Goal: Task Accomplishment & Management: Manage account settings

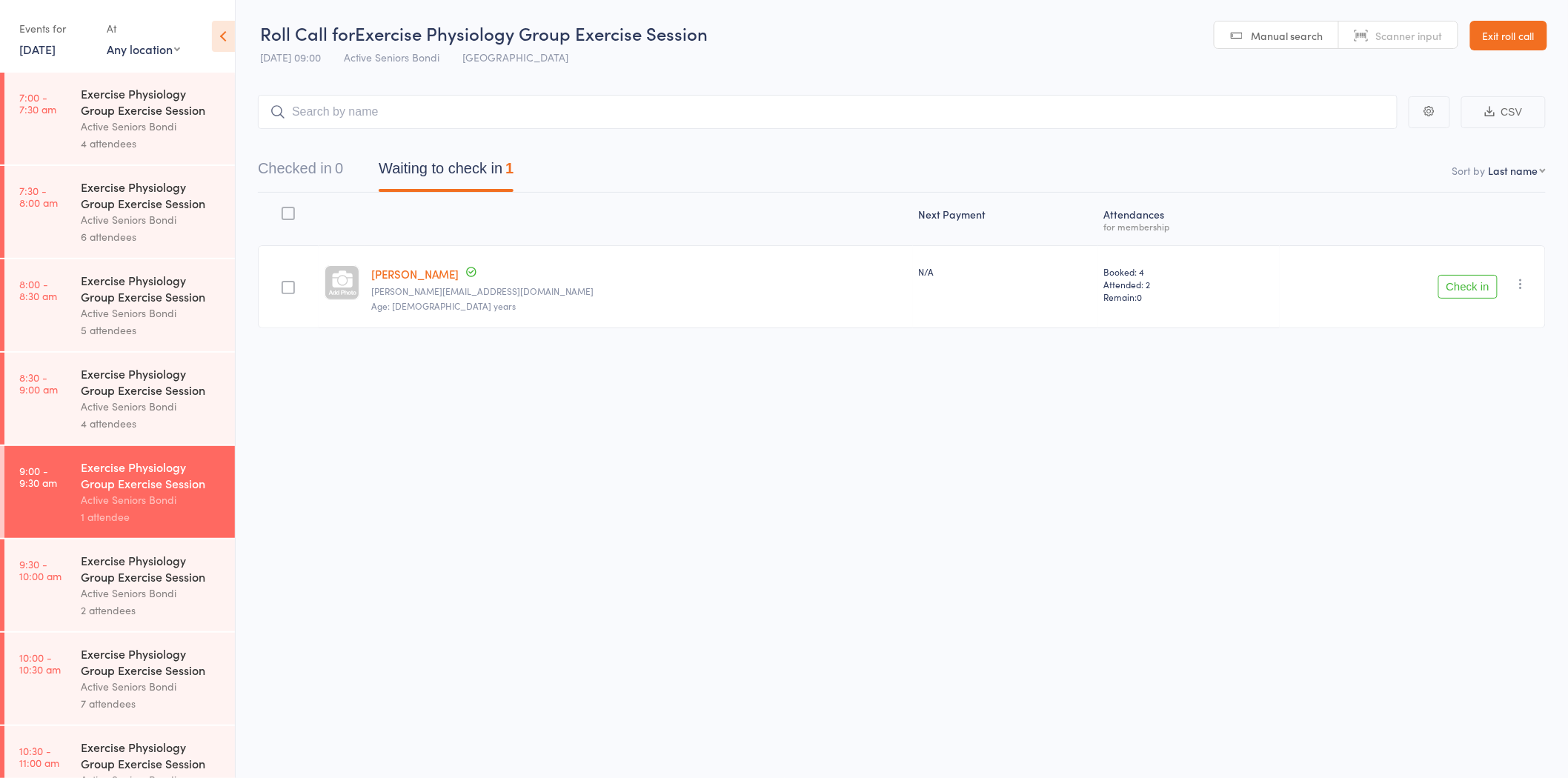
click at [1506, 24] on link "Exit roll call" at bounding box center [1508, 35] width 77 height 30
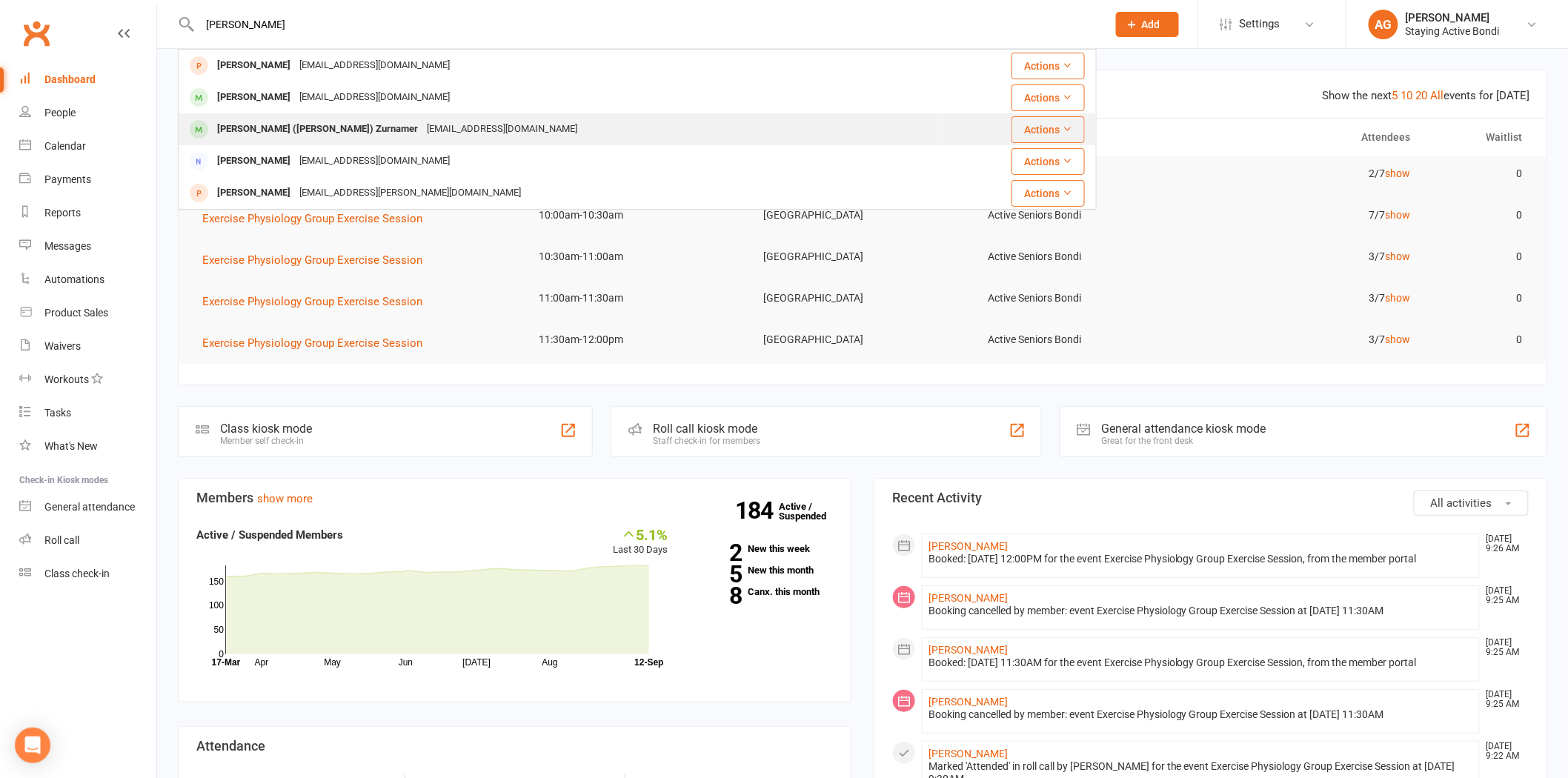
type input "kenn"
click at [422, 118] on div "kenjzurn@gmail.com" at bounding box center [502, 128] width 160 height 21
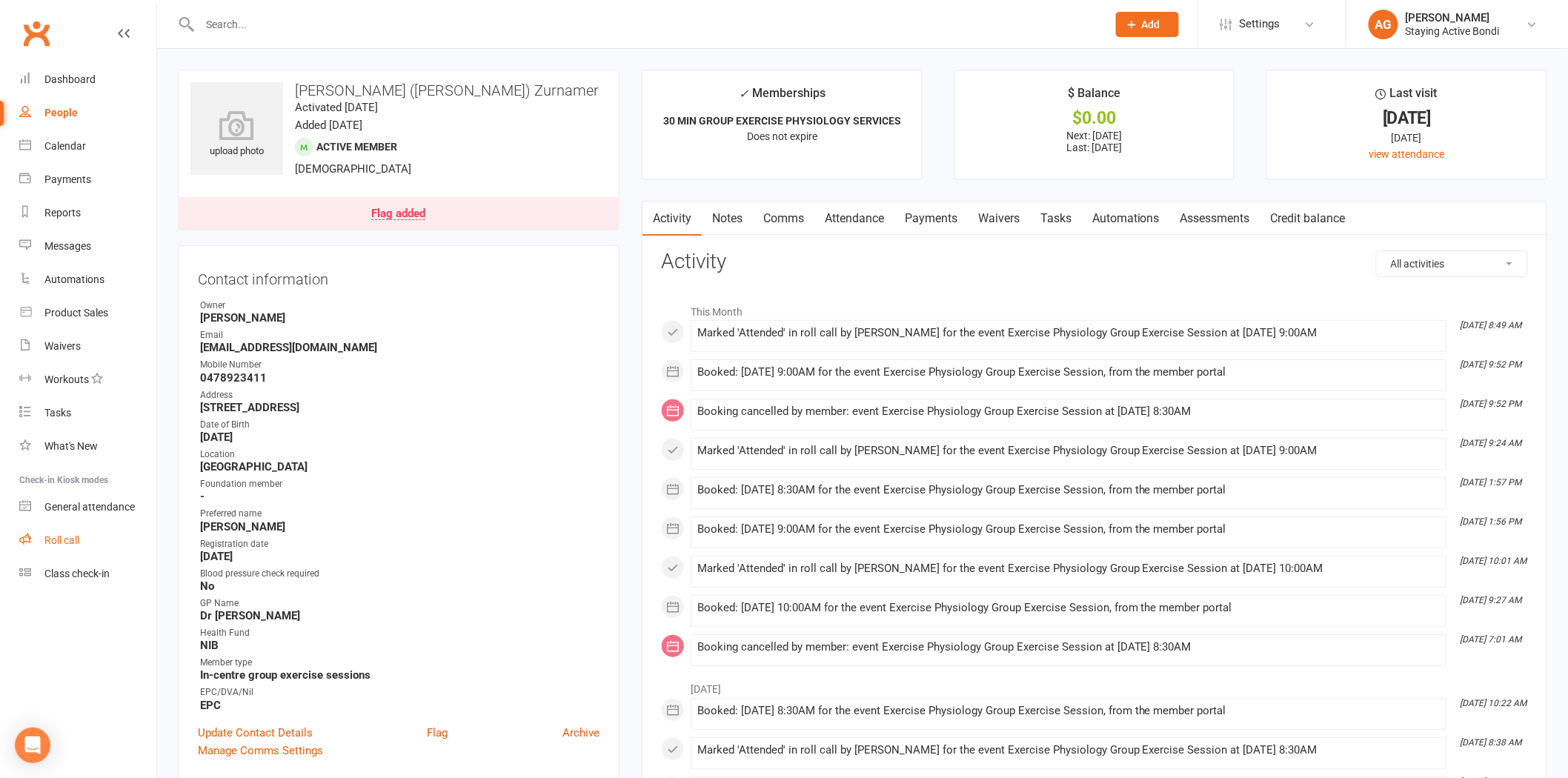
click at [104, 543] on link "Roll call" at bounding box center [88, 540] width 137 height 33
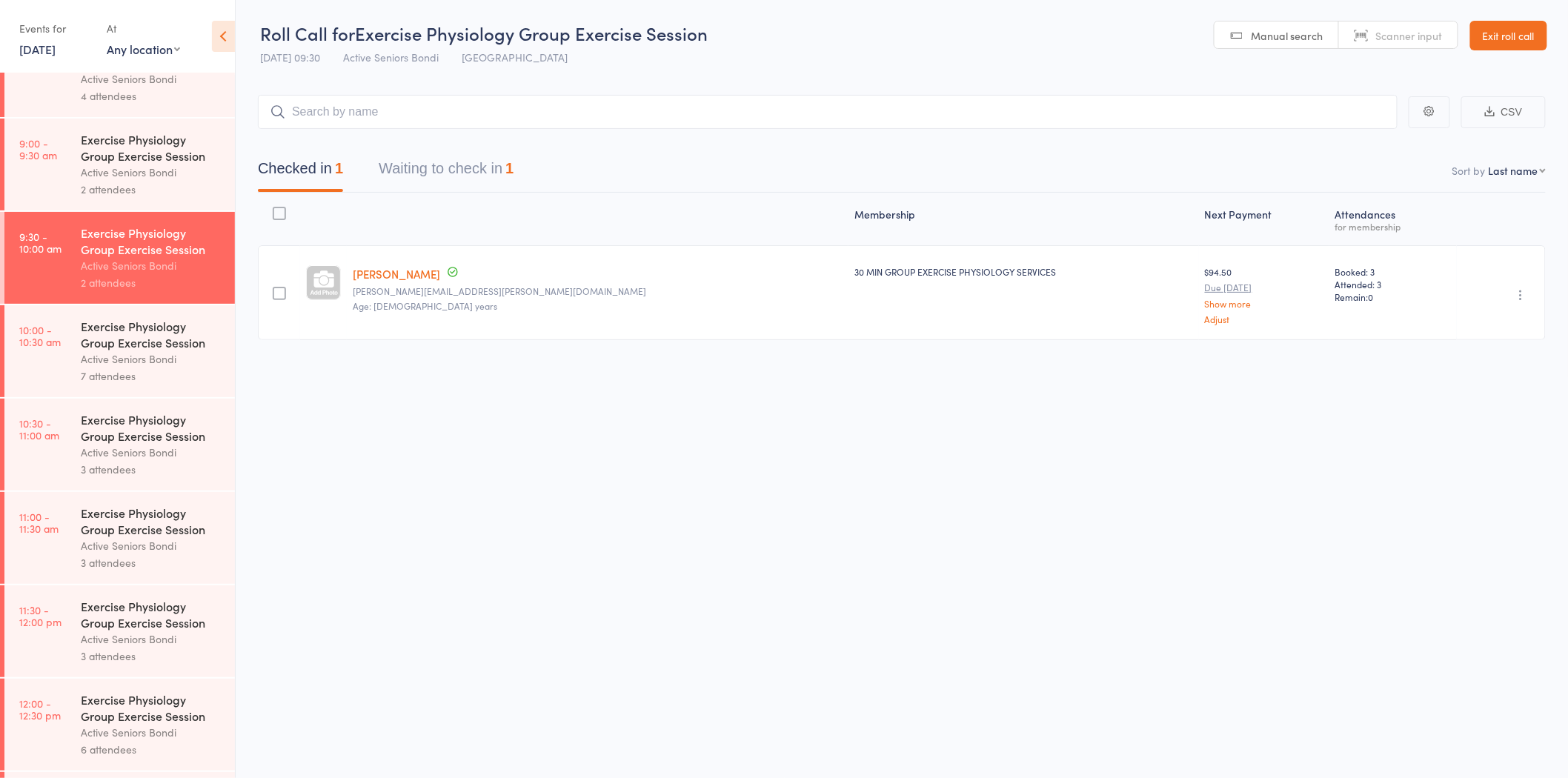
scroll to position [329, 0]
click at [49, 47] on link "[DATE]" at bounding box center [37, 48] width 36 height 16
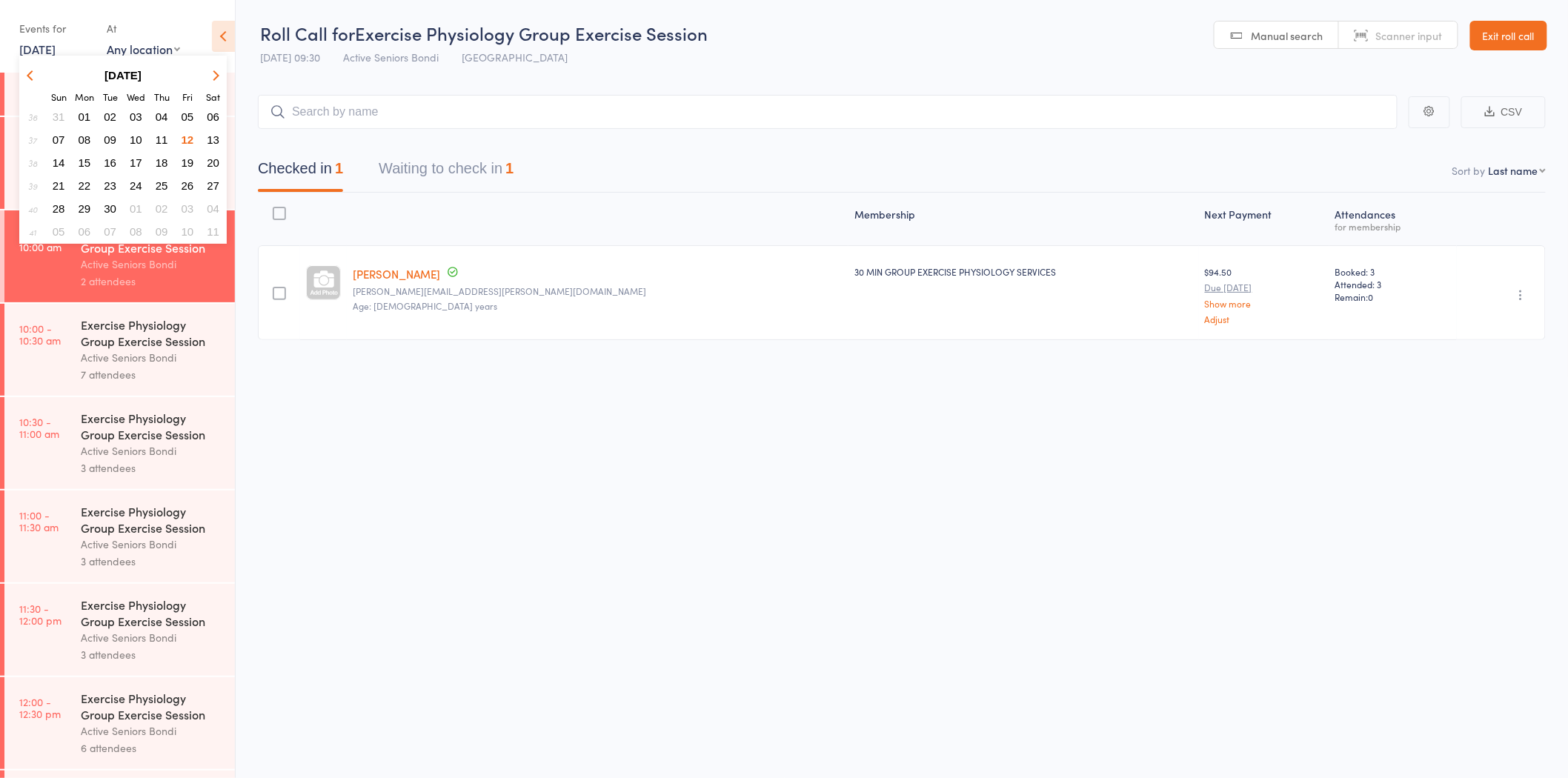
click at [81, 156] on span "15" at bounding box center [84, 162] width 13 height 13
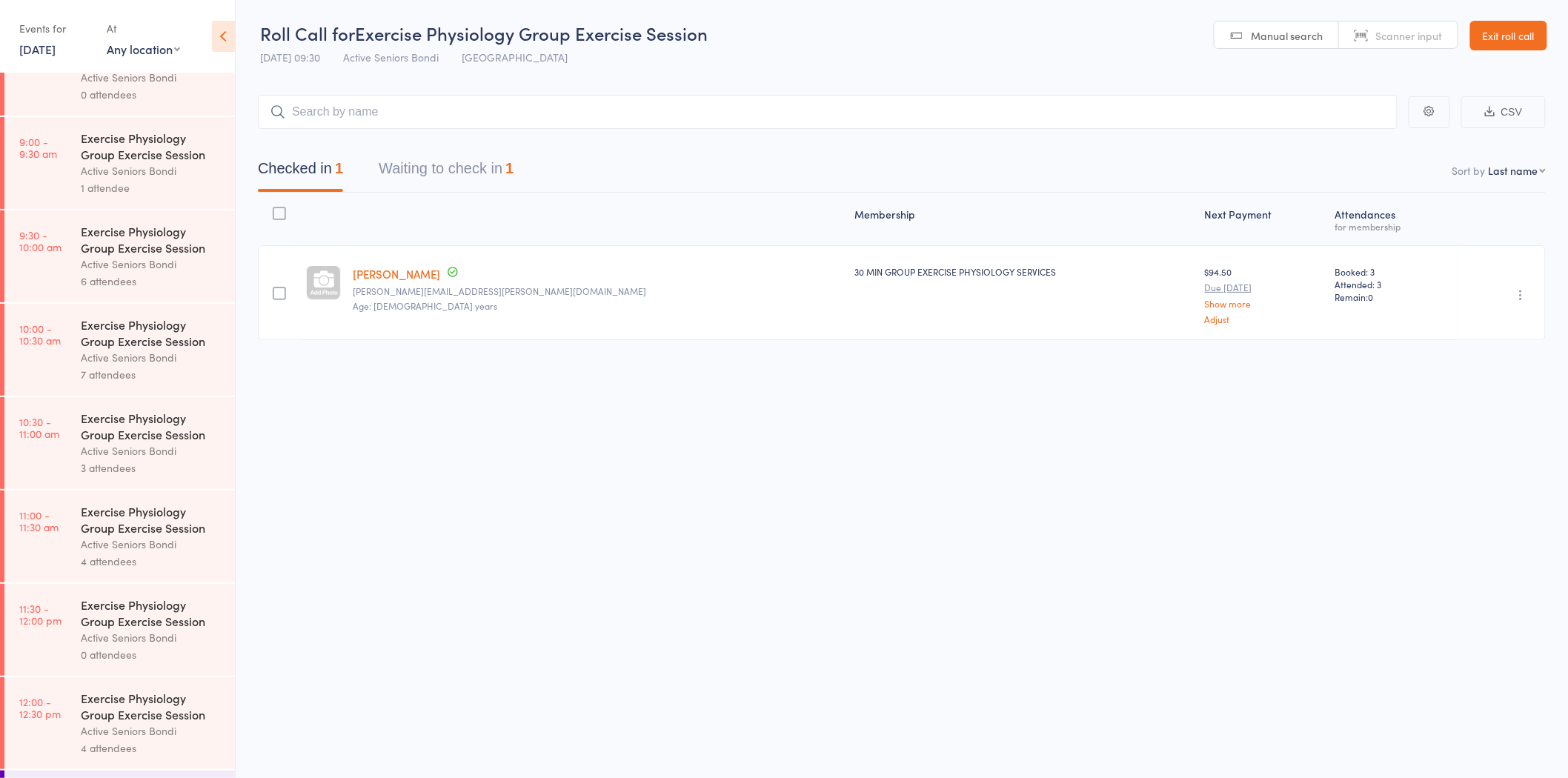
click at [106, 220] on div "Exercise Physiology Group Exercise Session Active Seniors Bondi 6 attendees" at bounding box center [158, 256] width 154 height 92
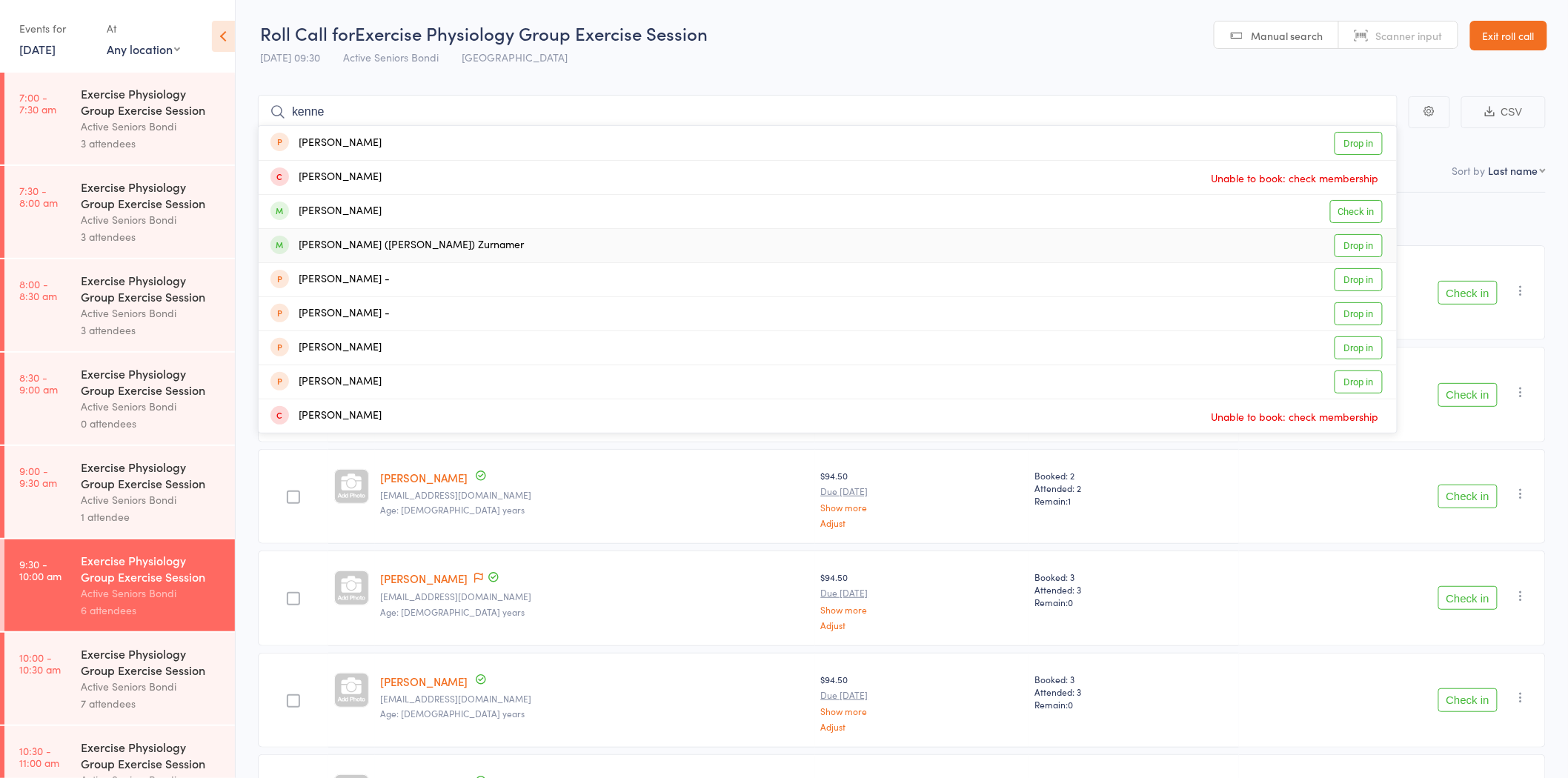
type input "kenne"
click at [1340, 248] on link "Drop in" at bounding box center [1358, 245] width 48 height 23
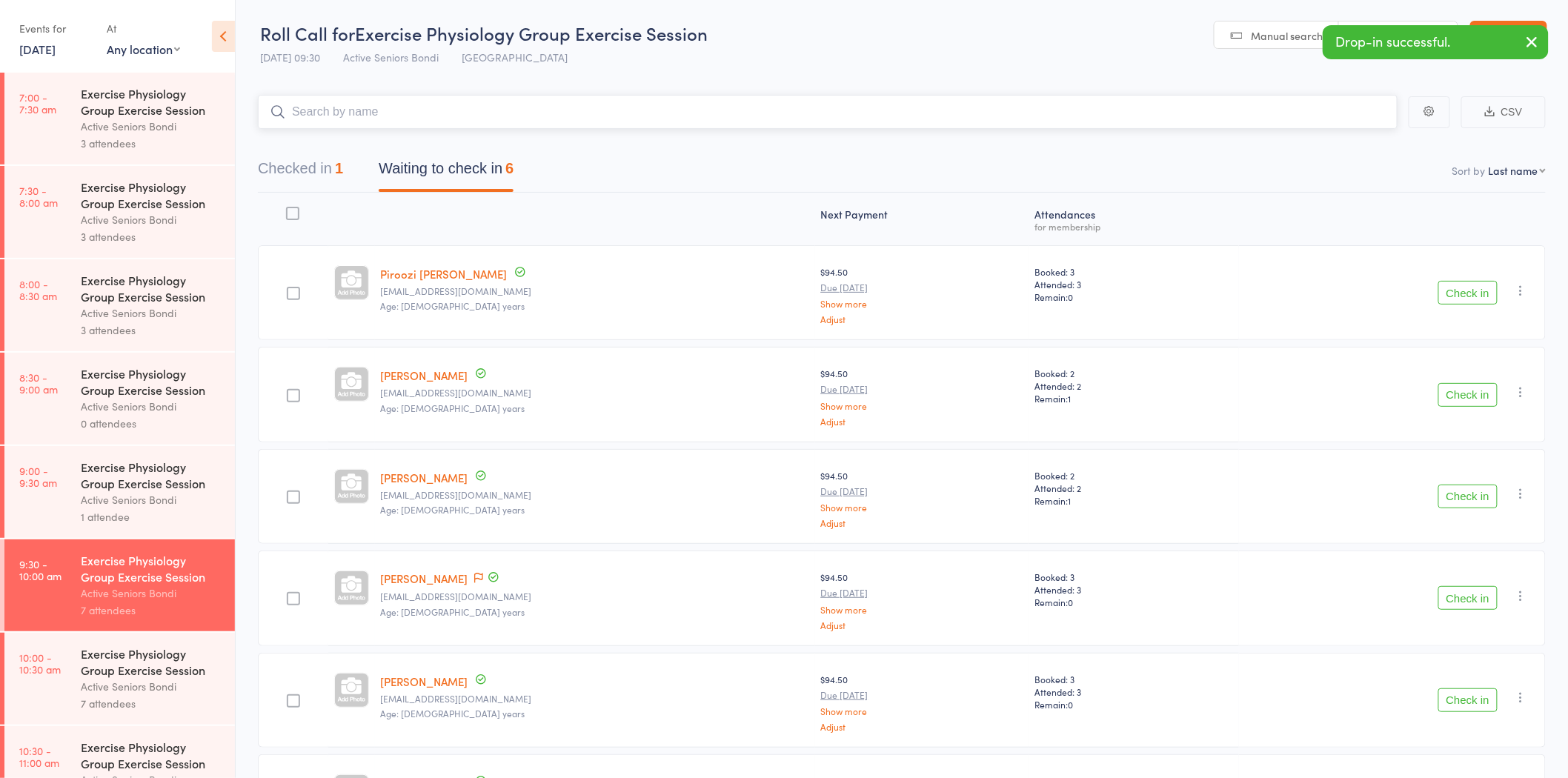
click at [319, 153] on button "Checked in 1" at bounding box center [300, 172] width 85 height 39
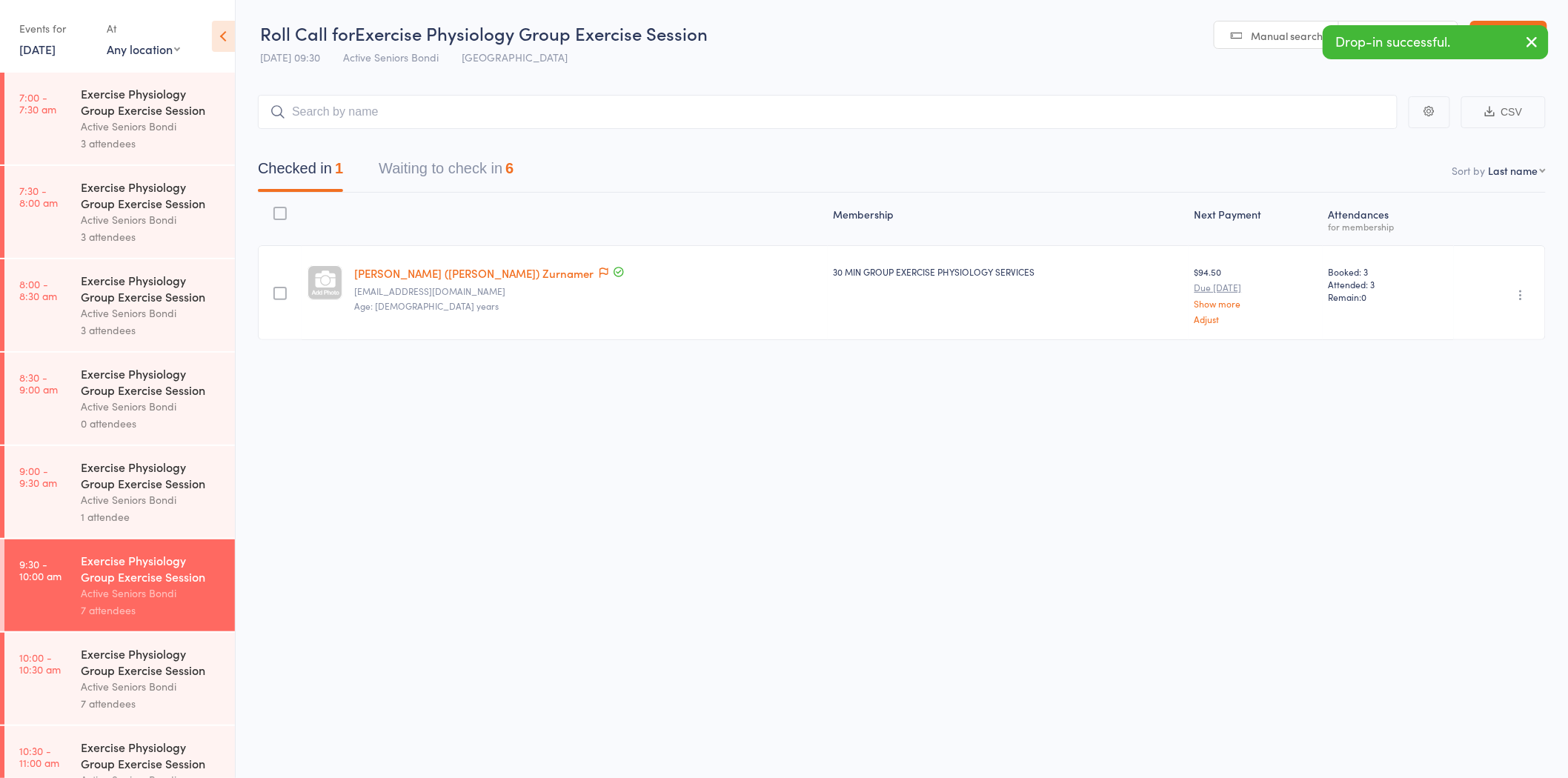
click at [1524, 305] on div "Undo check-in Send message Add Note Add Task Add Flag Remove Mark absent" at bounding box center [1500, 292] width 92 height 95
click at [1516, 293] on icon "button" at bounding box center [1522, 295] width 15 height 15
click at [1506, 316] on li "Undo check-in" at bounding box center [1468, 324] width 122 height 19
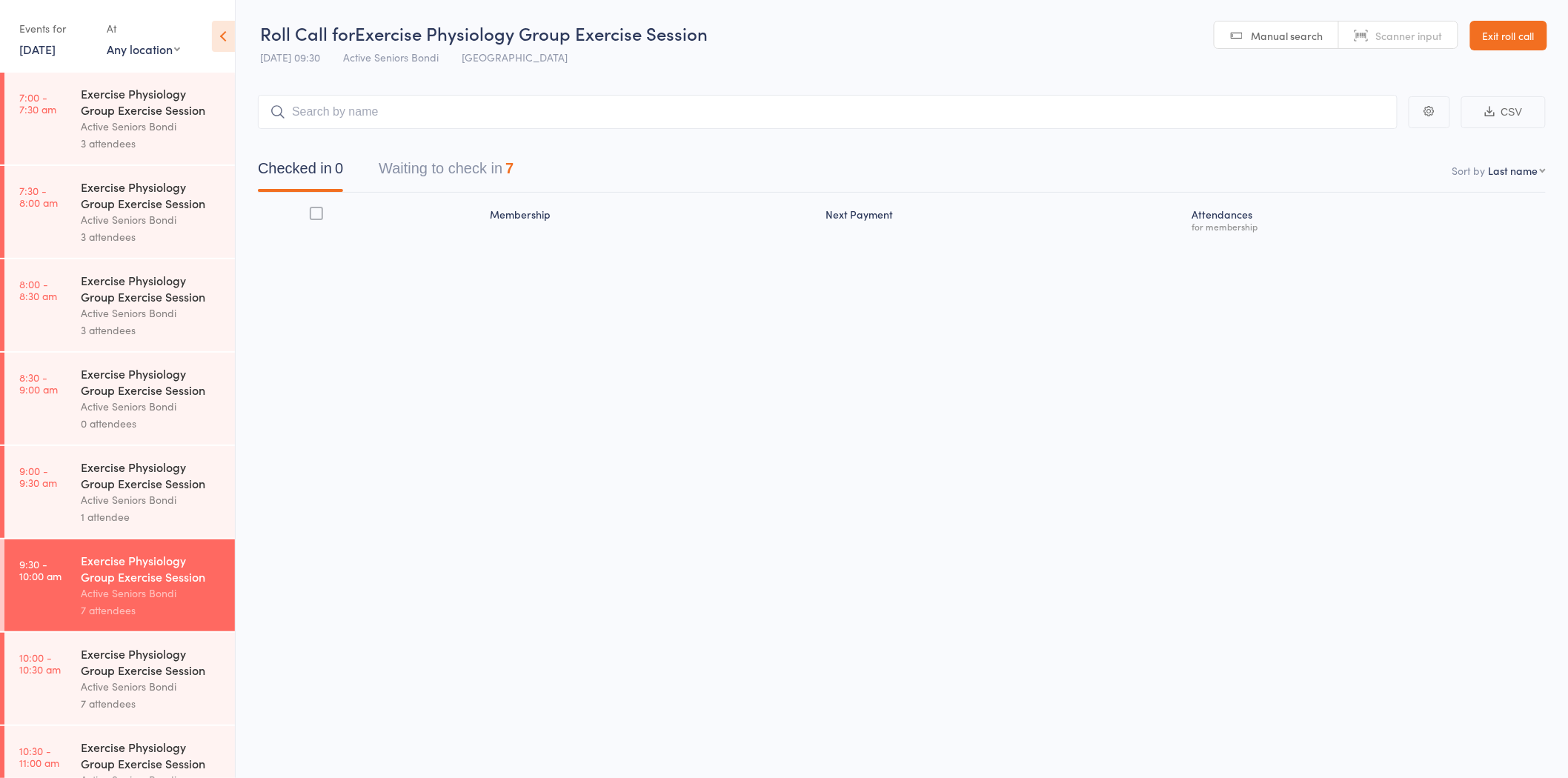
click at [1521, 59] on header "Roll Call for Exercise Physiology Group Exercise Session 15 Sep 09:30 Active Se…" at bounding box center [901, 36] width 1332 height 73
click at [1516, 33] on link "Exit roll call" at bounding box center [1508, 35] width 77 height 30
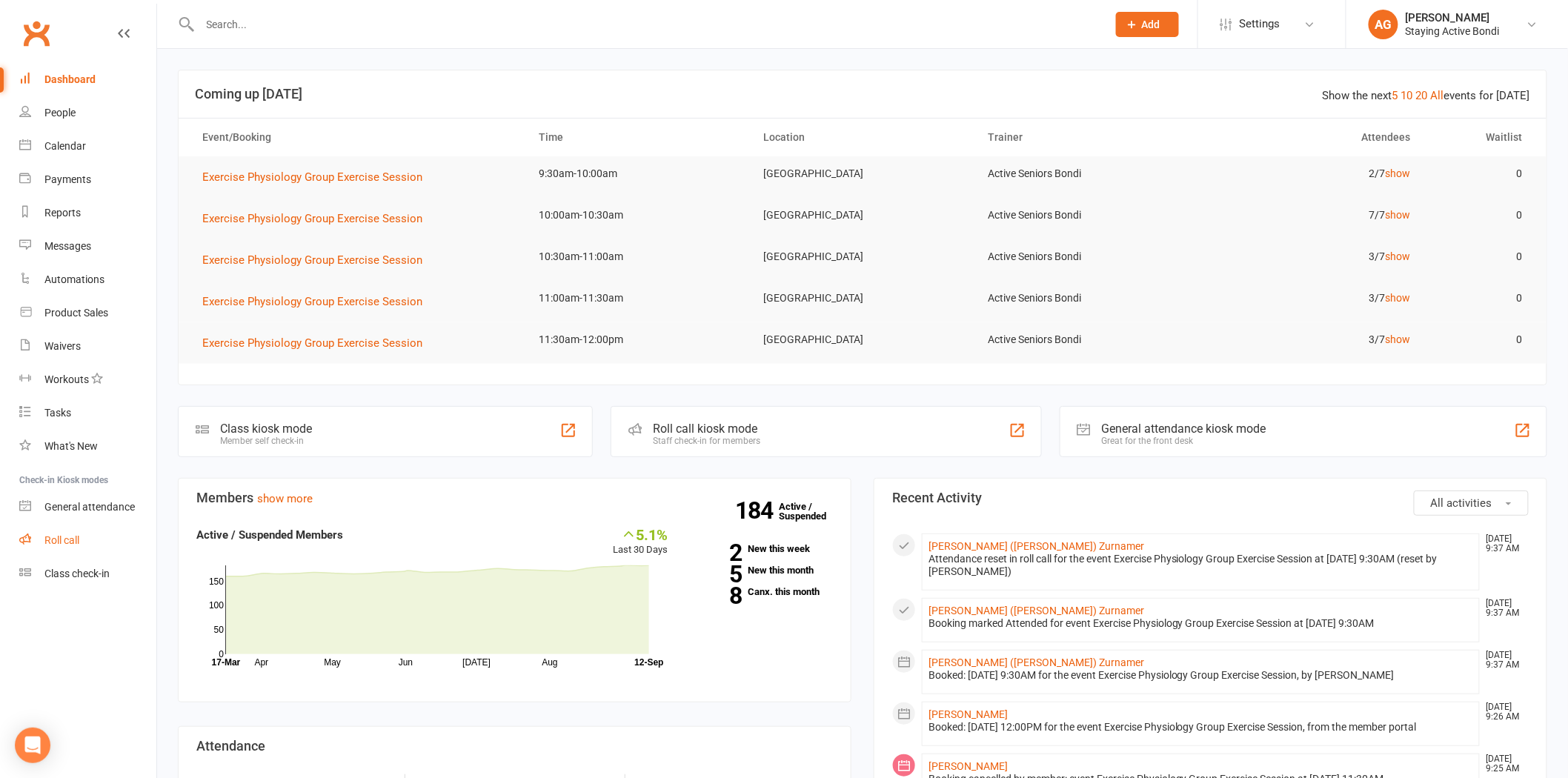
click at [41, 552] on link "Roll call" at bounding box center [88, 540] width 137 height 33
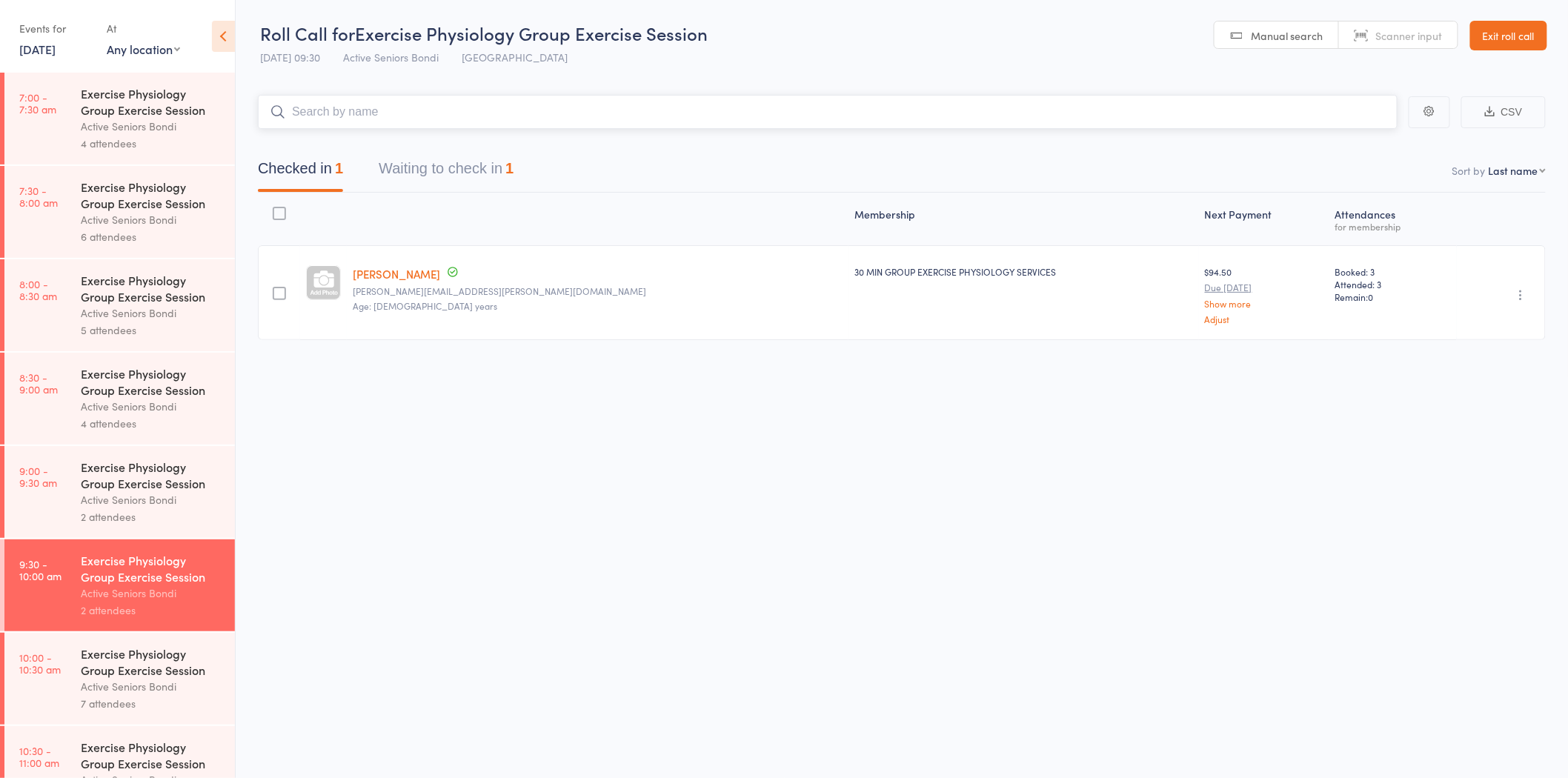
click at [476, 153] on button "Waiting to check in 1" at bounding box center [446, 172] width 135 height 39
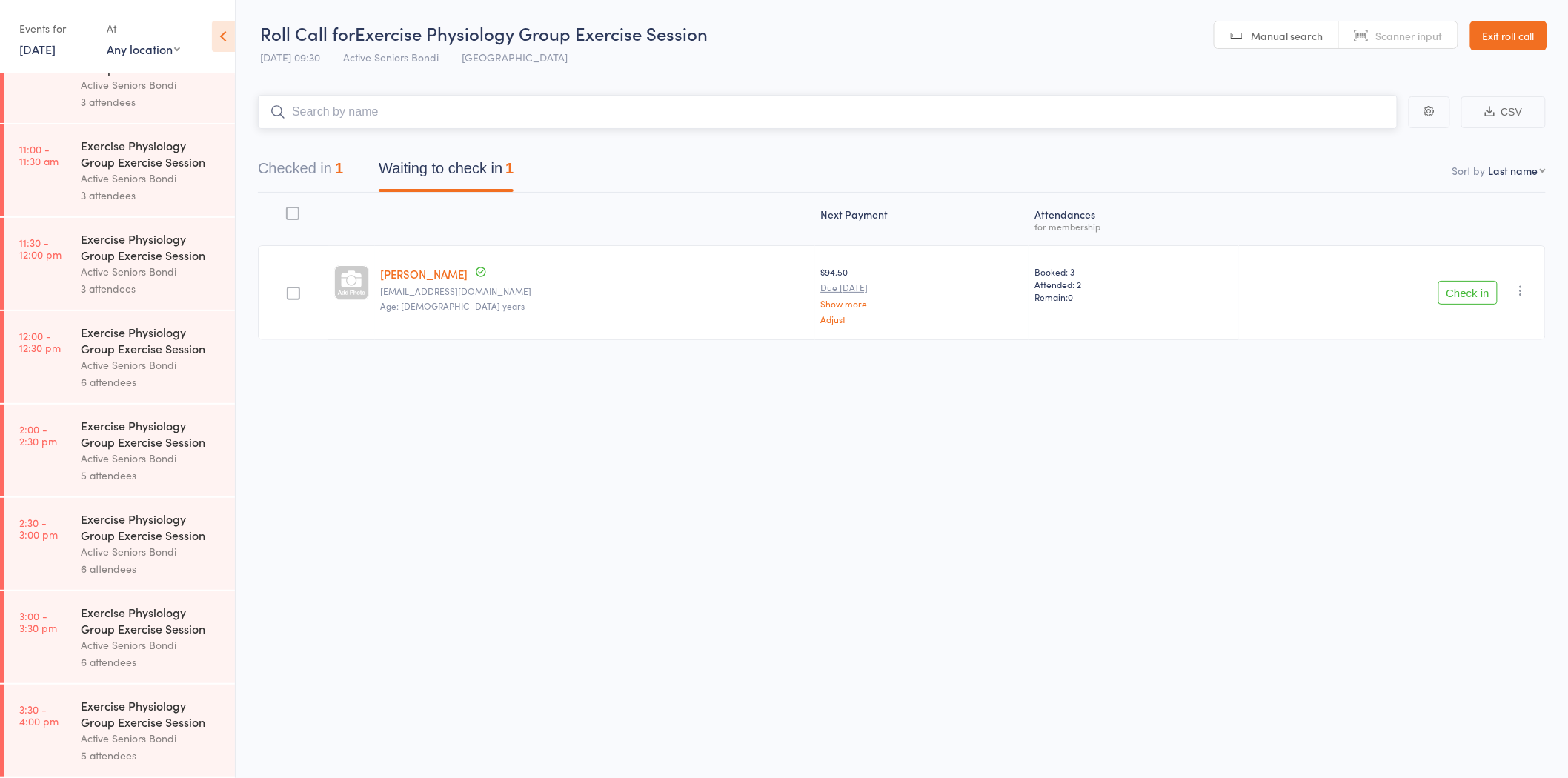
scroll to position [699, 0]
click at [1505, 40] on link "Exit roll call" at bounding box center [1508, 35] width 77 height 30
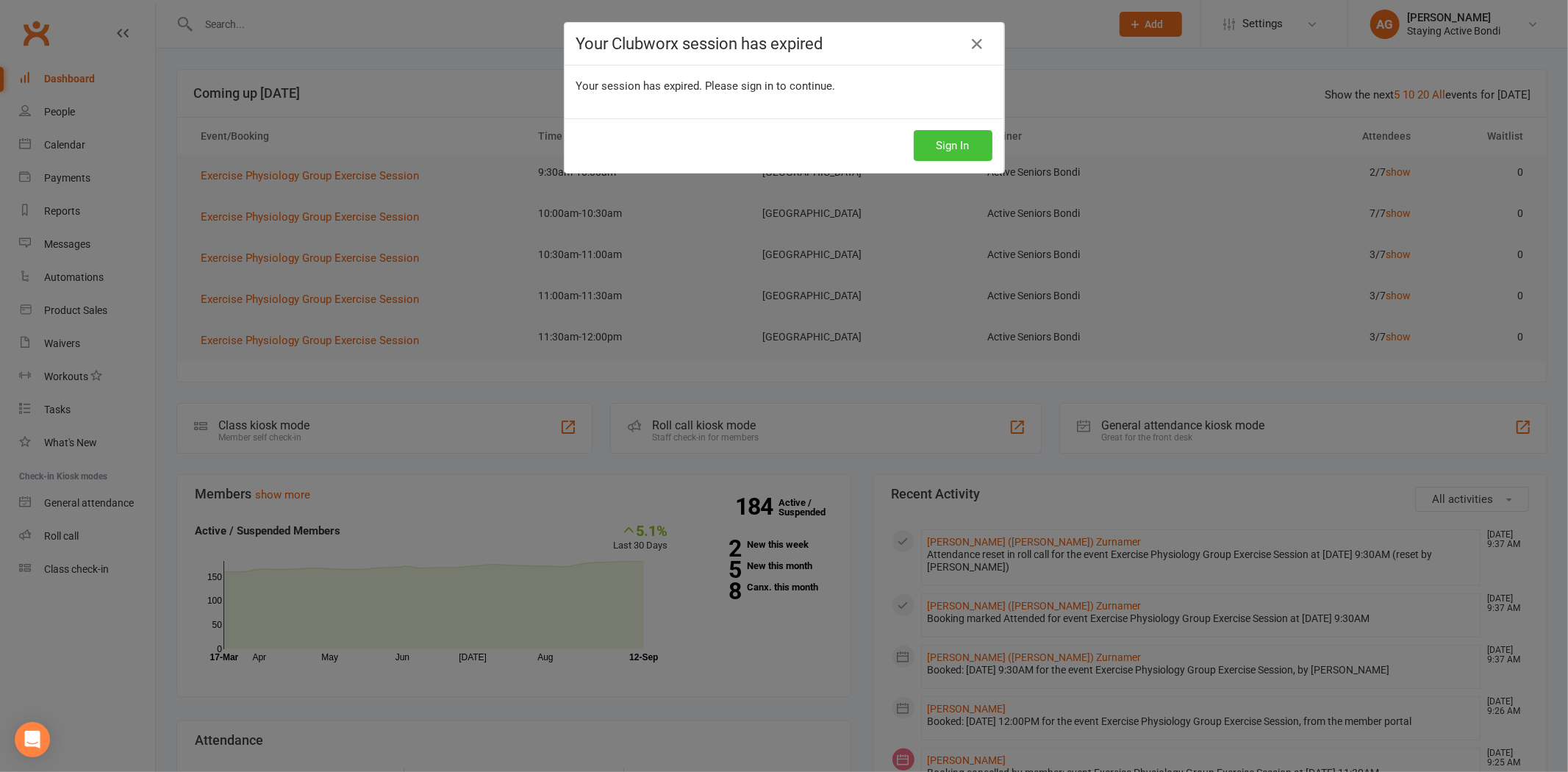
click at [965, 135] on button "Sign In" at bounding box center [953, 145] width 79 height 31
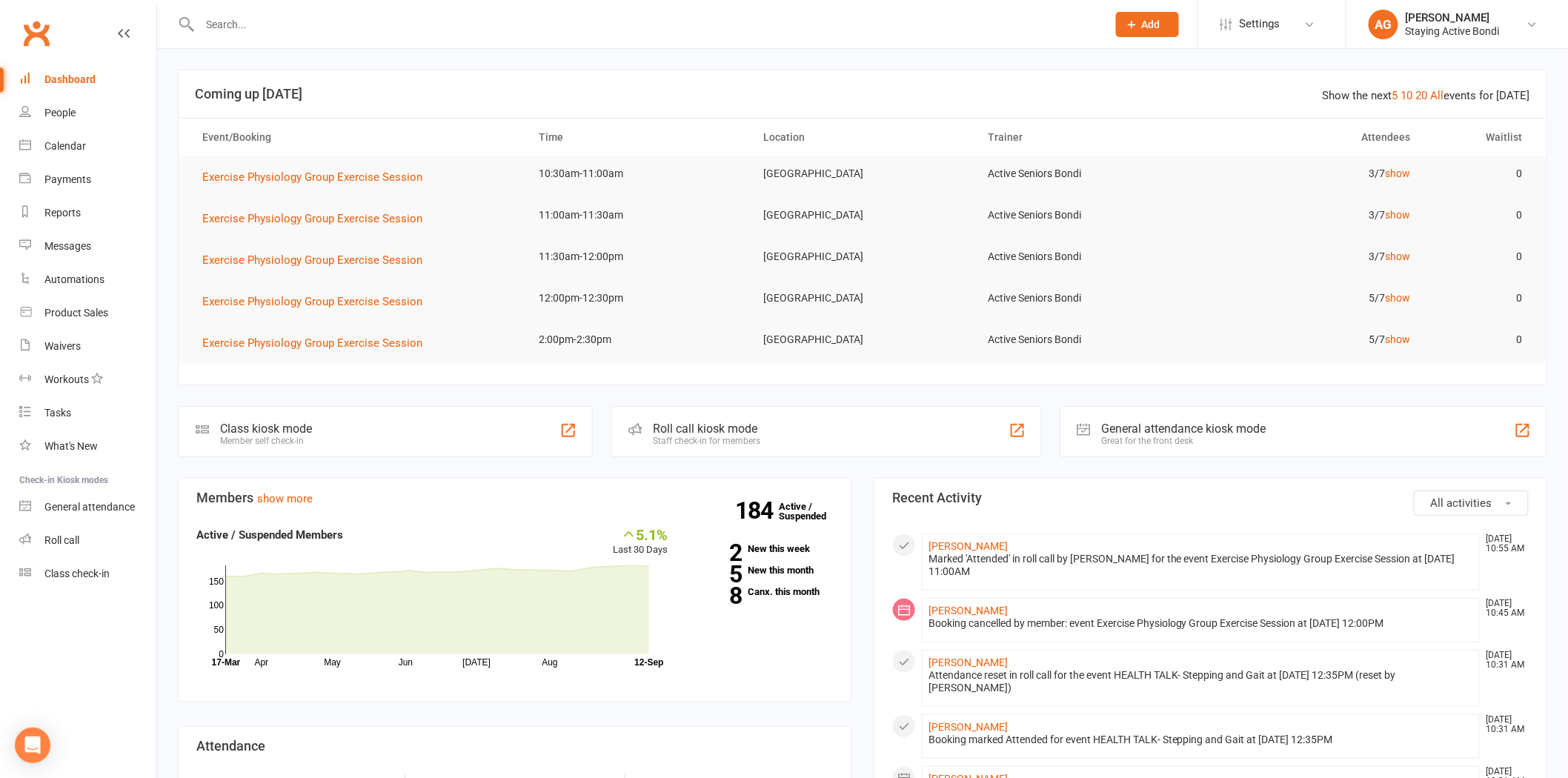
click at [368, 9] on div at bounding box center [638, 24] width 919 height 48
click at [335, 14] on input "text" at bounding box center [646, 24] width 901 height 21
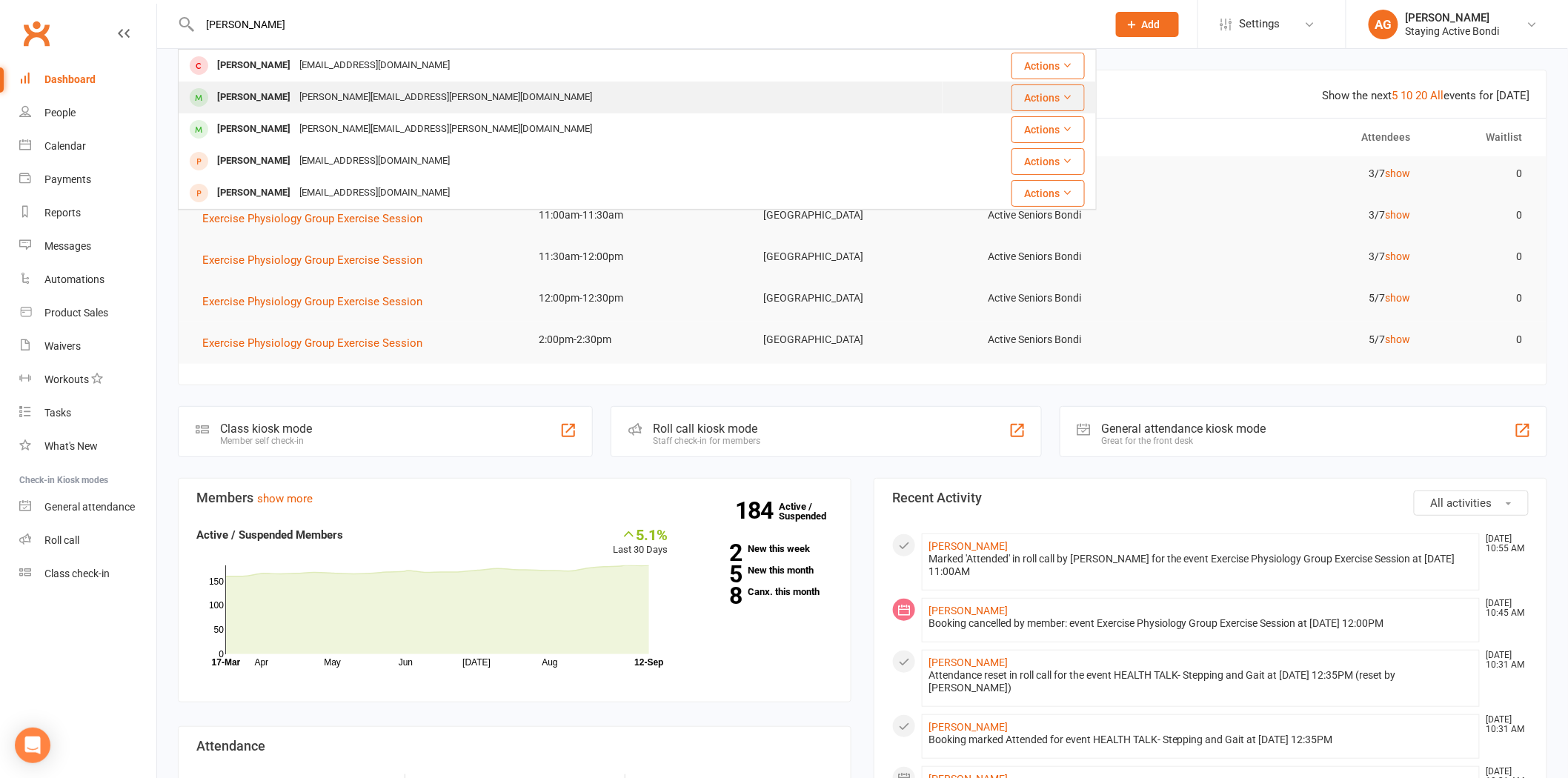
type input "[PERSON_NAME]"
click at [408, 88] on div "[PERSON_NAME][EMAIL_ADDRESS][PERSON_NAME][DOMAIN_NAME]" at bounding box center [445, 97] width 302 height 21
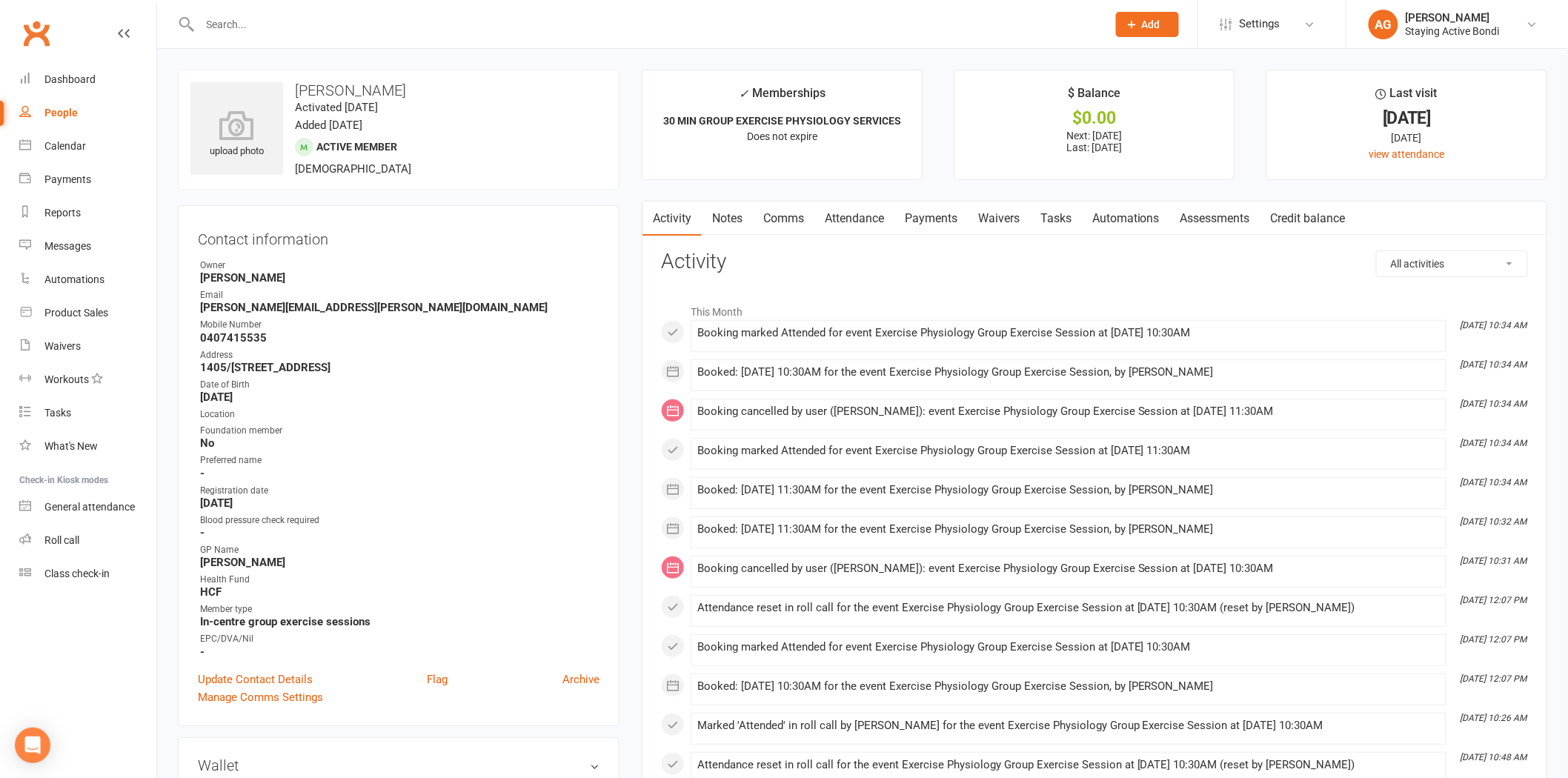
click at [1251, 223] on link "Assessments" at bounding box center [1215, 219] width 90 height 34
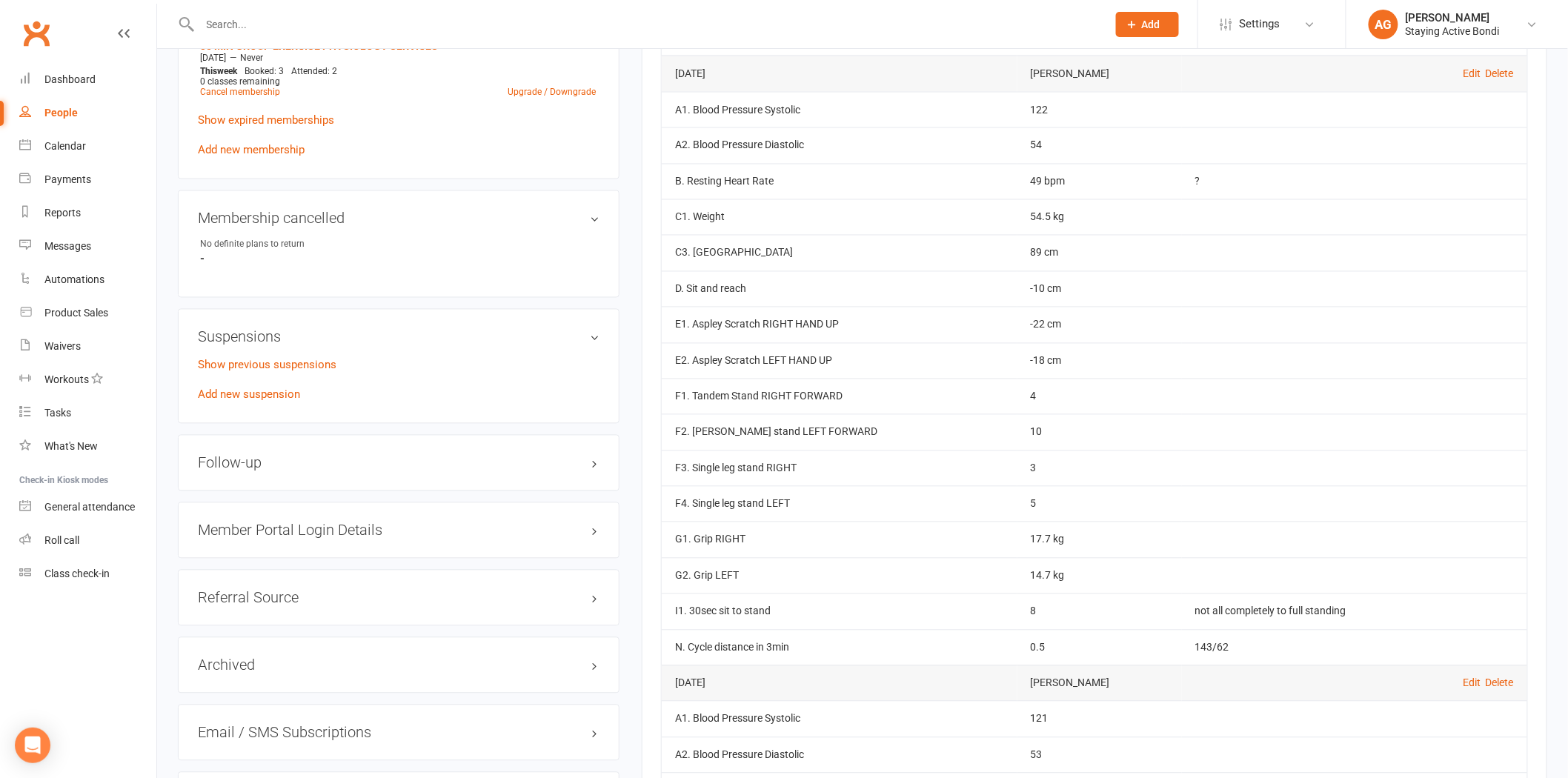
scroll to position [1070, 0]
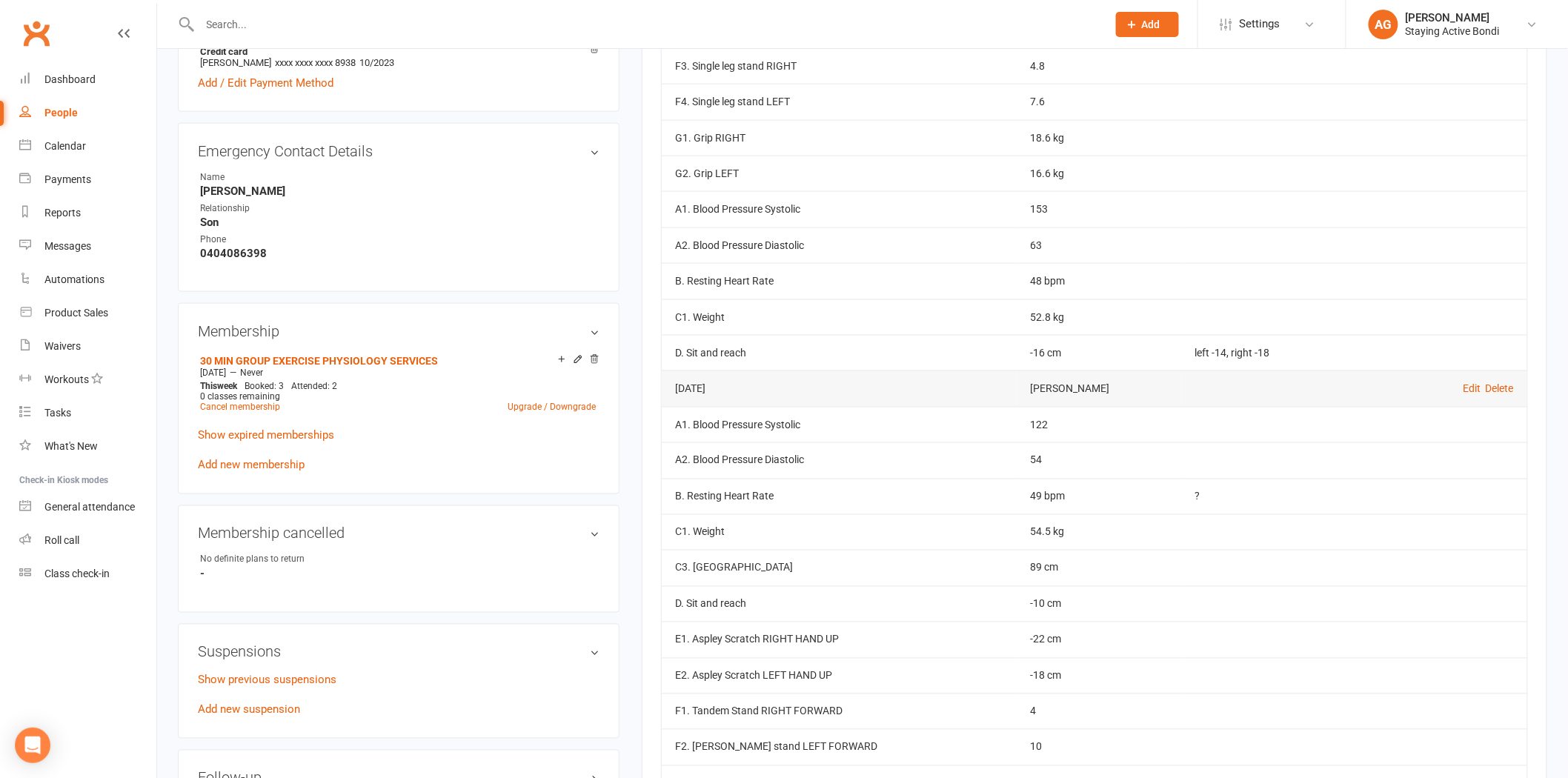
drag, startPoint x: 1038, startPoint y: 331, endPoint x: 996, endPoint y: 318, distance: 44.0
click at [1017, 322] on td "52.8 kg" at bounding box center [1099, 317] width 165 height 35
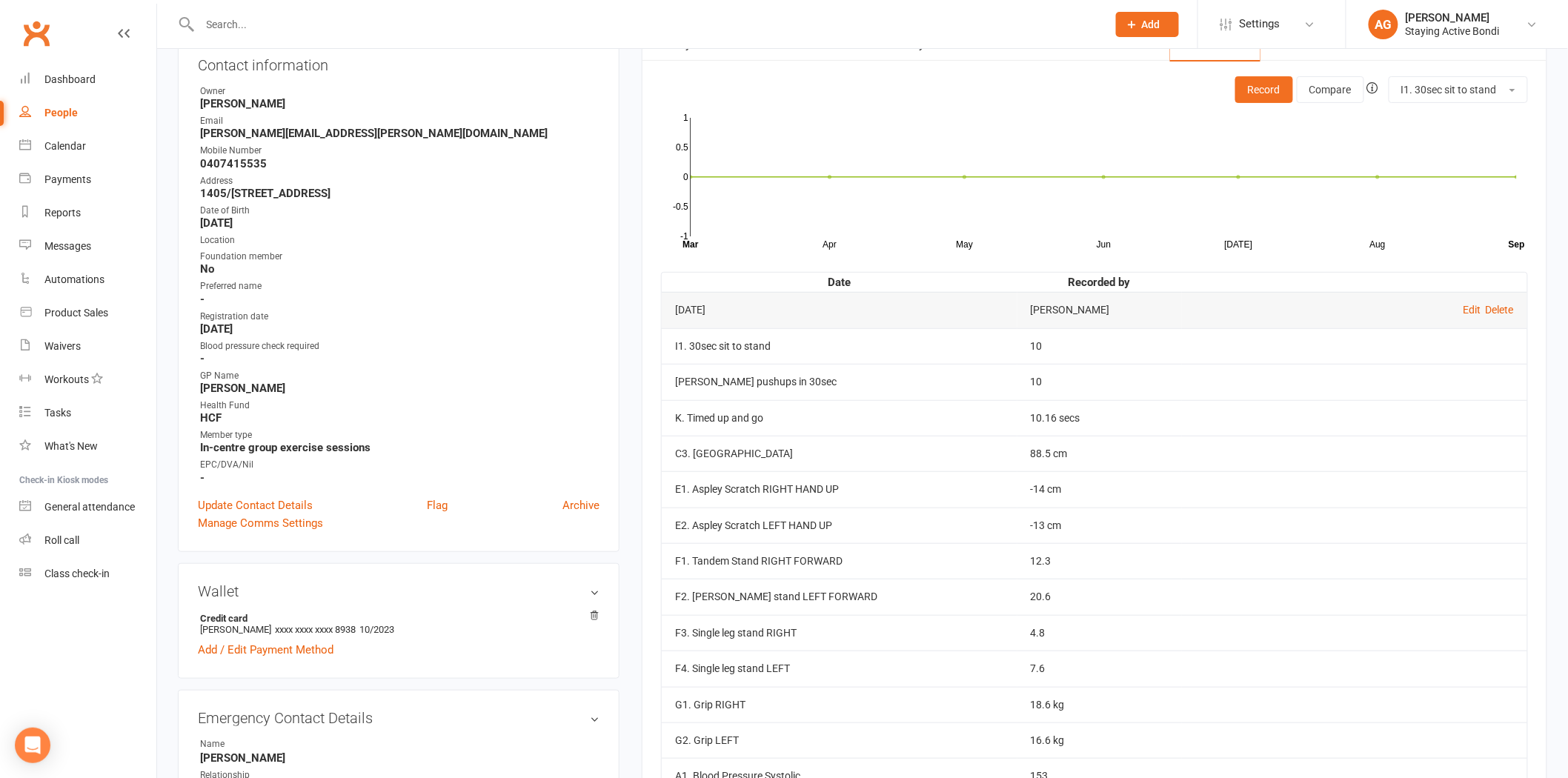
scroll to position [165, 0]
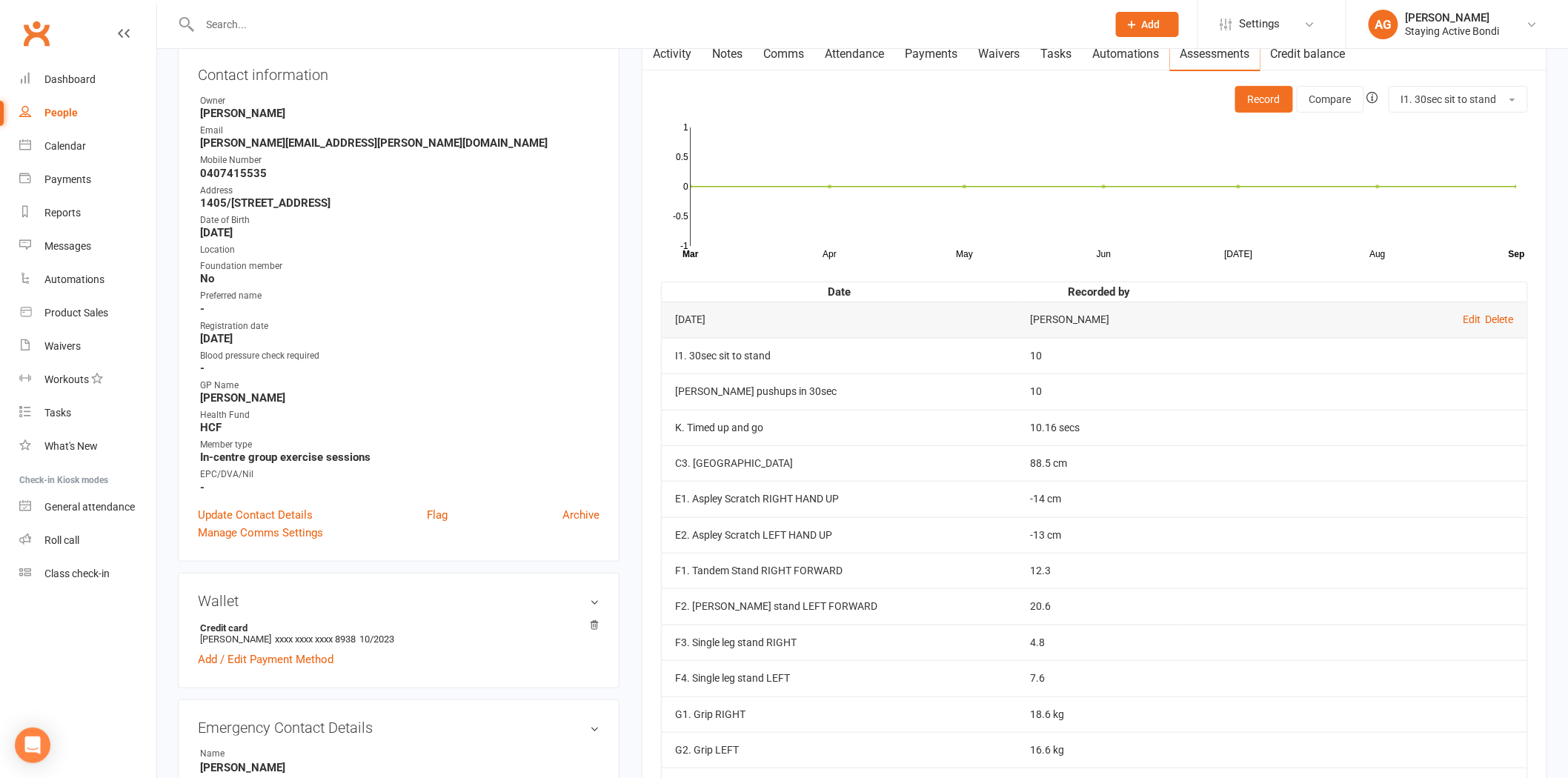
click at [969, 317] on div "Dec 10, 2024" at bounding box center [839, 319] width 329 height 11
click at [1257, 99] on button "Record" at bounding box center [1264, 100] width 57 height 27
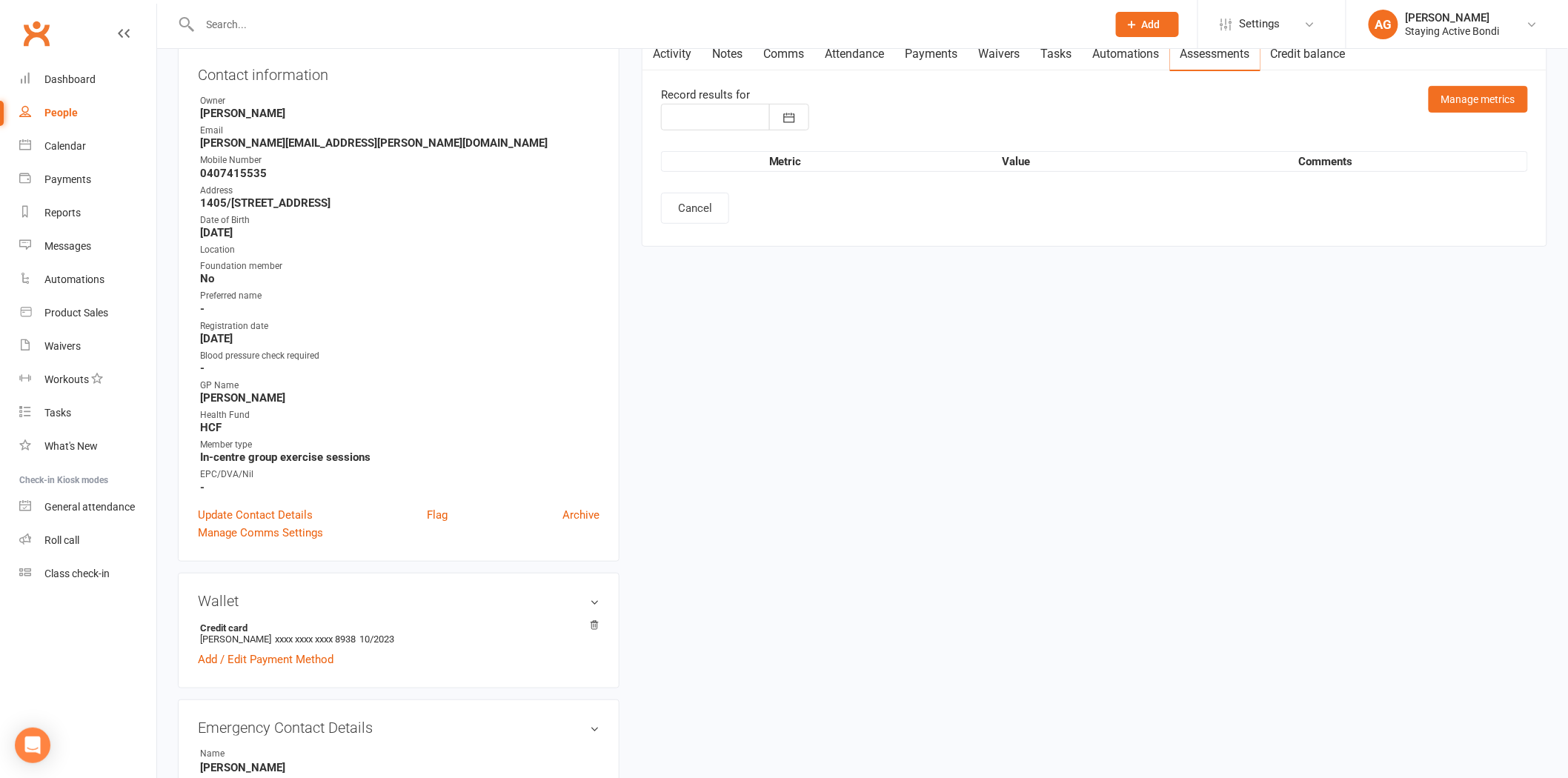
type input "12 Sep 2025"
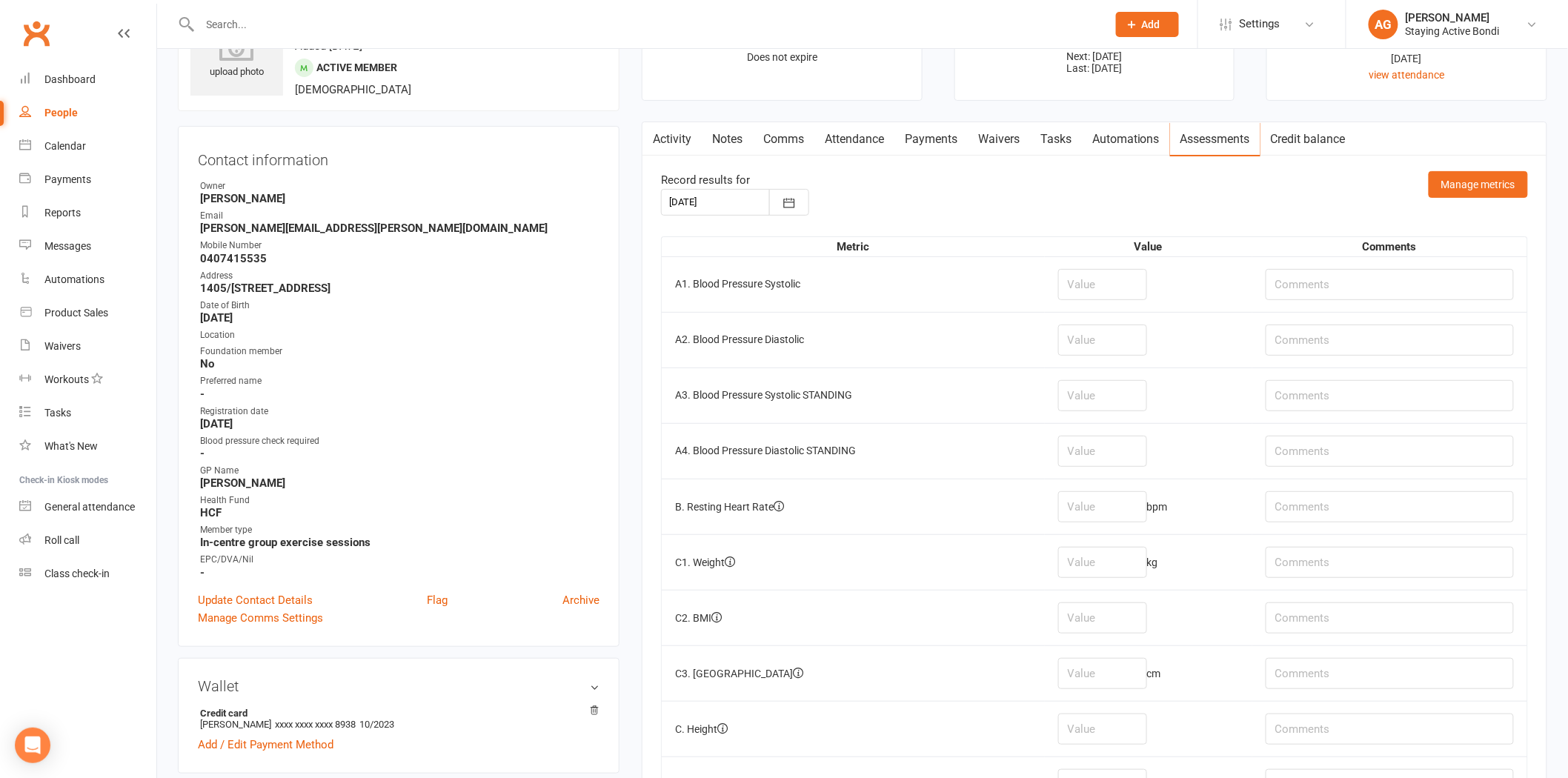
scroll to position [0, 0]
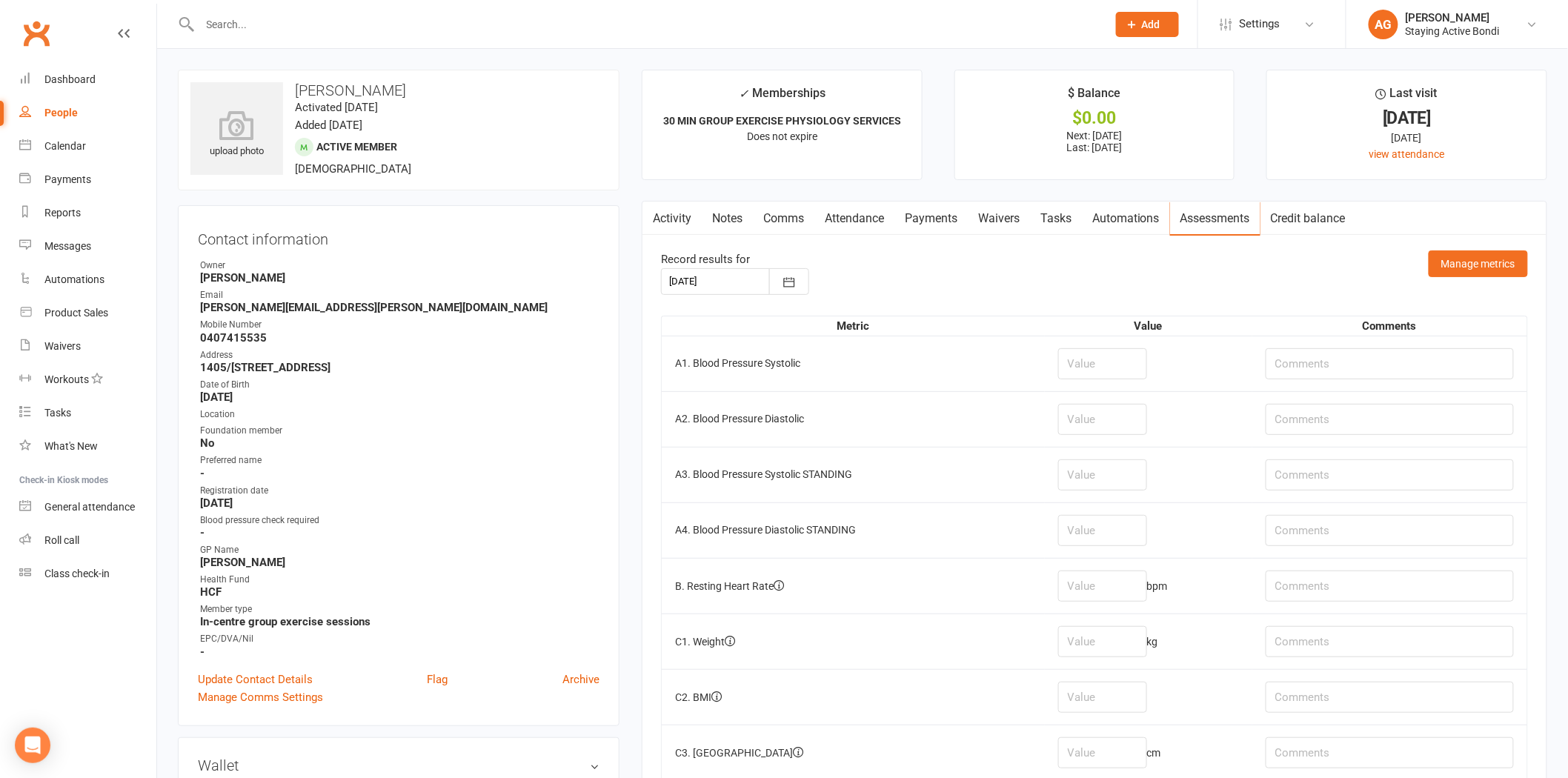
click at [713, 223] on link "Notes" at bounding box center [727, 219] width 52 height 34
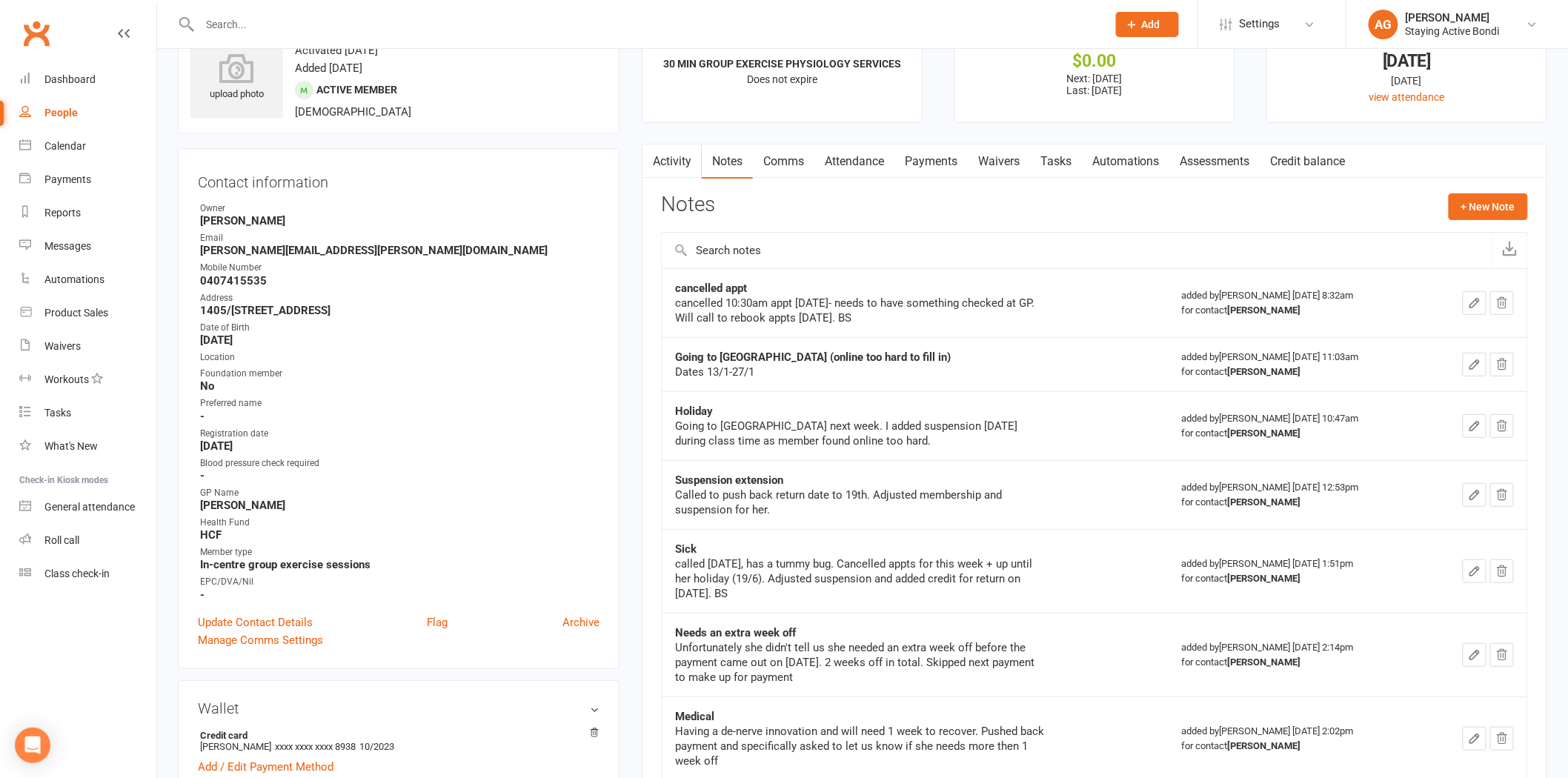
scroll to position [82, 0]
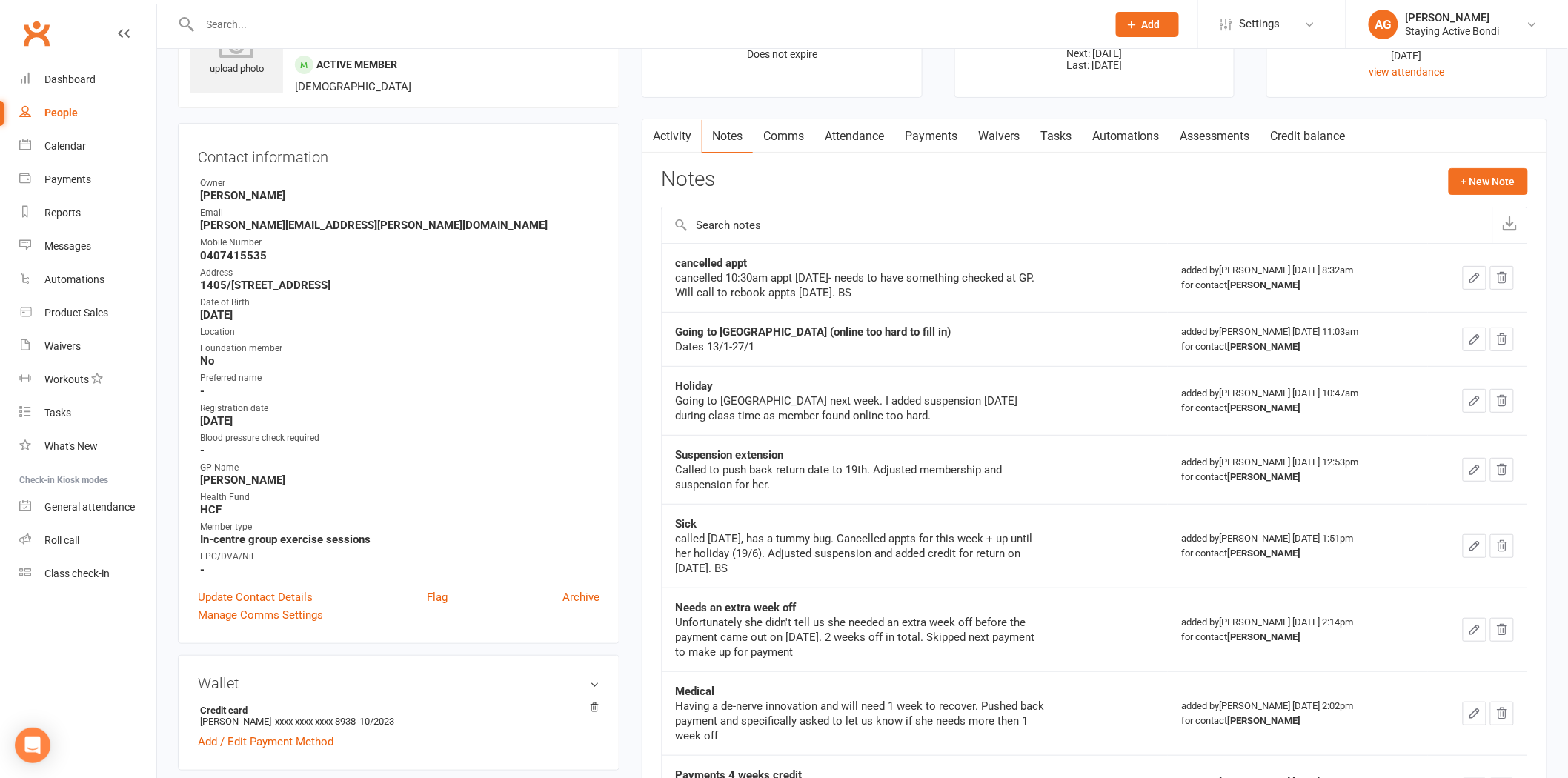
click at [1234, 152] on link "Assessments" at bounding box center [1215, 136] width 90 height 34
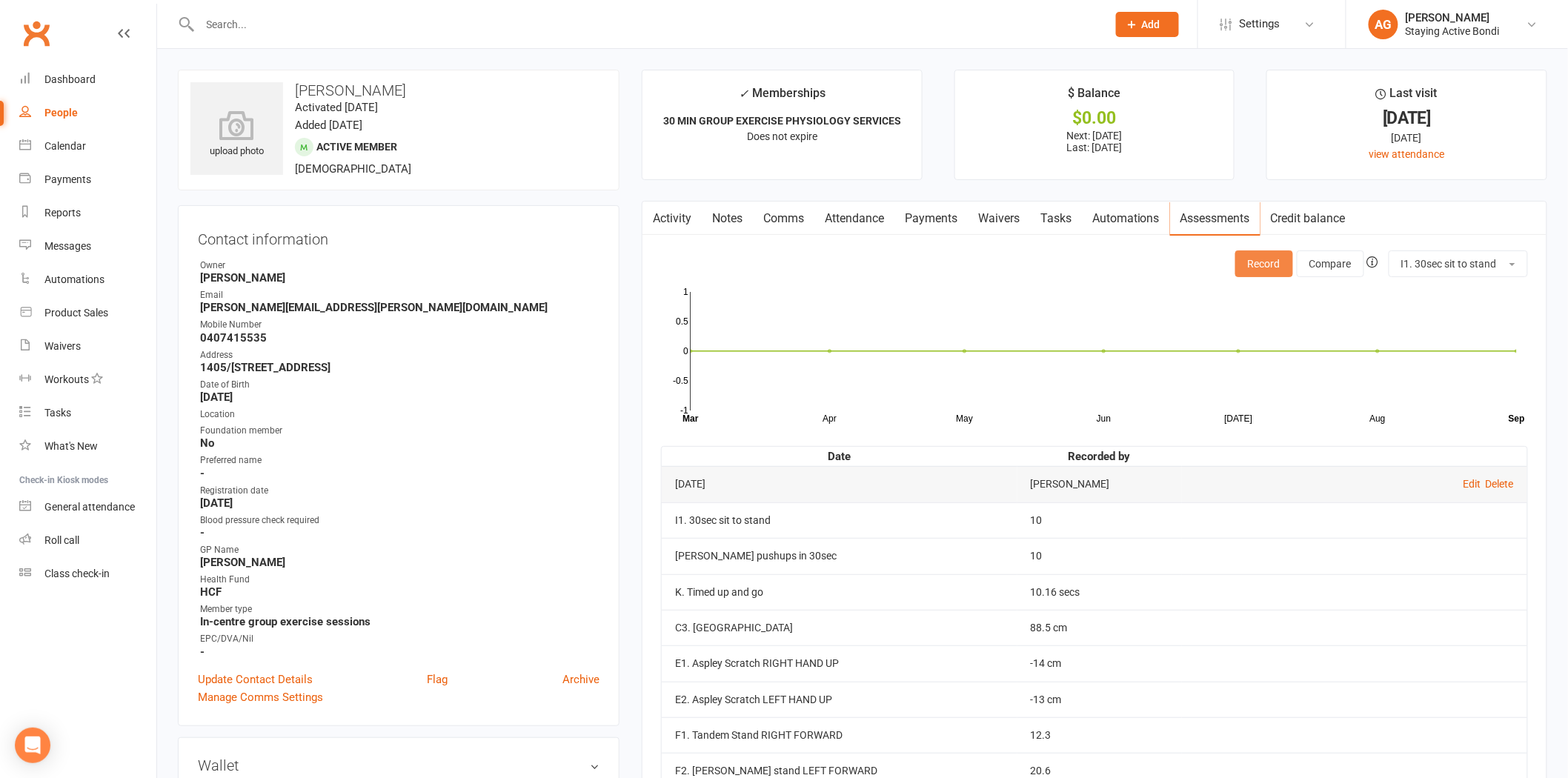
click at [1259, 271] on button "Record" at bounding box center [1264, 264] width 57 height 27
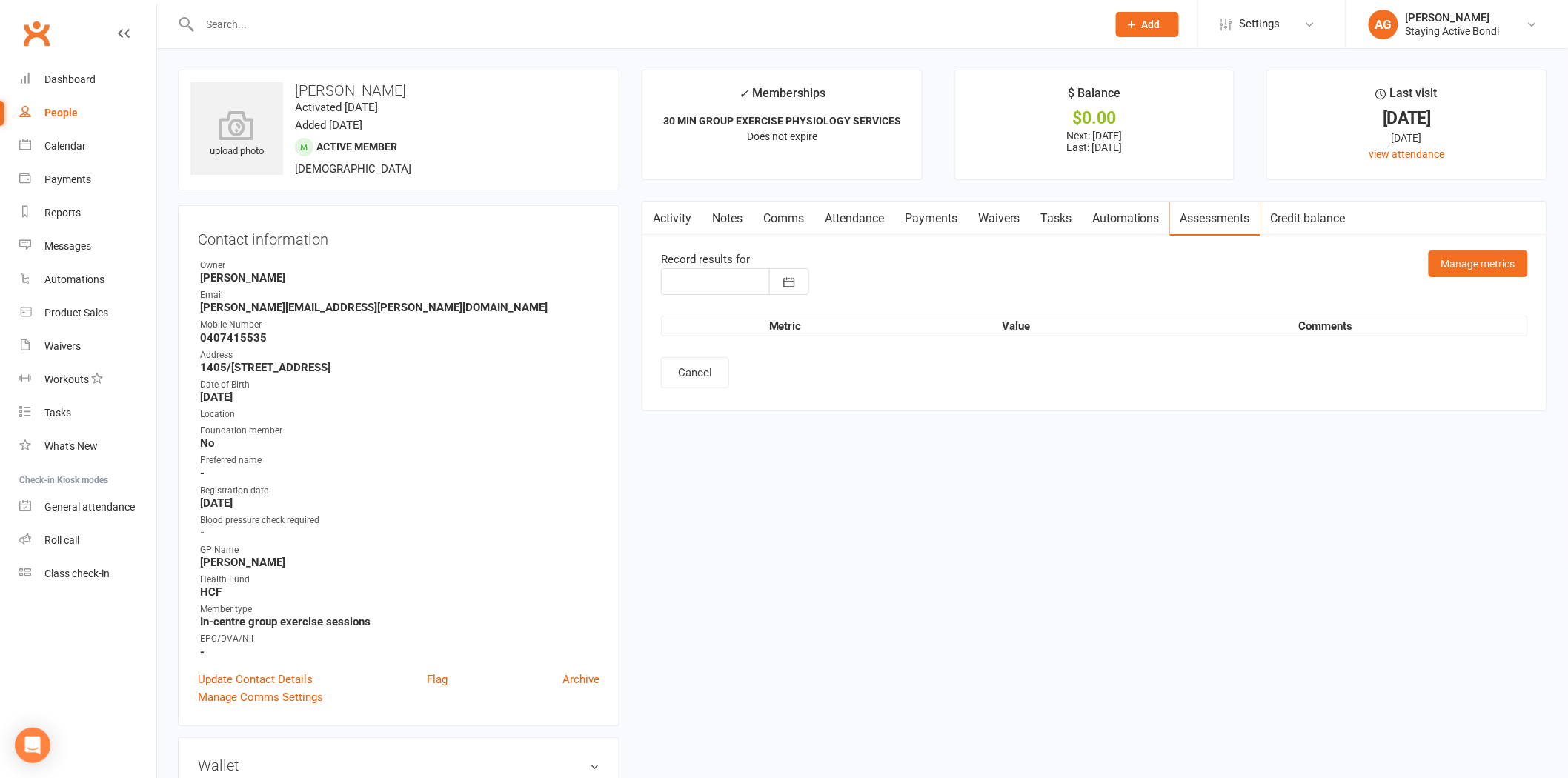
type input "12 Sep 2025"
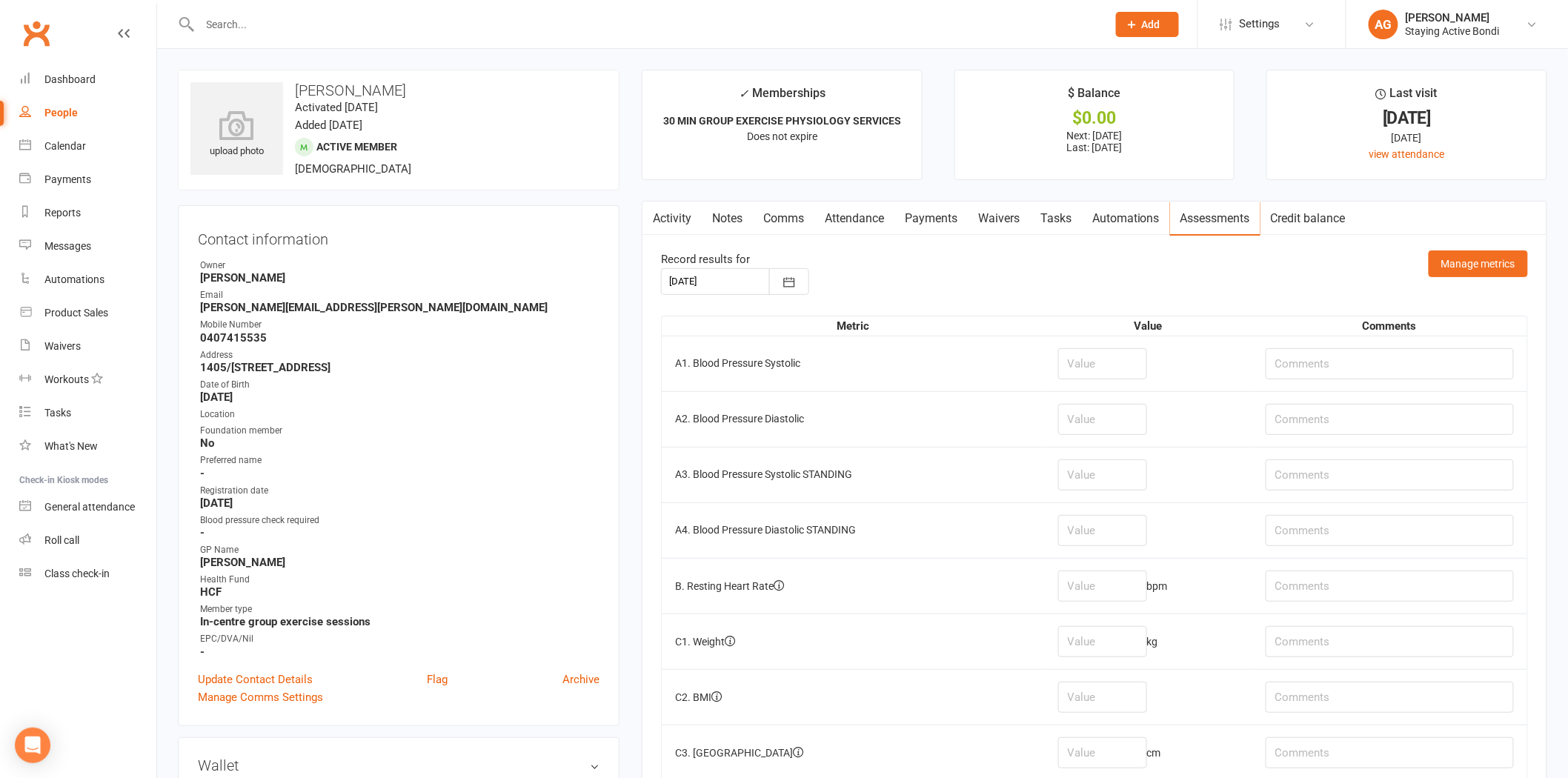
click at [1090, 381] on td at bounding box center [1149, 363] width 208 height 56
click at [1086, 353] on input "number" at bounding box center [1102, 363] width 89 height 31
type input "153"
click at [1096, 415] on input "number" at bounding box center [1102, 419] width 89 height 31
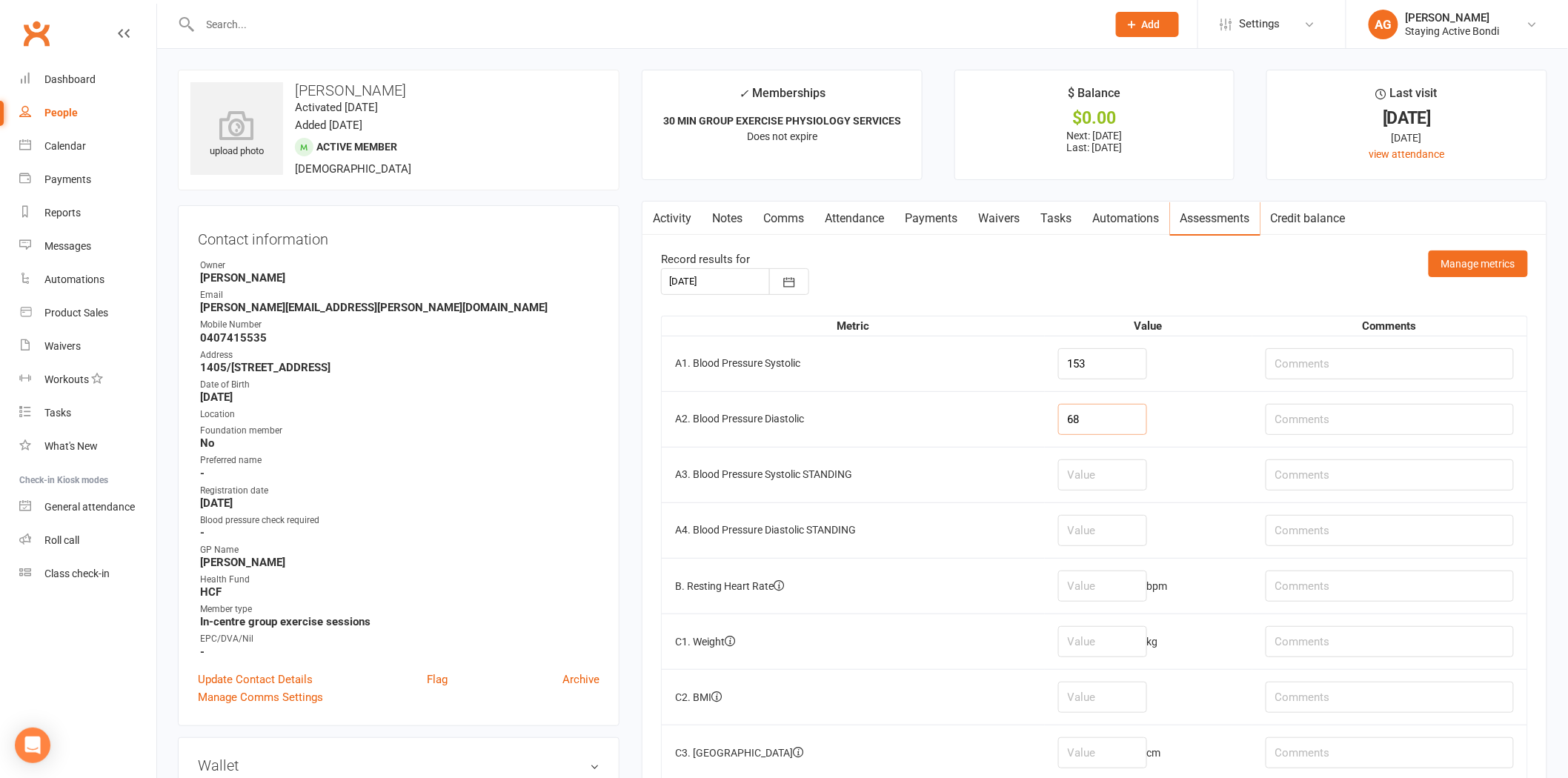
type input "68"
click at [1126, 579] on input "number" at bounding box center [1102, 585] width 89 height 31
type input "52"
click at [1123, 645] on input "number" at bounding box center [1102, 641] width 89 height 31
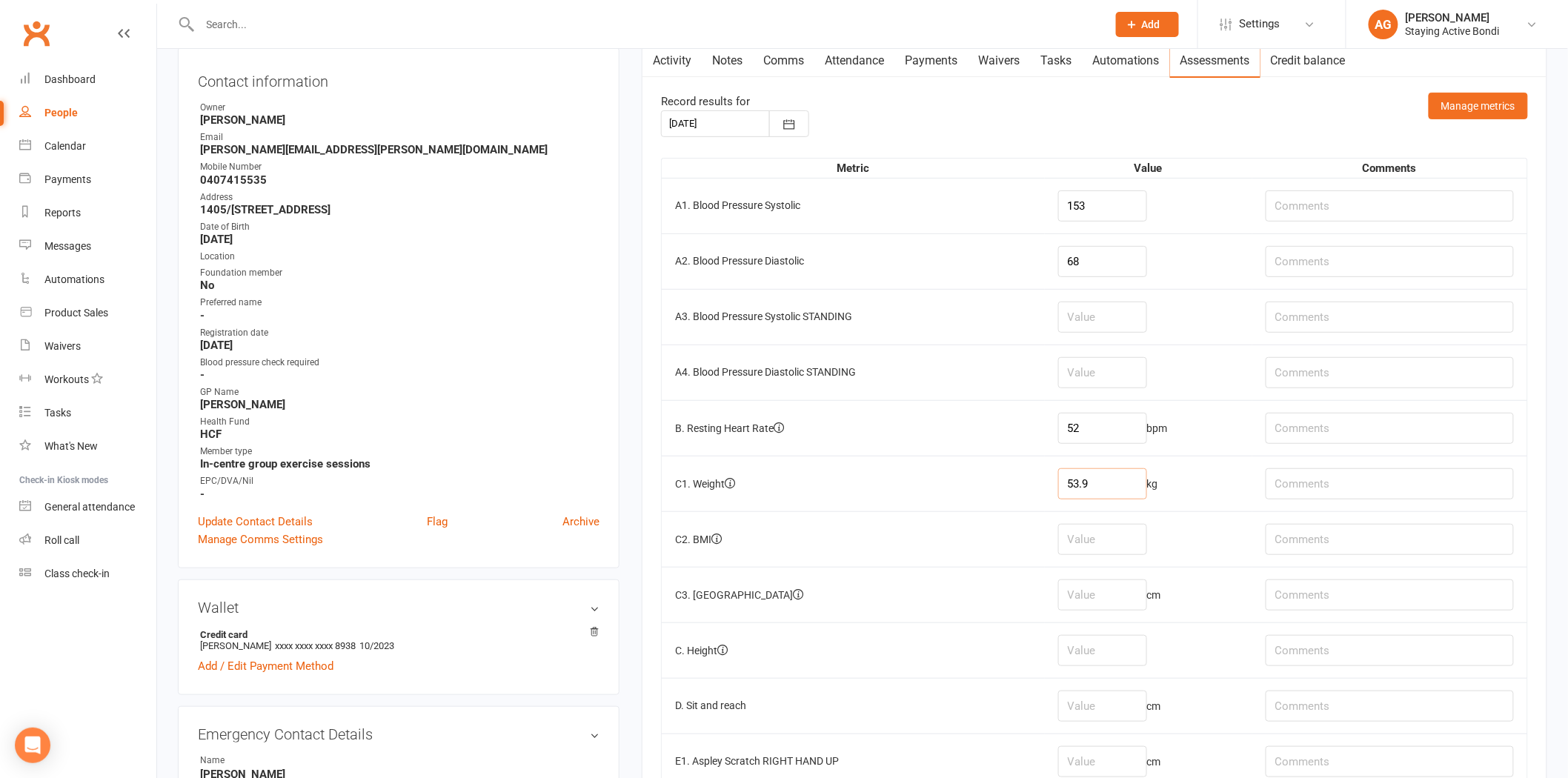
scroll to position [165, 0]
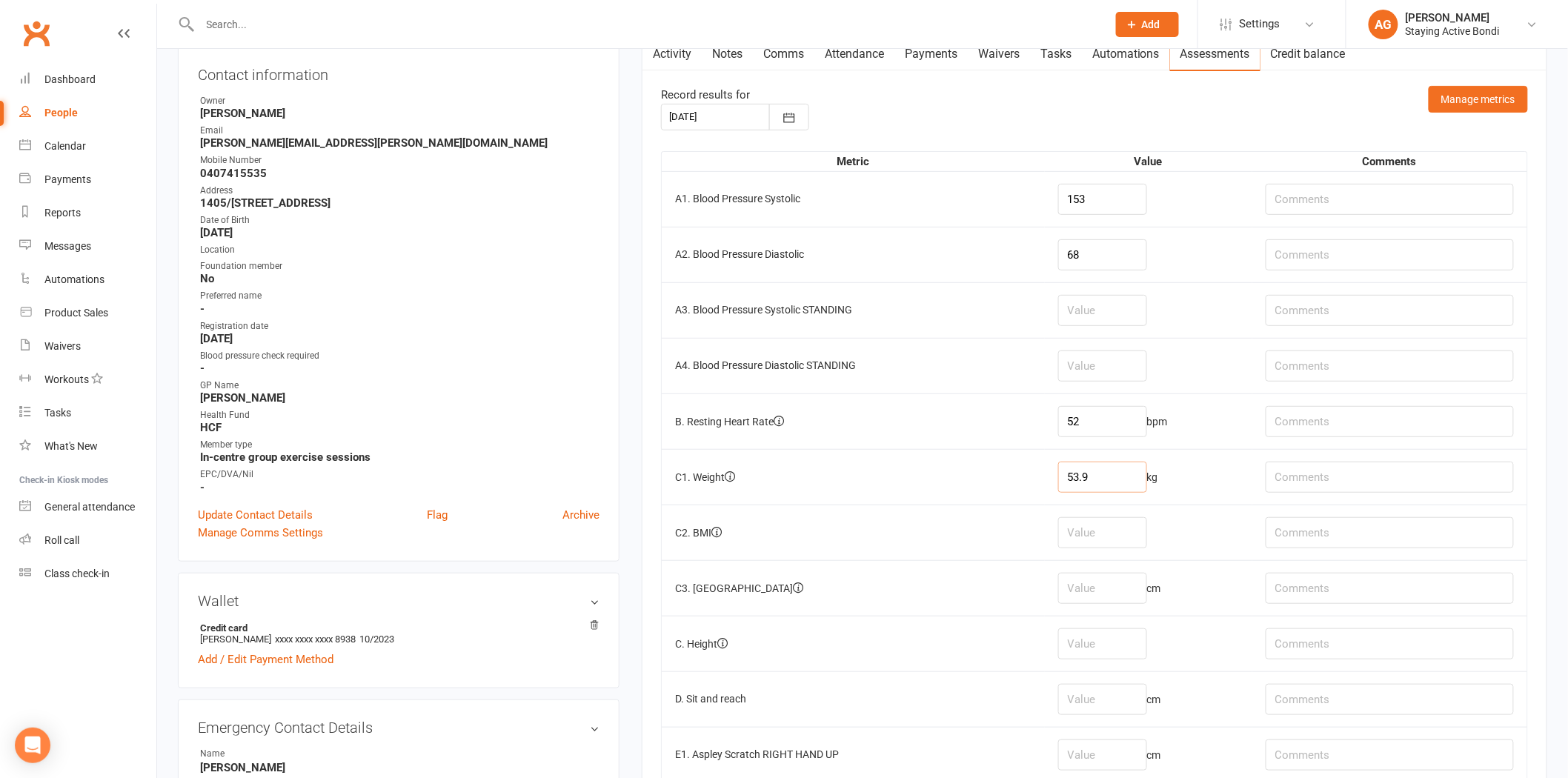
type input "53.9"
click at [1106, 590] on input "number" at bounding box center [1102, 588] width 89 height 31
type input "87"
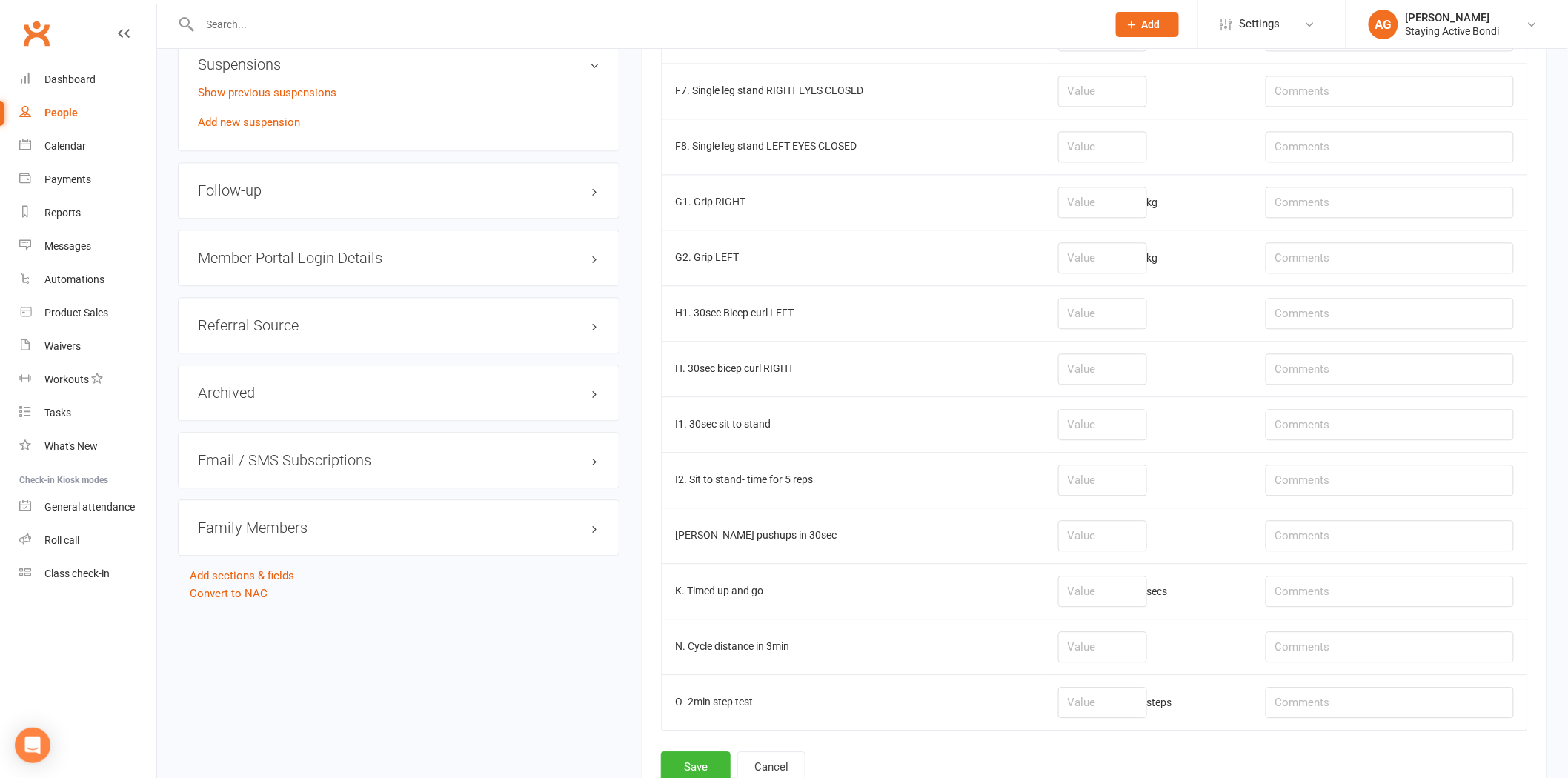
scroll to position [1457, 0]
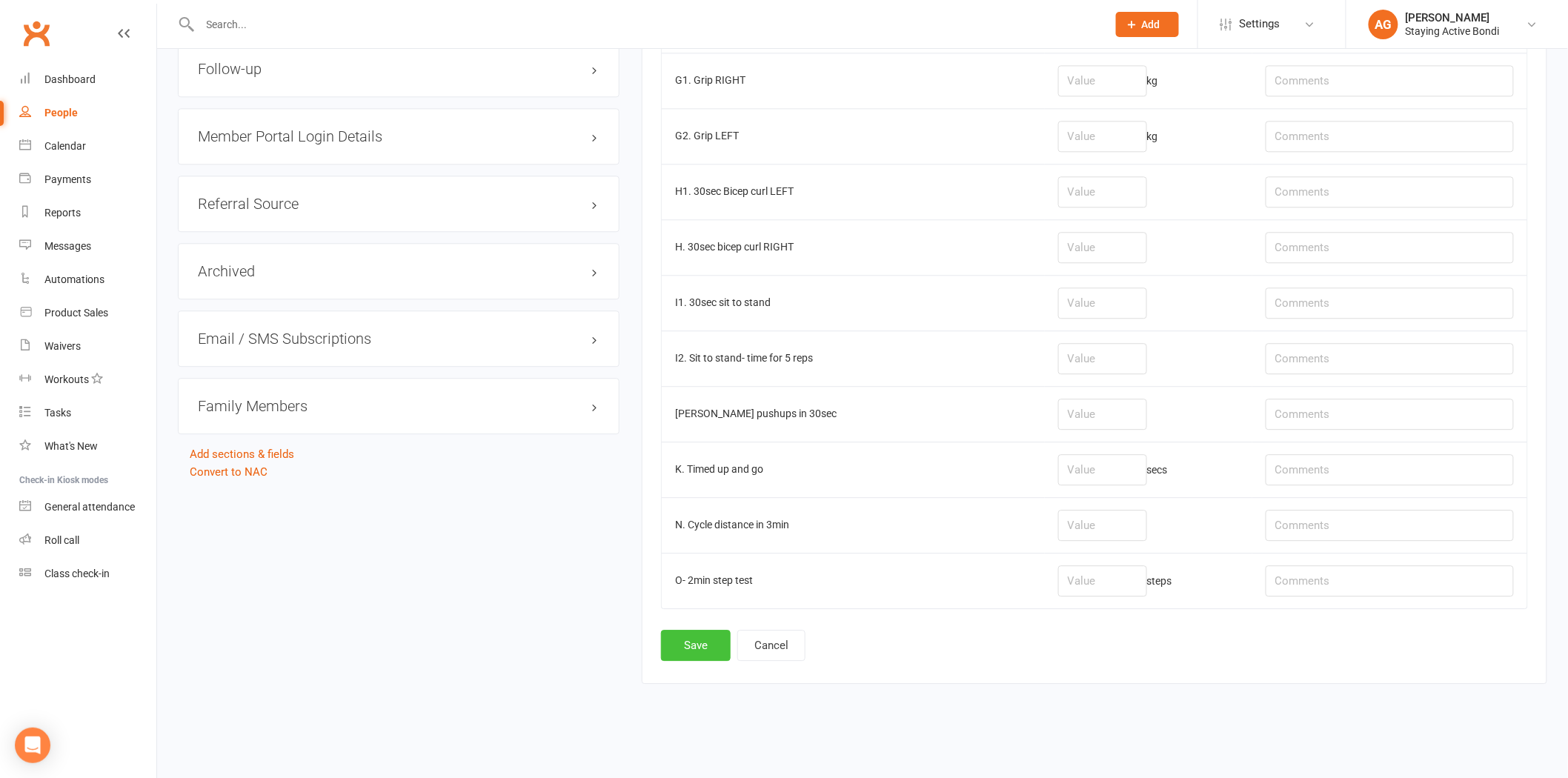
click at [711, 641] on button "Save" at bounding box center [695, 645] width 69 height 31
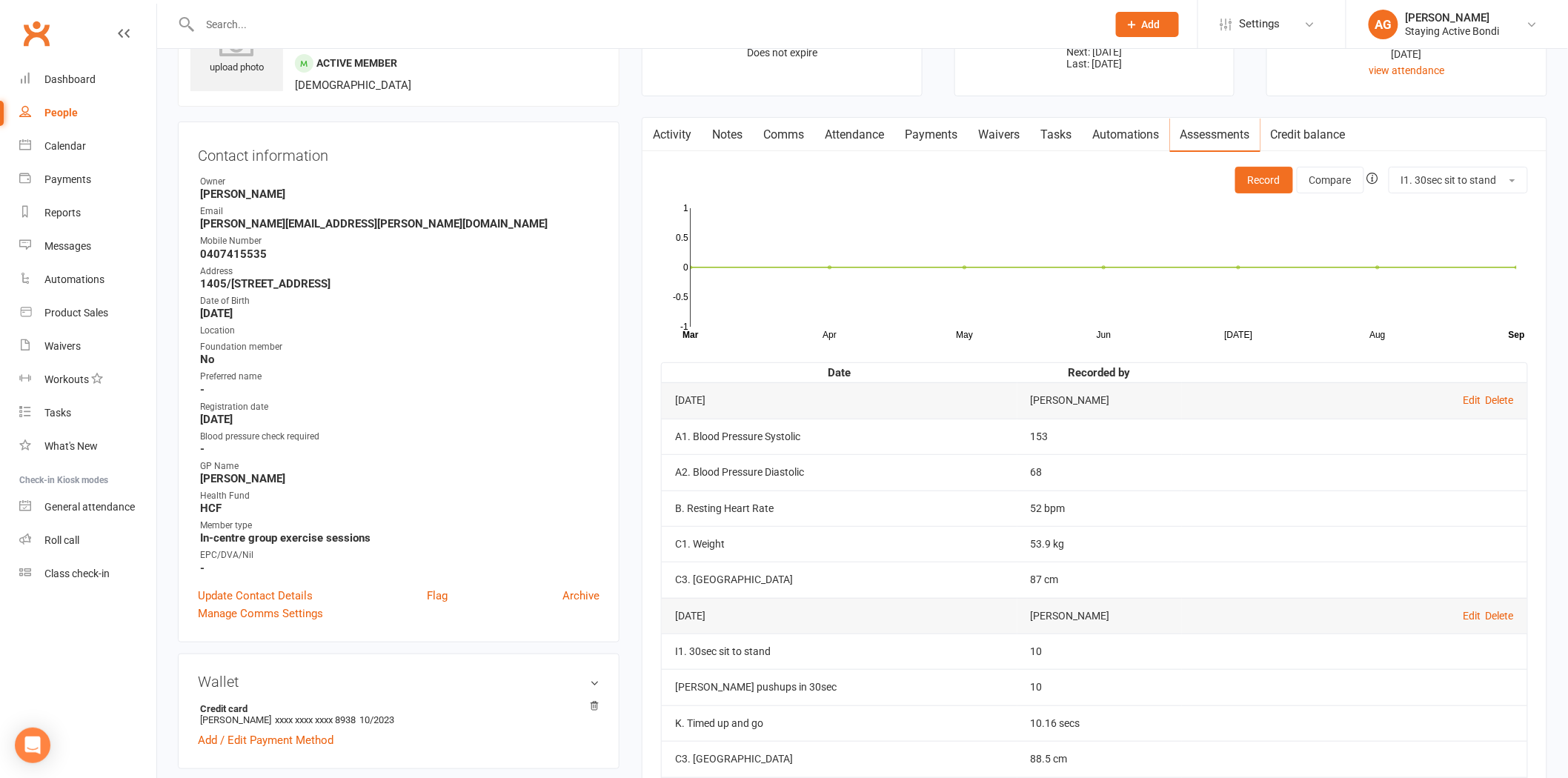
scroll to position [82, 0]
click at [1473, 402] on link "Edit" at bounding box center [1473, 401] width 18 height 12
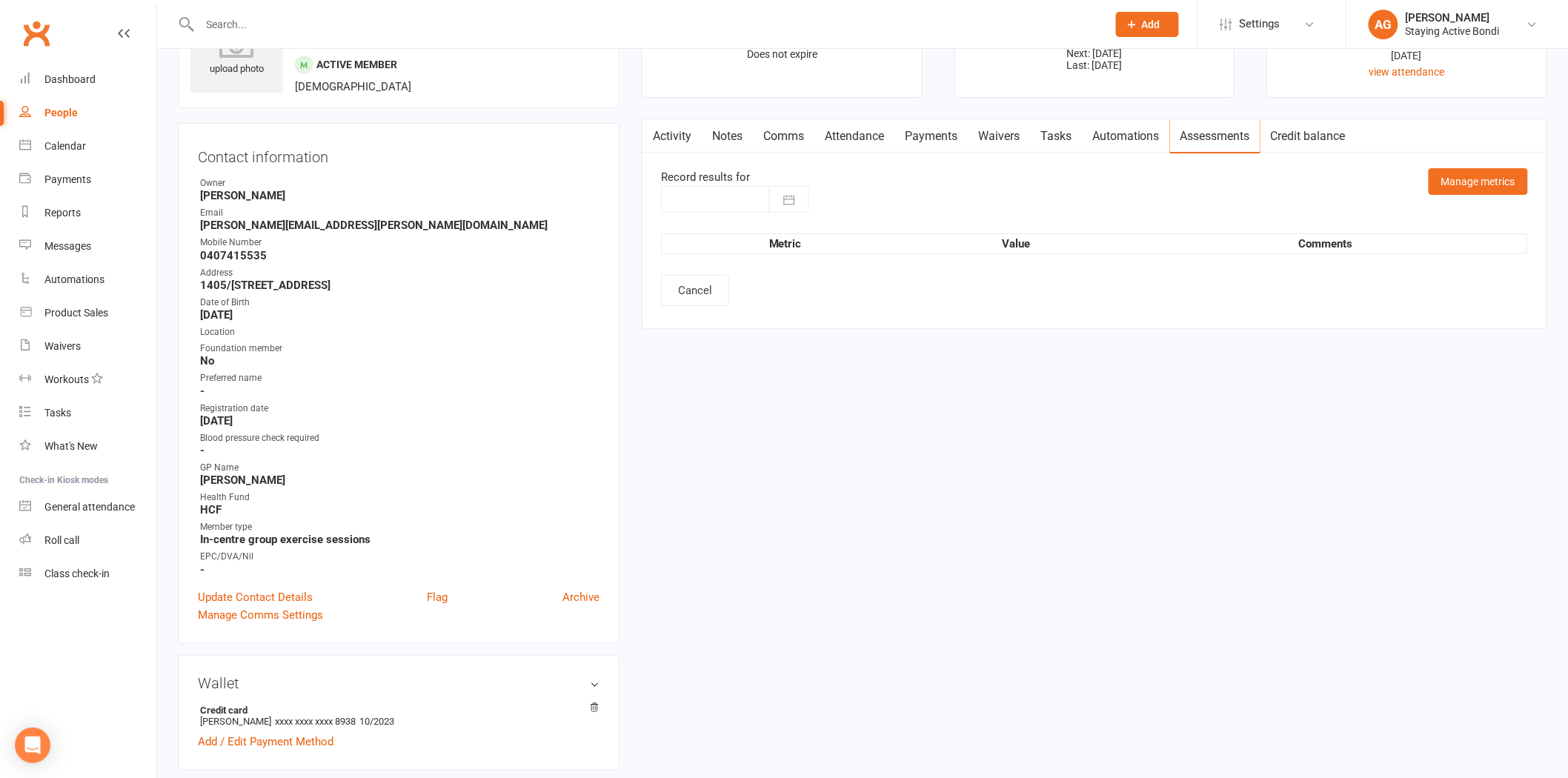
type input "12 Sep 2025"
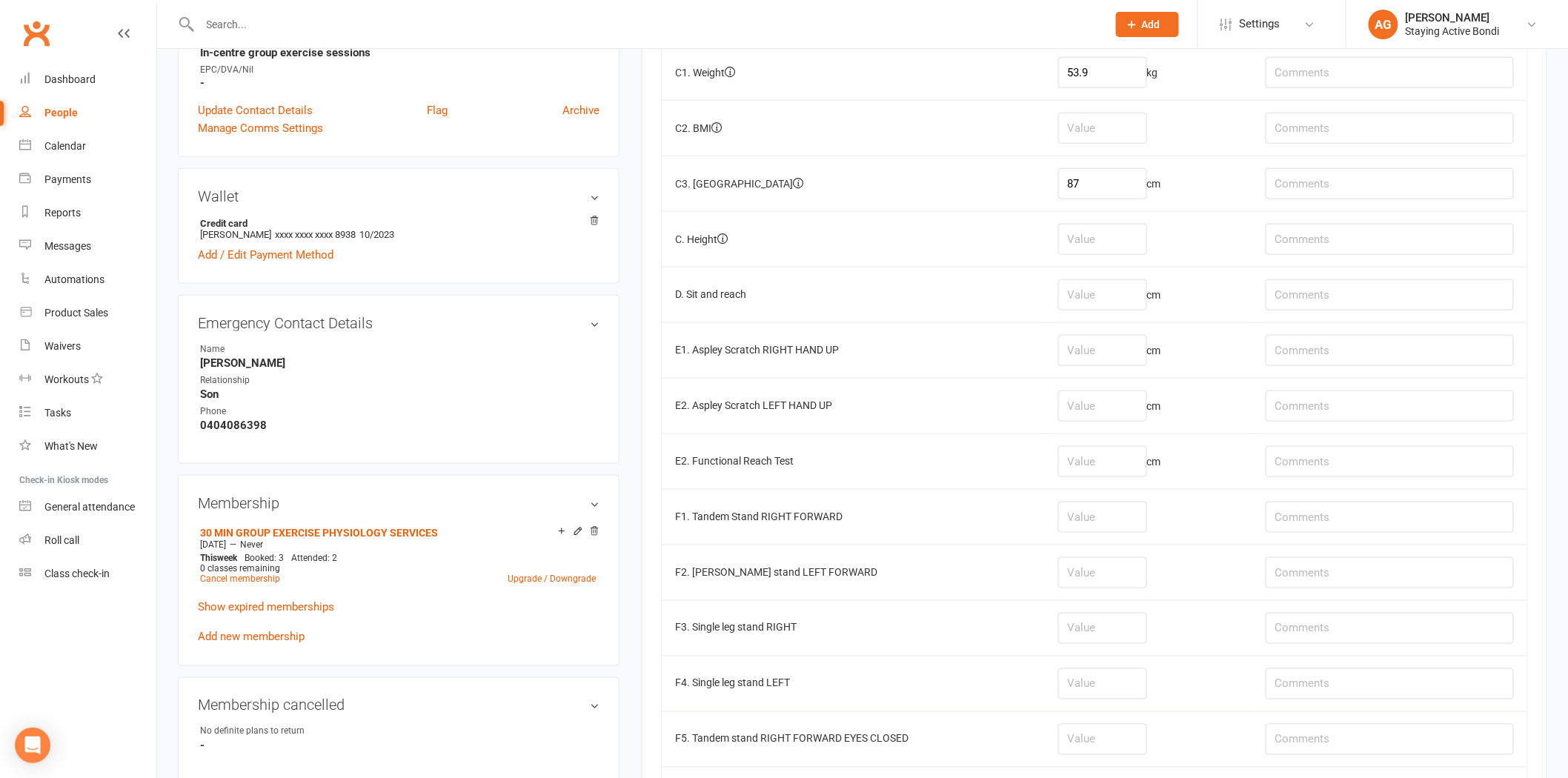
scroll to position [576, 0]
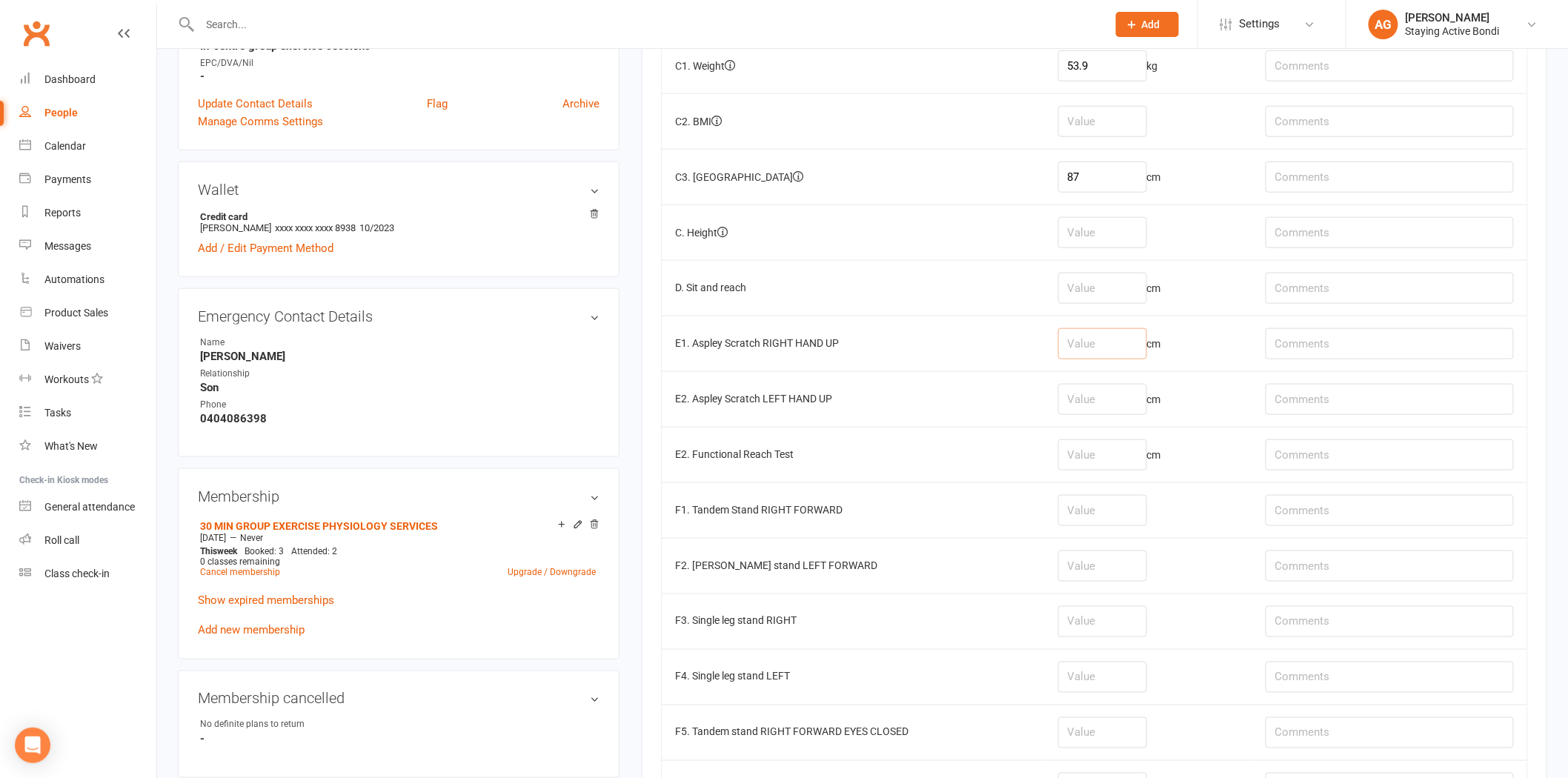
click at [1112, 349] on input "number" at bounding box center [1102, 344] width 89 height 31
type input "-7"
click at [1124, 301] on input "number" at bounding box center [1102, 288] width 89 height 31
type input "-7"
click at [1339, 287] on input "text" at bounding box center [1390, 288] width 248 height 31
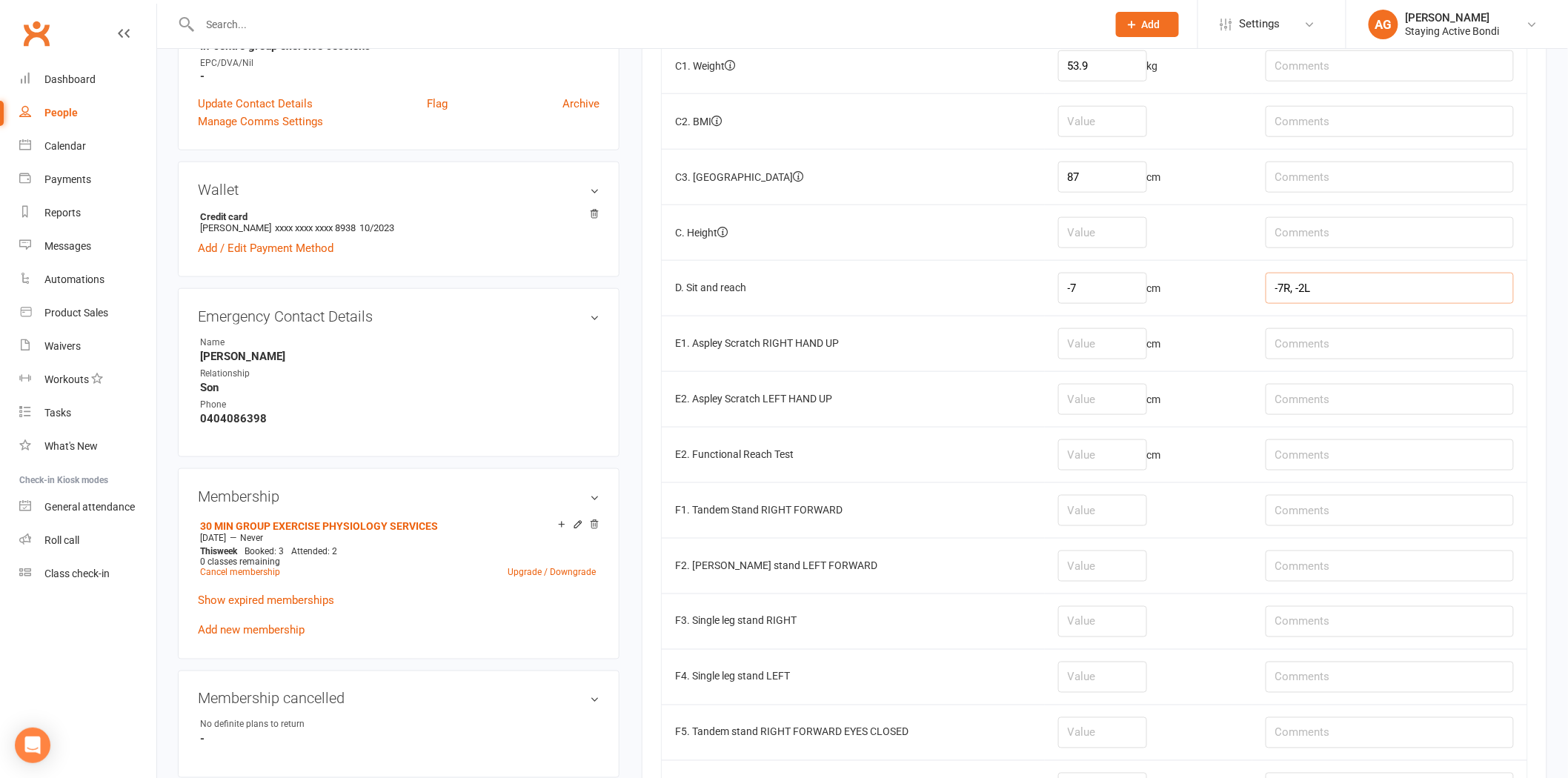
type input "-7R, -2L"
click at [1091, 359] on input "number" at bounding box center [1102, 344] width 89 height 31
type input "-15"
click at [1098, 404] on input "number" at bounding box center [1102, 399] width 89 height 31
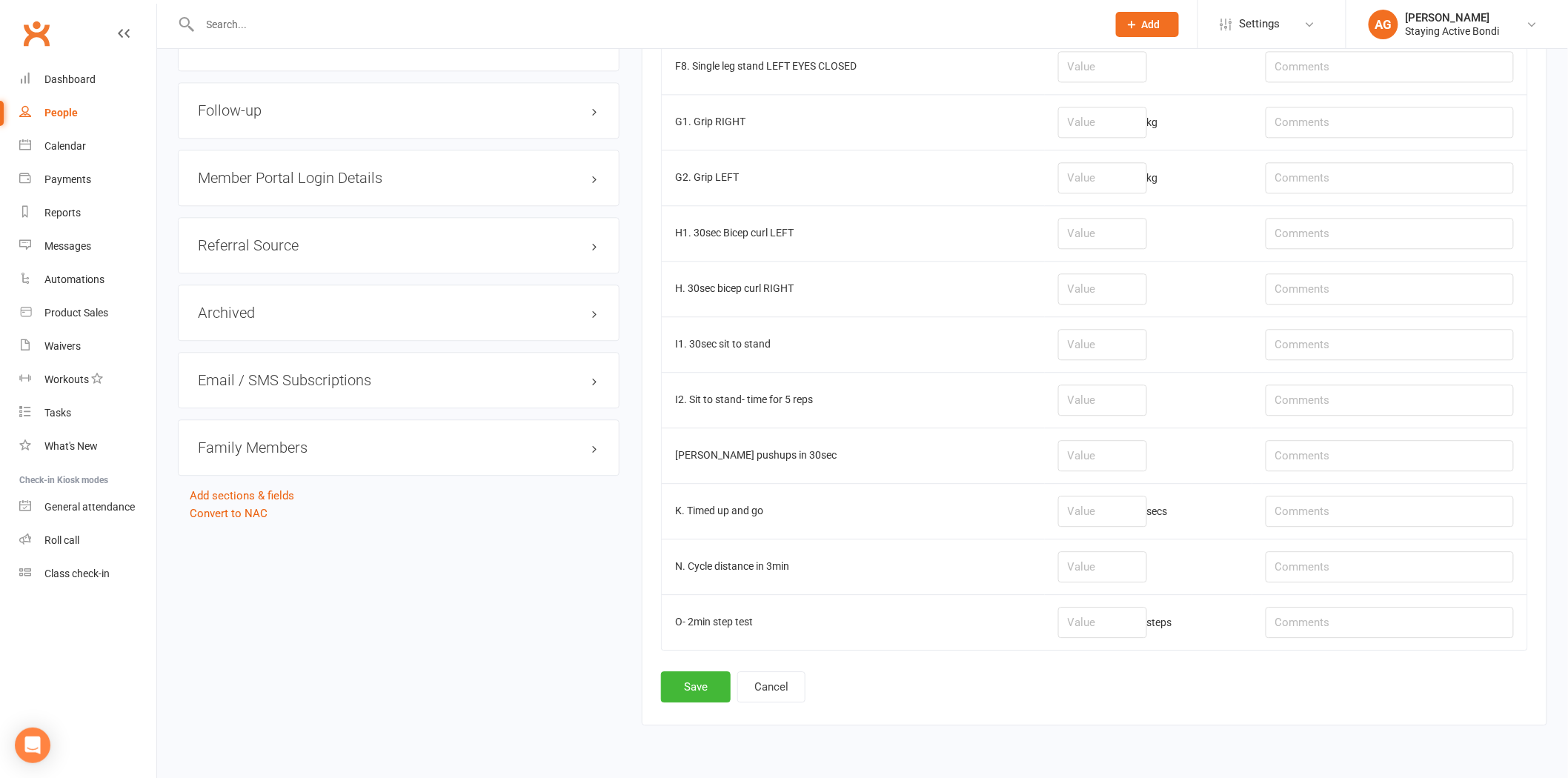
scroll to position [1457, 0]
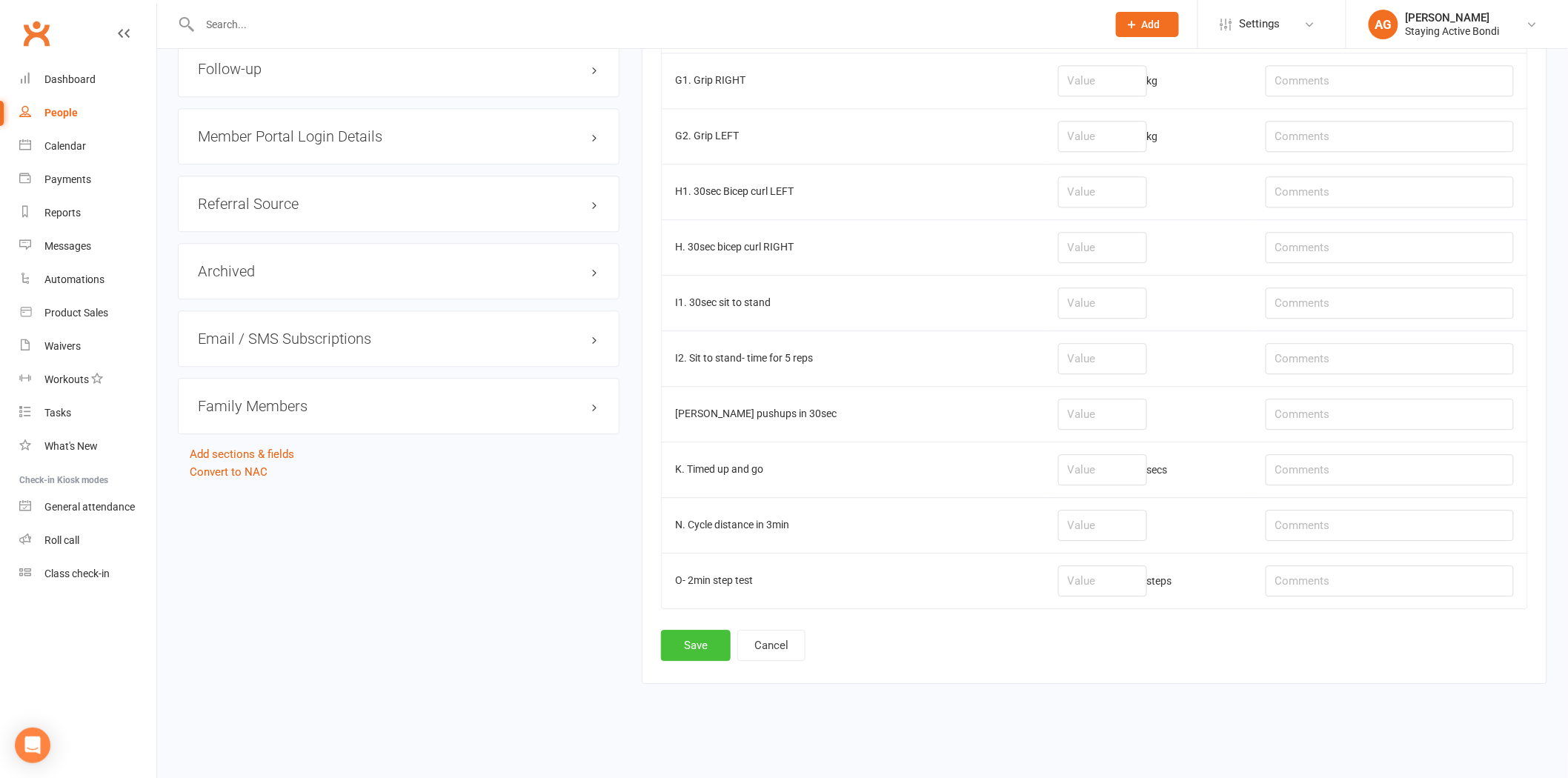
type input "-8"
click at [715, 648] on button "Save" at bounding box center [695, 645] width 69 height 31
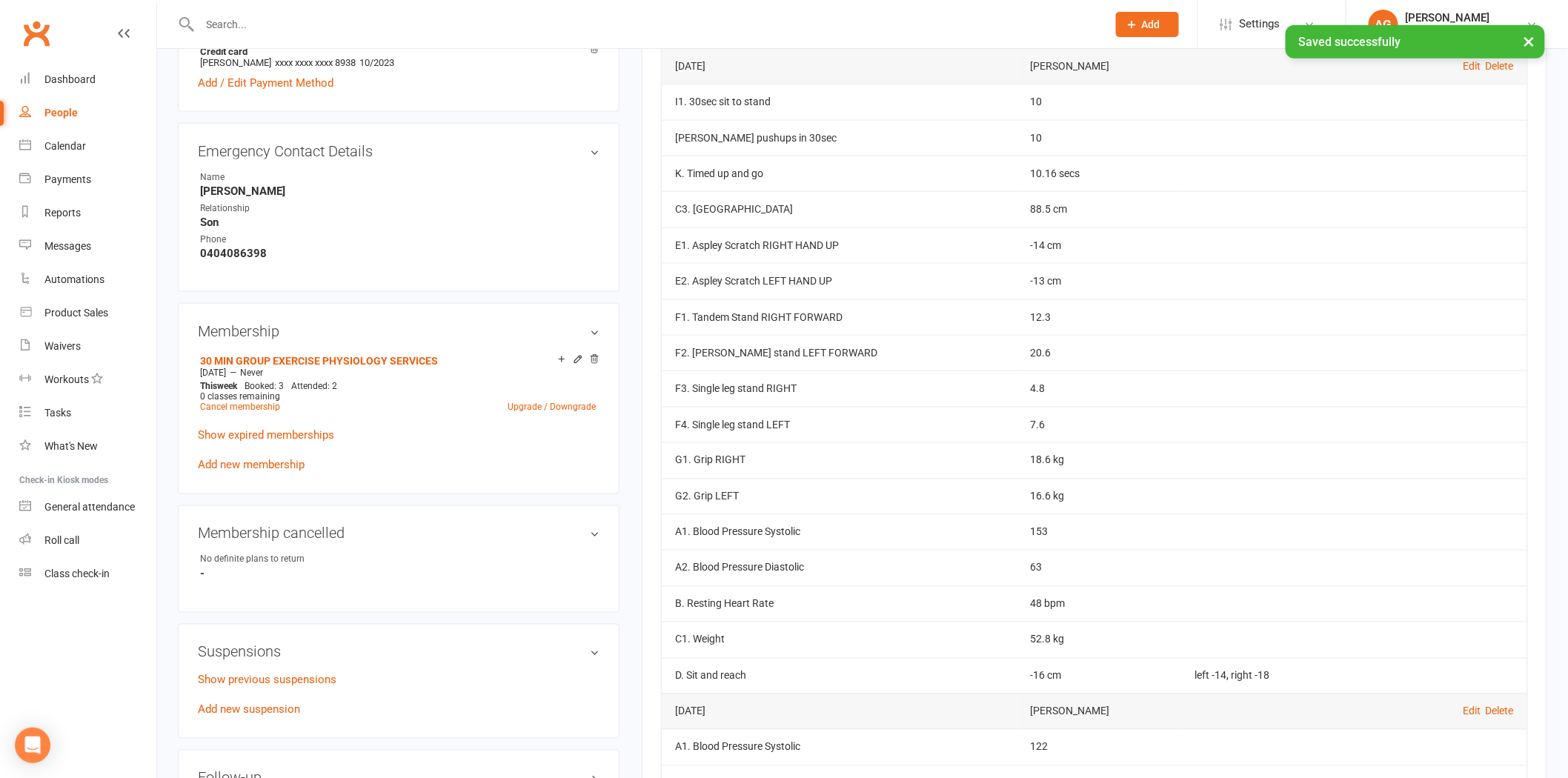
scroll to position [247, 0]
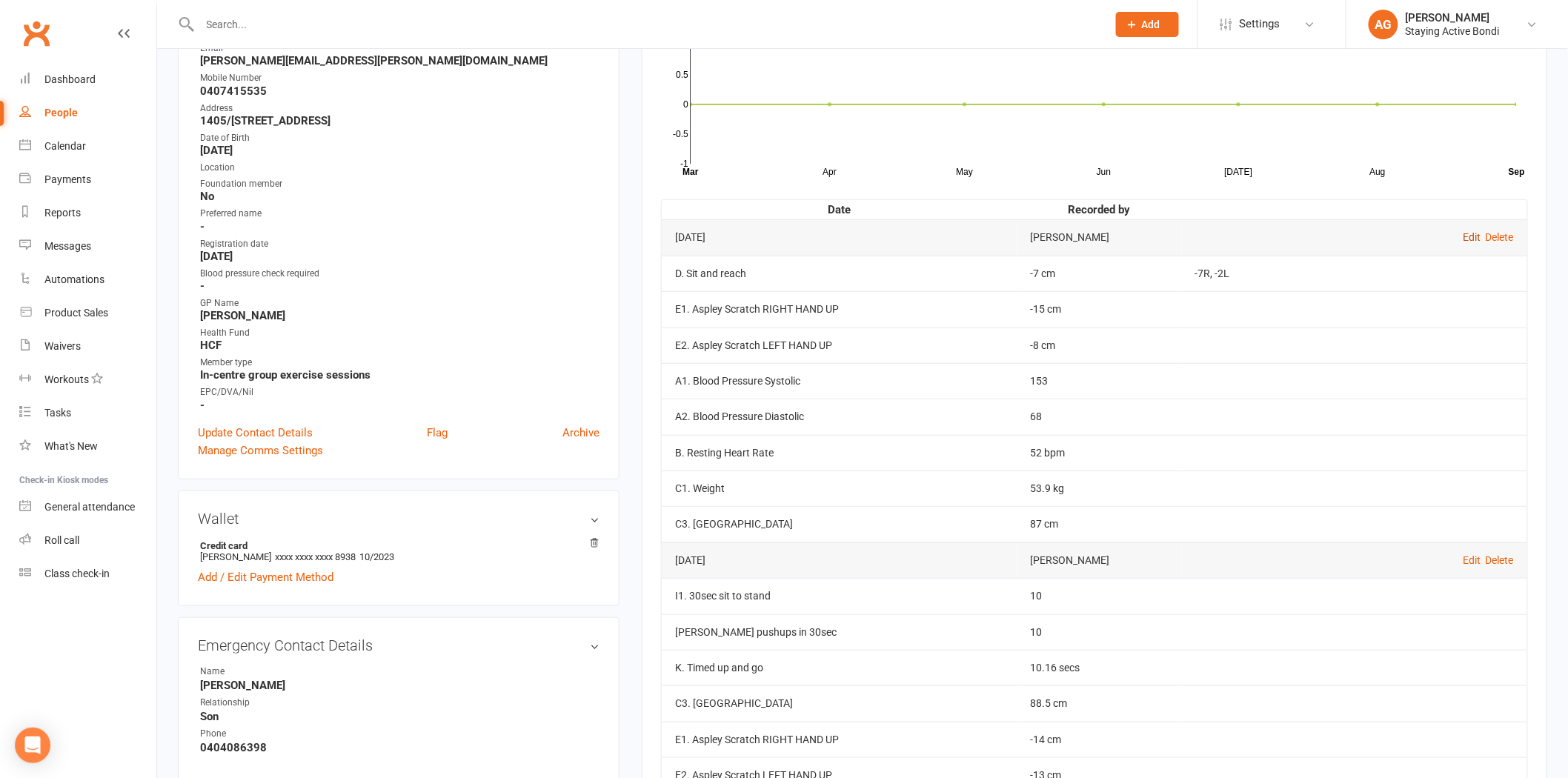
click at [1469, 242] on link "Edit" at bounding box center [1473, 237] width 18 height 12
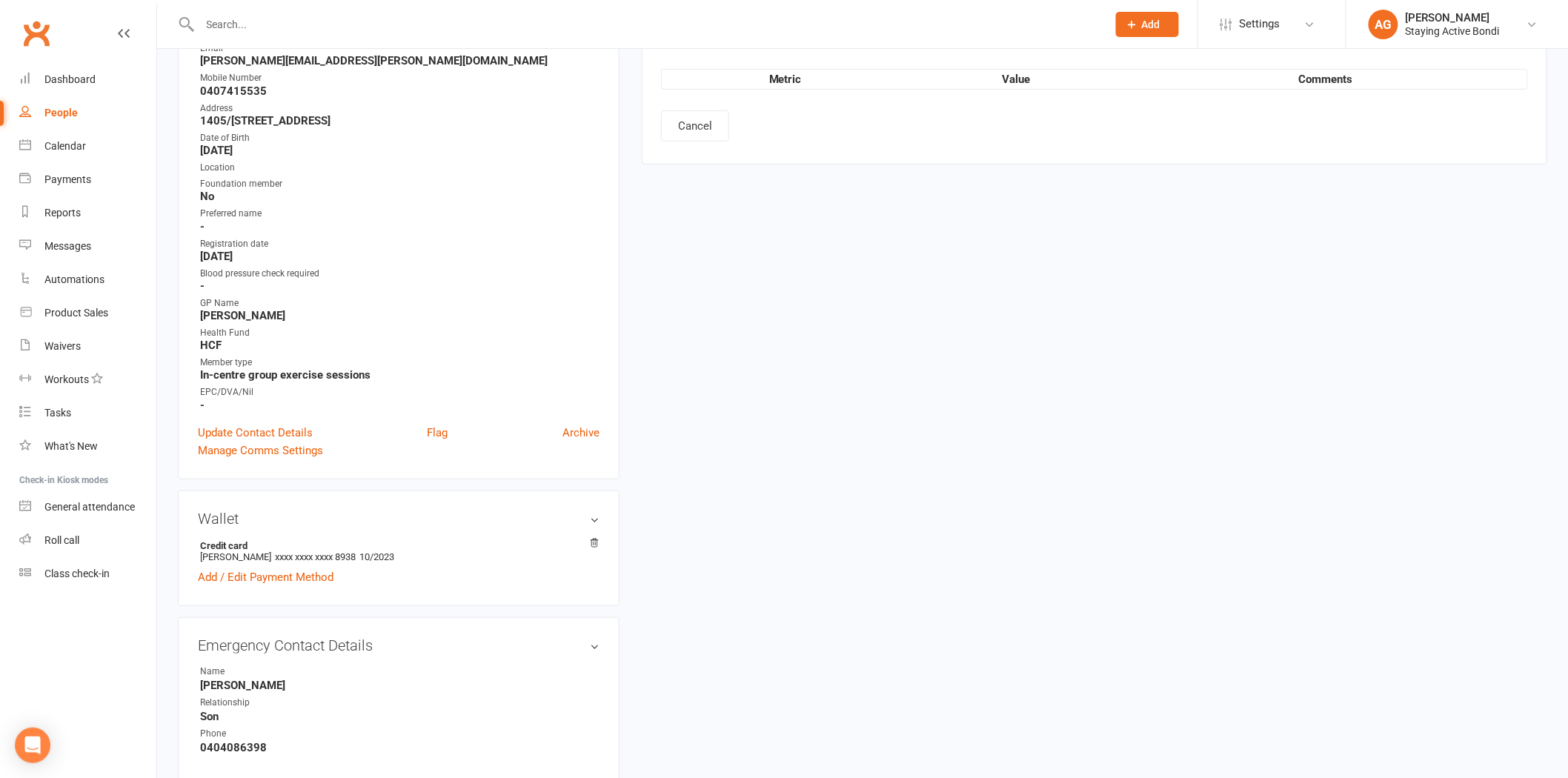
type input "12 Sep 2025"
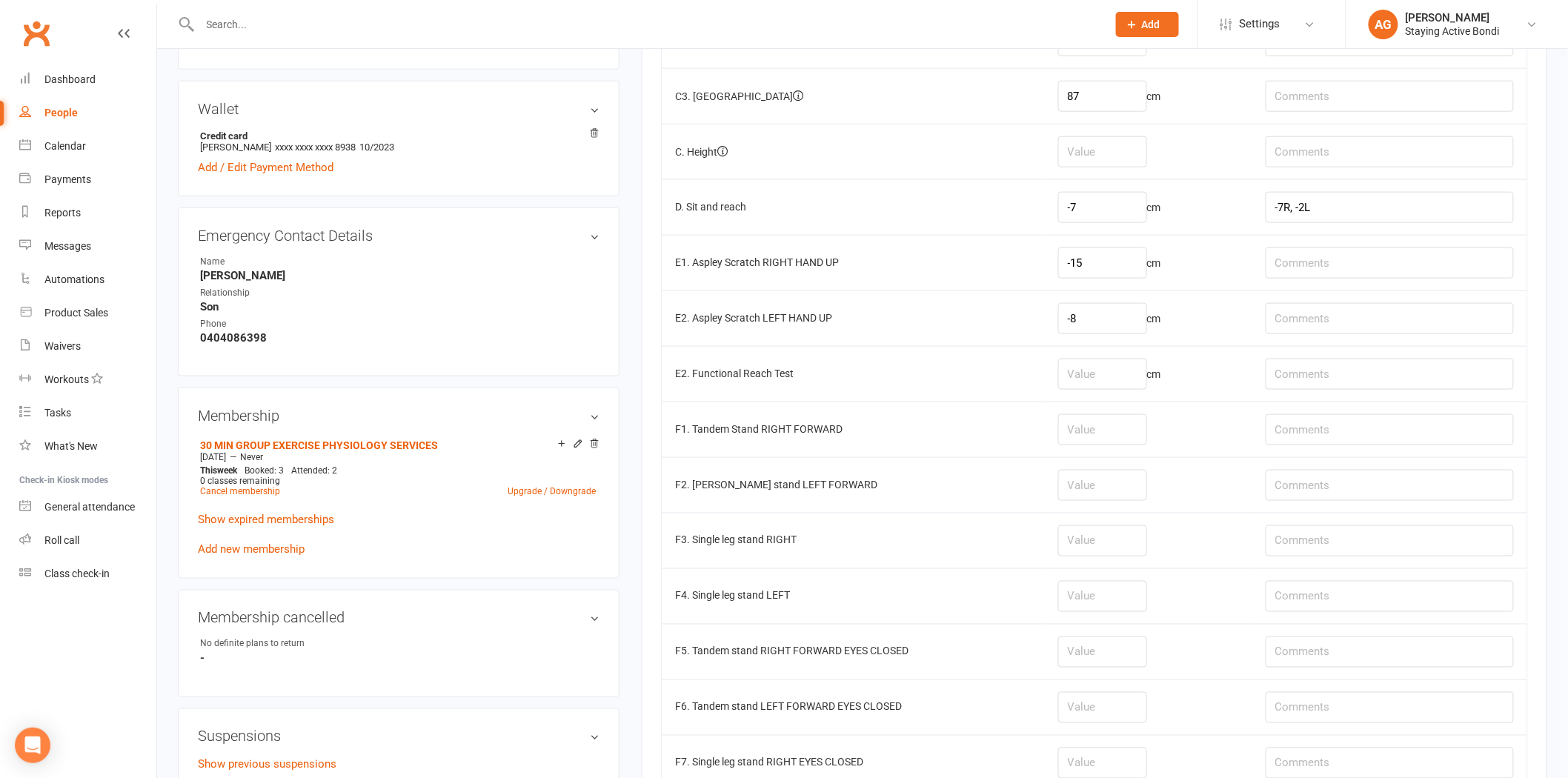
scroll to position [658, 0]
click at [1132, 428] on input "number" at bounding box center [1102, 428] width 89 height 31
type input "30"
click at [1104, 492] on input "number" at bounding box center [1102, 483] width 89 height 31
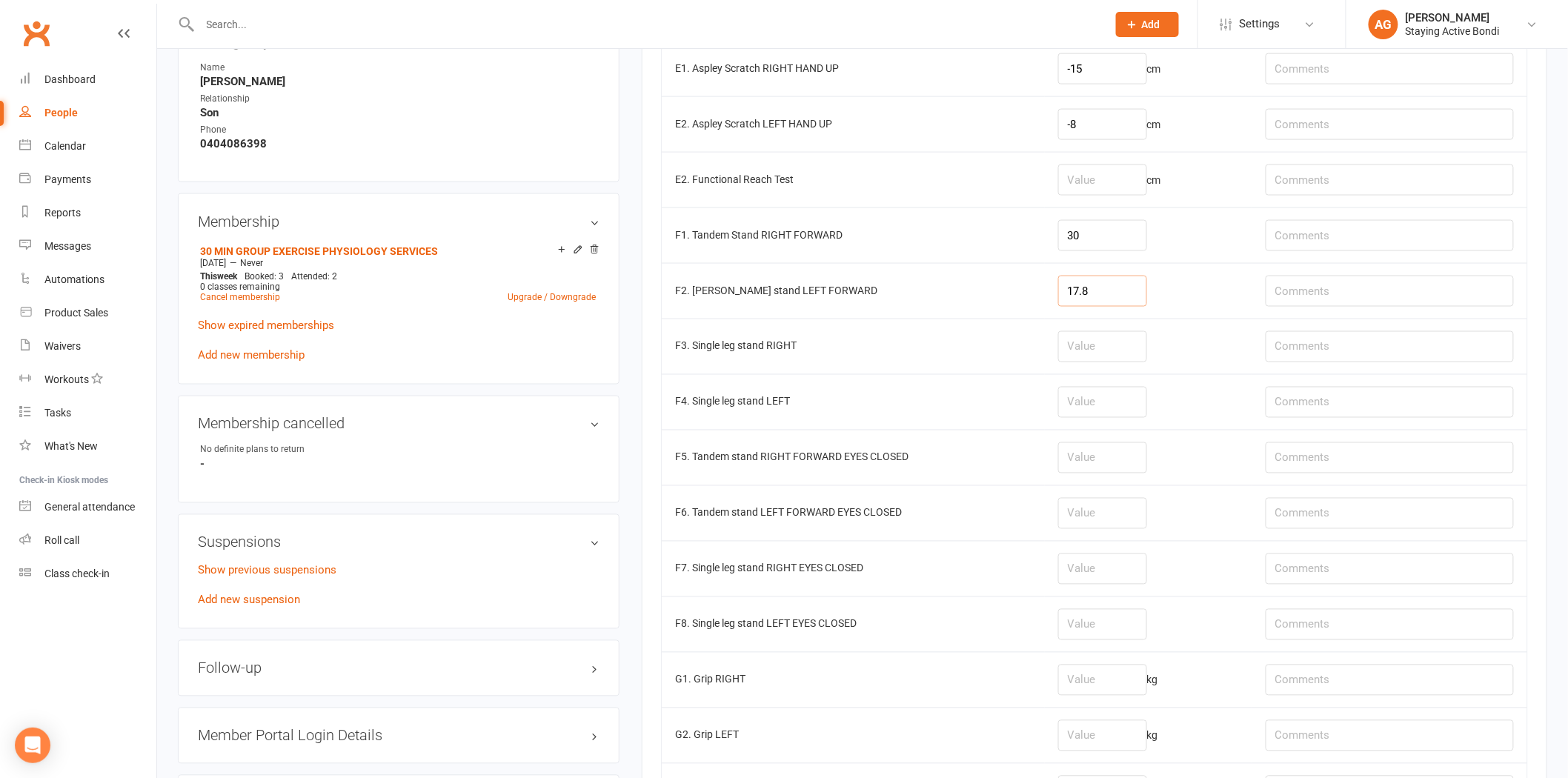
scroll to position [906, 0]
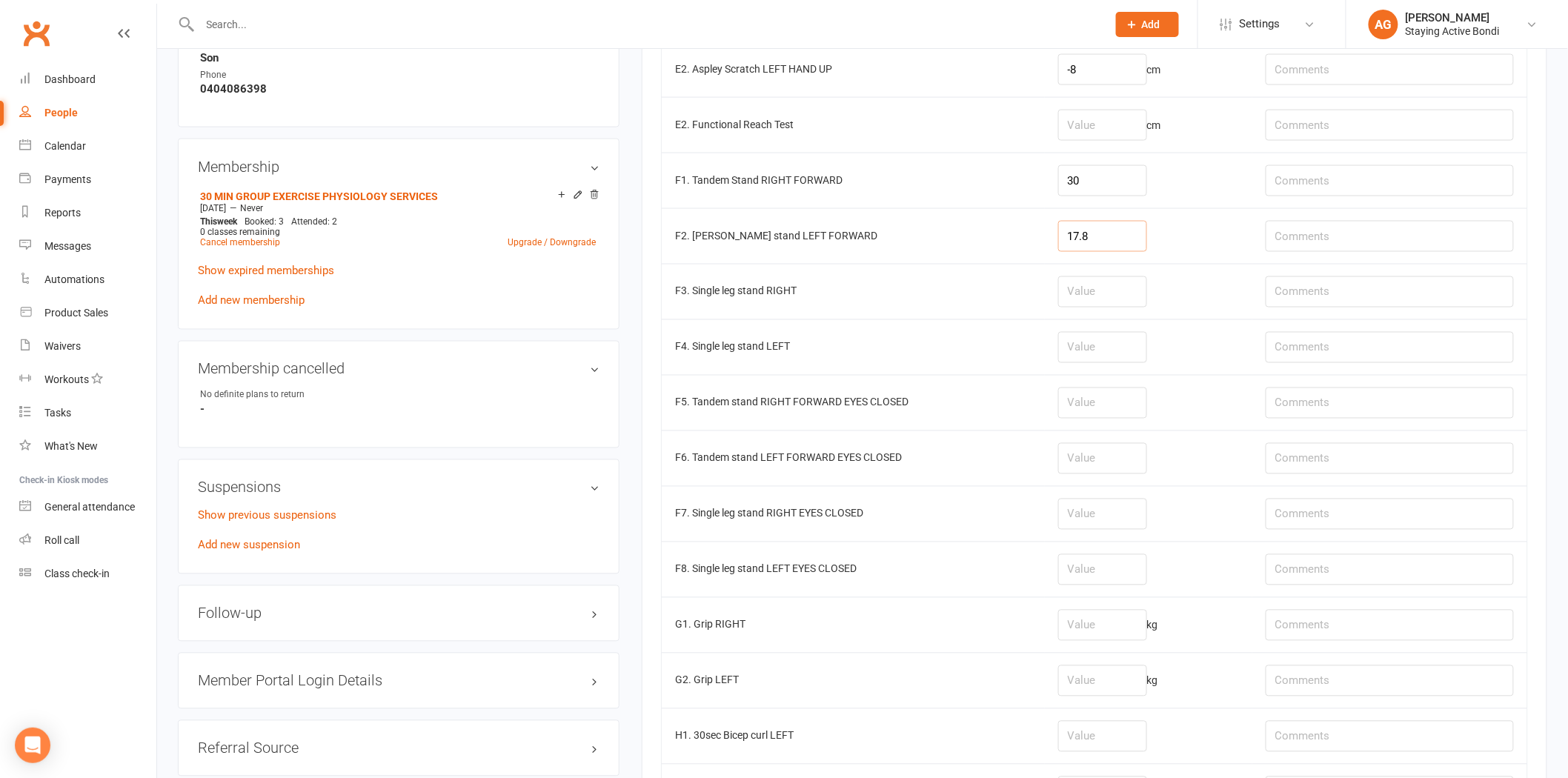
type input "17.8"
click at [1092, 285] on input "number" at bounding box center [1102, 291] width 89 height 31
type input "1.71"
click at [1130, 346] on input "number" at bounding box center [1102, 347] width 89 height 31
type input "3"
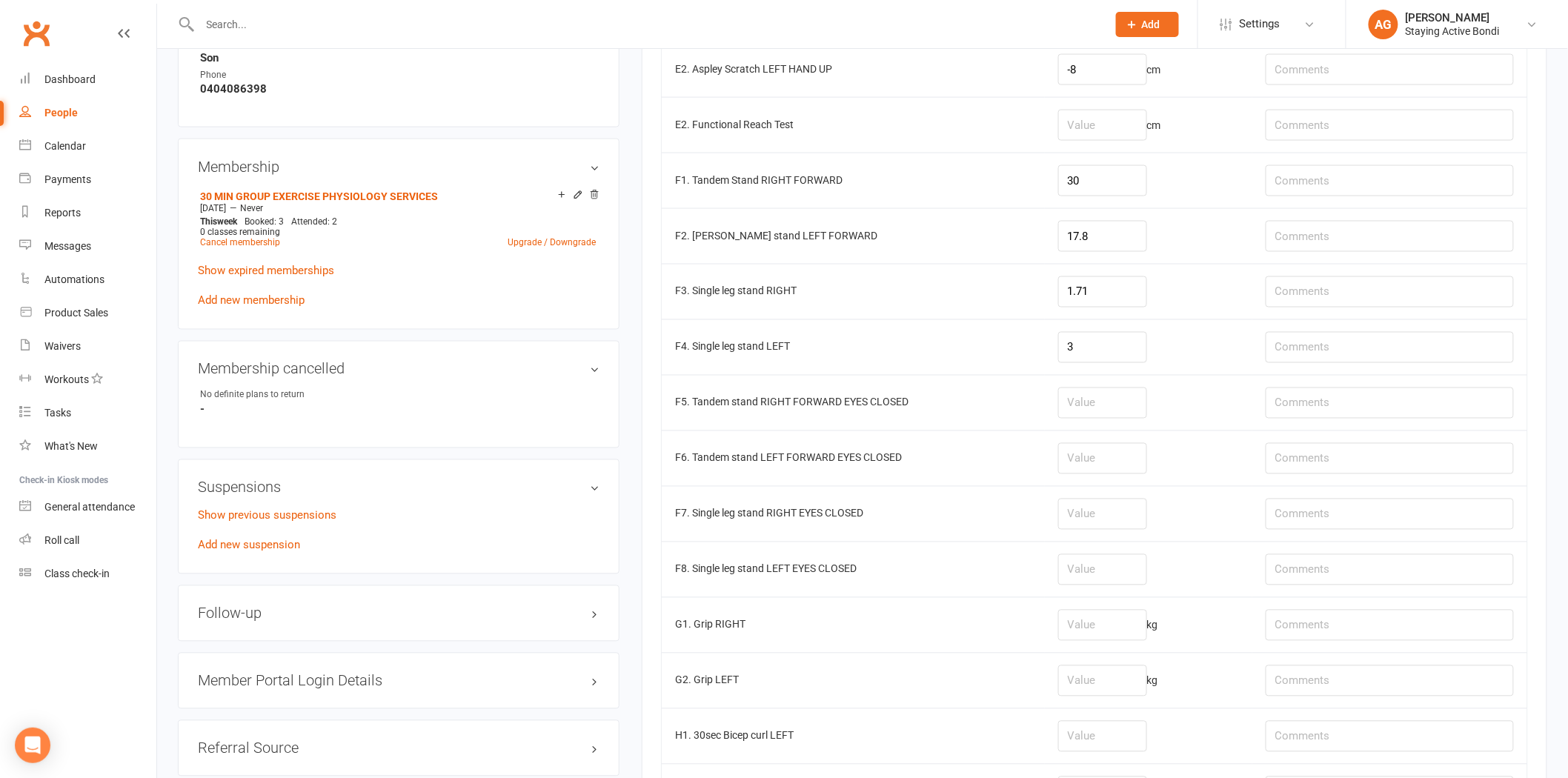
click at [1097, 612] on td "kg" at bounding box center [1149, 625] width 208 height 56
click at [1096, 618] on input "number" at bounding box center [1102, 625] width 89 height 31
type input "17.8"
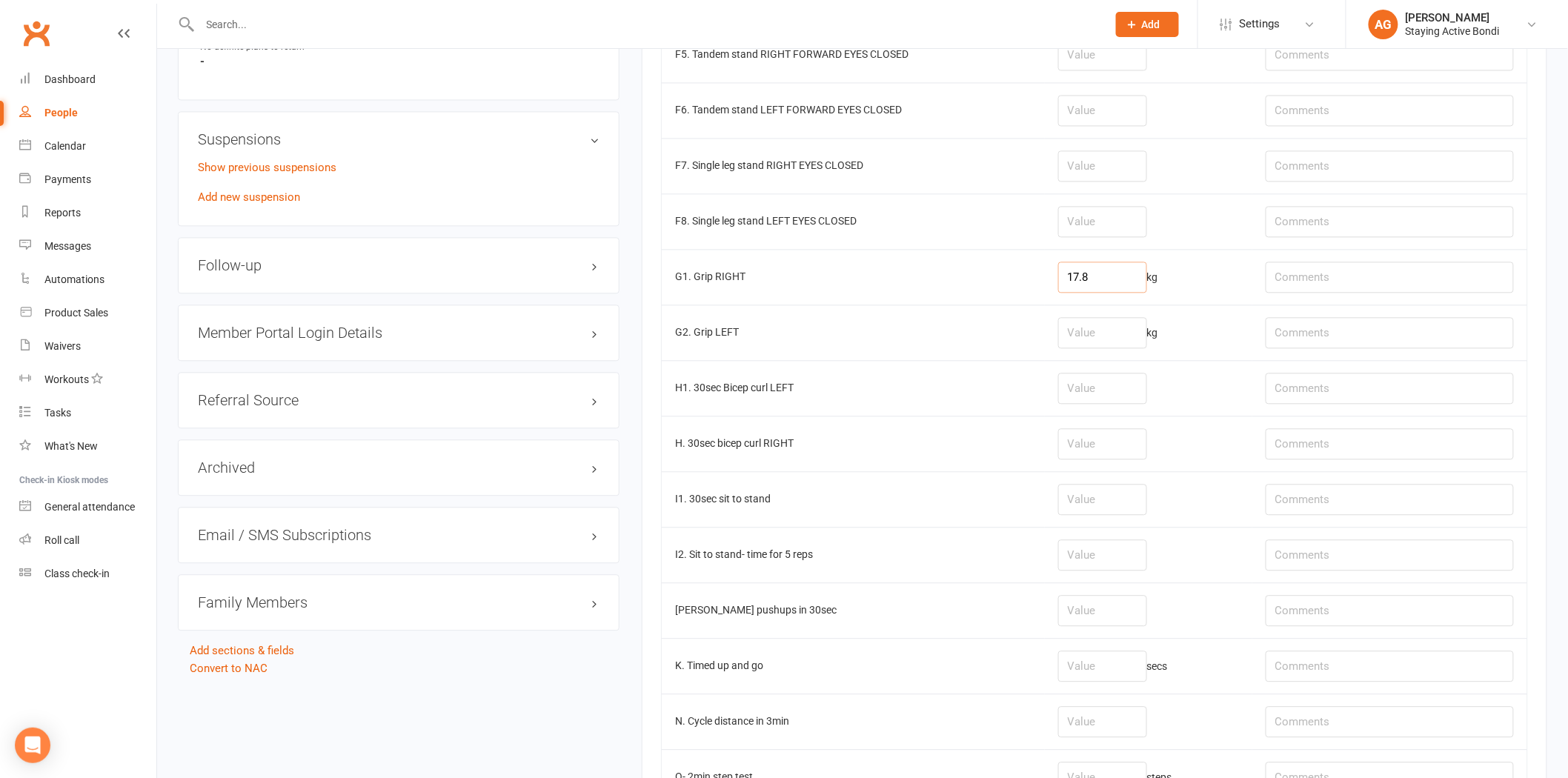
scroll to position [1457, 0]
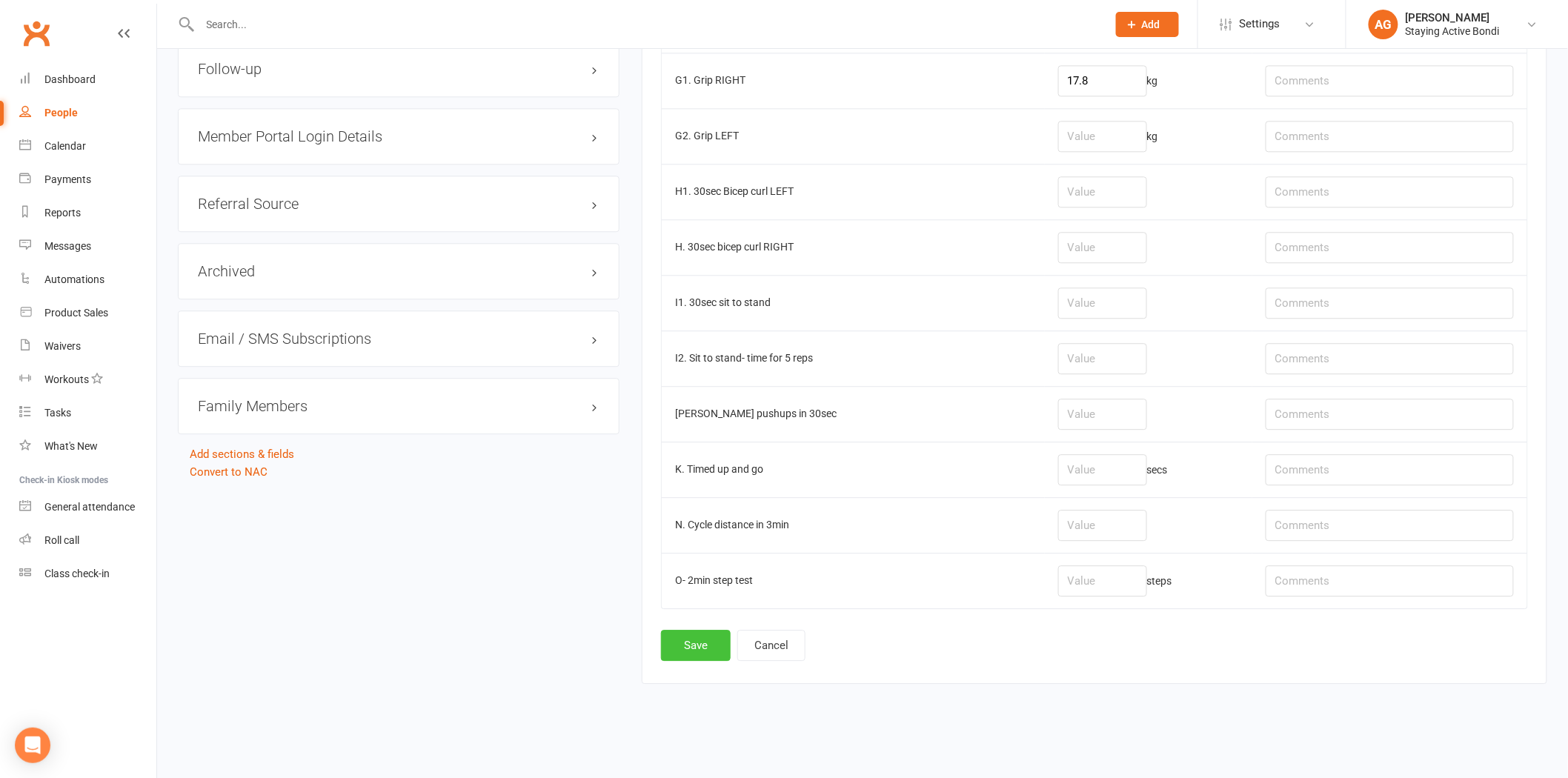
click at [705, 656] on button "Save" at bounding box center [695, 645] width 69 height 31
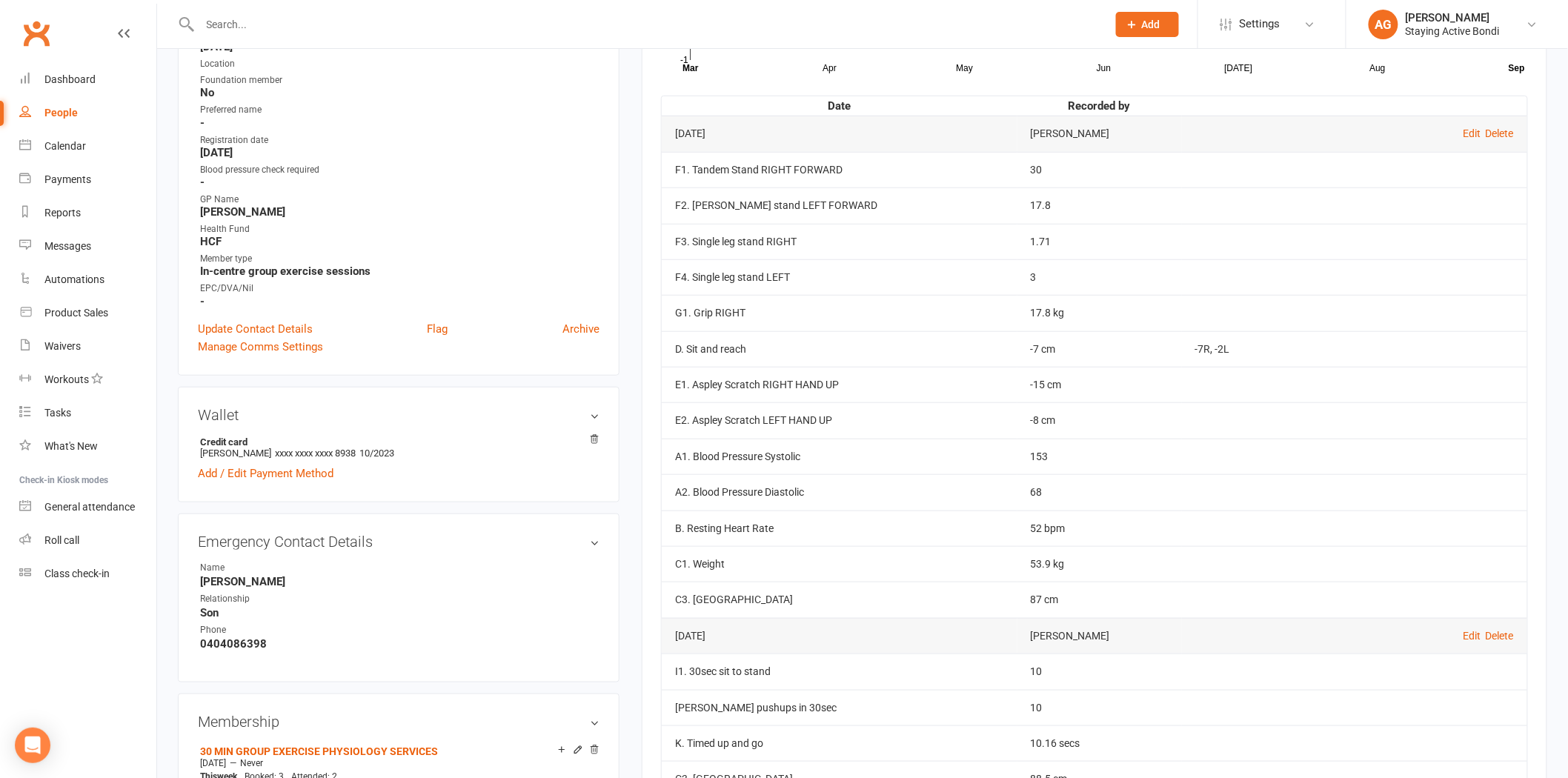
scroll to position [165, 0]
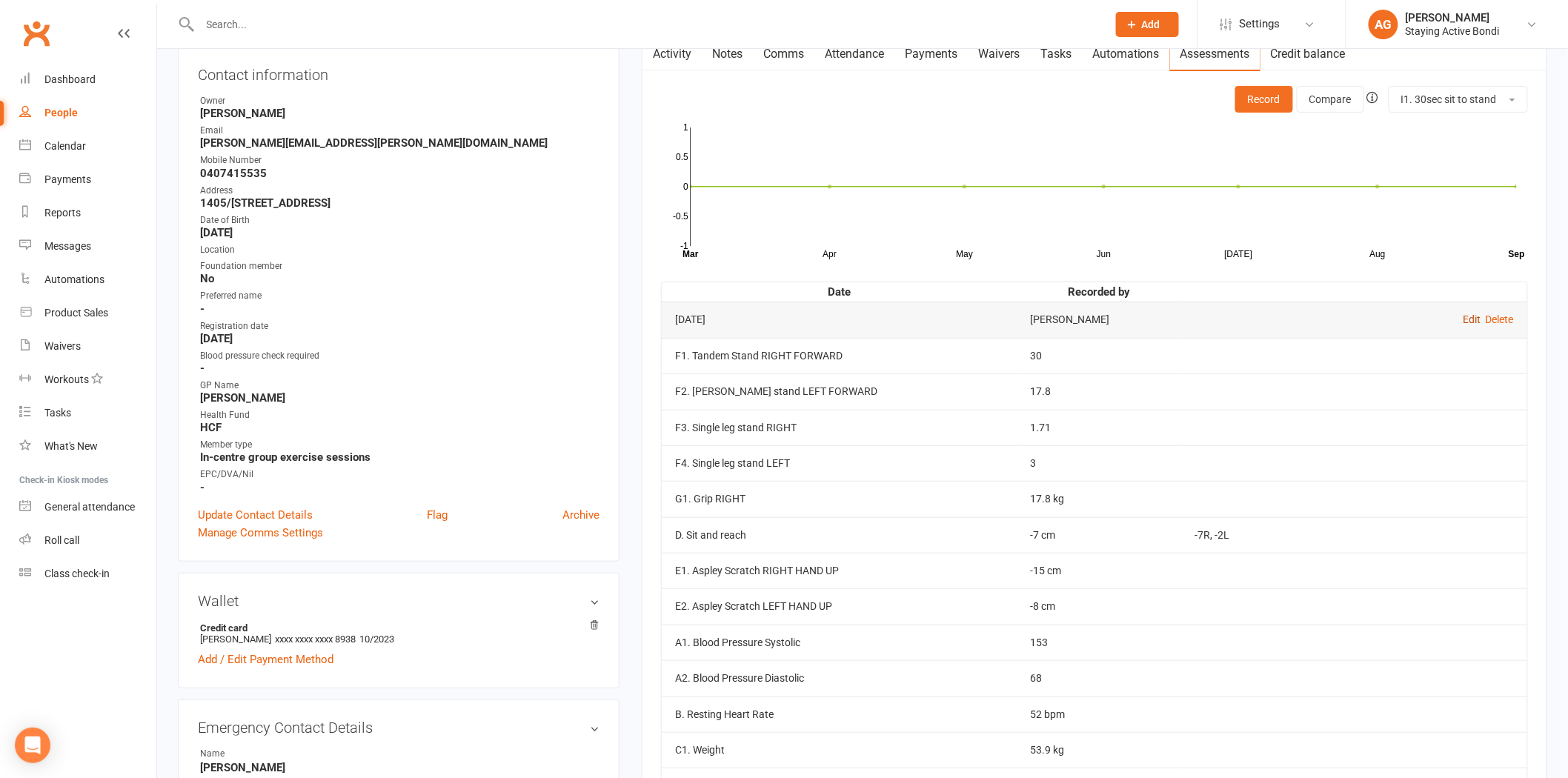
click at [1471, 324] on link "Edit" at bounding box center [1473, 319] width 18 height 12
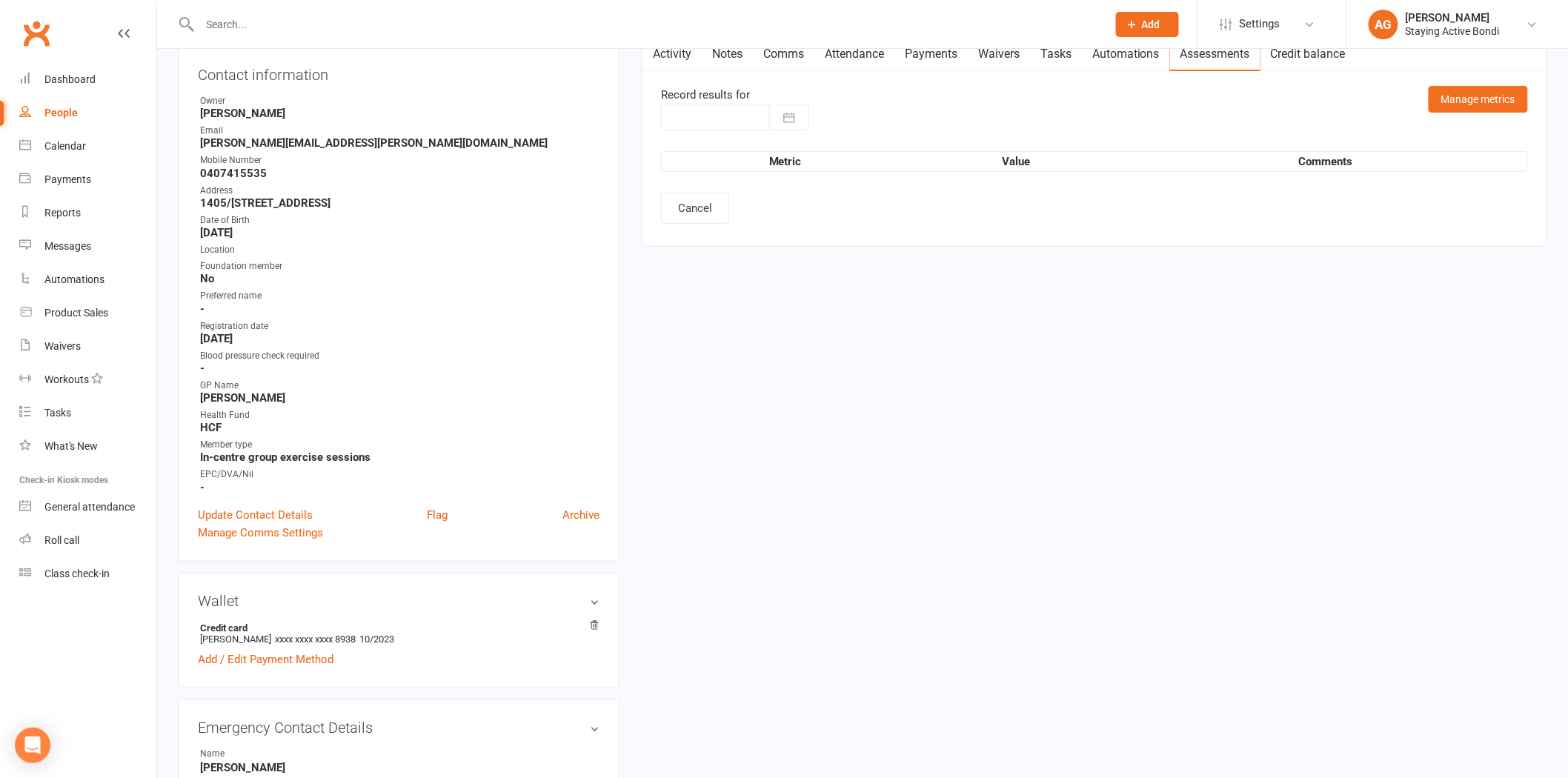
type input "12 Sep 2025"
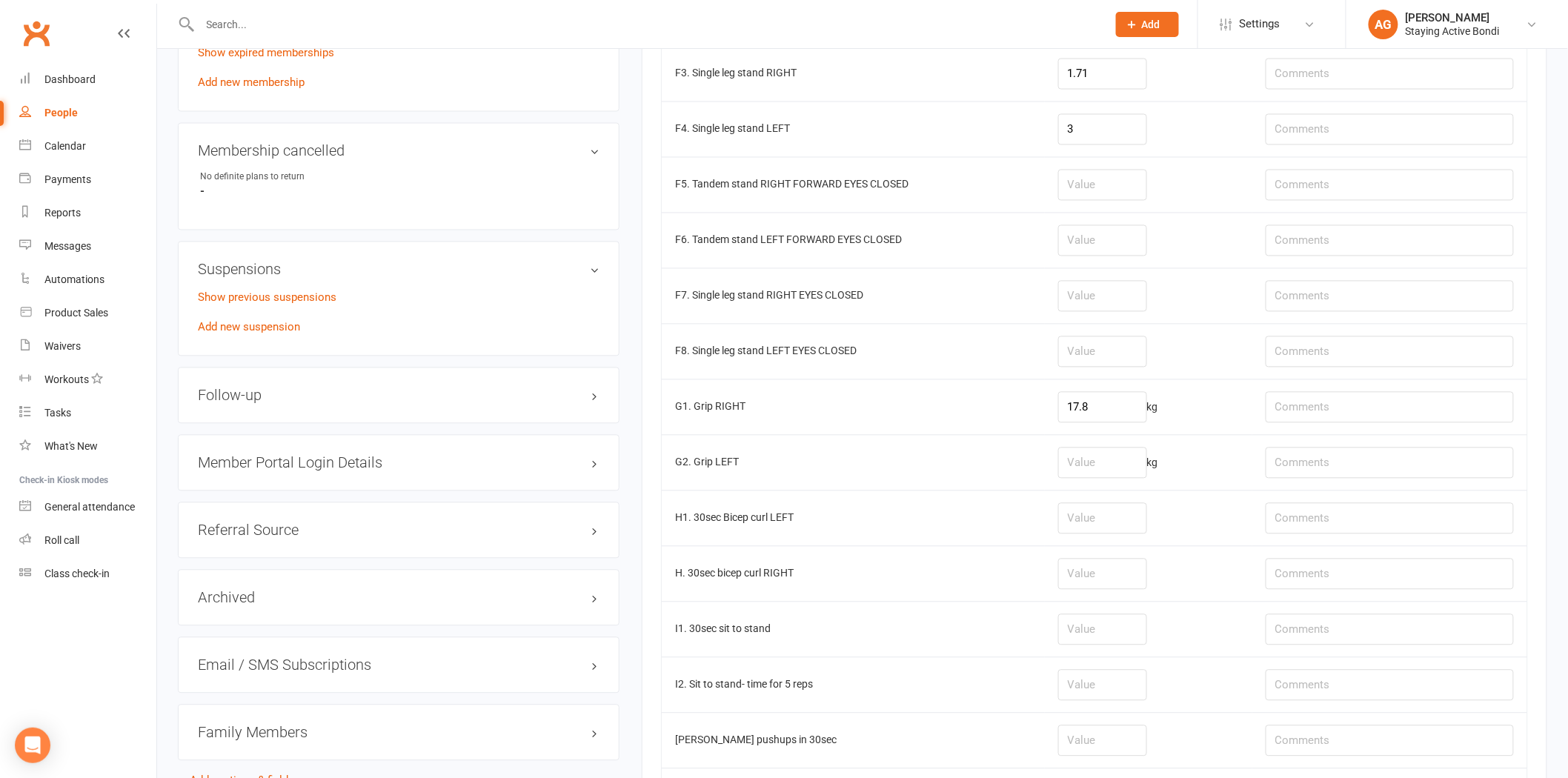
scroll to position [1152, 0]
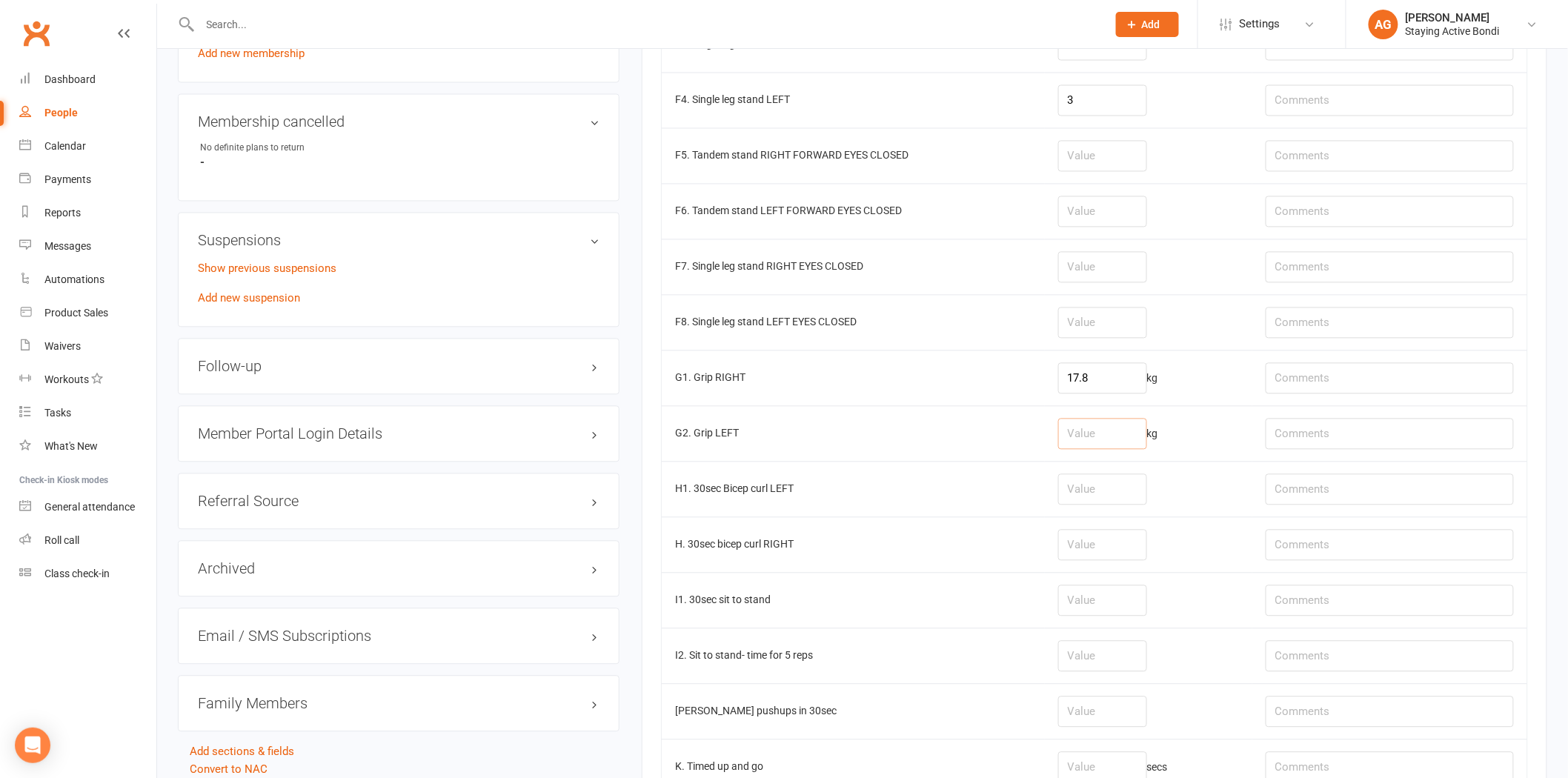
click at [1085, 448] on input "number" at bounding box center [1102, 434] width 89 height 31
type input "12.4"
click at [1140, 389] on input "17.8" at bounding box center [1102, 378] width 89 height 31
type input "18.4"
click at [1097, 432] on input "12.4" at bounding box center [1102, 434] width 89 height 31
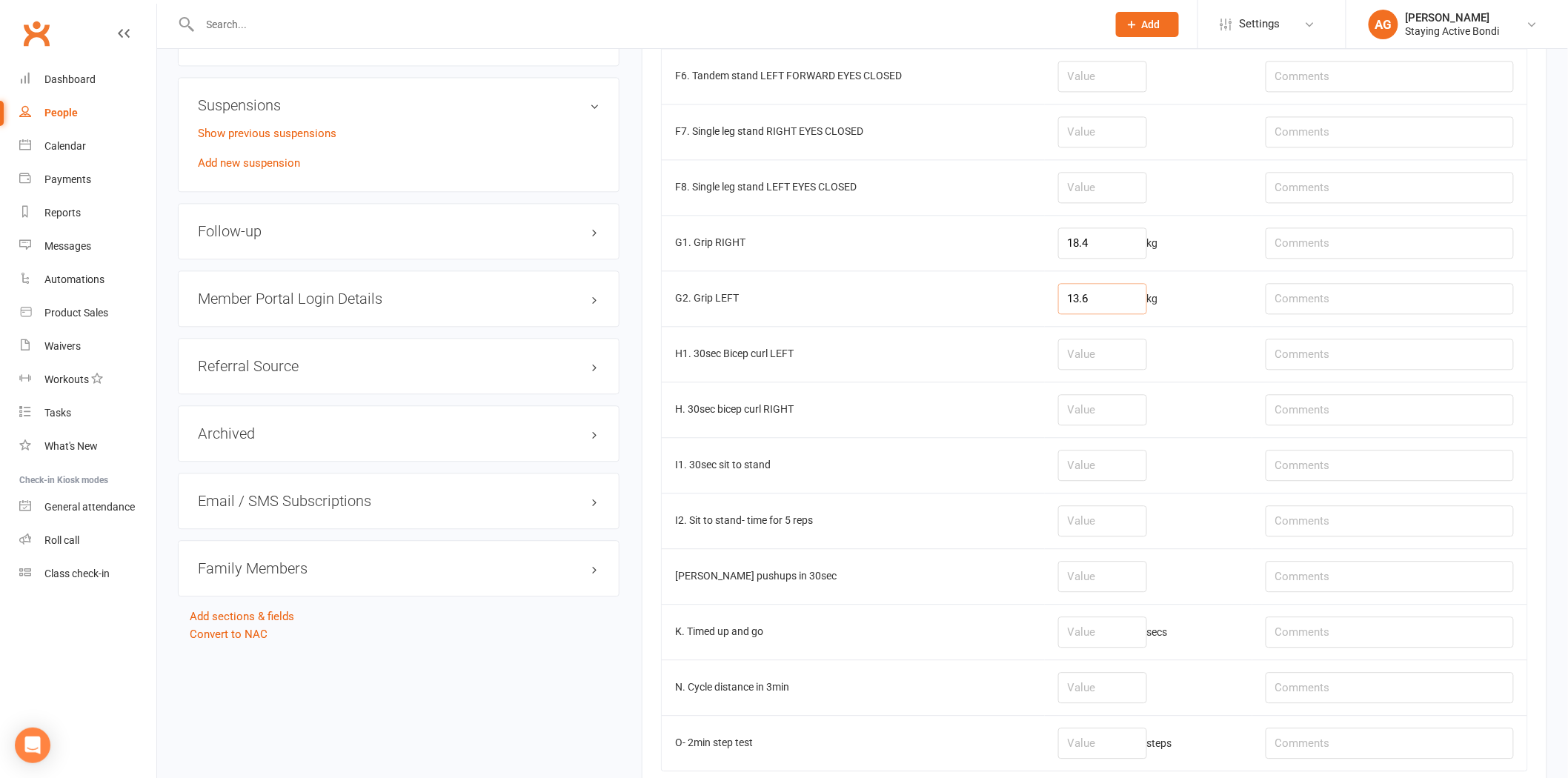
scroll to position [1457, 0]
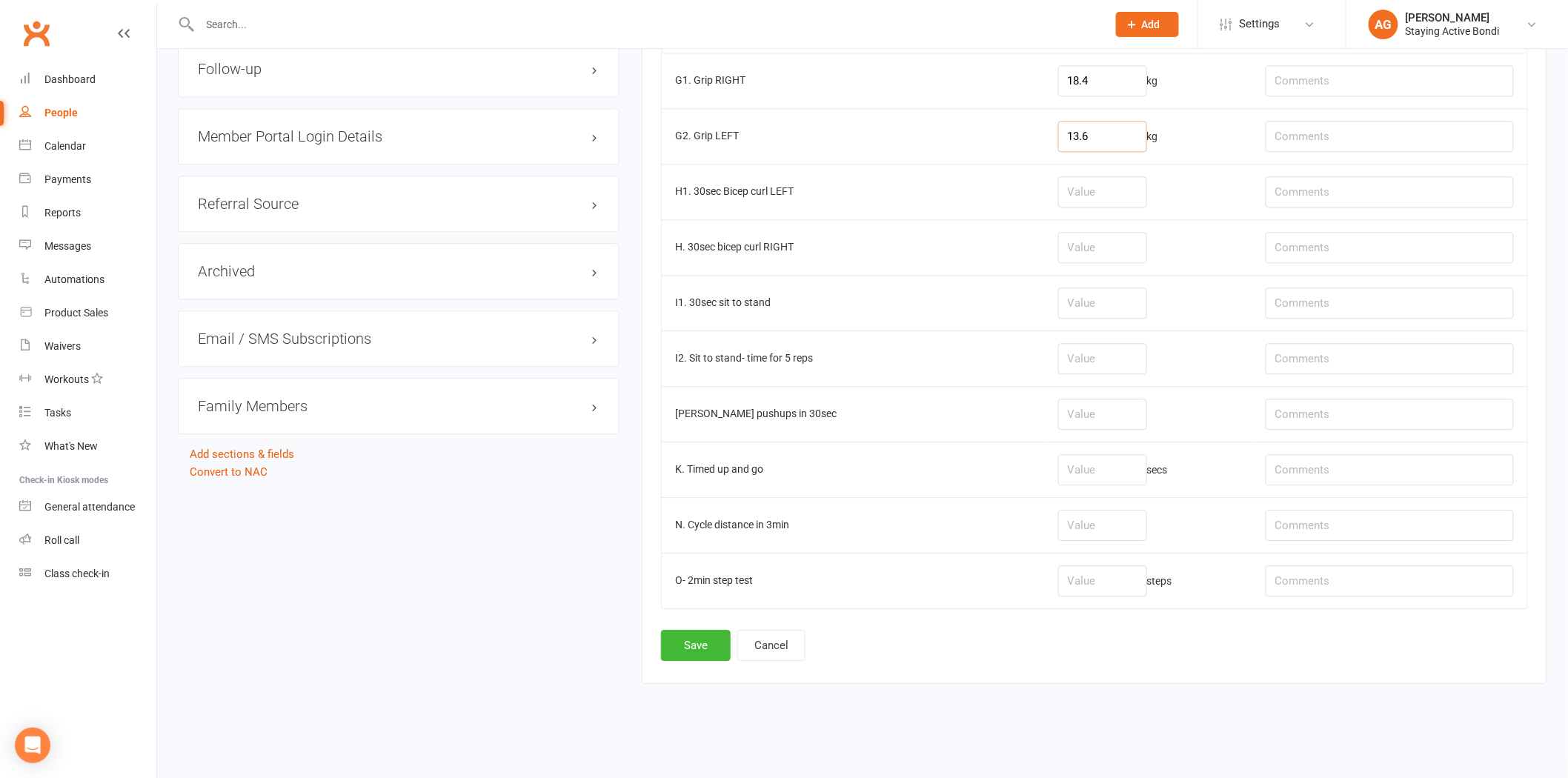
type input "13.6"
click at [1102, 289] on input "number" at bounding box center [1102, 302] width 89 height 31
click at [684, 637] on button "Save" at bounding box center [695, 645] width 69 height 31
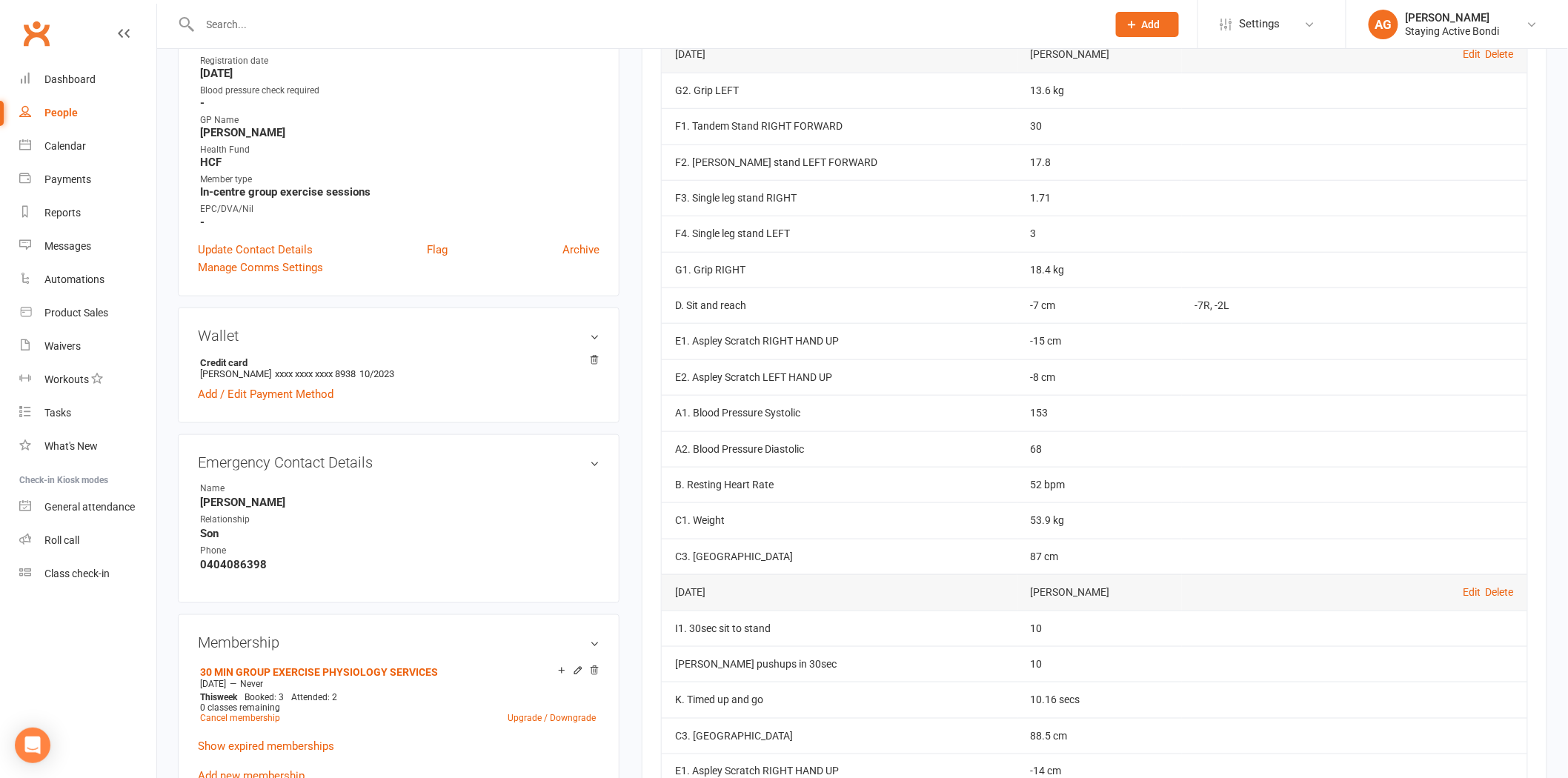
scroll to position [411, 0]
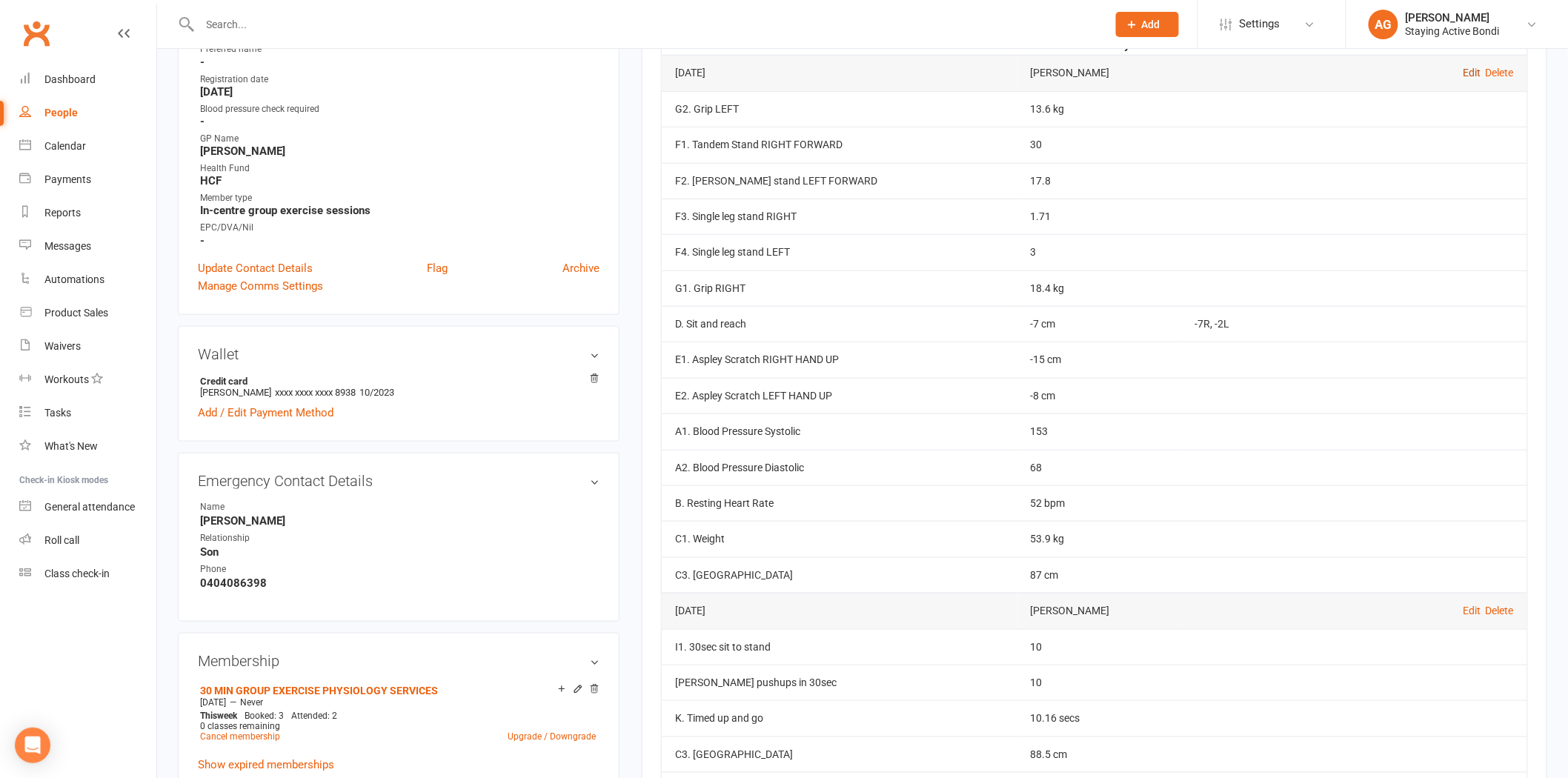
click at [1478, 72] on link "Edit" at bounding box center [1473, 73] width 18 height 12
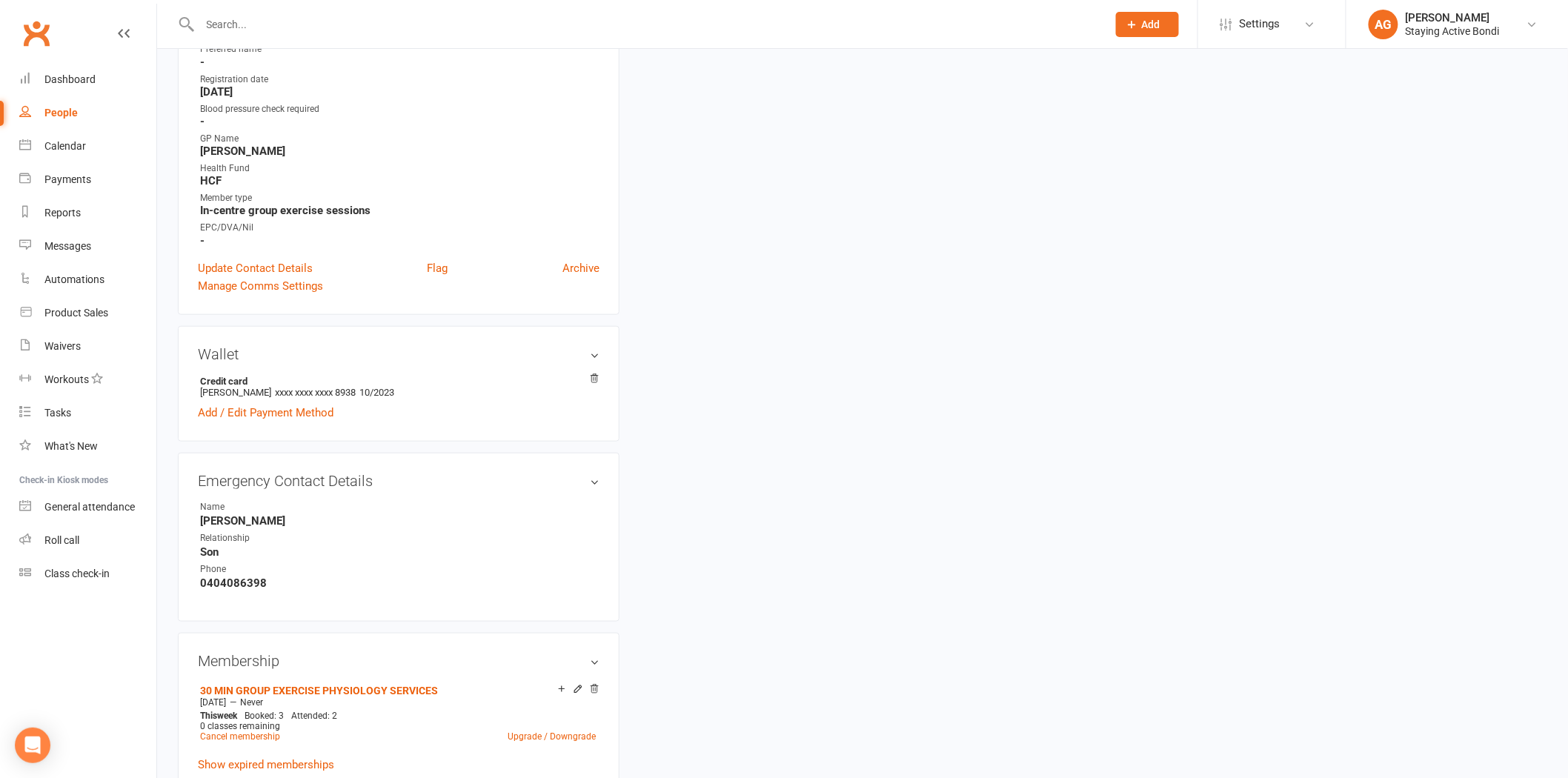
type input "12 Sep 2025"
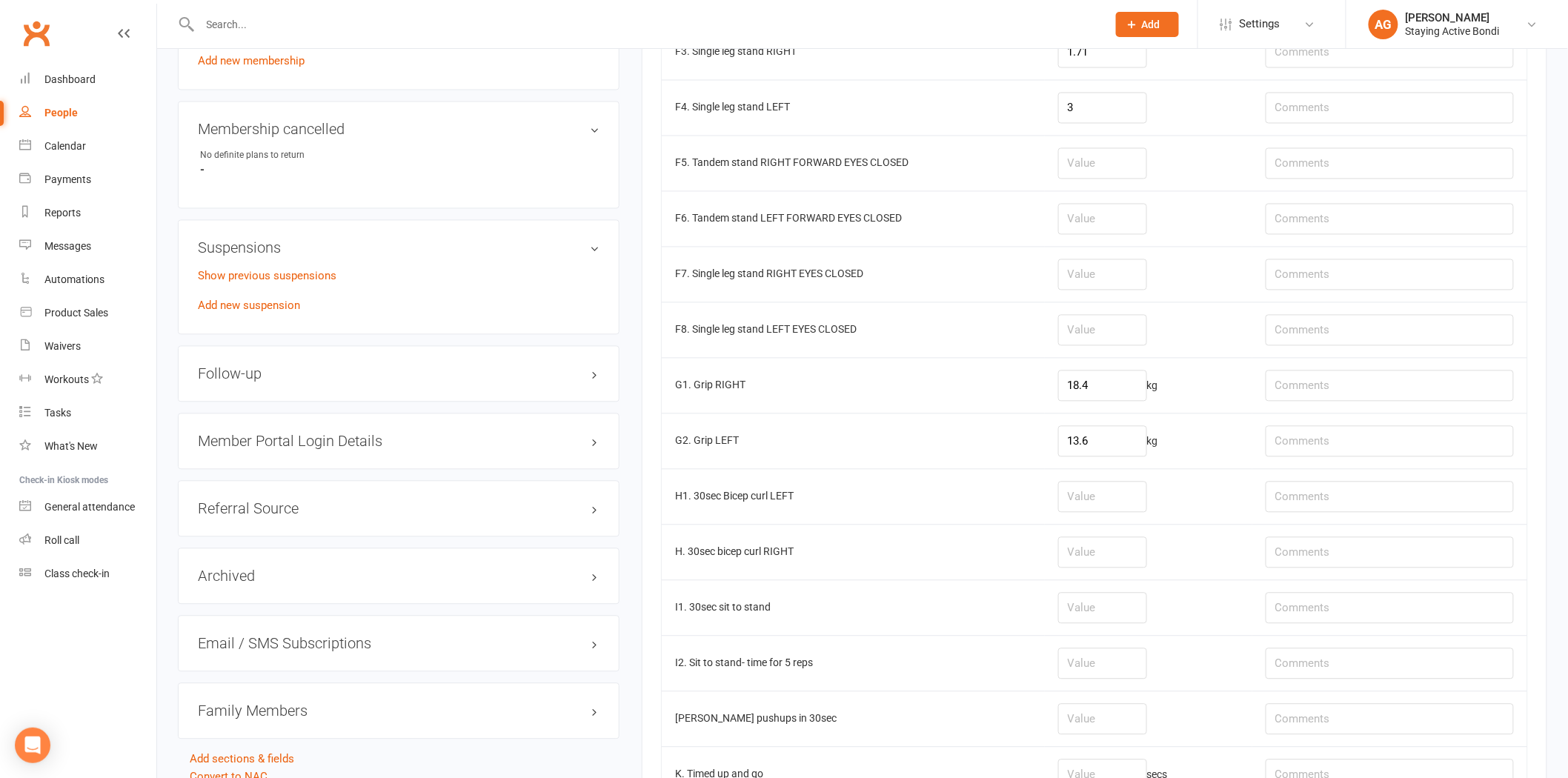
scroll to position [1152, 0]
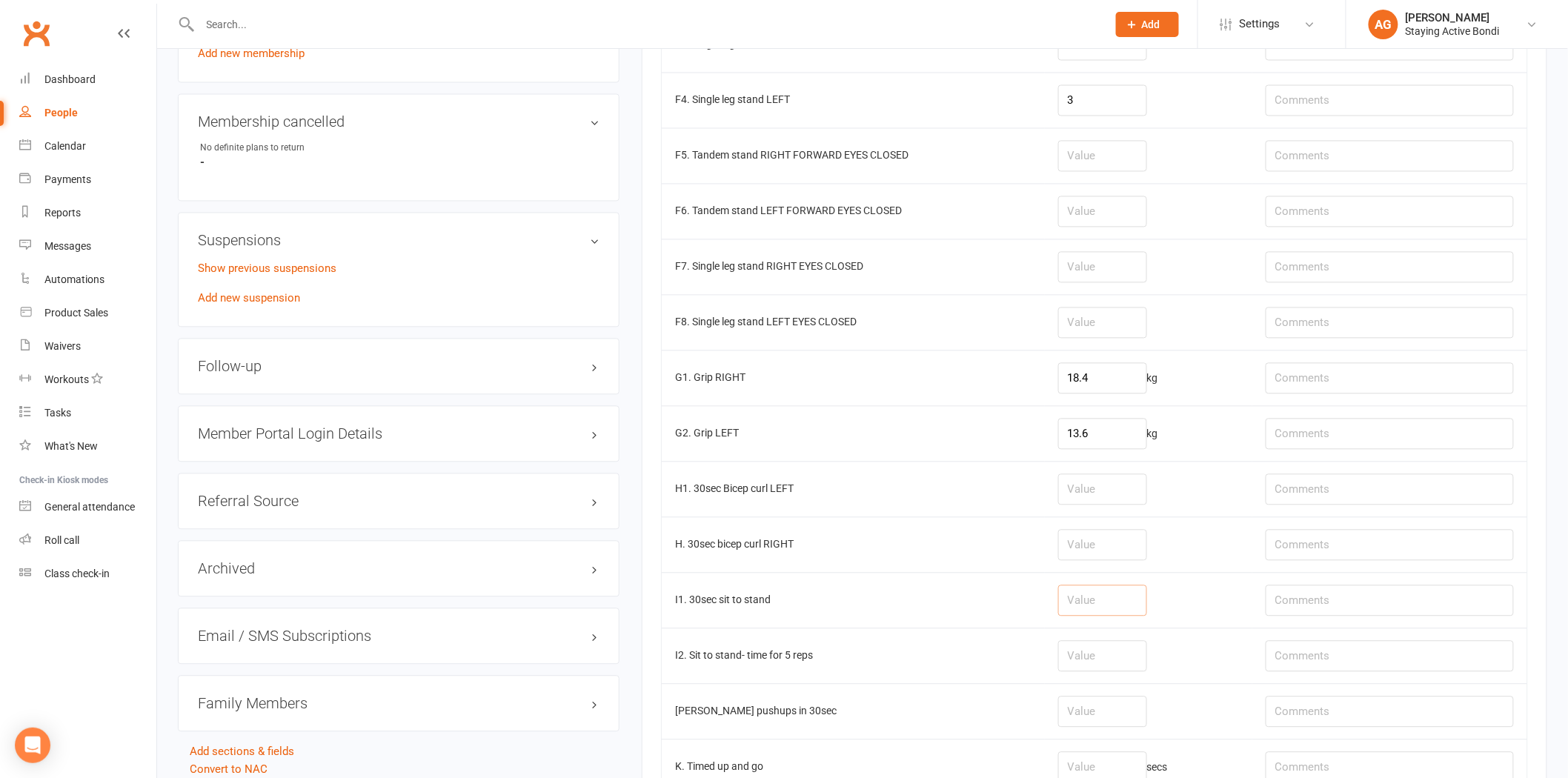
click at [1092, 595] on input "number" at bounding box center [1102, 601] width 89 height 31
type input "10"
click at [1340, 583] on td at bounding box center [1390, 601] width 275 height 56
click at [1342, 594] on input "text" at bounding box center [1390, 601] width 248 height 31
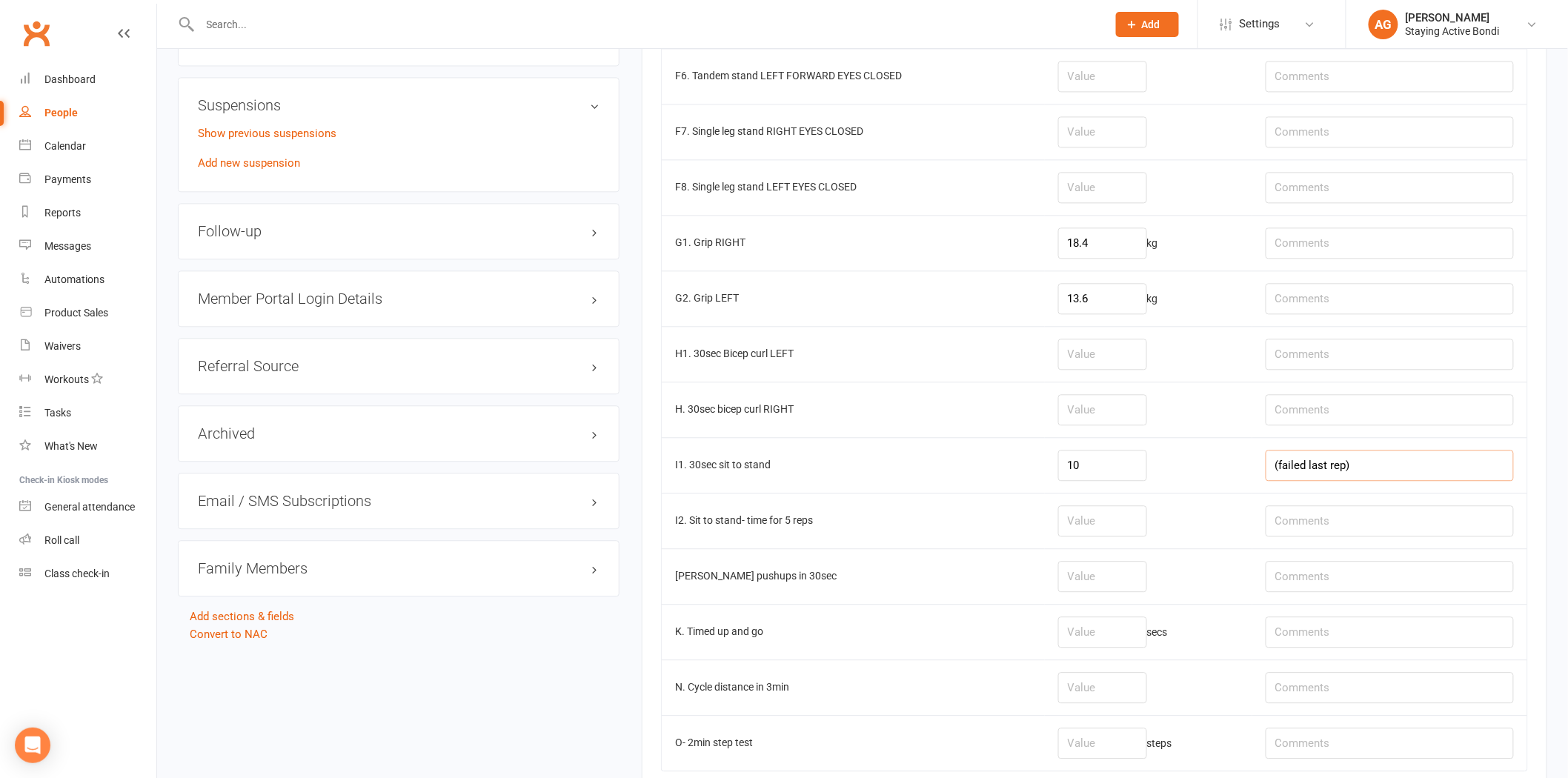
scroll to position [1317, 0]
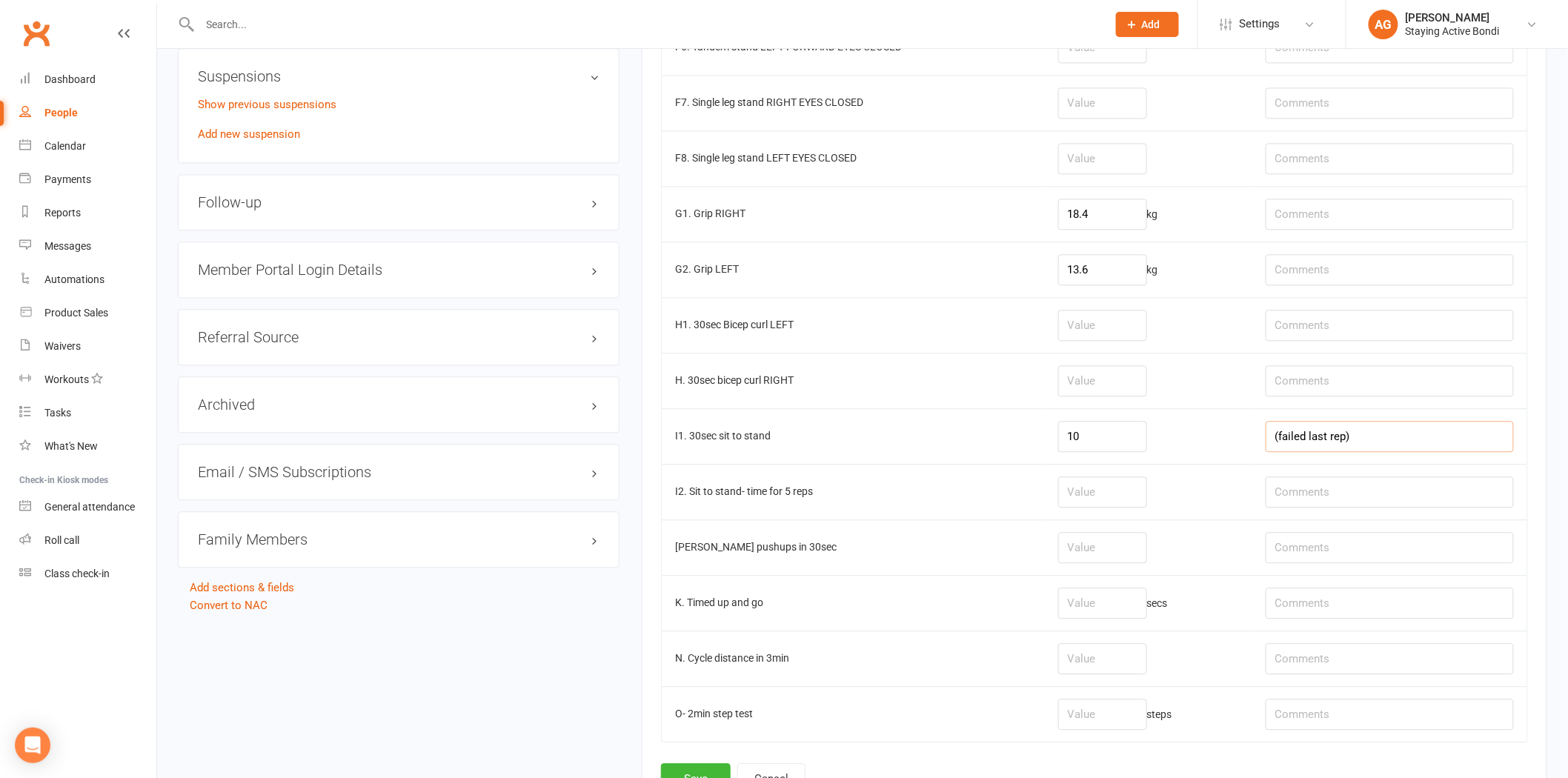
type input "(failed last rep)"
click at [1105, 612] on input "number" at bounding box center [1102, 603] width 89 height 31
type input "10.10"
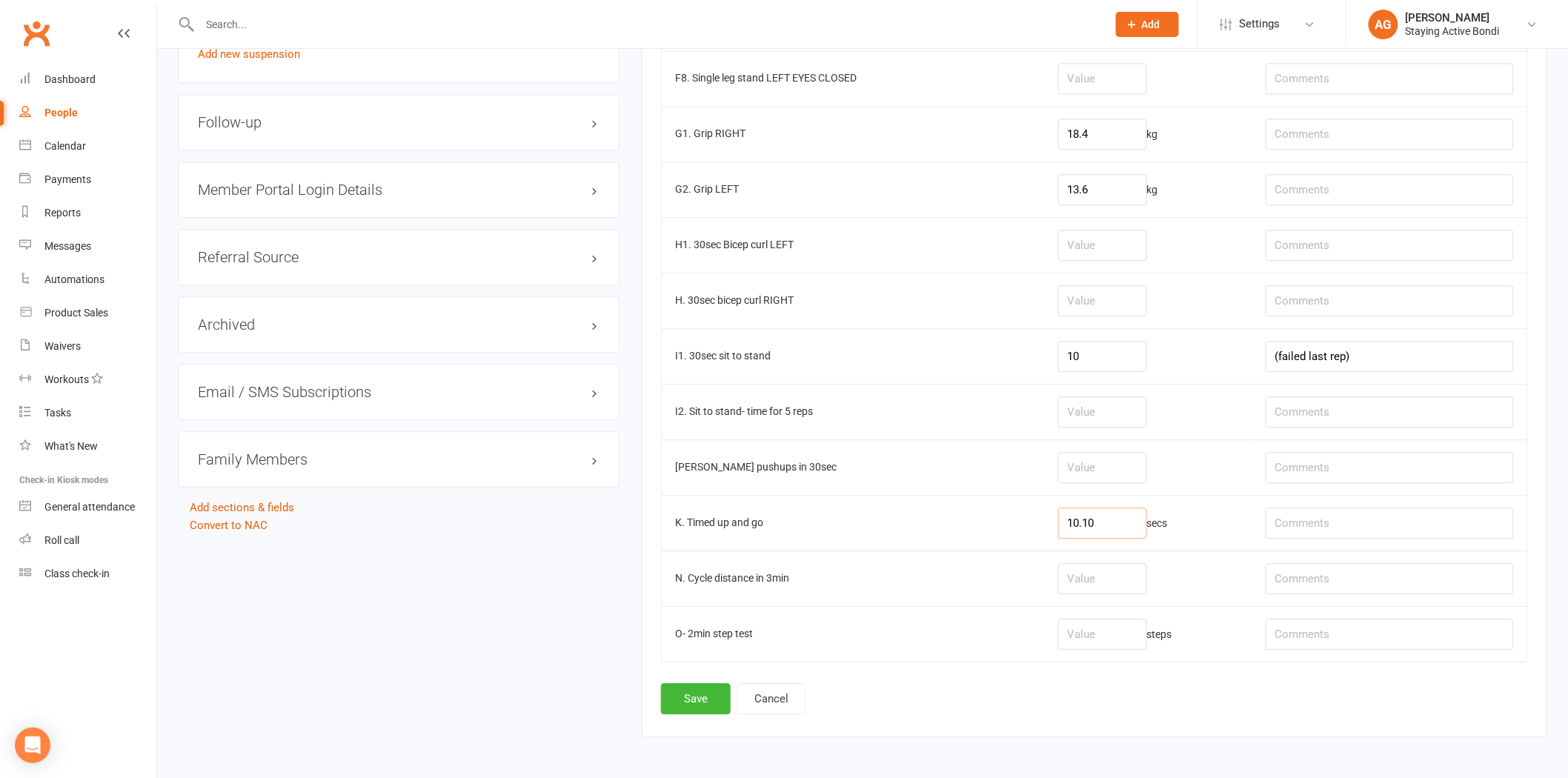
scroll to position [1457, 0]
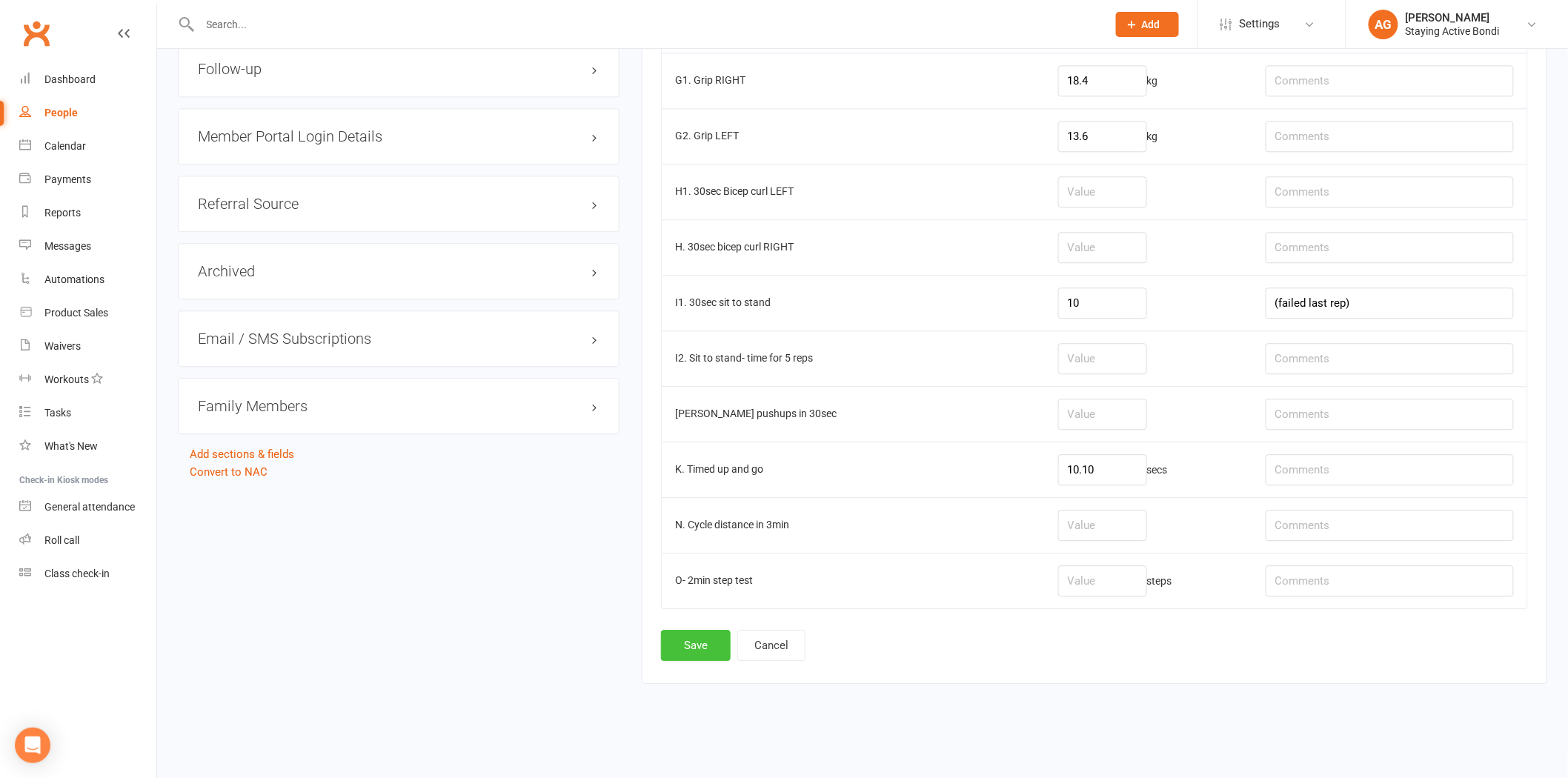
click at [689, 655] on button "Save" at bounding box center [695, 645] width 69 height 31
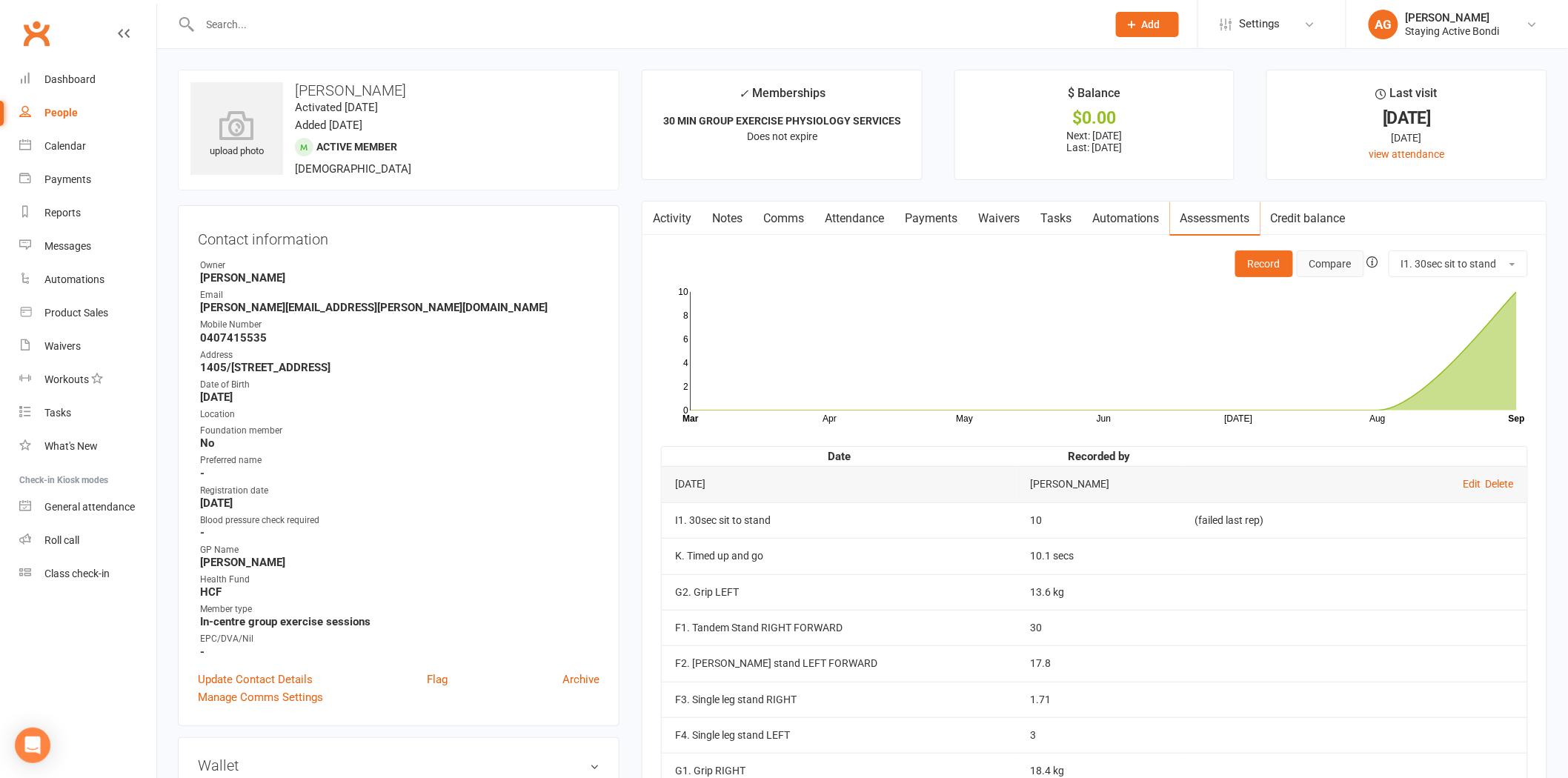
click at [1348, 253] on button "Compare" at bounding box center [1331, 264] width 68 height 27
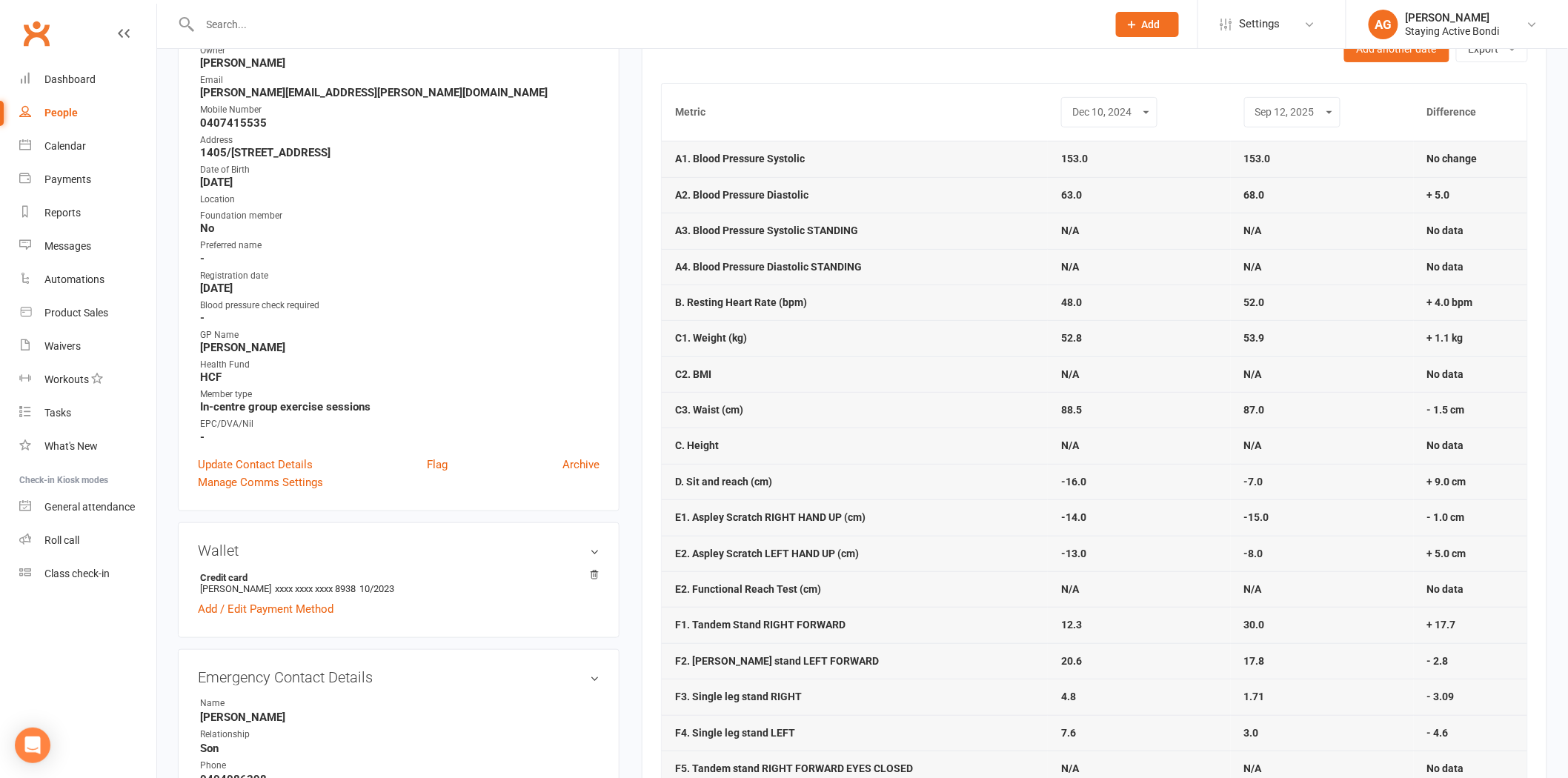
scroll to position [222, 0]
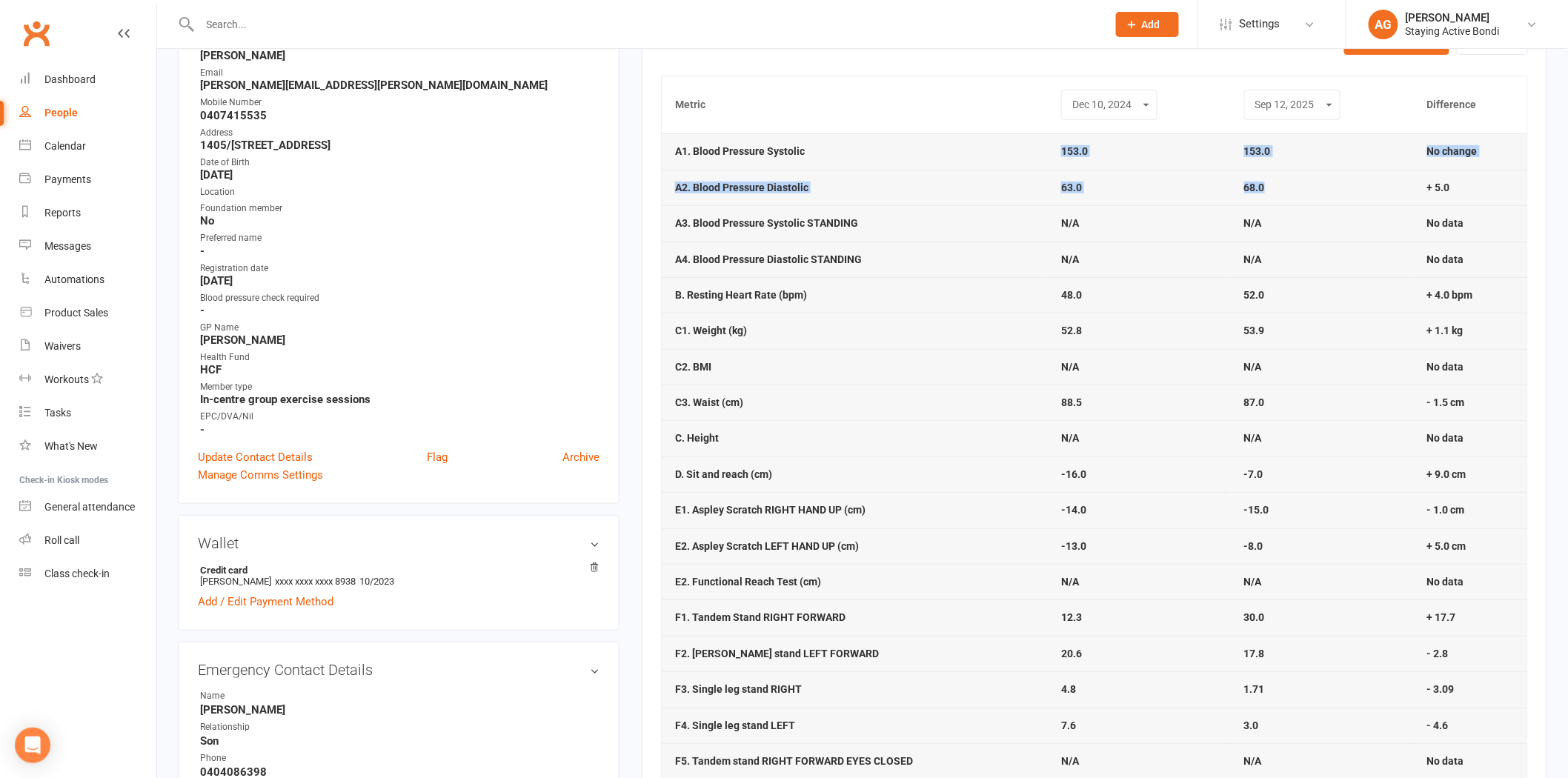
drag, startPoint x: 1280, startPoint y: 187, endPoint x: 977, endPoint y: 145, distance: 305.9
click at [977, 145] on tbody "A1. Blood Pressure Systolic 153.0 153.0 No change A2. Blood Pressure Diastolic …" at bounding box center [1094, 689] width 866 height 1112
click at [977, 145] on td "A1. Blood Pressure Systolic" at bounding box center [854, 151] width 386 height 35
drag, startPoint x: 1473, startPoint y: 186, endPoint x: 668, endPoint y: 153, distance: 805.7
click at [668, 153] on tbody "A1. Blood Pressure Systolic 153.0 153.0 No change A2. Blood Pressure Diastolic …" at bounding box center [1094, 689] width 866 height 1112
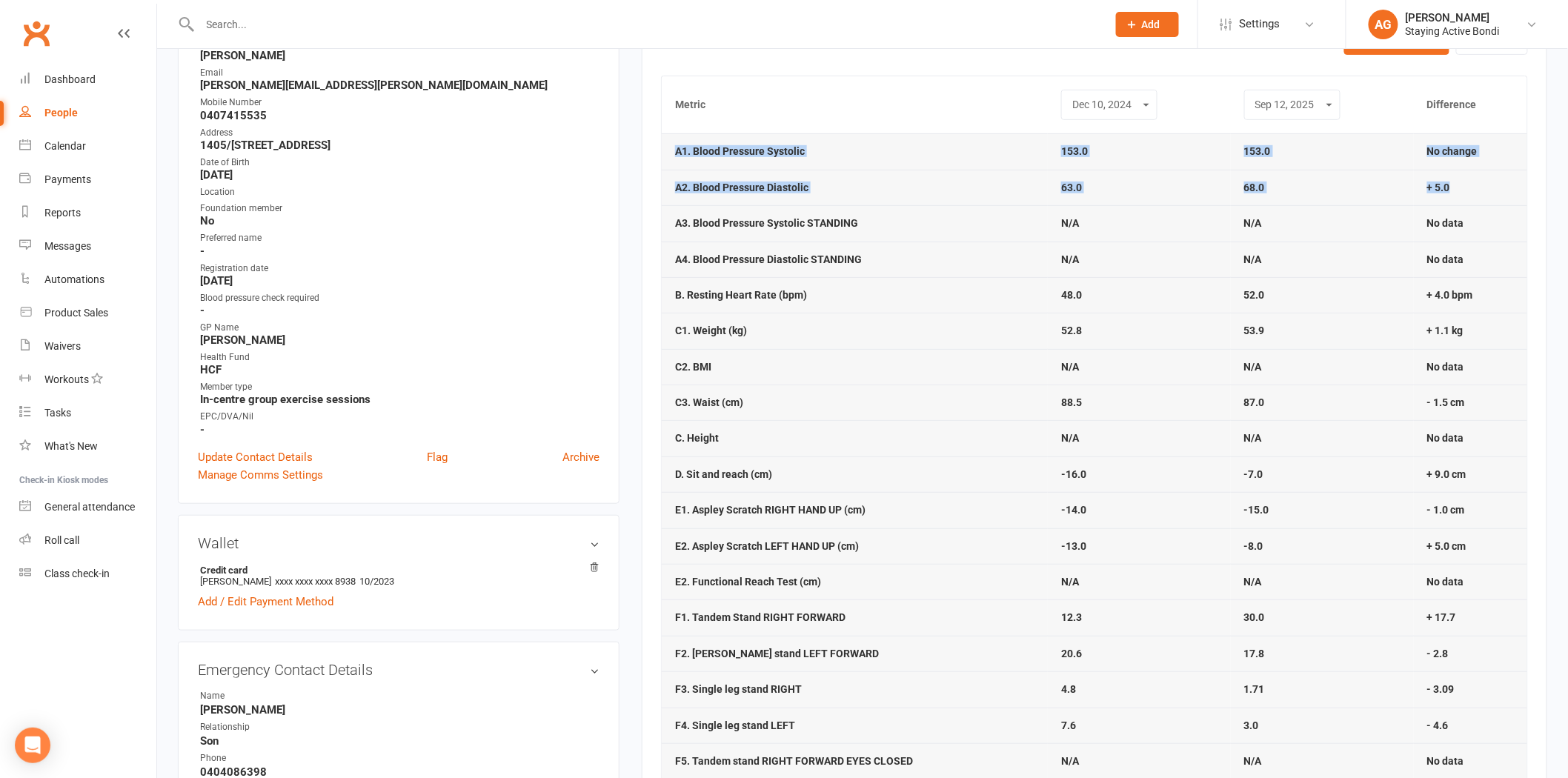
click at [787, 179] on td "A2. Blood Pressure Diastolic" at bounding box center [854, 188] width 386 height 35
drag, startPoint x: 1271, startPoint y: 291, endPoint x: 1211, endPoint y: 292, distance: 60.0
click at [1211, 292] on tr "B. Resting Heart Rate (bpm) 48.0 52.0 + 4.0 bpm" at bounding box center [1094, 295] width 866 height 35
click at [1211, 292] on td "48.0" at bounding box center [1139, 295] width 183 height 35
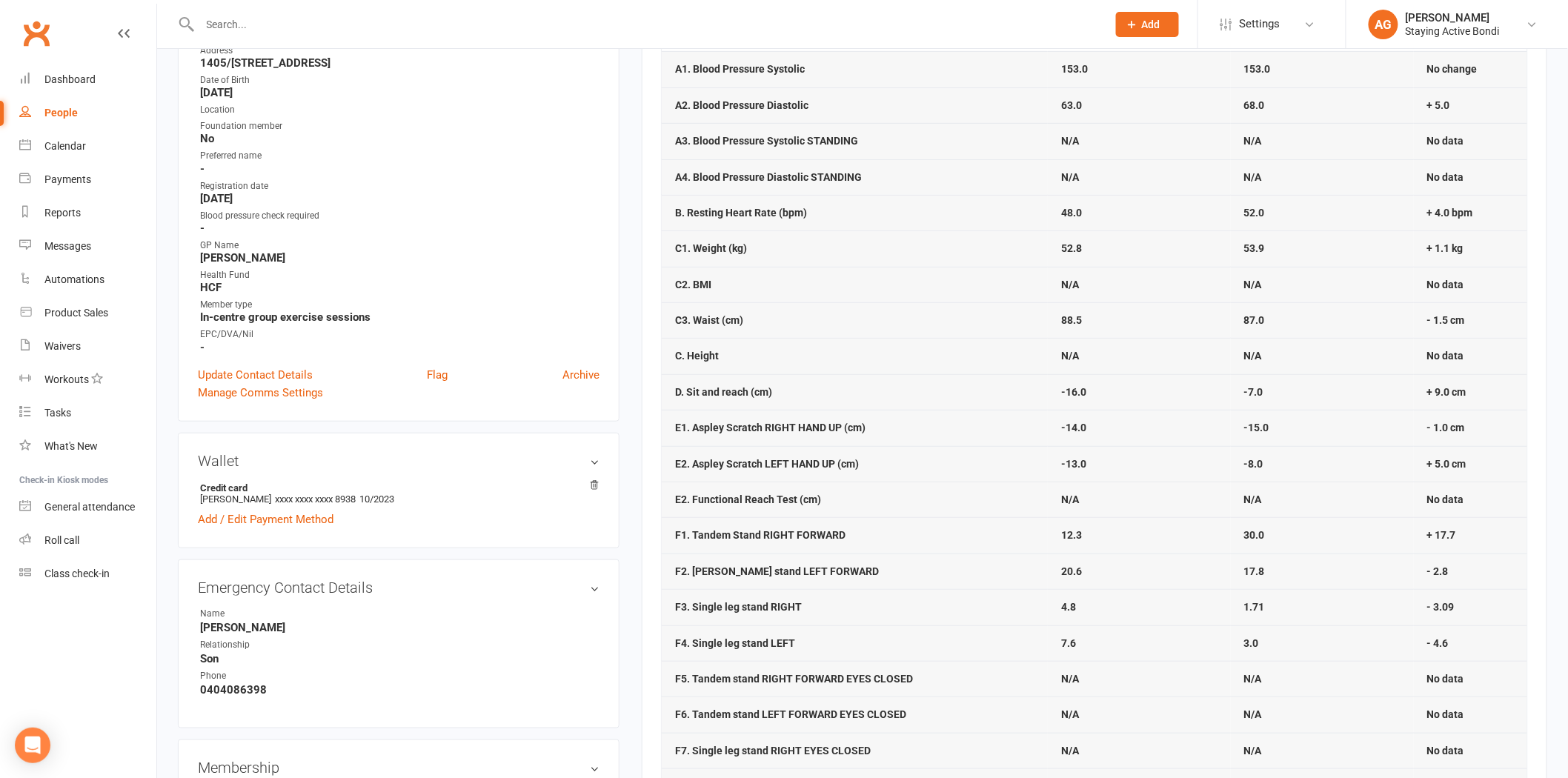
drag, startPoint x: 1516, startPoint y: 256, endPoint x: 1507, endPoint y: 261, distance: 10.3
click at [1507, 261] on td "+ 1.1 kg" at bounding box center [1471, 248] width 113 height 35
click at [1505, 261] on td "+ 1.1 kg" at bounding box center [1471, 248] width 113 height 35
drag, startPoint x: 1486, startPoint y: 255, endPoint x: 1233, endPoint y: 238, distance: 253.6
click at [1234, 238] on tr "C1. Weight (kg) 52.8 53.9 + 1.1 kg" at bounding box center [1094, 248] width 866 height 35
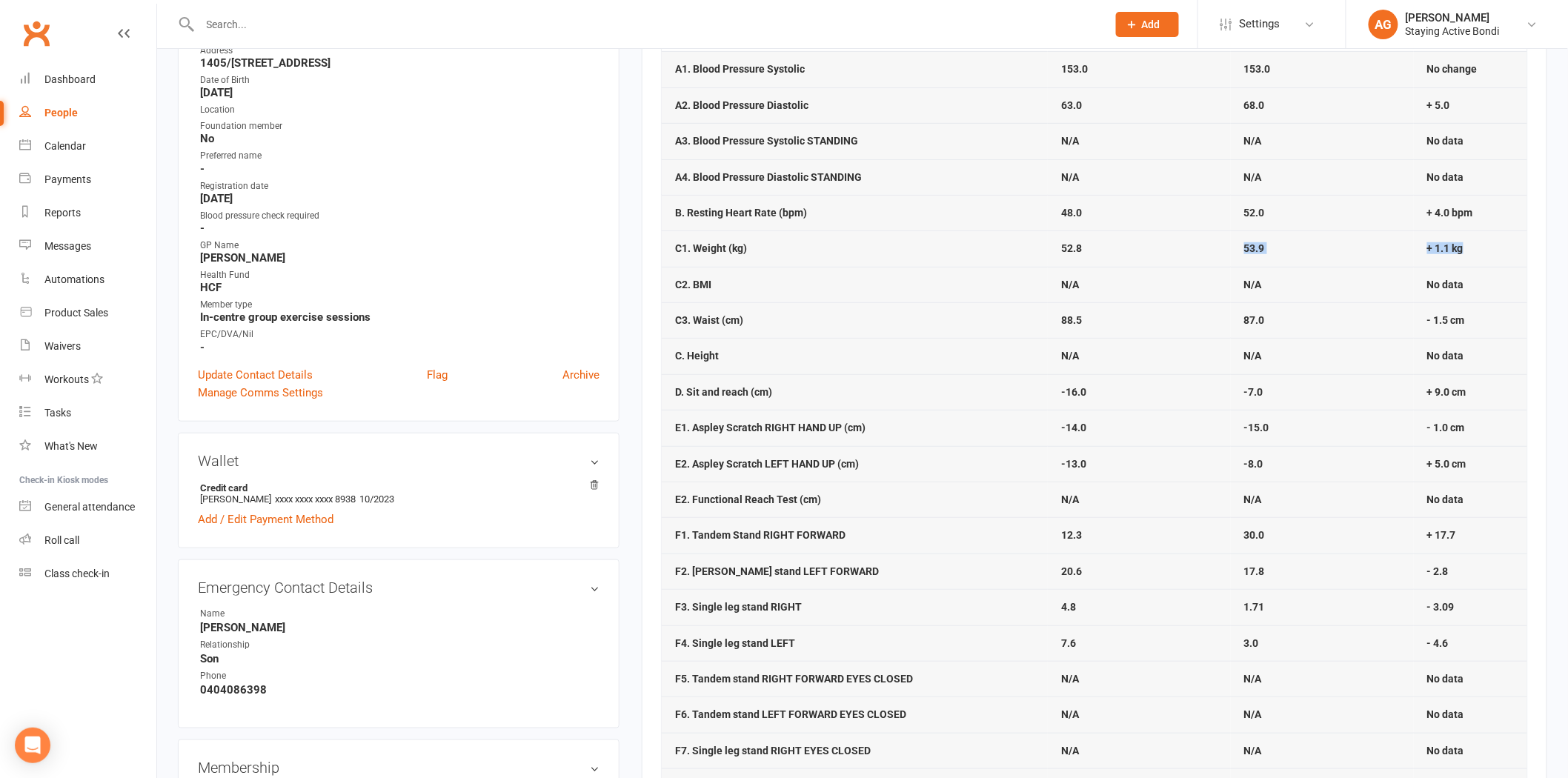
click at [1233, 238] on td "53.9" at bounding box center [1322, 248] width 183 height 35
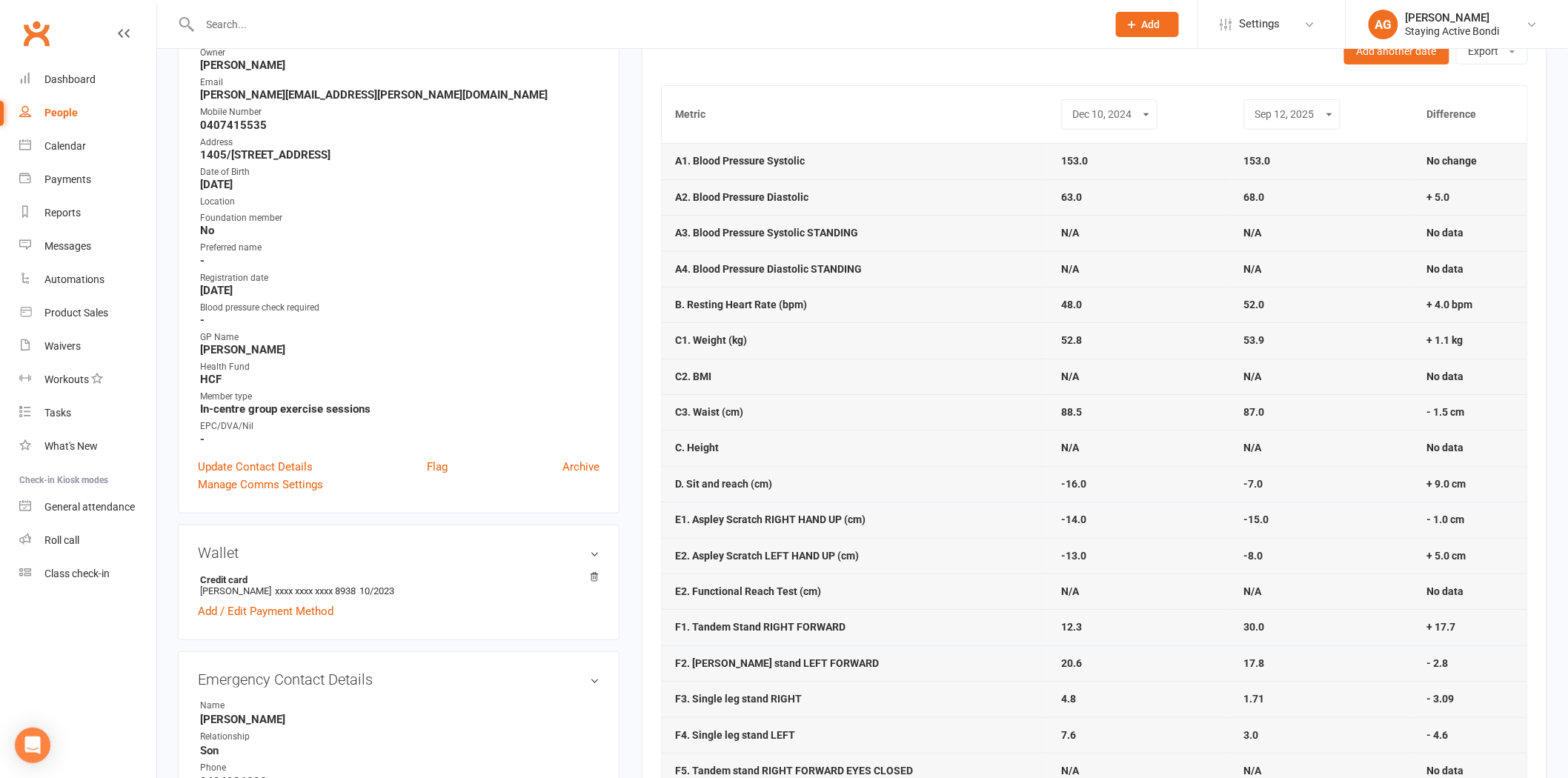
scroll to position [0, 0]
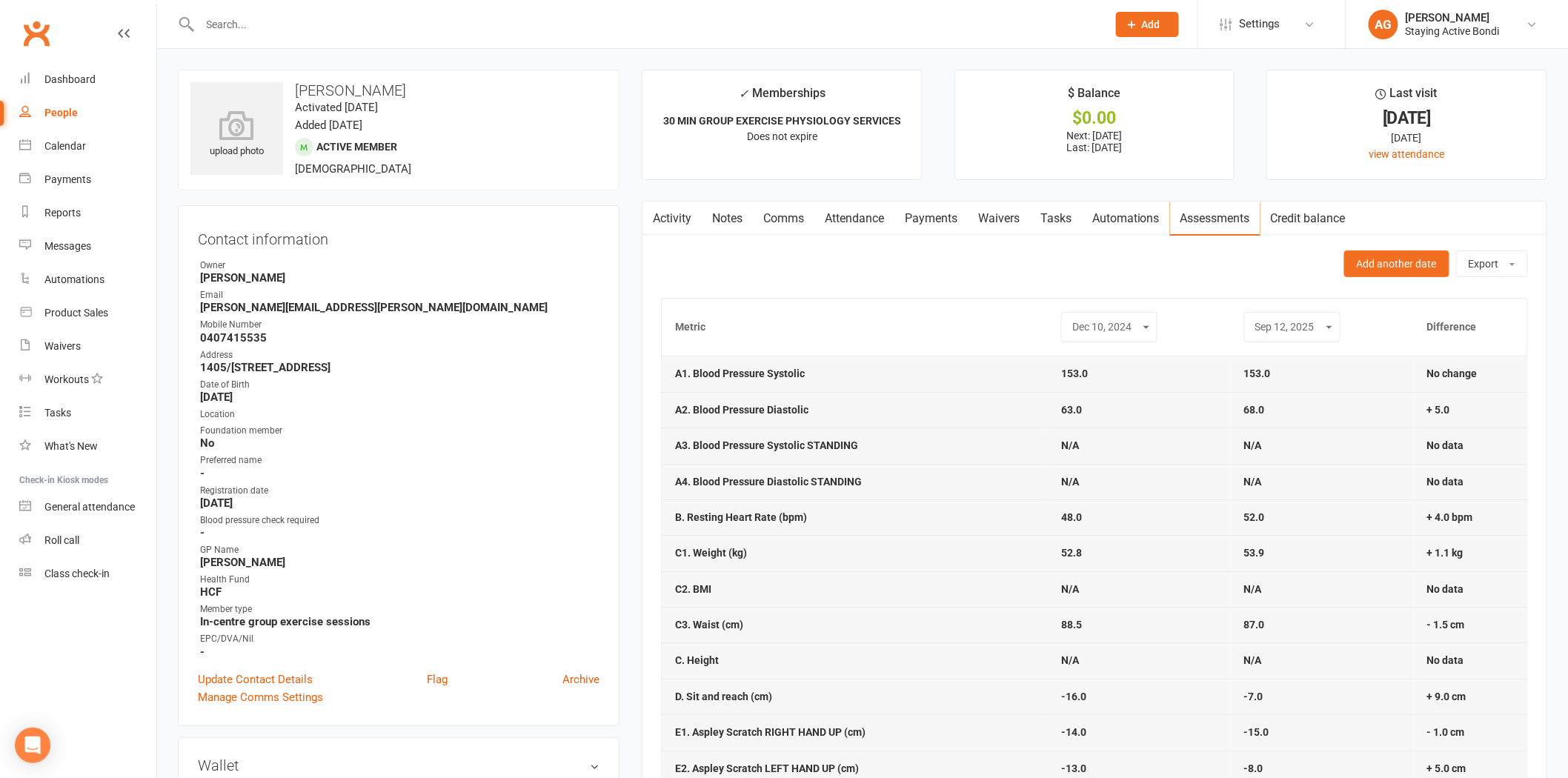
drag, startPoint x: 1100, startPoint y: 305, endPoint x: 1117, endPoint y: 351, distance: 49.0
click at [1100, 310] on th "Aug 24, 2022 Jun 5, 2023 Dec 4, 2023 Apr 24, 2024 Dec 10, 2024 Sep 12, 2025" at bounding box center [1139, 328] width 183 height 57
click at [1117, 351] on th "Aug 24, 2022 Jun 5, 2023 Dec 4, 2023 Apr 24, 2024 Dec 10, 2024 Sep 12, 2025" at bounding box center [1139, 328] width 183 height 57
click at [1099, 341] on div "Aug 24, 2022 Jun 5, 2023 Dec 4, 2023 Apr 24, 2024 Dec 10, 2024 Sep 12, 2025" at bounding box center [1109, 327] width 96 height 30
click at [1095, 335] on select "Aug 24, 2022 Jun 5, 2023 Dec 4, 2023 Apr 24, 2024 Dec 10, 2024 Sep 12, 2025" at bounding box center [1109, 327] width 77 height 17
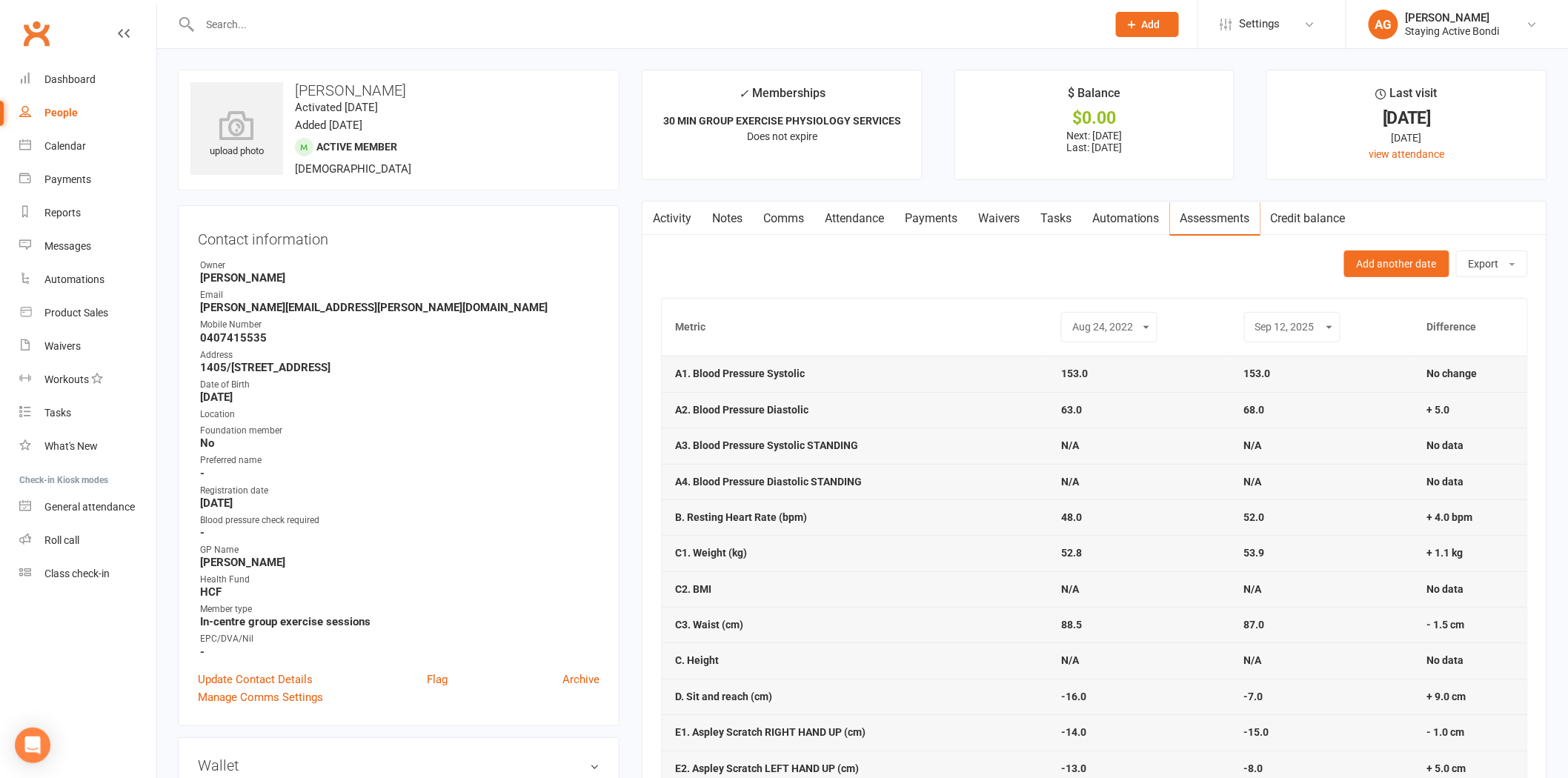
click at [1071, 319] on select "Aug 24, 2022 Jun 5, 2023 Dec 4, 2023 Apr 24, 2024 Dec 10, 2024 Sep 12, 2025" at bounding box center [1109, 327] width 77 height 17
click at [1098, 328] on select "Aug 24, 2022 Jun 5, 2023 Dec 4, 2023 Apr 24, 2024 Dec 10, 2024 Sep 12, 2025" at bounding box center [1109, 327] width 77 height 17
click at [1071, 319] on select "Aug 24, 2022 Jun 5, 2023 Dec 4, 2023 Apr 24, 2024 Dec 10, 2024 Sep 12, 2025" at bounding box center [1109, 327] width 77 height 17
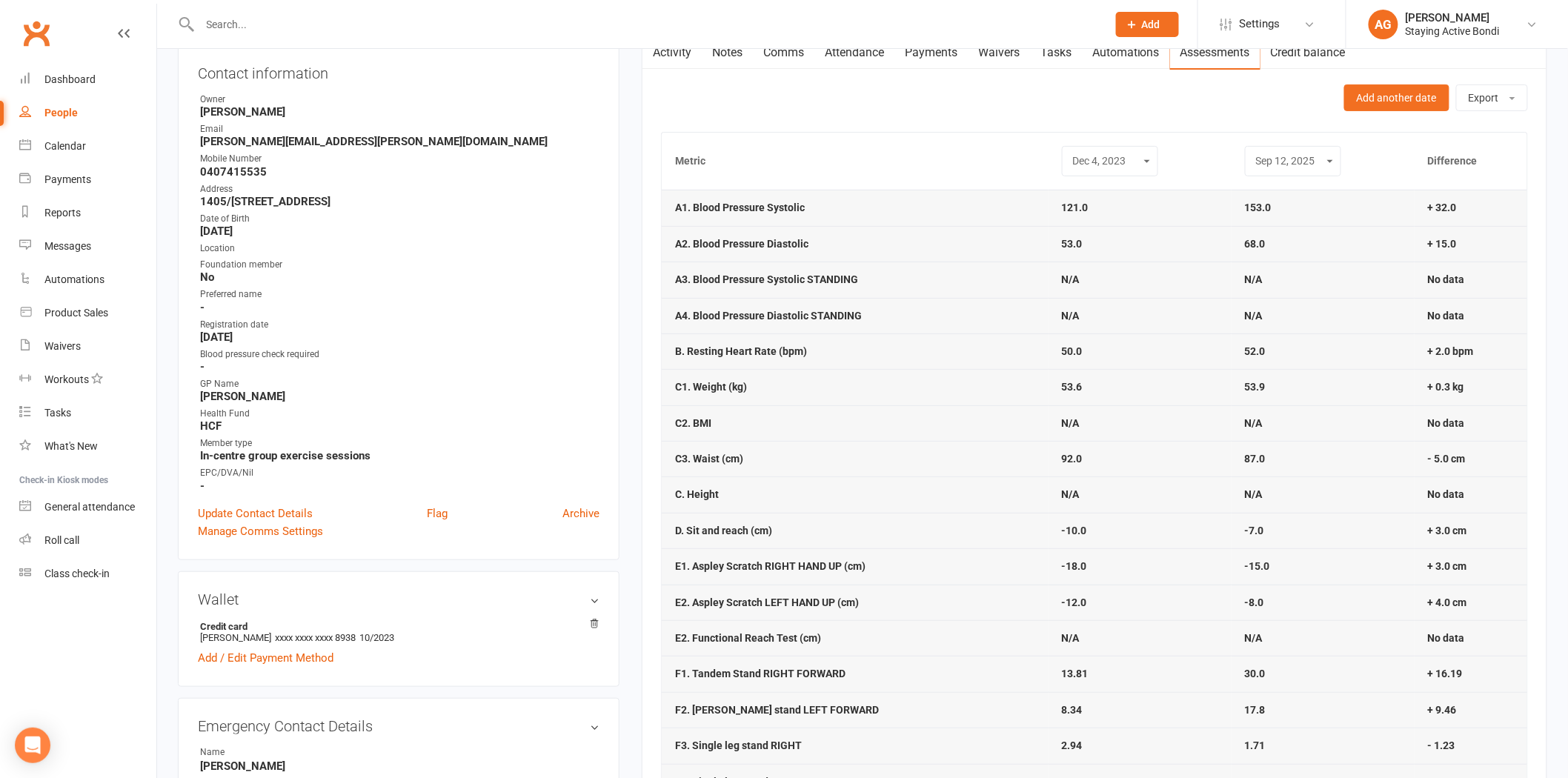
scroll to position [165, 0]
click at [1129, 166] on select "Aug 24, 2022 Jun 5, 2023 Dec 4, 2023 Apr 24, 2024 Dec 10, 2024 Sep 12, 2025" at bounding box center [1109, 162] width 77 height 17
click at [1071, 154] on select "Aug 24, 2022 Jun 5, 2023 Dec 4, 2023 Apr 24, 2024 Dec 10, 2024 Sep 12, 2025" at bounding box center [1109, 162] width 77 height 17
drag, startPoint x: 1102, startPoint y: 304, endPoint x: 1107, endPoint y: 329, distance: 25.5
drag, startPoint x: 1107, startPoint y: 329, endPoint x: 1010, endPoint y: 397, distance: 118.5
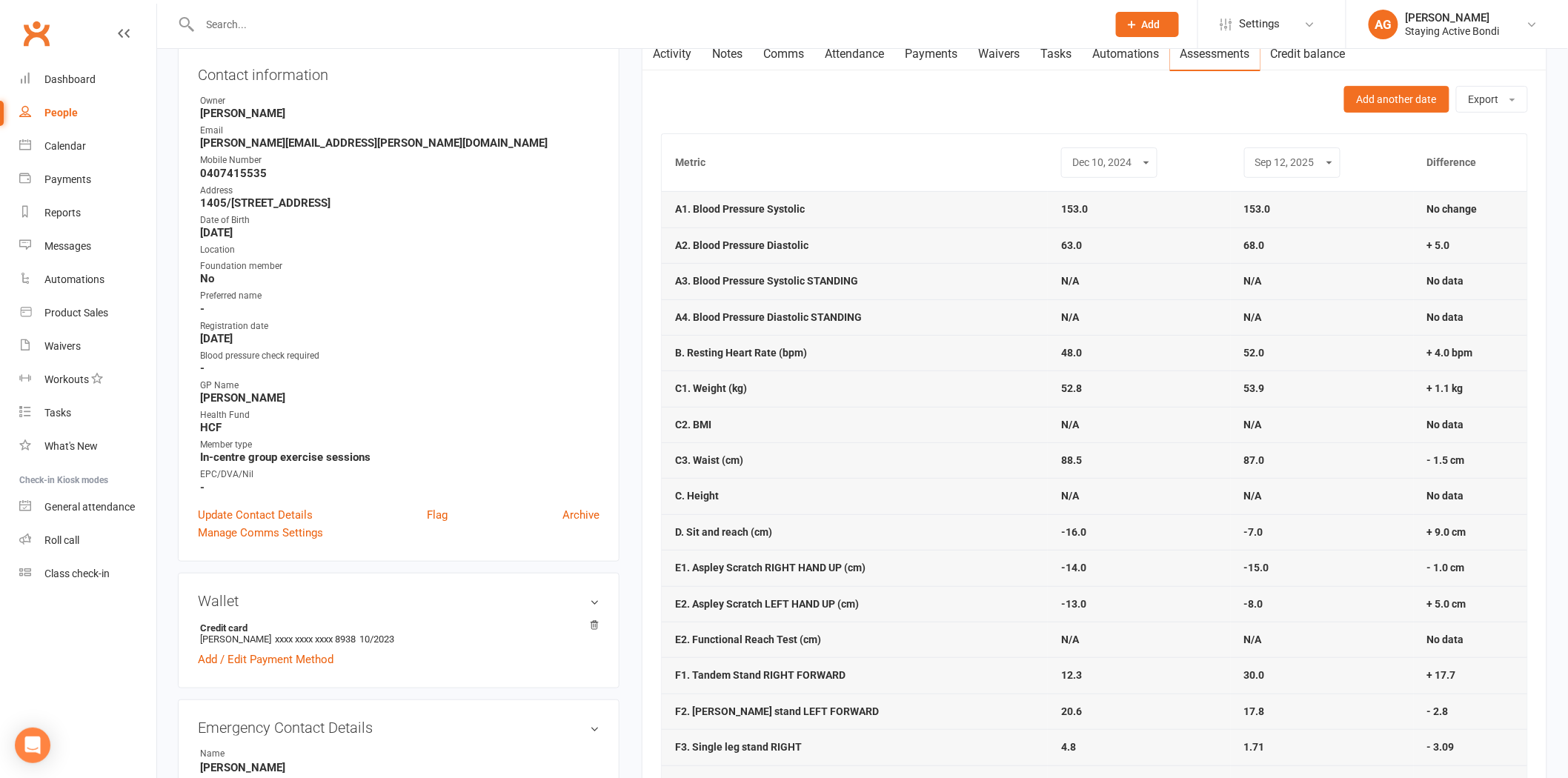
click at [1011, 397] on td "C1. Weight (kg)" at bounding box center [854, 389] width 386 height 35
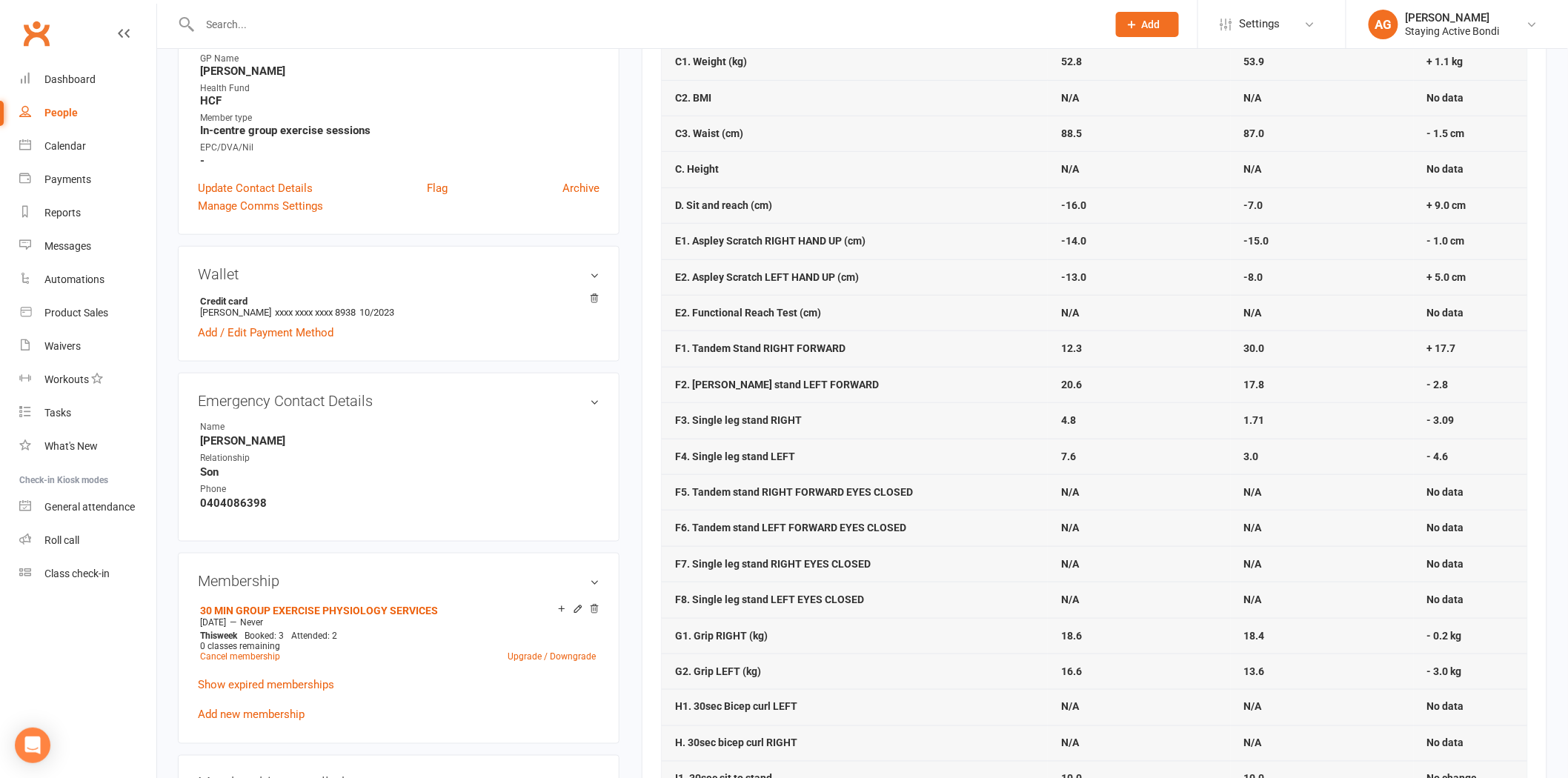
scroll to position [493, 0]
drag, startPoint x: 1473, startPoint y: 454, endPoint x: 1440, endPoint y: 465, distance: 34.8
click at [1440, 465] on td "- 4.6" at bounding box center [1471, 454] width 113 height 35
click at [1424, 455] on td "- 4.6" at bounding box center [1471, 454] width 113 height 35
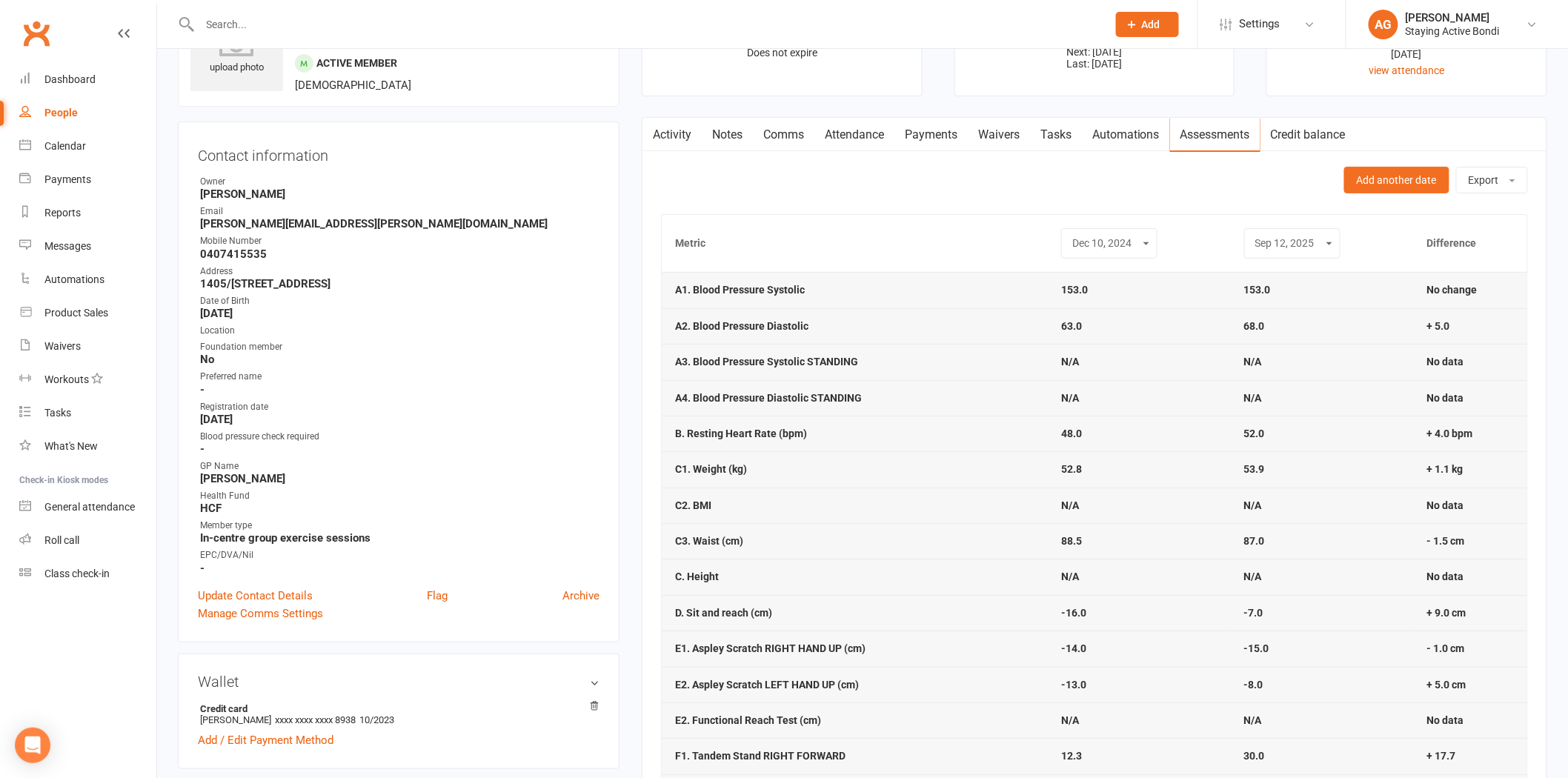
scroll to position [82, 0]
click at [1071, 238] on div "Aug 24, 2022 Jun 5, 2023 Dec 4, 2023 Apr 24, 2024 Dec 10, 2024 Sep 12, 2025" at bounding box center [1109, 245] width 96 height 30
click at [1082, 248] on select "Aug 24, 2022 Jun 5, 2023 Dec 4, 2023 Apr 24, 2024 Dec 10, 2024 Sep 12, 2025" at bounding box center [1109, 245] width 77 height 17
click at [1071, 237] on select "Aug 24, 2022 Jun 5, 2023 Dec 4, 2023 Apr 24, 2024 Dec 10, 2024 Sep 12, 2025" at bounding box center [1109, 245] width 77 height 17
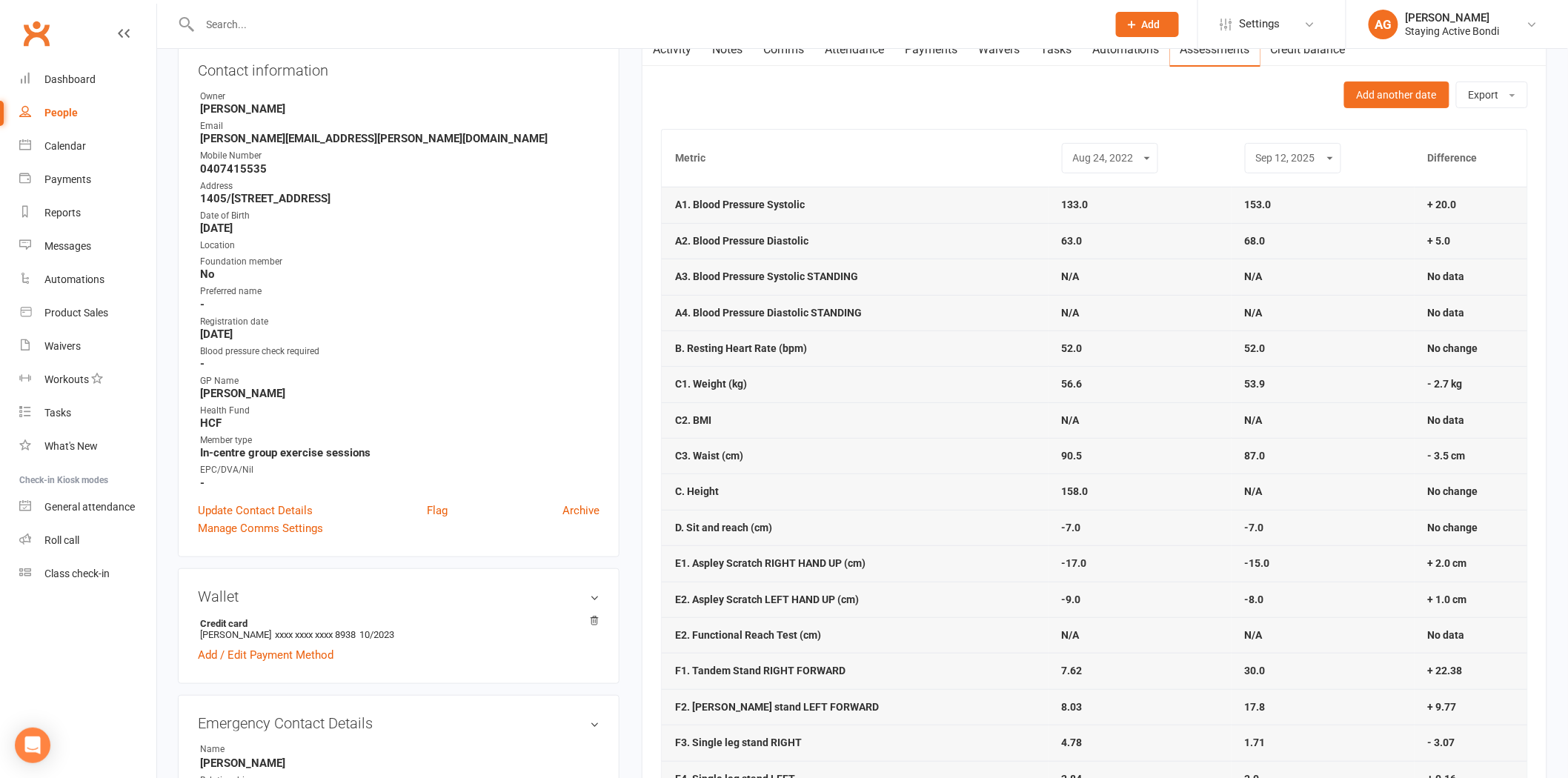
scroll to position [165, 0]
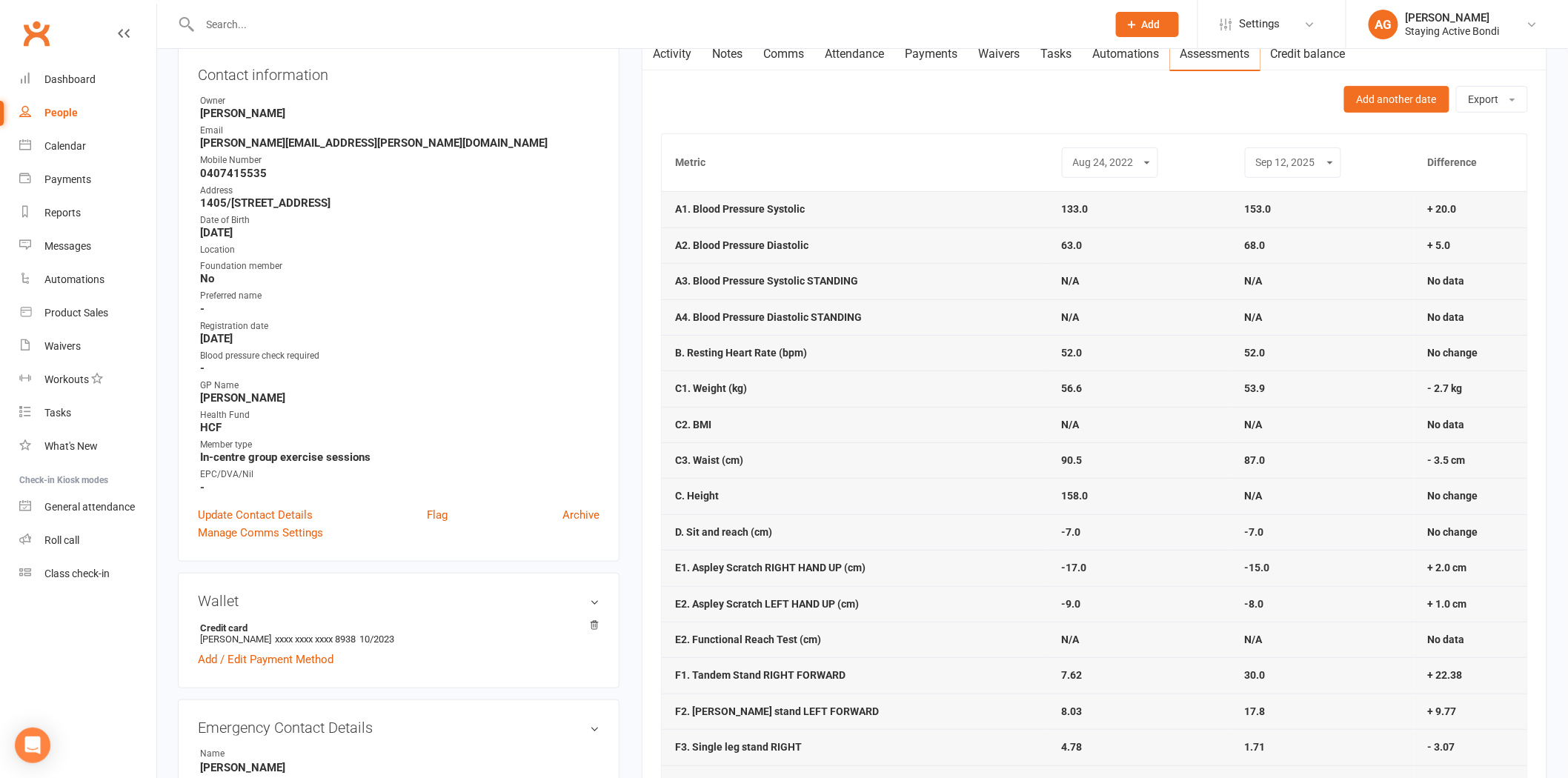
click at [1078, 154] on select "Aug 24, 2022 Jun 5, 2023 Dec 4, 2023 Apr 24, 2024 Dec 10, 2024 Sep 12, 2025" at bounding box center [1109, 162] width 77 height 17
click at [1071, 154] on select "Aug 24, 2022 Jun 5, 2023 Dec 4, 2023 Apr 24, 2024 Dec 10, 2024 Sep 12, 2025" at bounding box center [1109, 162] width 77 height 17
click at [1092, 166] on select "Aug 24, 2022 Jun 5, 2023 Dec 4, 2023 Apr 24, 2024 Dec 10, 2024 Sep 12, 2025" at bounding box center [1109, 162] width 77 height 17
select select "4"
click at [1071, 154] on select "Aug 24, 2022 Jun 5, 2023 Dec 4, 2023 Apr 24, 2024 Dec 10, 2024 Sep 12, 2025" at bounding box center [1109, 162] width 77 height 17
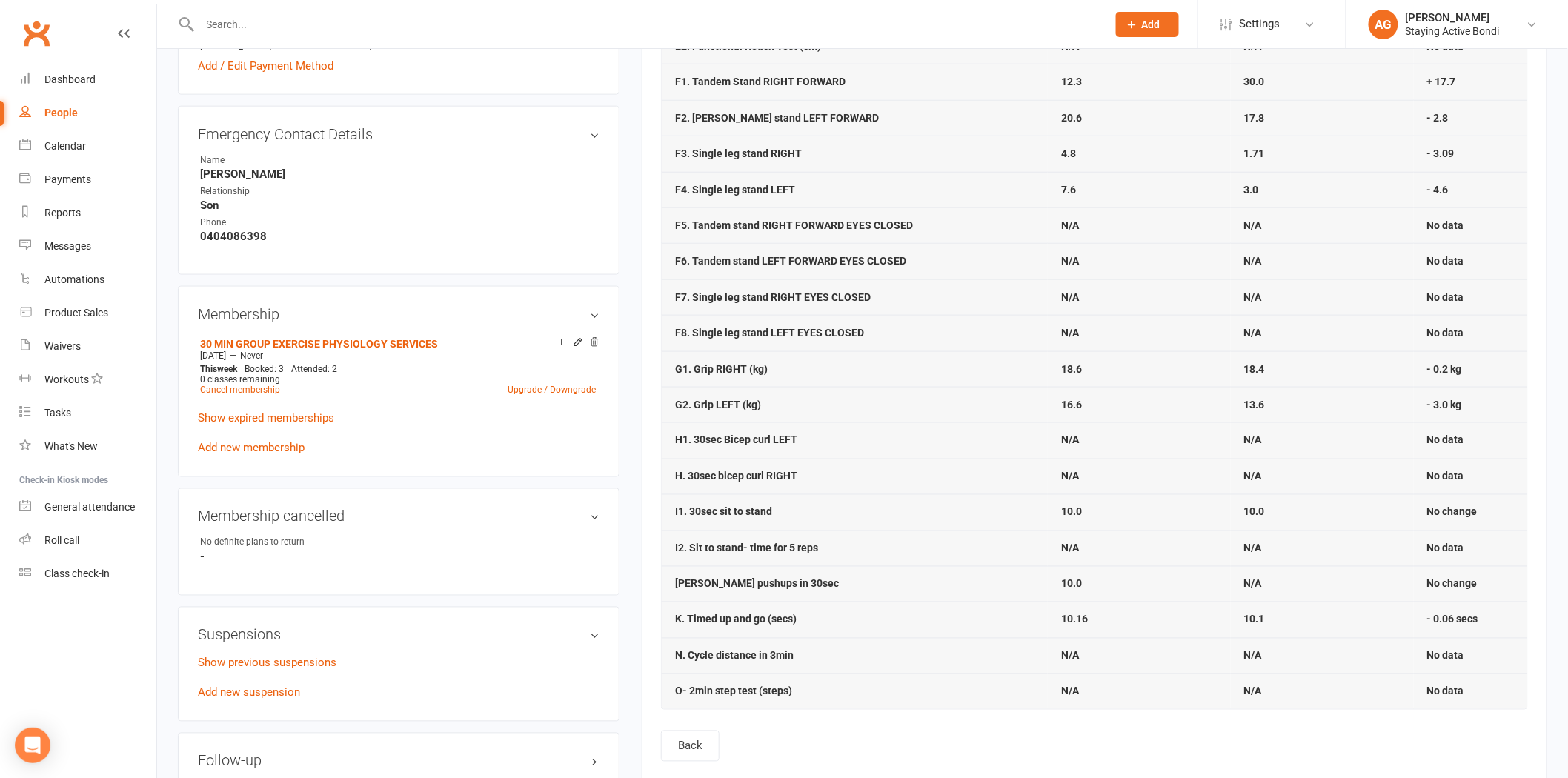
scroll to position [824, 0]
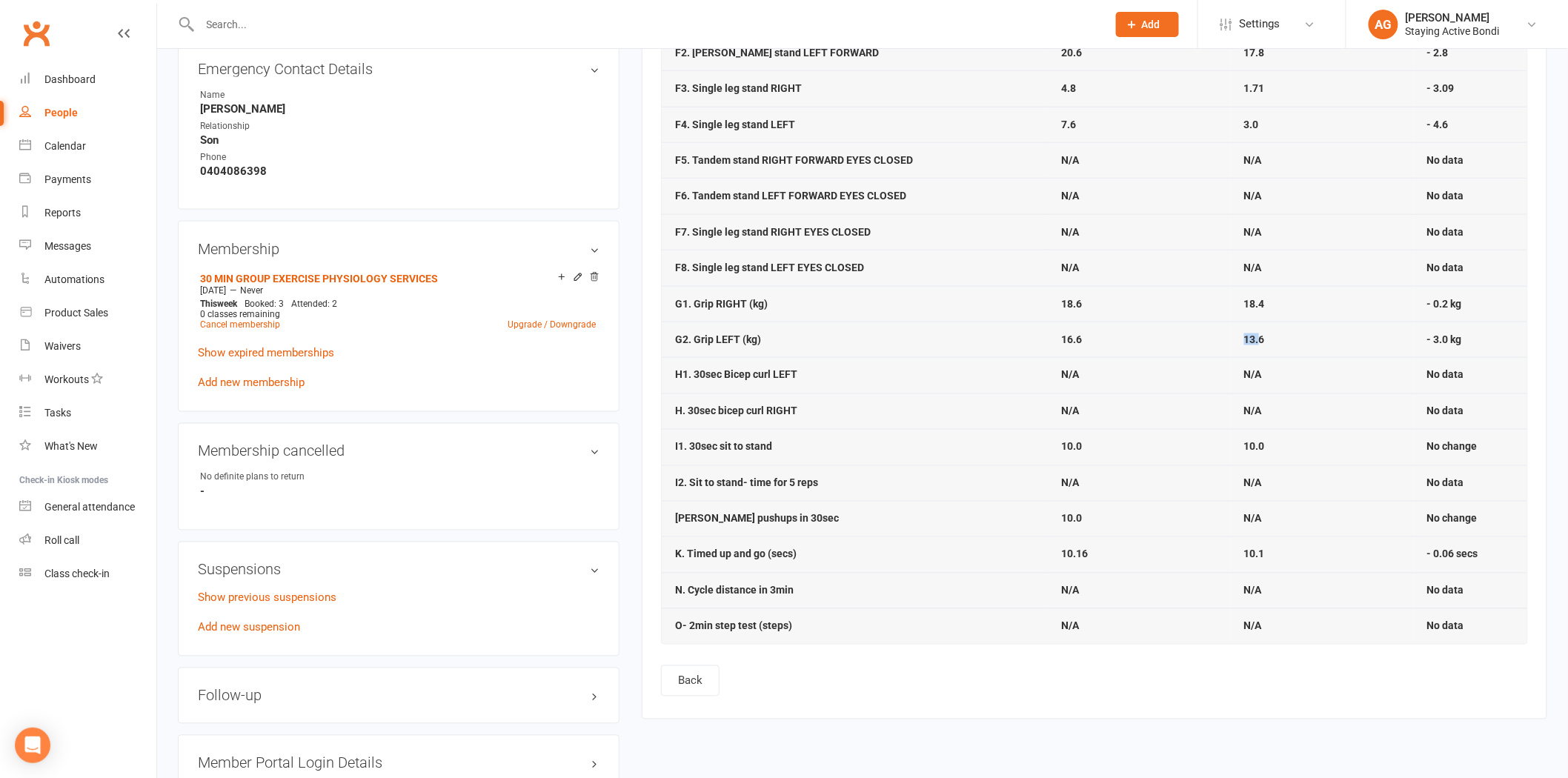
drag, startPoint x: 1257, startPoint y: 345, endPoint x: 1242, endPoint y: 348, distance: 15.3
click at [1242, 348] on td "13.6" at bounding box center [1322, 340] width 183 height 35
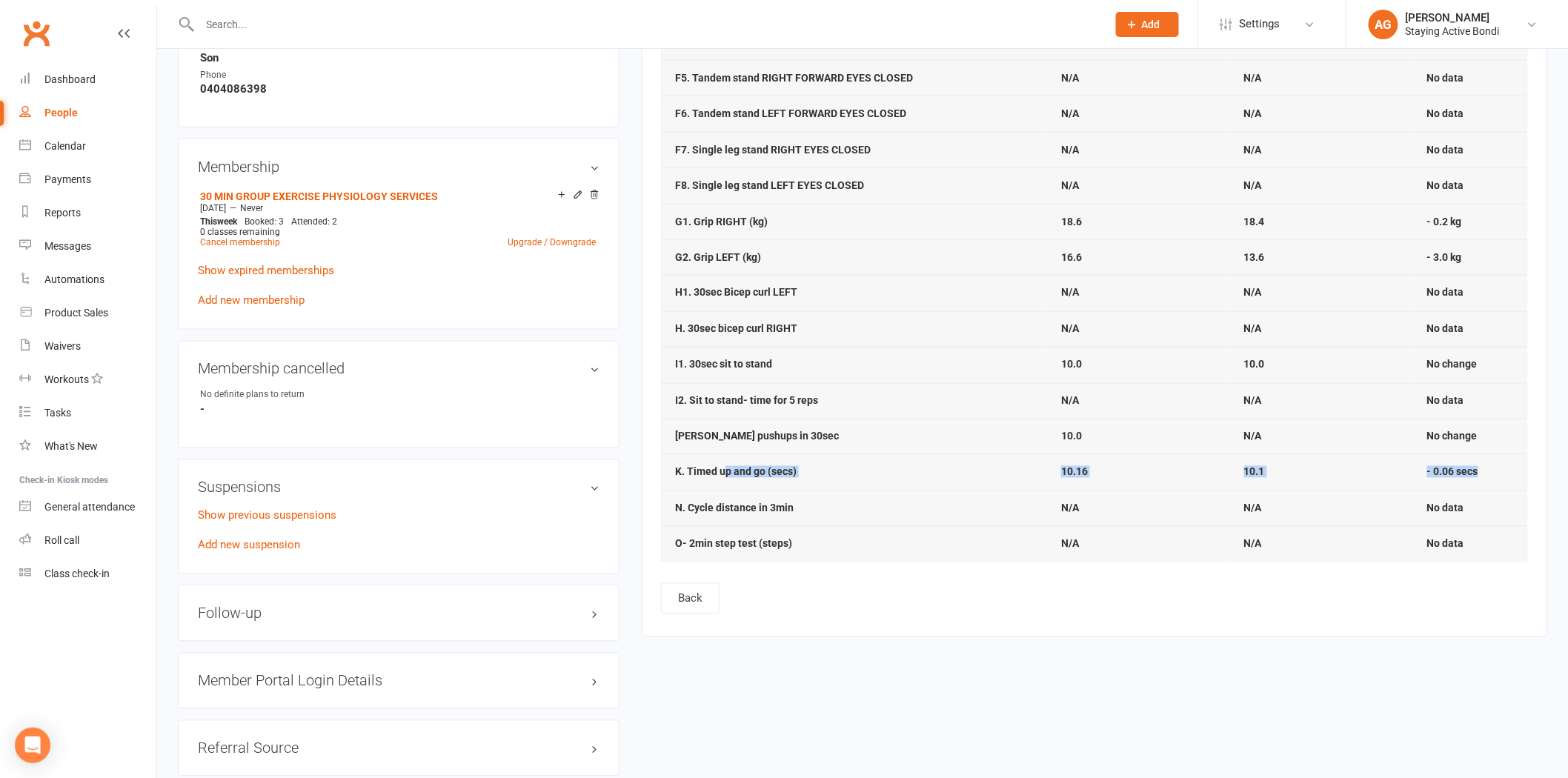
drag, startPoint x: 1484, startPoint y: 468, endPoint x: 721, endPoint y: 468, distance: 763.0
click at [721, 468] on tr "K. Timed up and go (secs) 10.16 10.1 - 0.06 secs" at bounding box center [1094, 472] width 866 height 35
click at [721, 468] on strong "K. Timed up and go (secs)" at bounding box center [736, 472] width 122 height 12
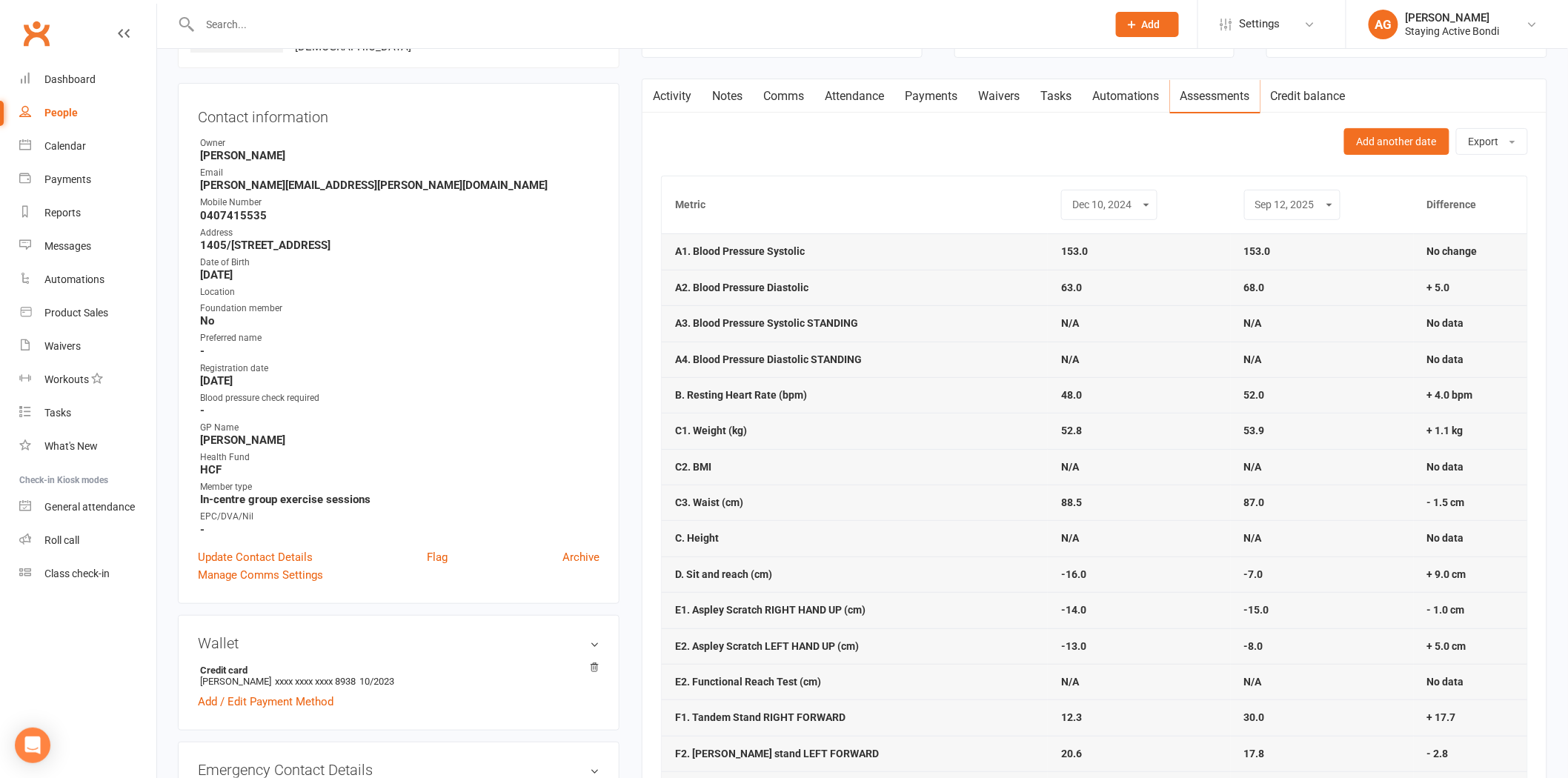
scroll to position [0, 0]
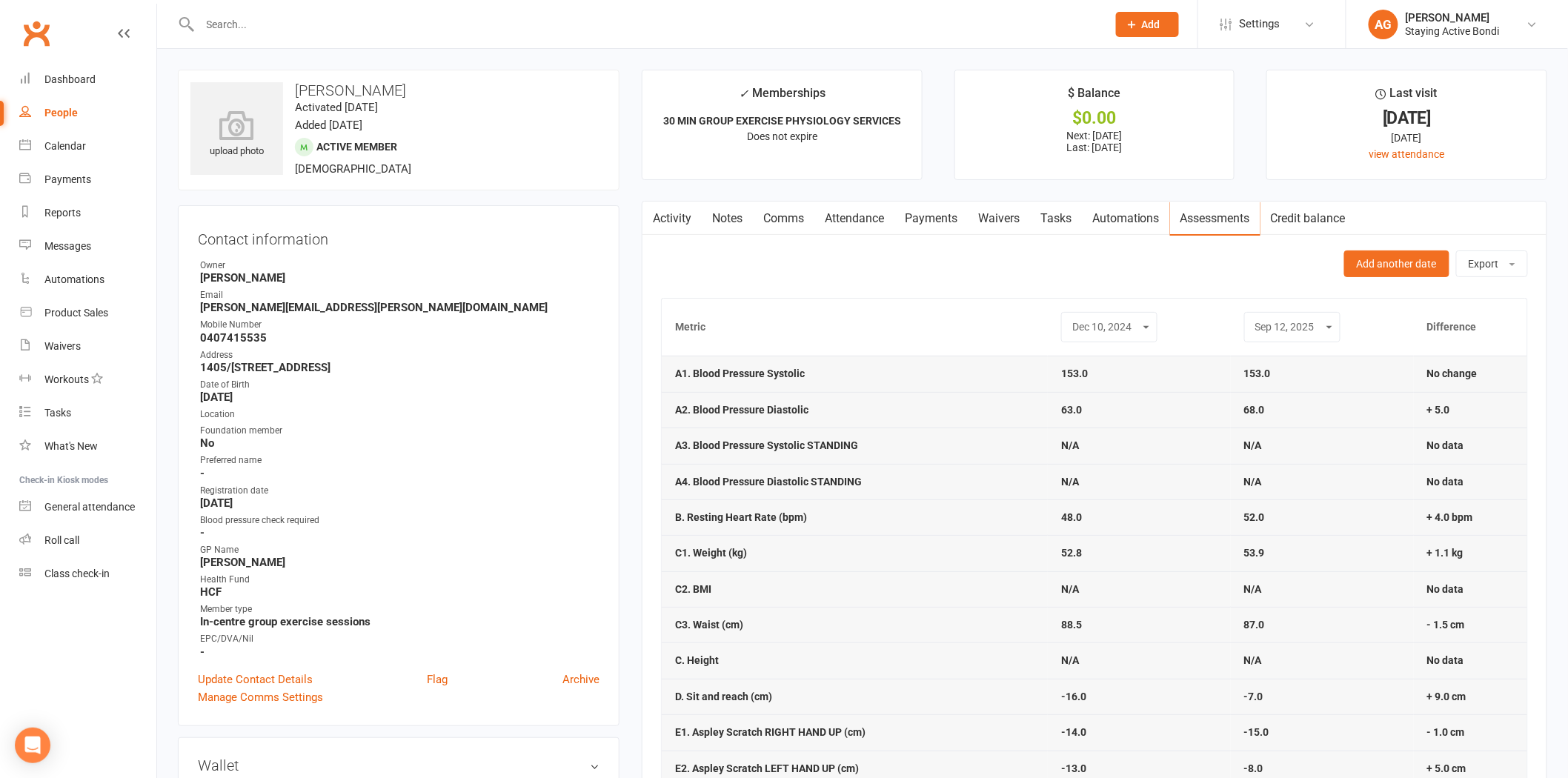
click at [1114, 327] on select "Aug 24, 2022 Jun 5, 2023 Dec 4, 2023 Apr 24, 2024 Dec 10, 2024 Sep 12, 2025" at bounding box center [1109, 327] width 77 height 17
click at [950, 300] on th "Metric" at bounding box center [854, 328] width 386 height 57
click at [930, 220] on link "Payments" at bounding box center [931, 219] width 74 height 34
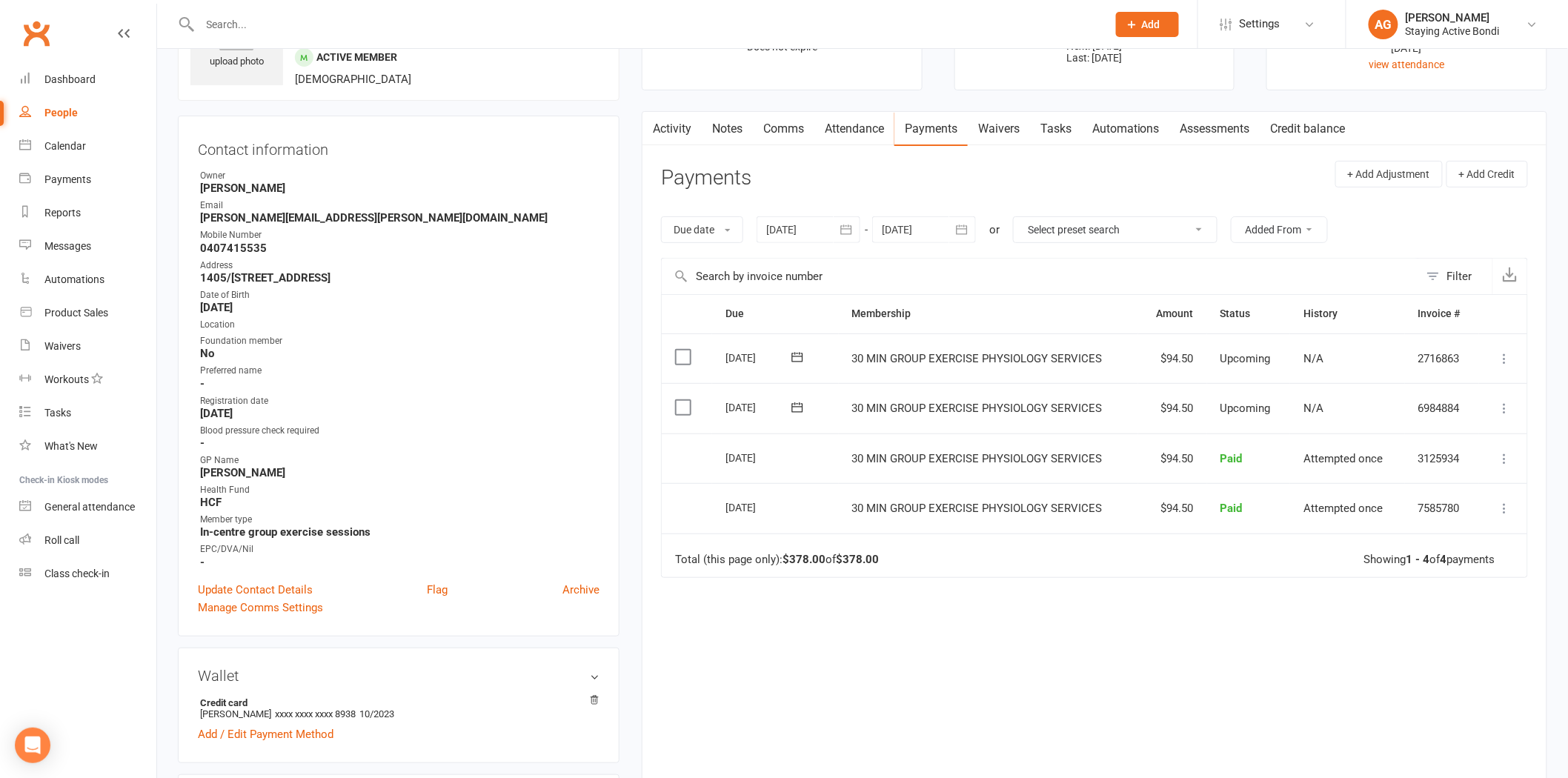
scroll to position [82, 0]
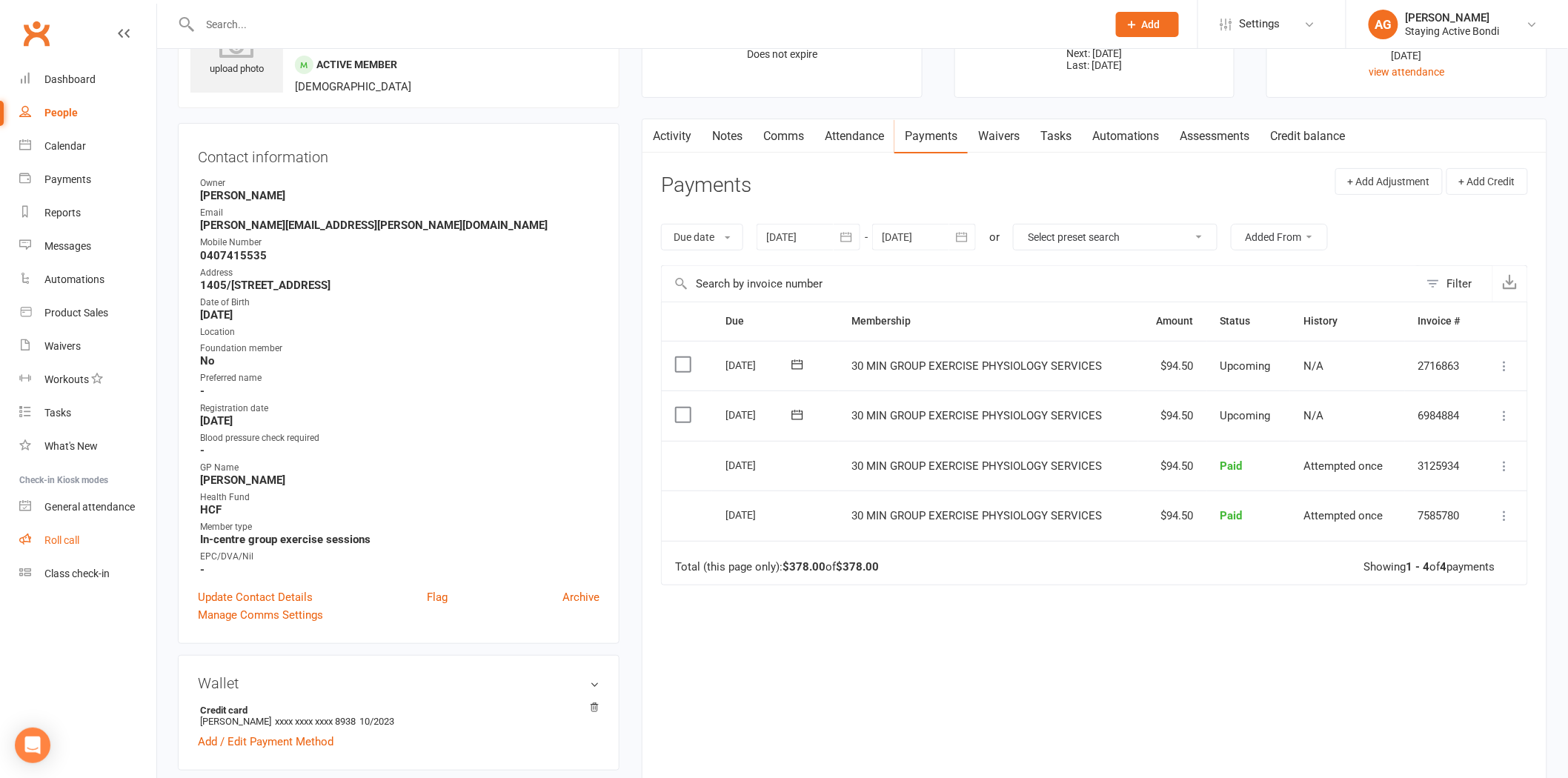
click at [33, 526] on link "Roll call" at bounding box center [88, 540] width 137 height 33
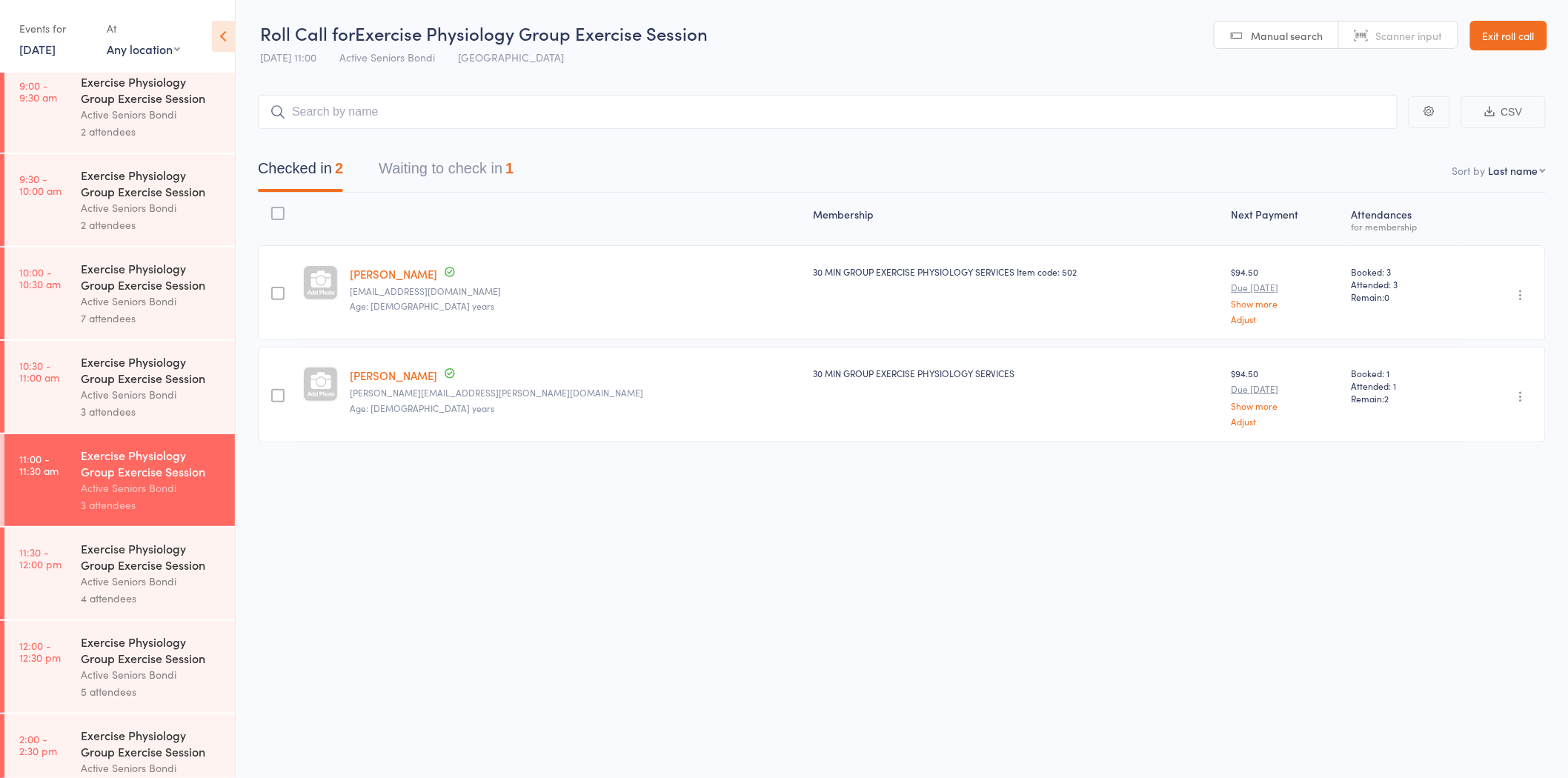
scroll to position [411, 0]
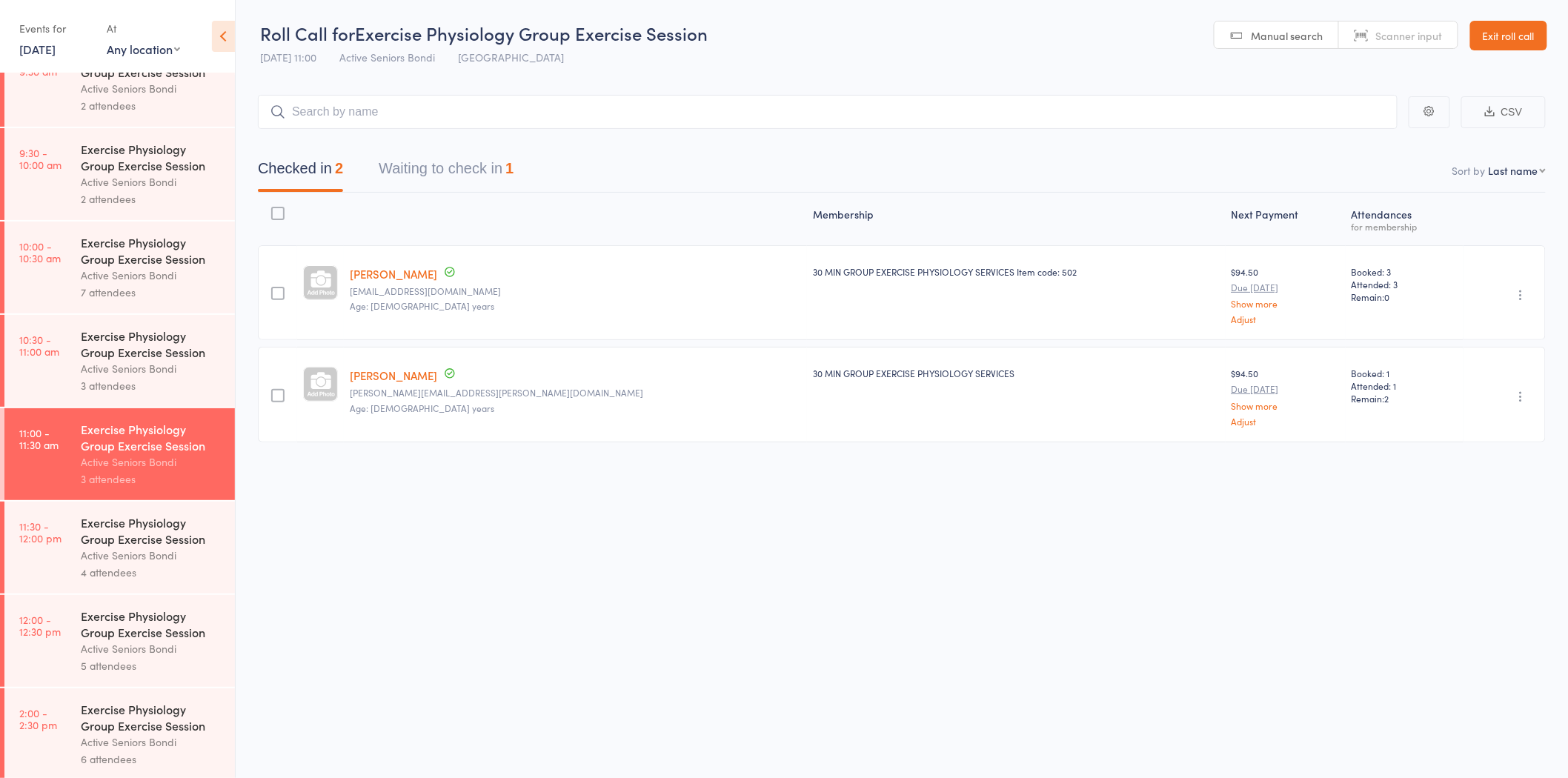
click at [144, 606] on div "Exercise Physiology Group Exercise Session Active Seniors Bondi 5 attendees" at bounding box center [158, 640] width 154 height 92
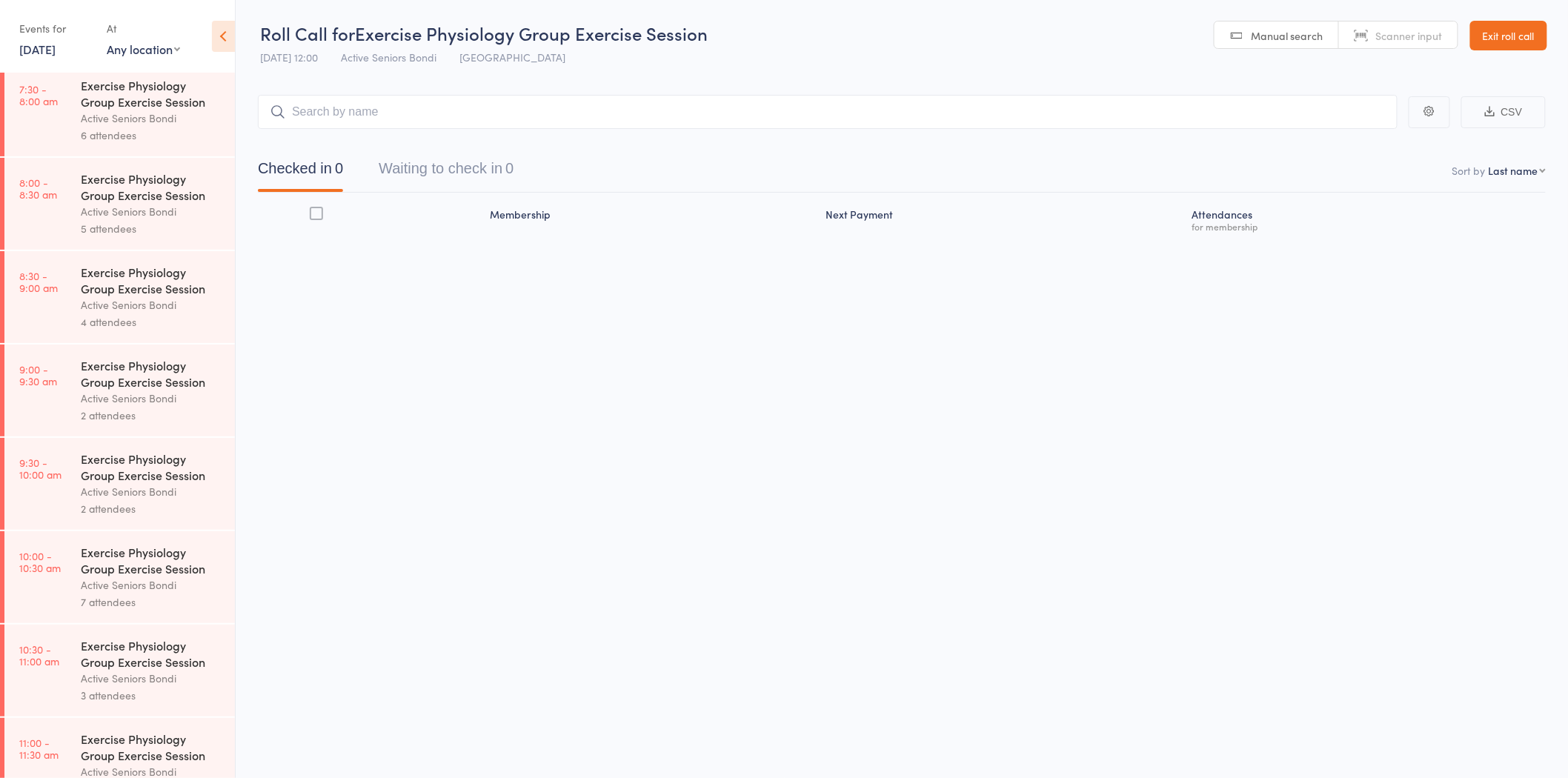
scroll to position [493, 0]
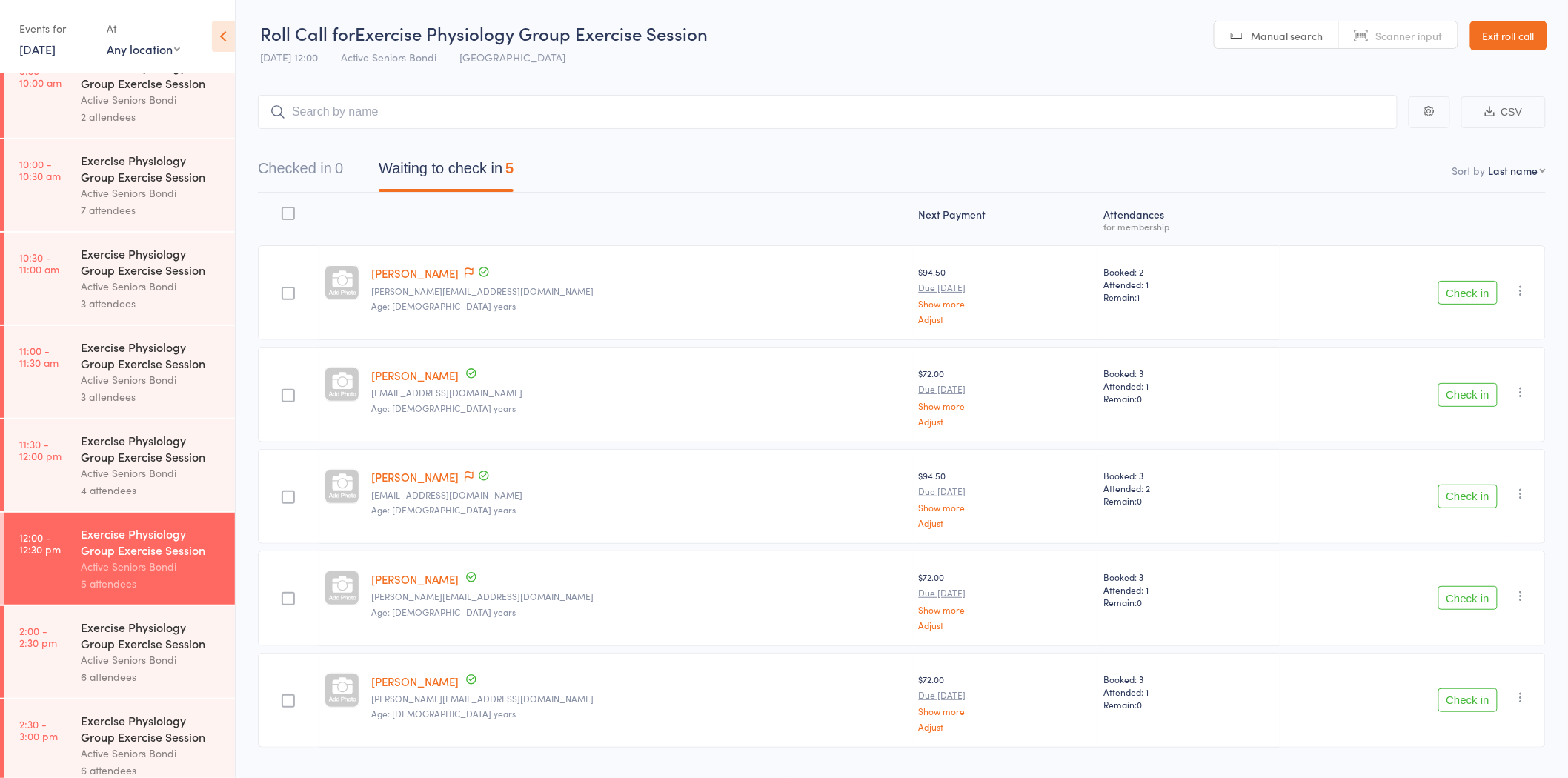
click at [135, 476] on div "Active Seniors Bondi" at bounding box center [152, 473] width 142 height 17
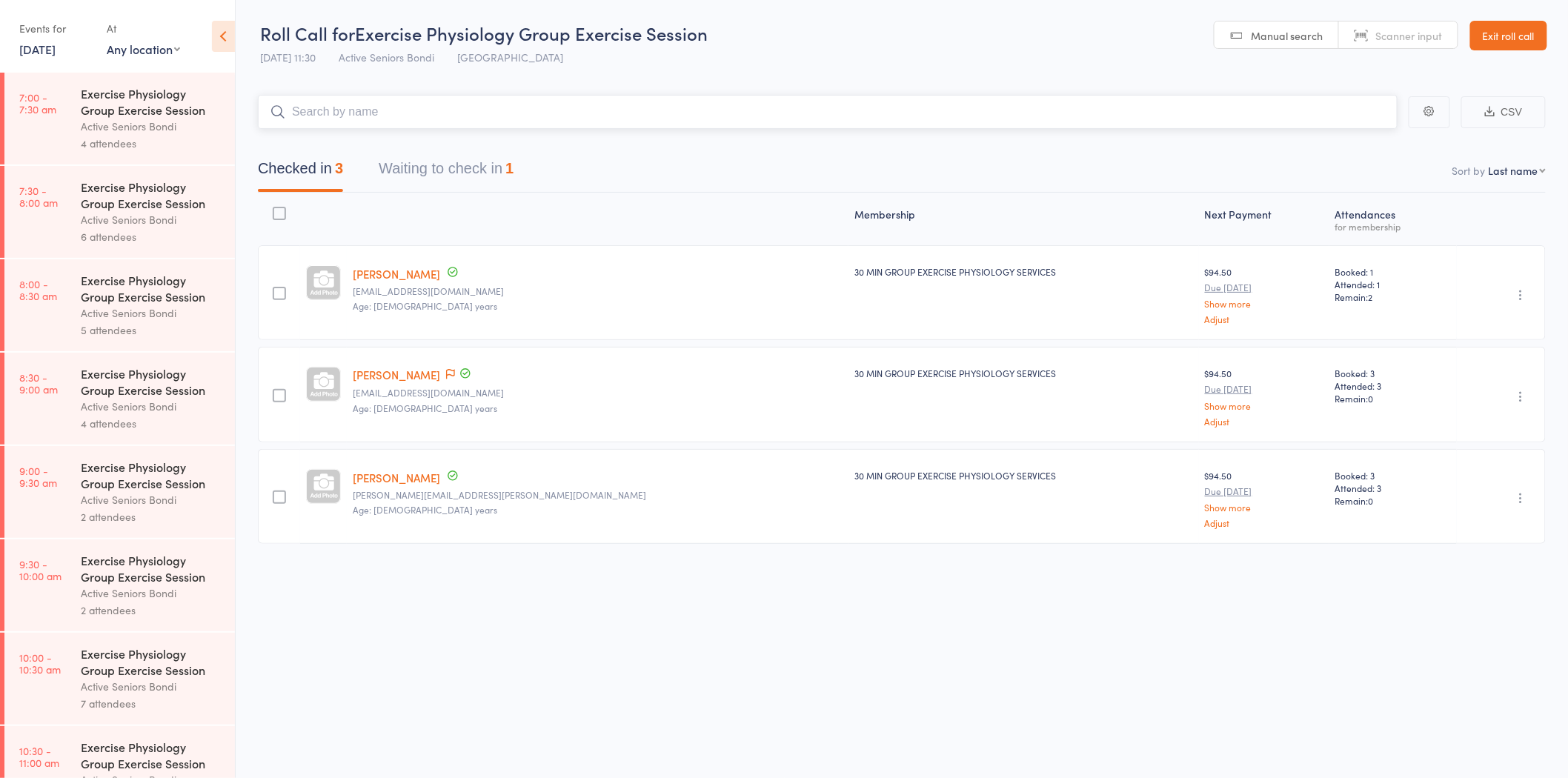
click at [419, 167] on button "Waiting to check in 1" at bounding box center [446, 172] width 135 height 39
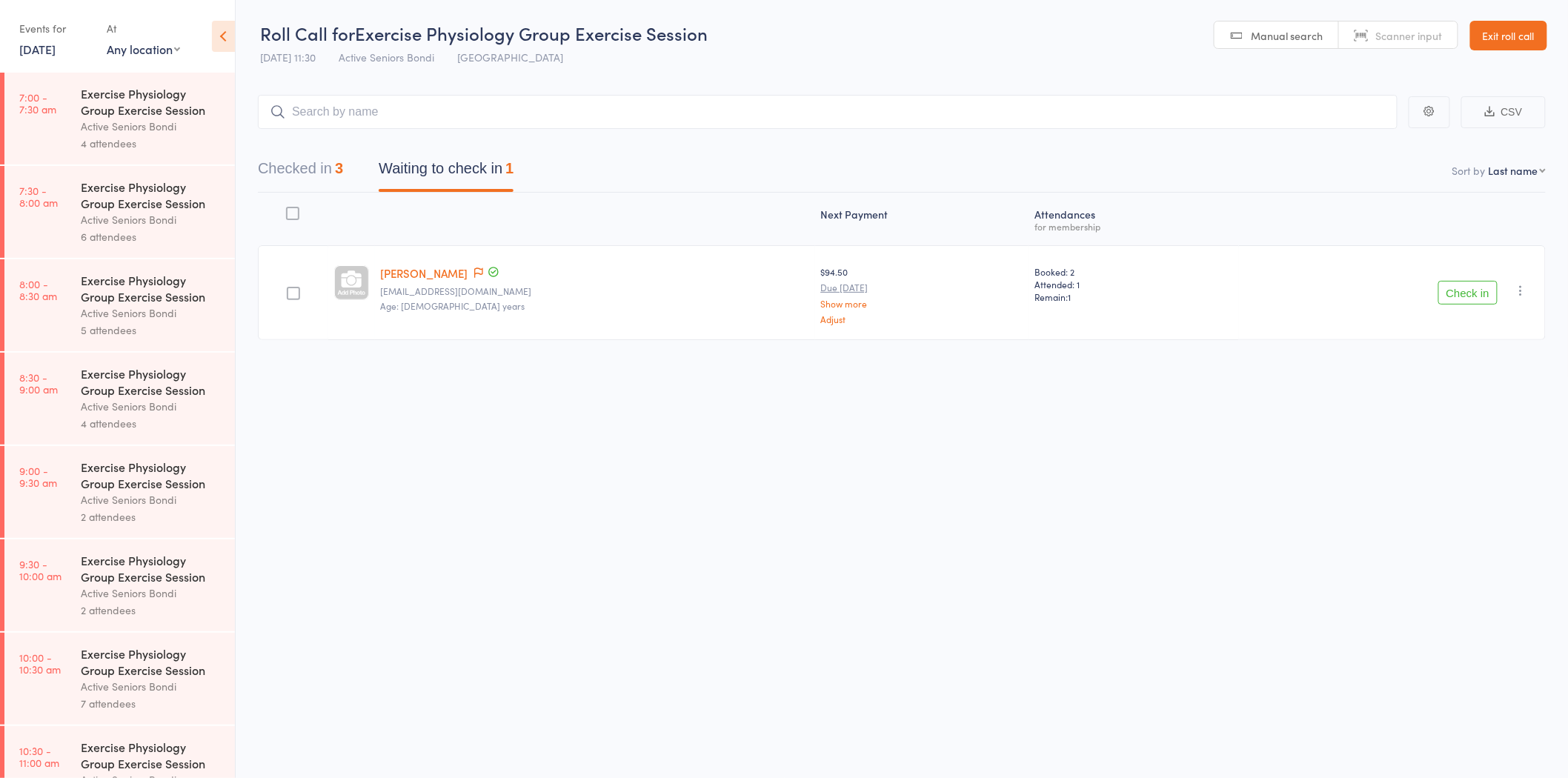
drag, startPoint x: 379, startPoint y: 226, endPoint x: 342, endPoint y: 297, distance: 80.1
click at [1522, 37] on link "Exit roll call" at bounding box center [1508, 35] width 77 height 30
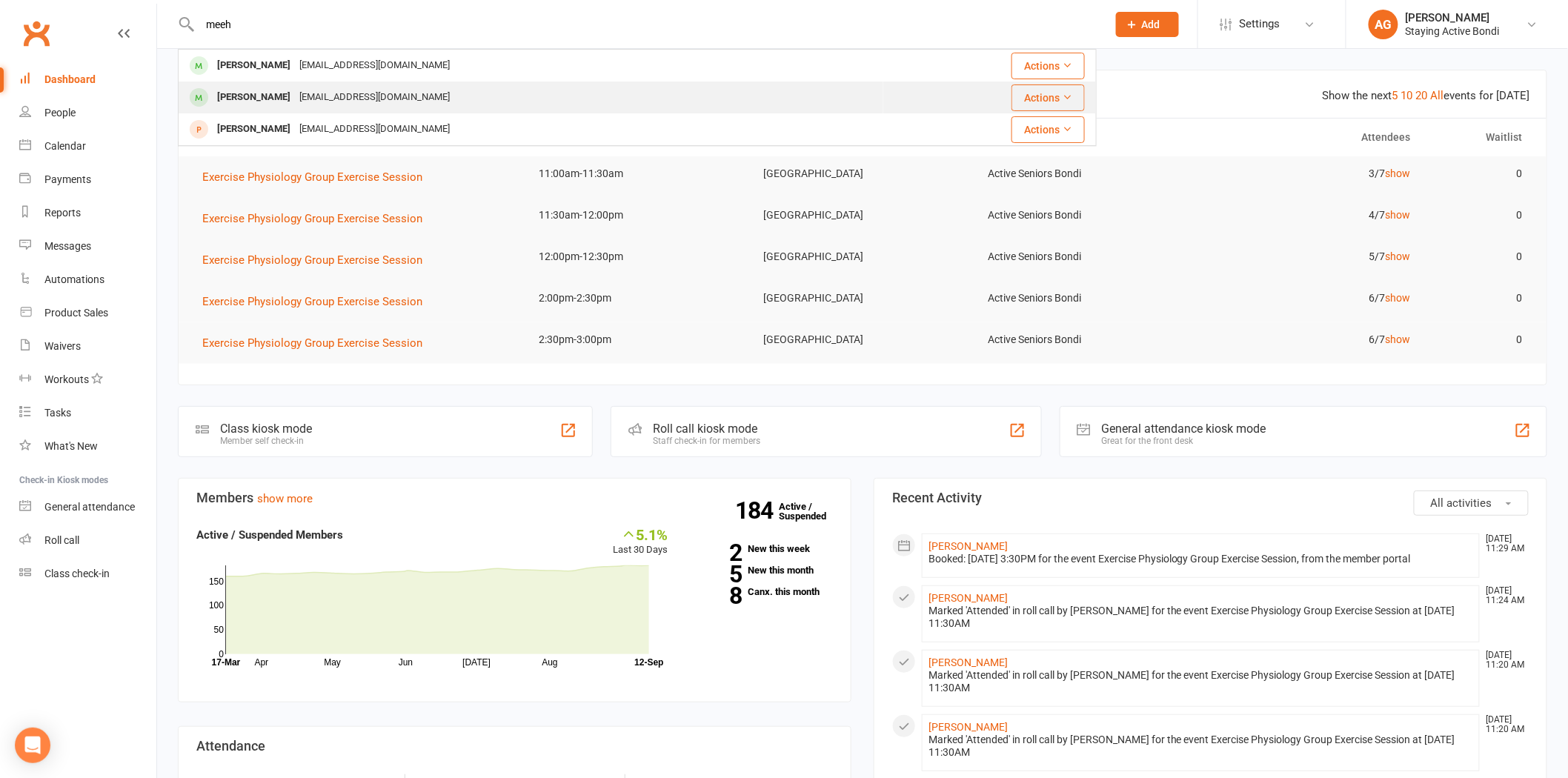
type input "meeh"
click at [339, 94] on div "[EMAIL_ADDRESS][DOMAIN_NAME]" at bounding box center [374, 97] width 160 height 21
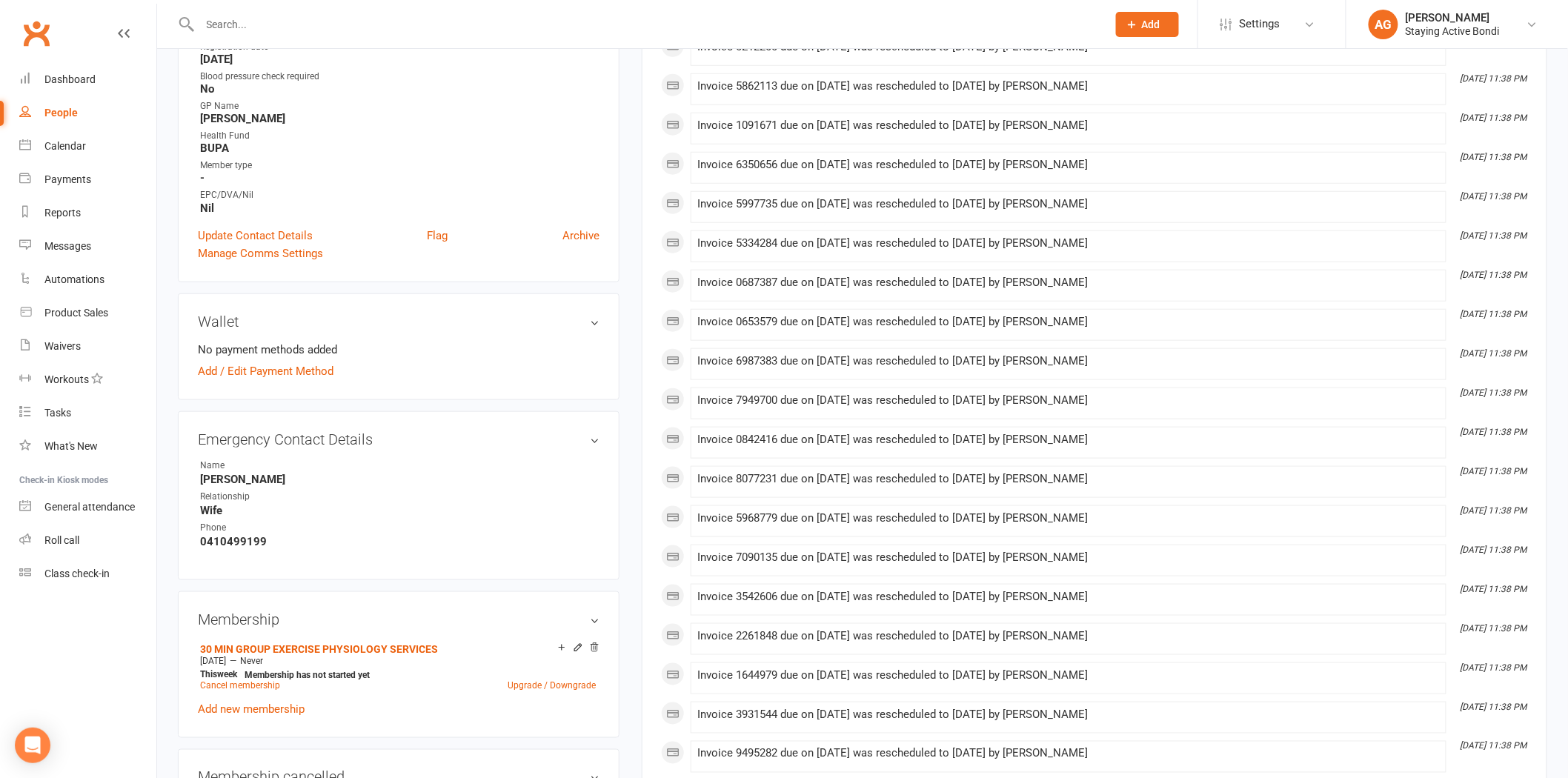
scroll to position [493, 0]
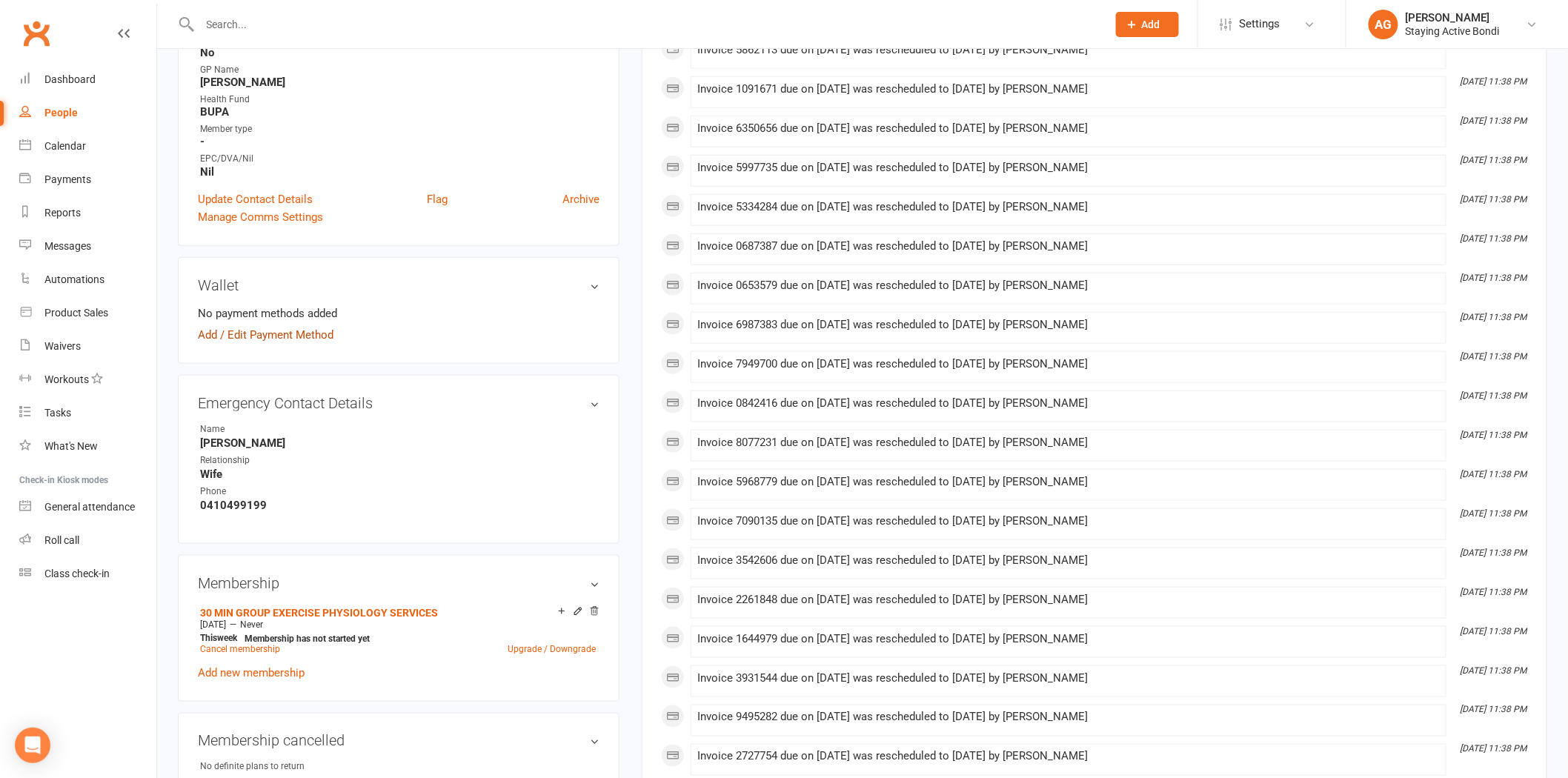
click at [286, 329] on link "Add / Edit Payment Method" at bounding box center [265, 335] width 136 height 18
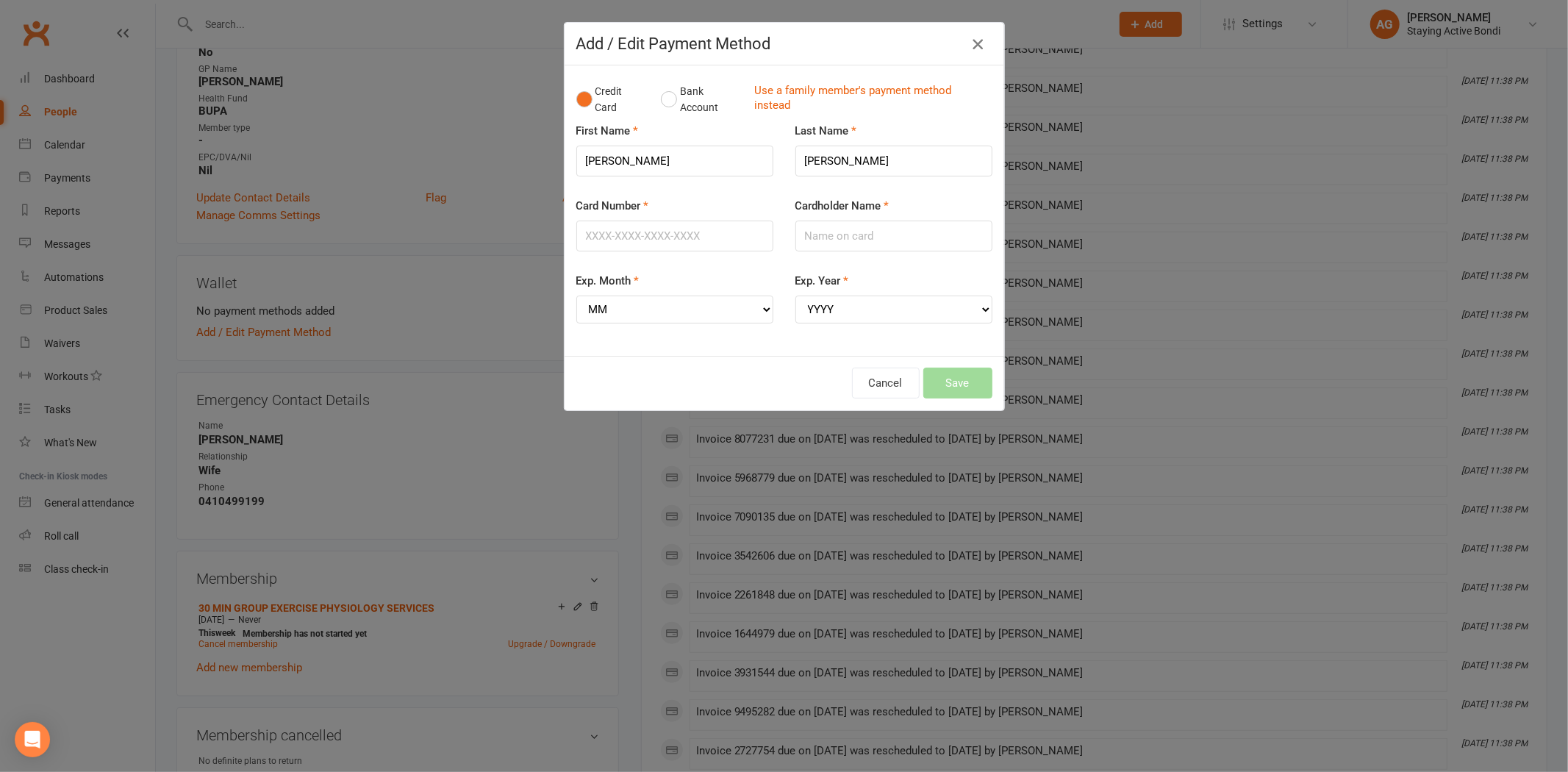
click at [969, 44] on icon "button" at bounding box center [977, 44] width 18 height 18
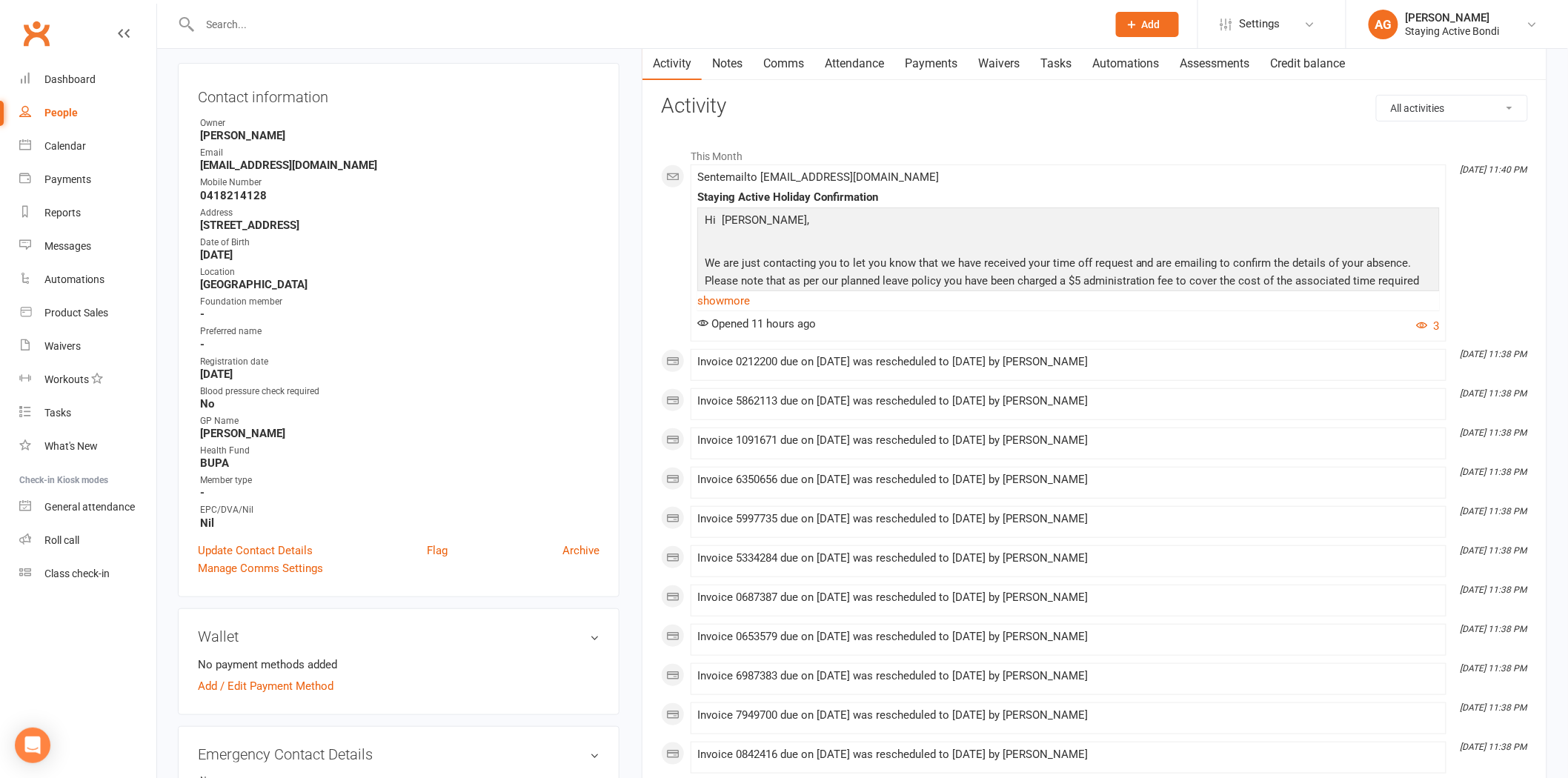
scroll to position [0, 0]
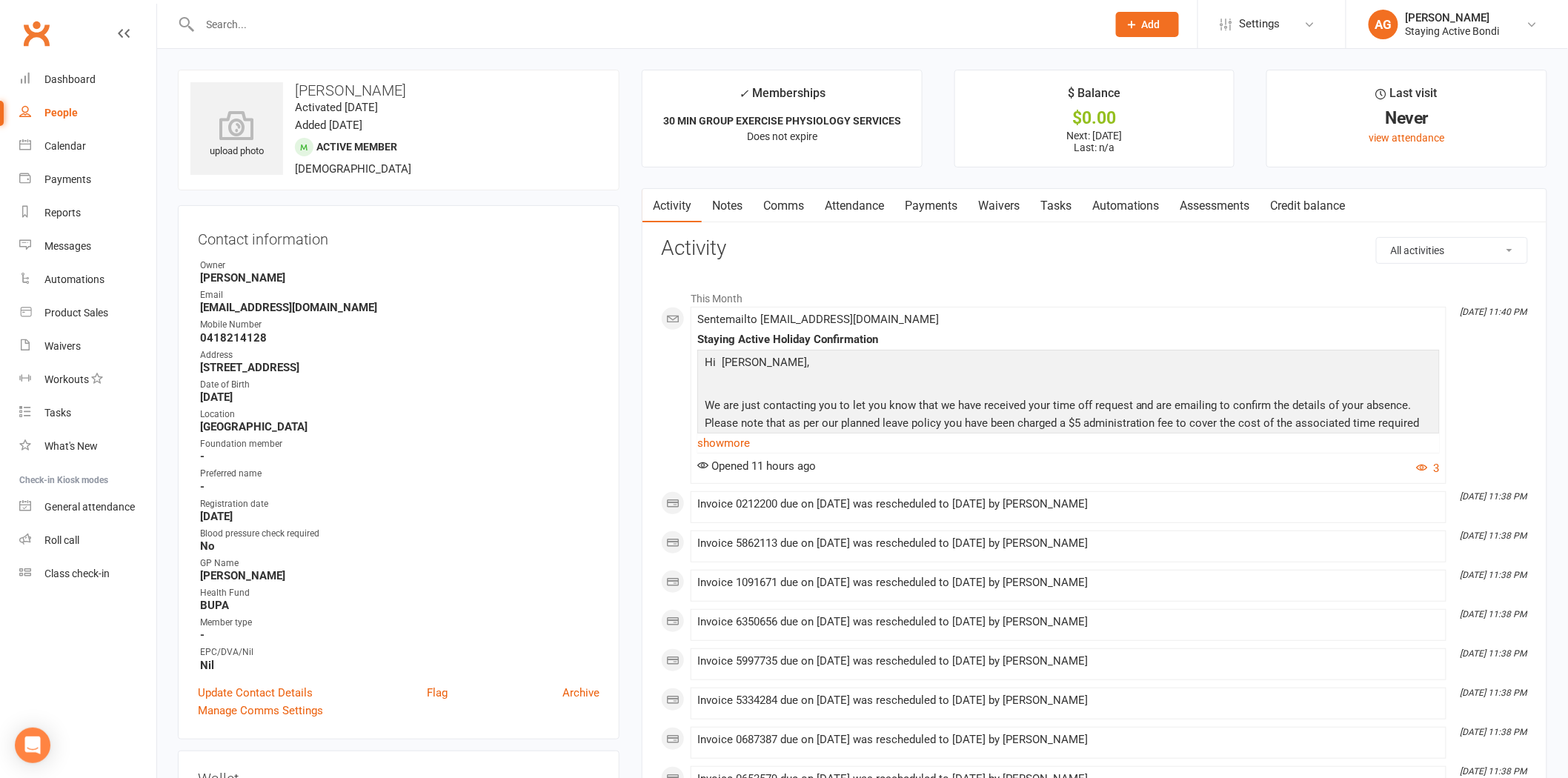
click at [879, 193] on link "Attendance" at bounding box center [854, 206] width 80 height 34
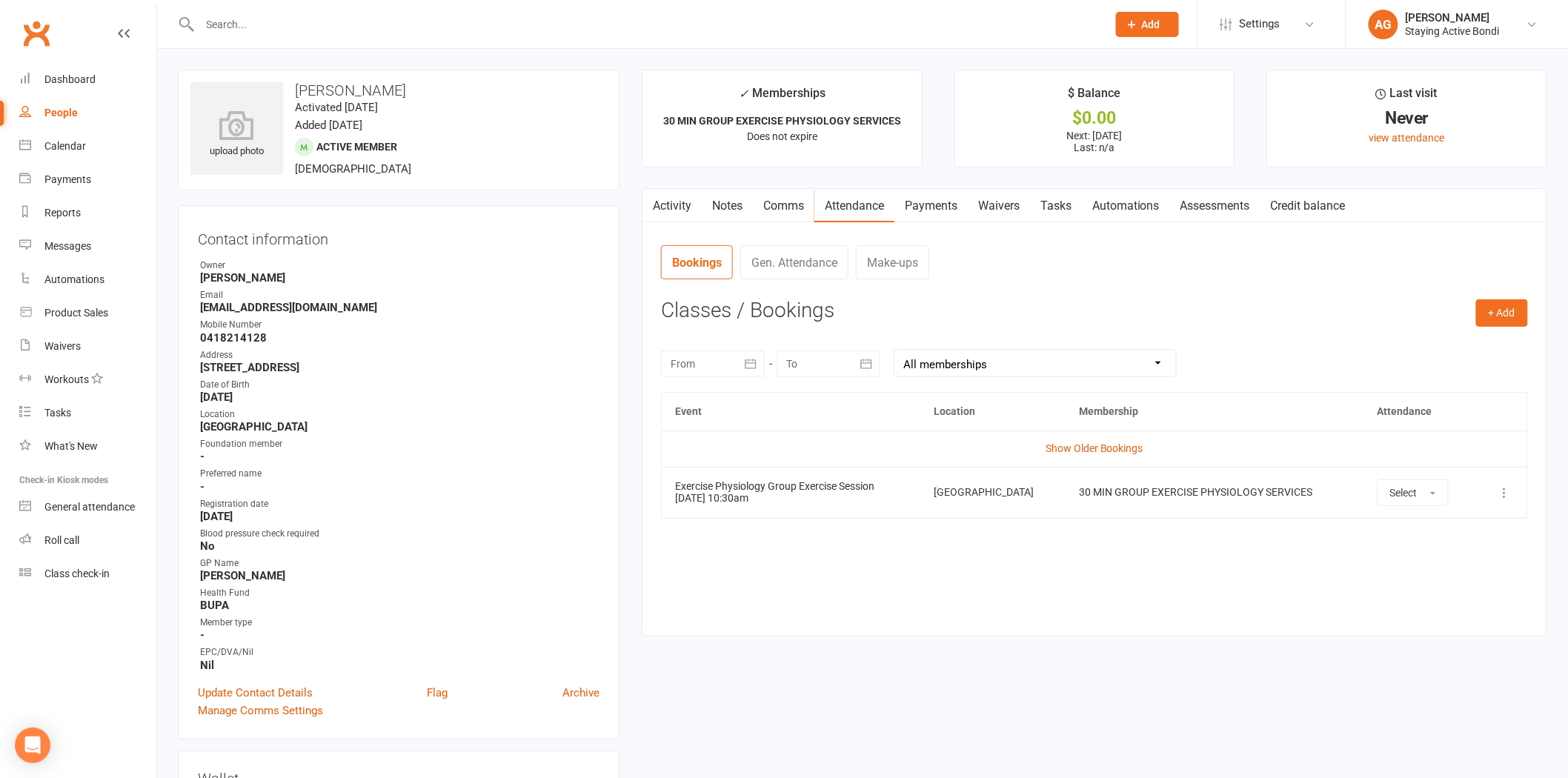
click at [710, 213] on link "Notes" at bounding box center [727, 206] width 52 height 34
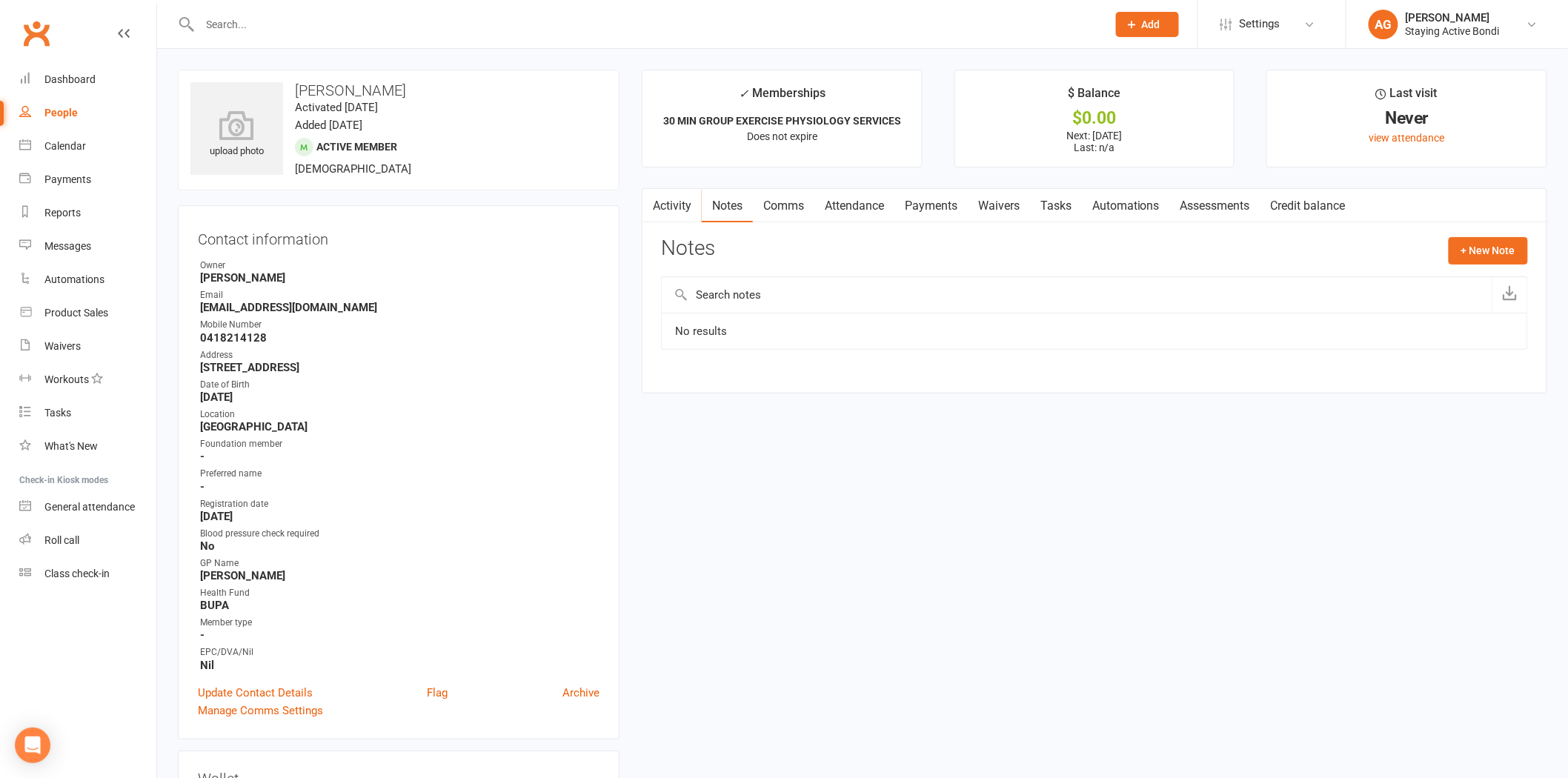
click at [667, 203] on link "Activity" at bounding box center [672, 206] width 59 height 34
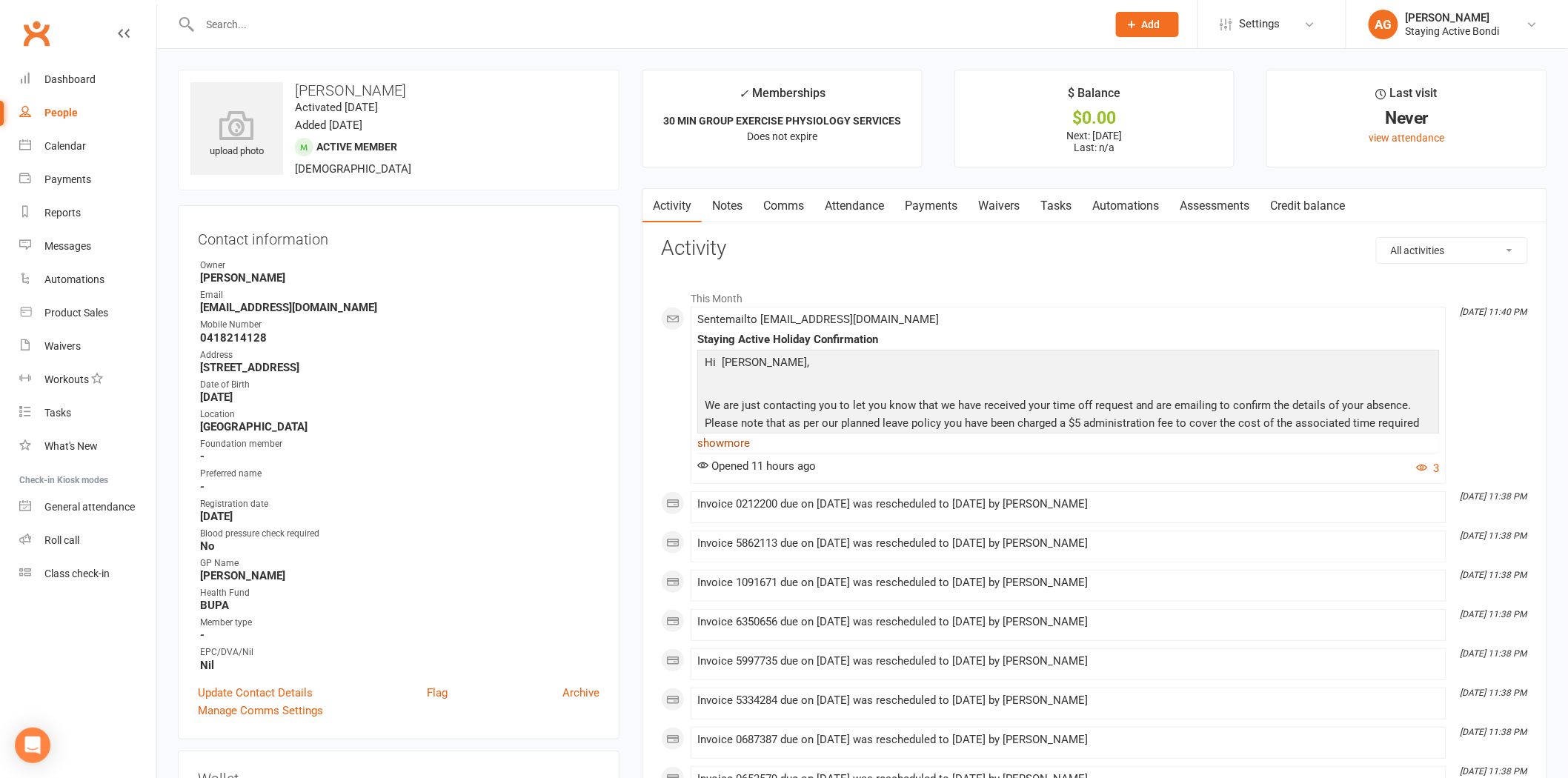
click at [731, 442] on link "show more" at bounding box center [1068, 443] width 743 height 21
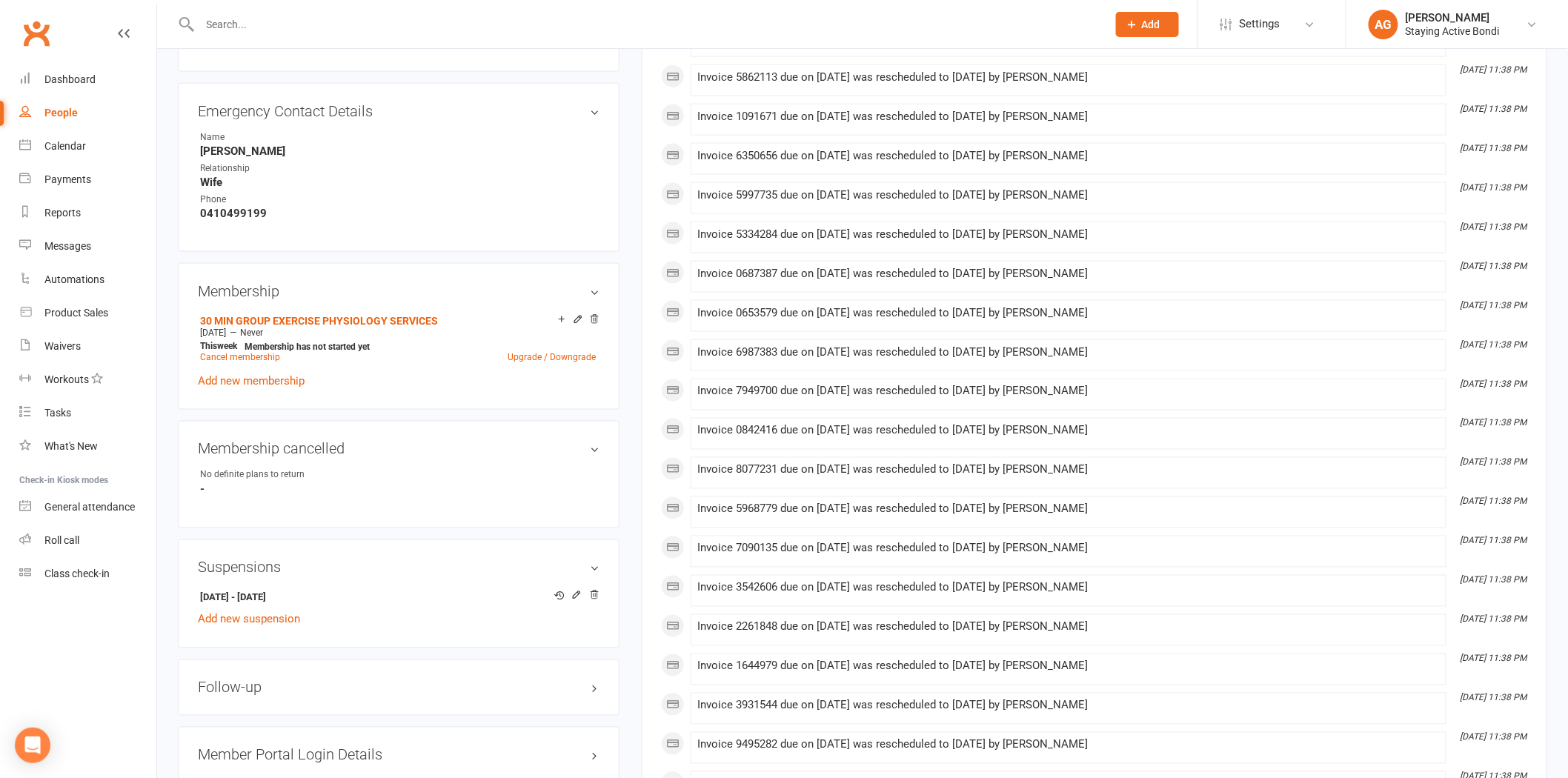
scroll to position [824, 0]
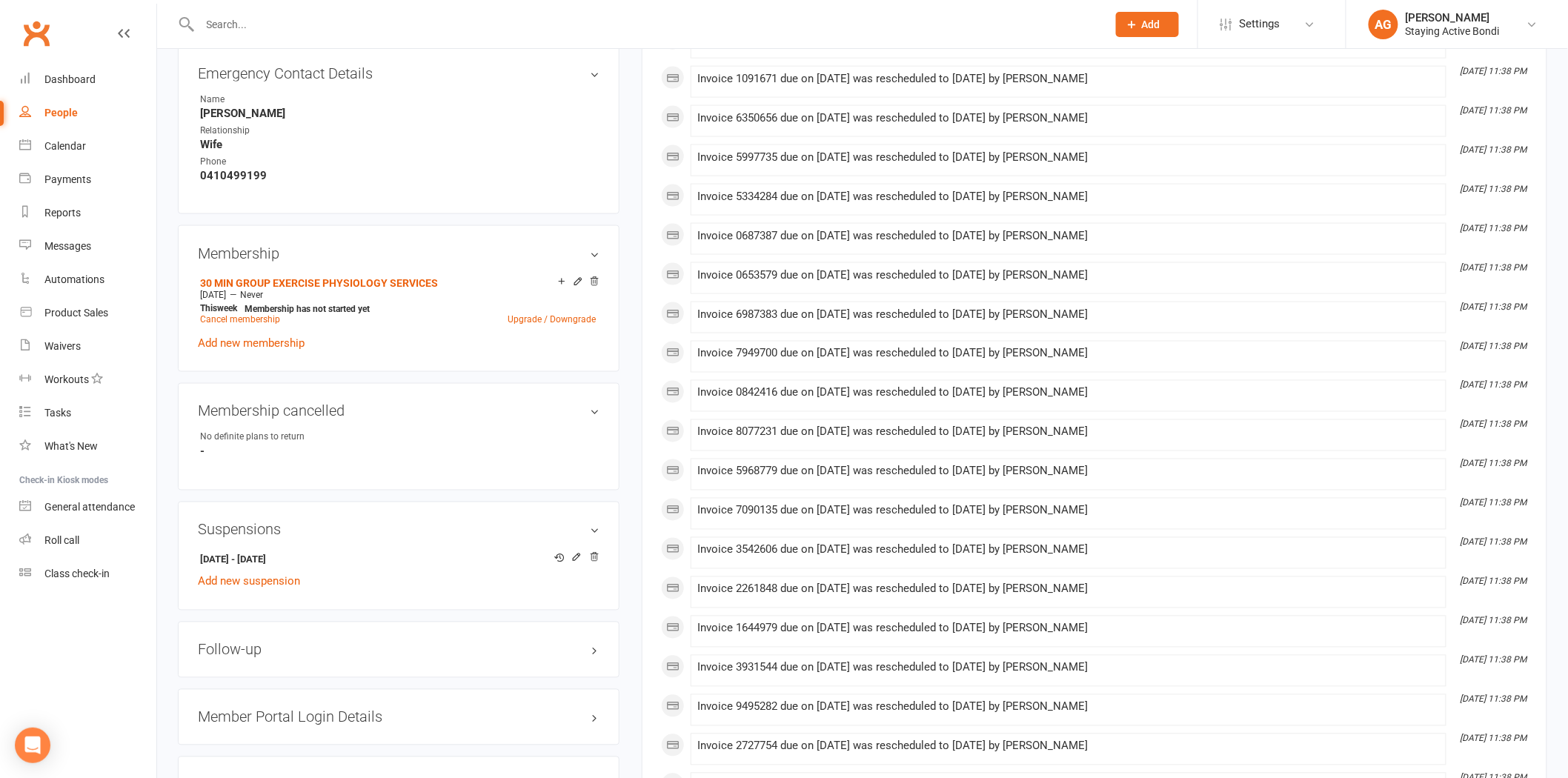
click at [650, 583] on div "Activity Notes Comms Attendance Payments Waivers Tasks Automations Assessments …" at bounding box center [1095, 594] width 906 height 2459
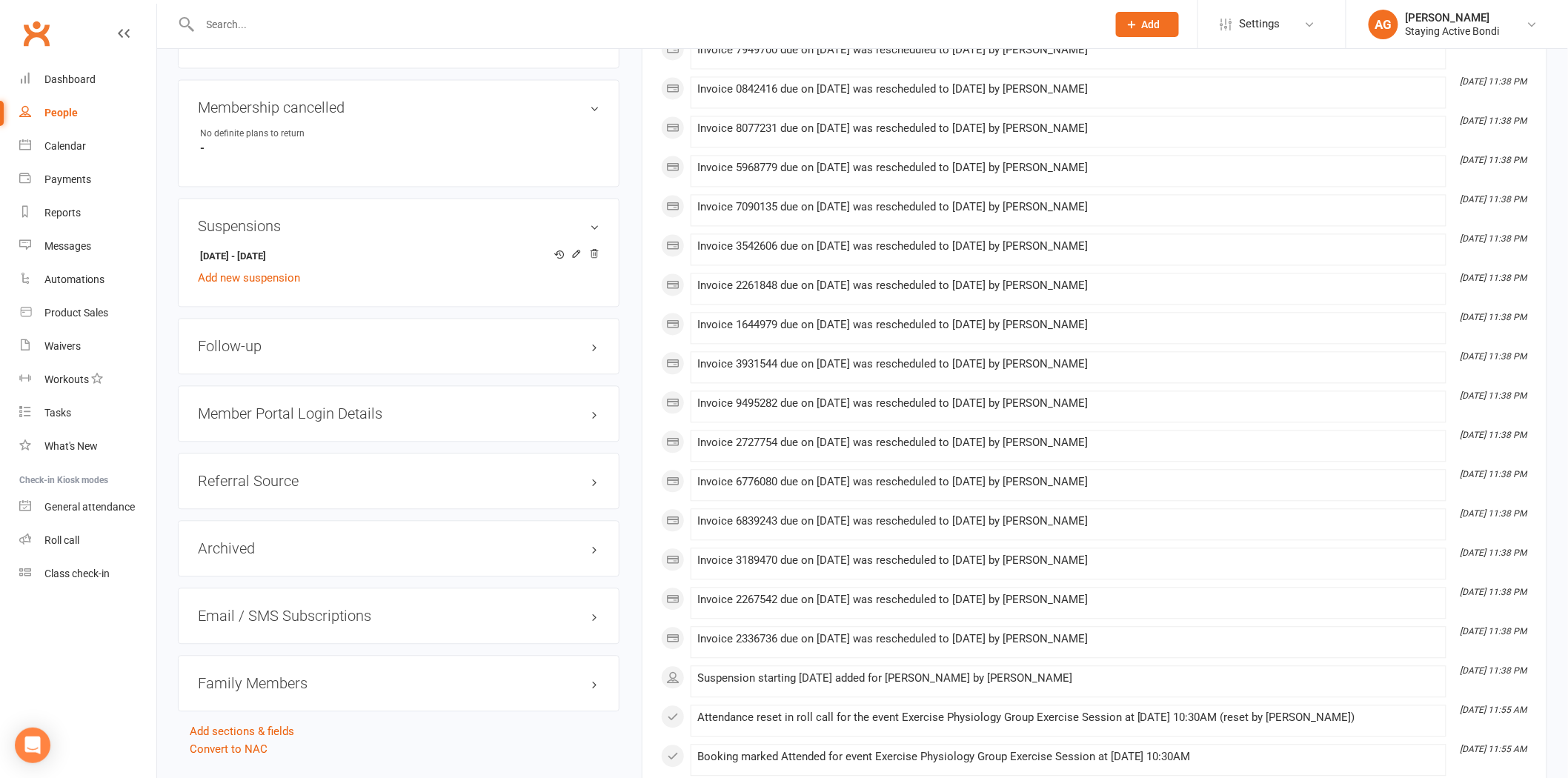
scroll to position [1152, 0]
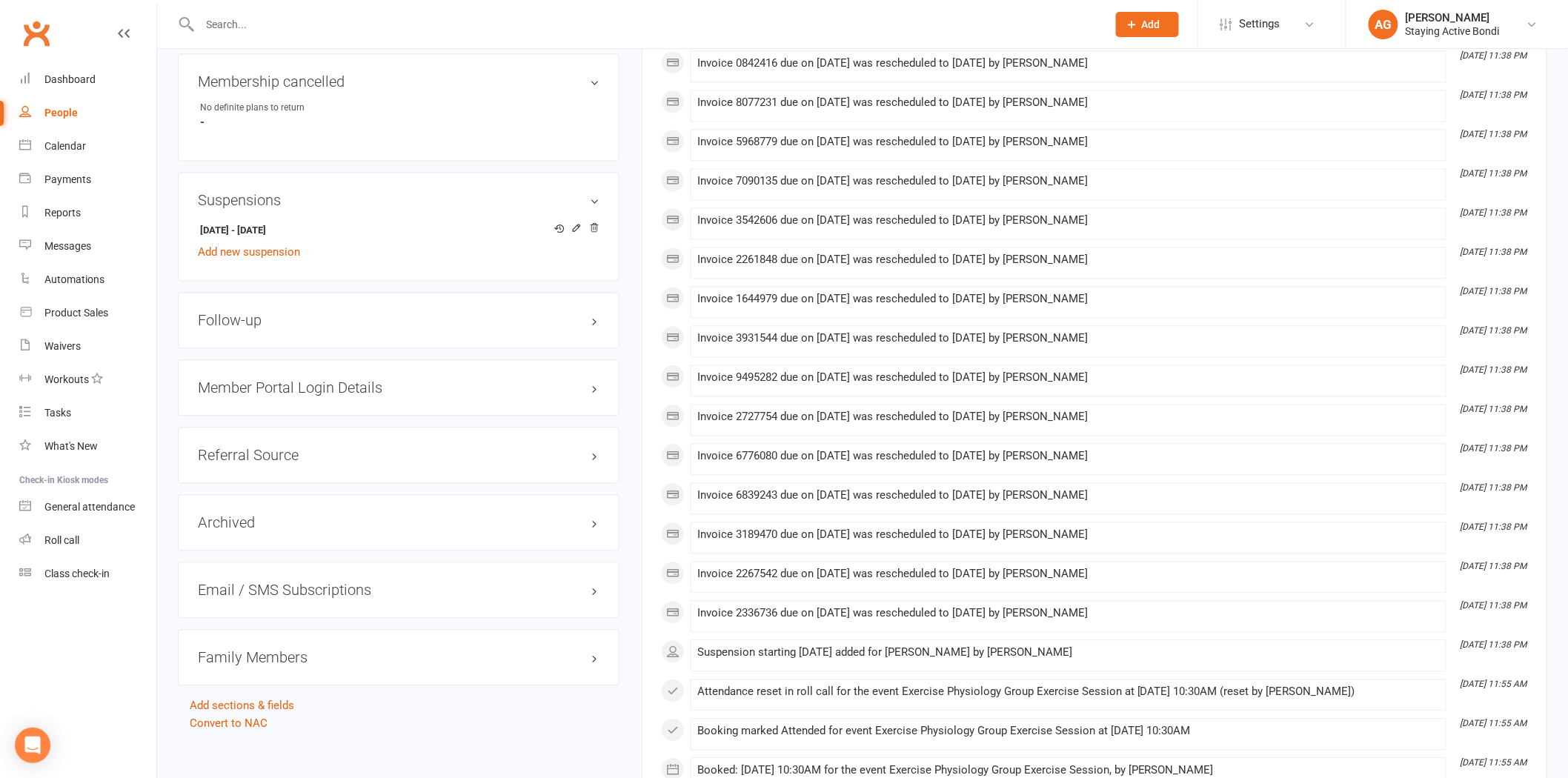
click at [415, 384] on h3 "Member Portal Login Details" at bounding box center [398, 388] width 401 height 16
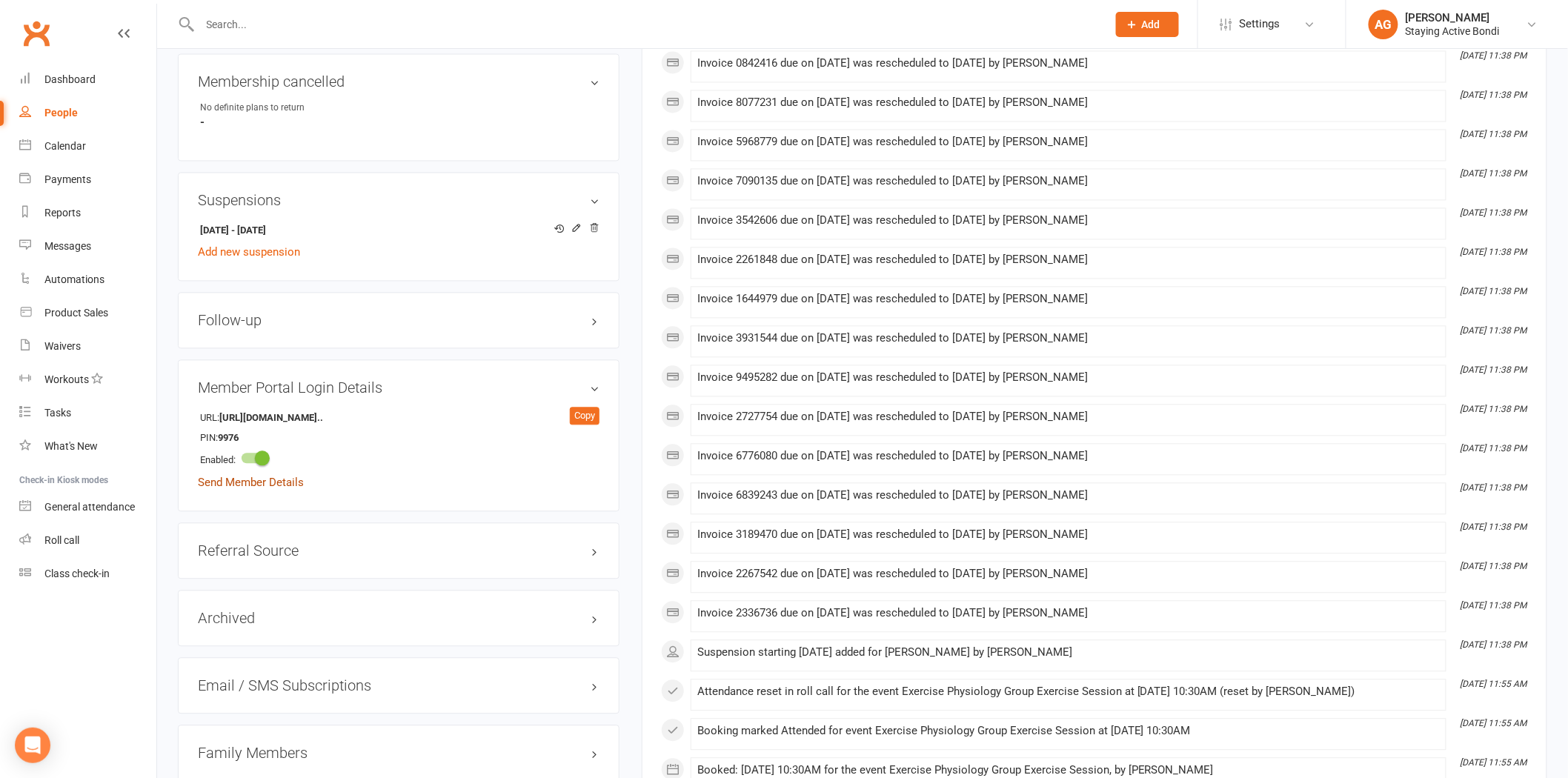
click at [263, 477] on link "Send Member Details" at bounding box center [250, 483] width 106 height 14
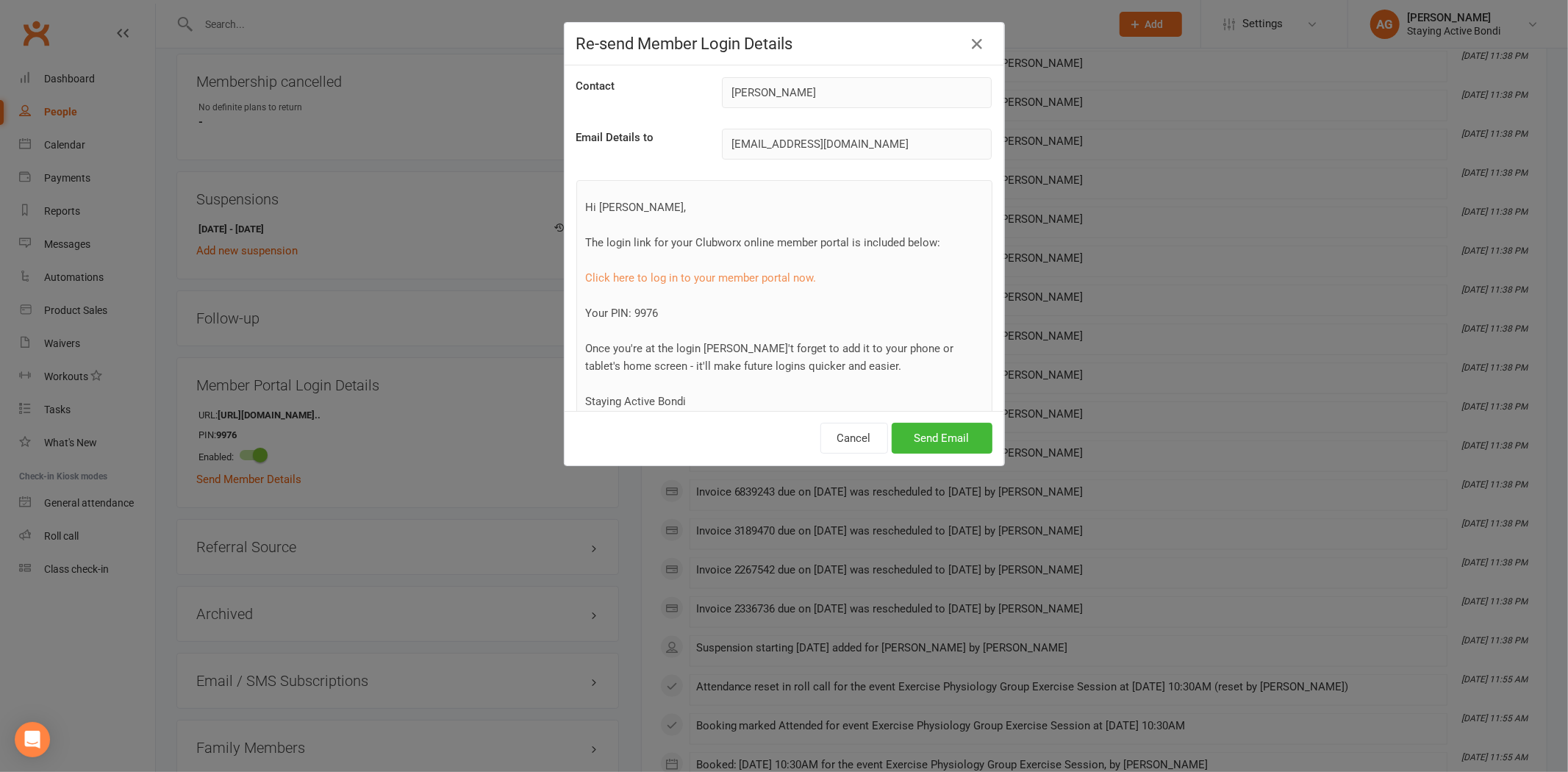
click at [959, 420] on div "Cancel Send Email" at bounding box center [784, 438] width 440 height 54
click at [939, 432] on button "Send Email" at bounding box center [942, 438] width 101 height 31
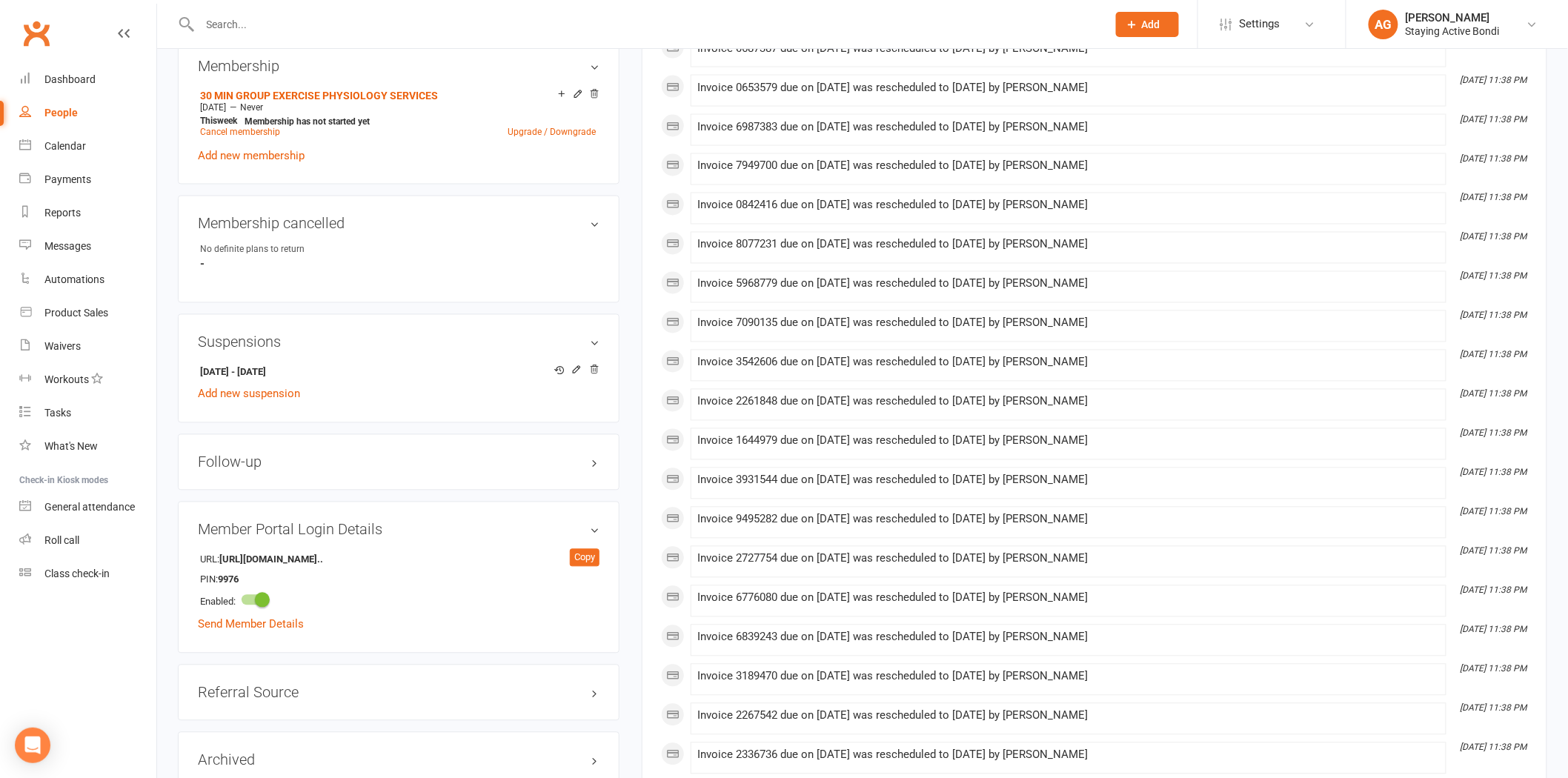
scroll to position [1234, 0]
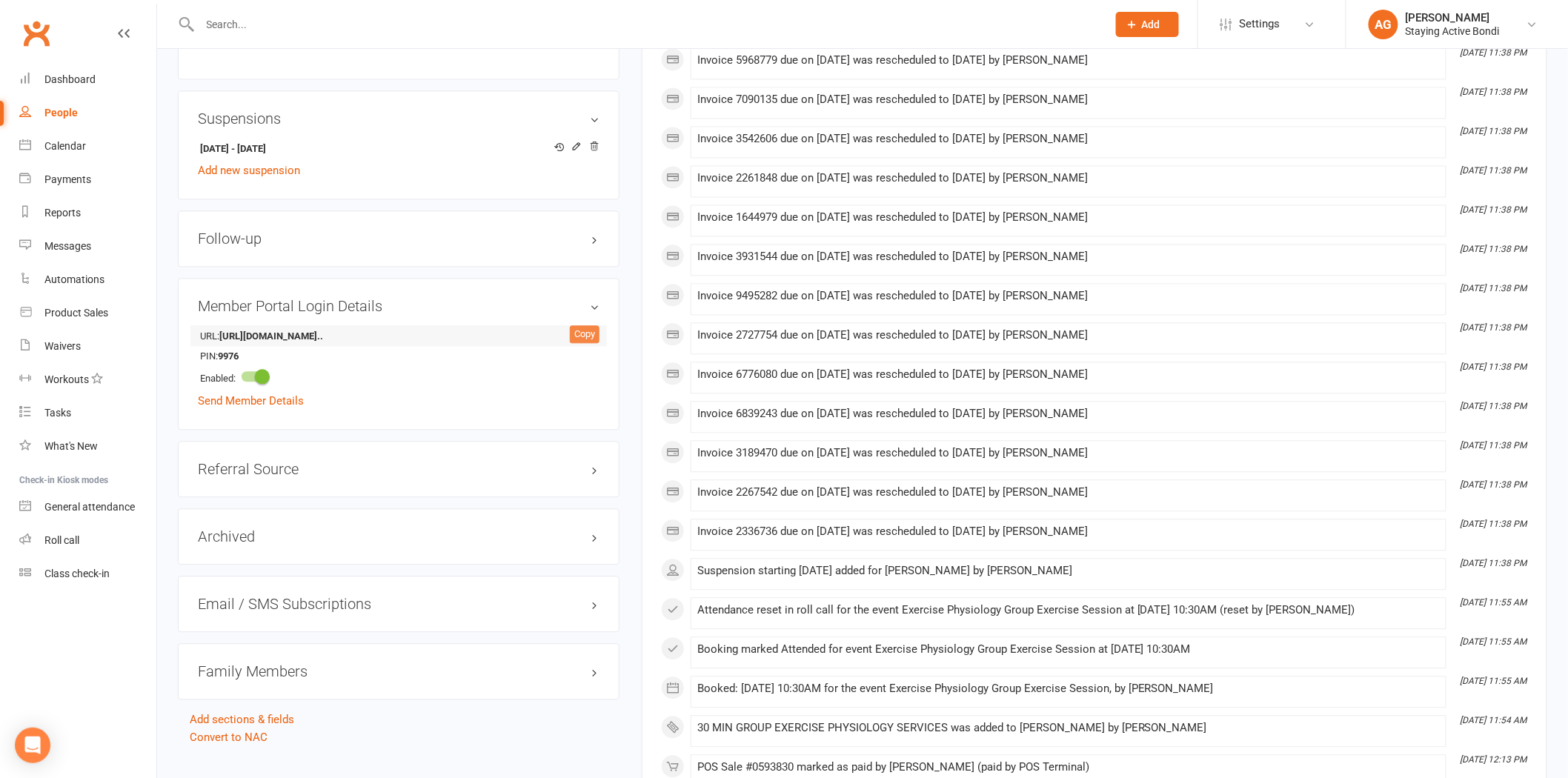
click at [588, 332] on div "Copy" at bounding box center [585, 334] width 30 height 18
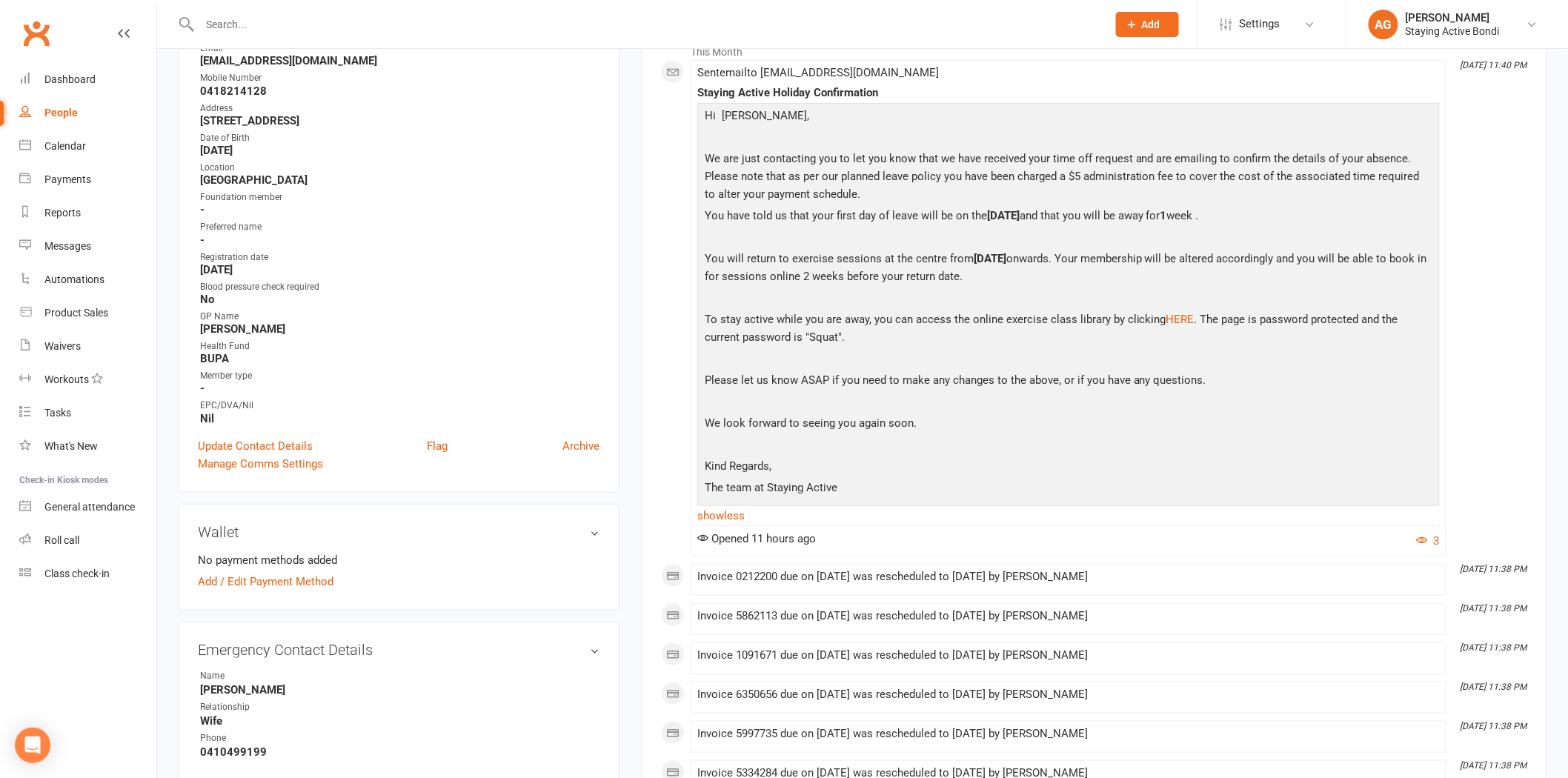
scroll to position [0, 0]
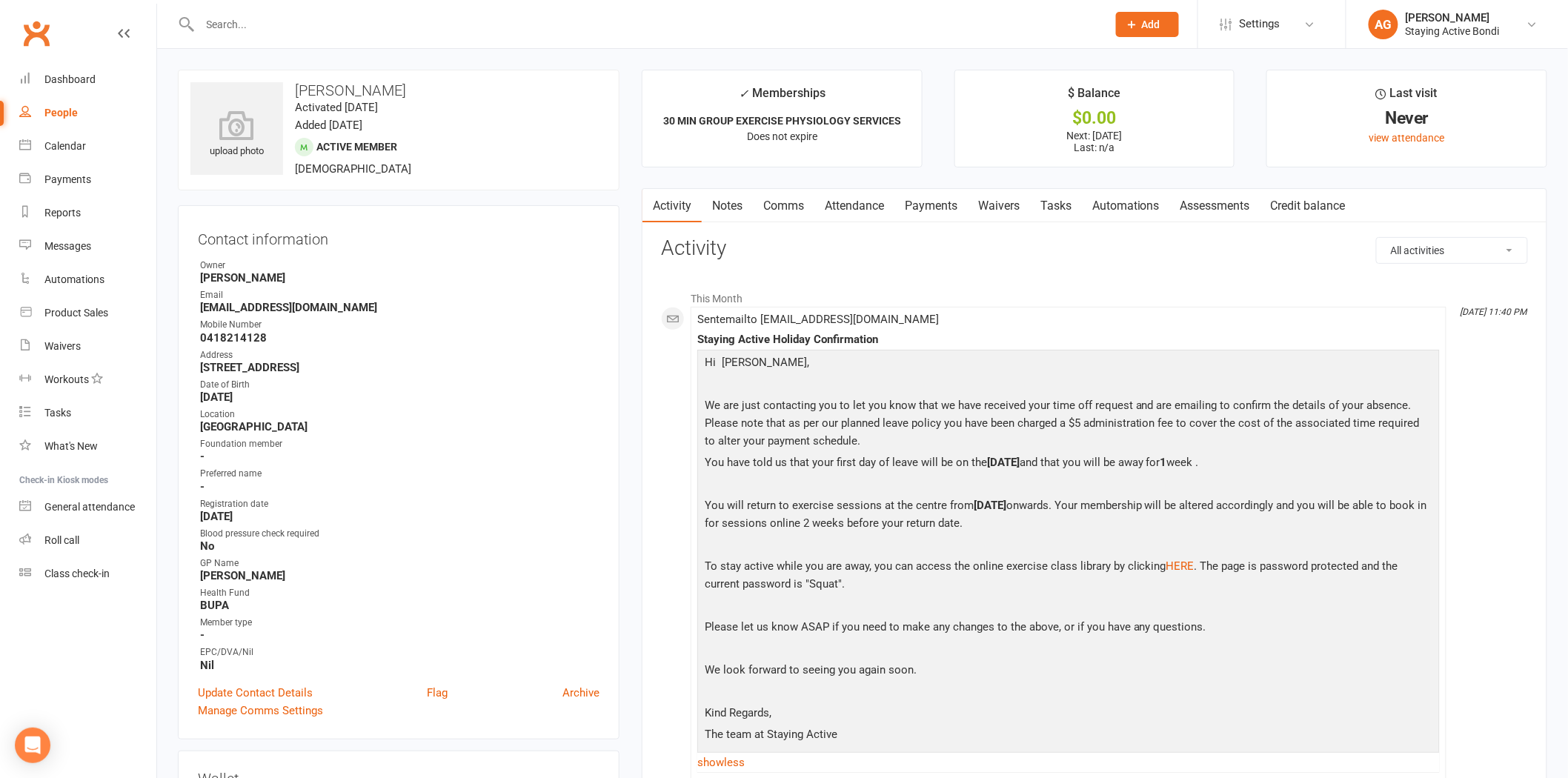
click at [794, 210] on link "Comms" at bounding box center [783, 206] width 62 height 34
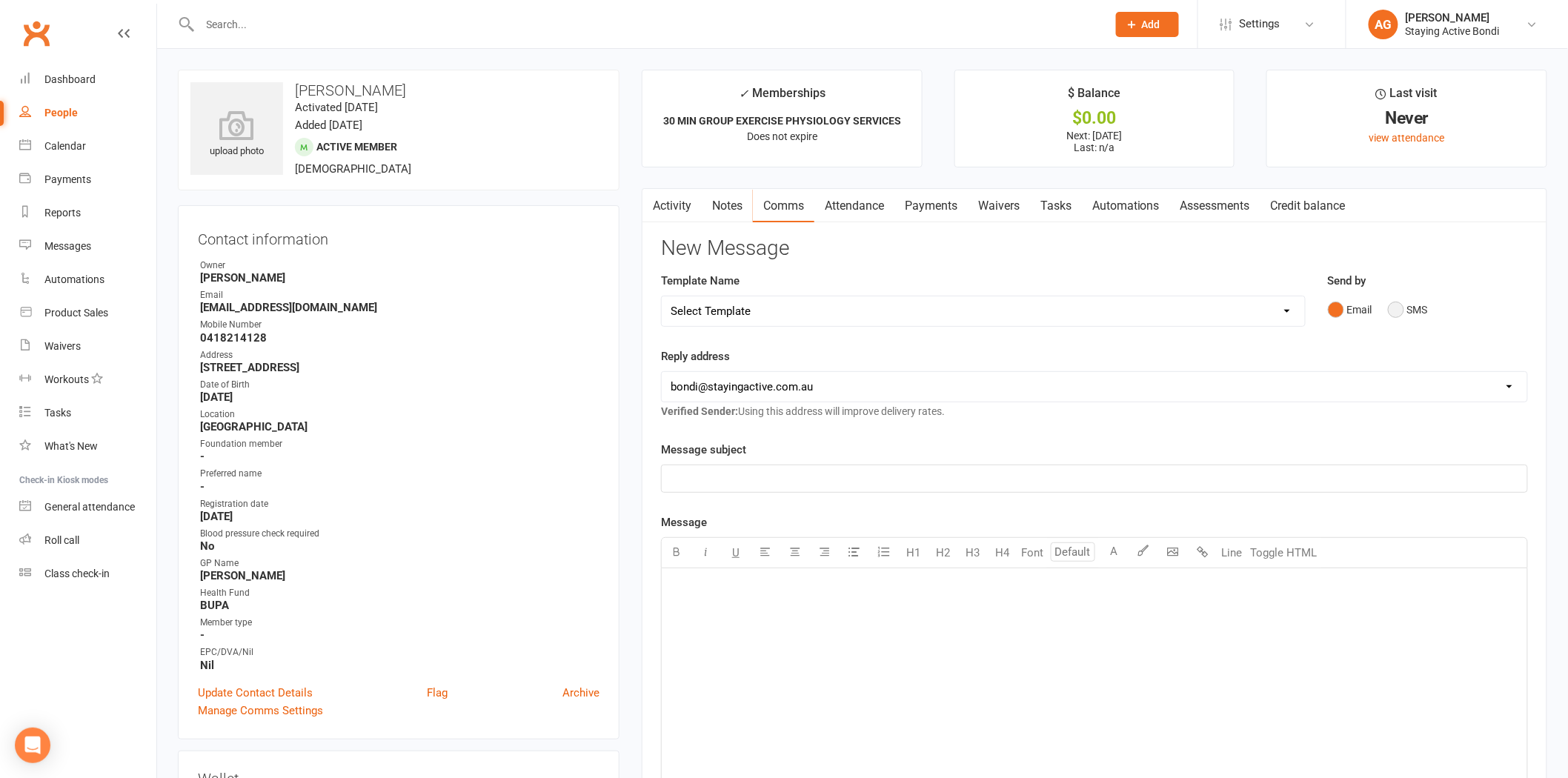
click at [1395, 307] on button "SMS" at bounding box center [1407, 309] width 40 height 28
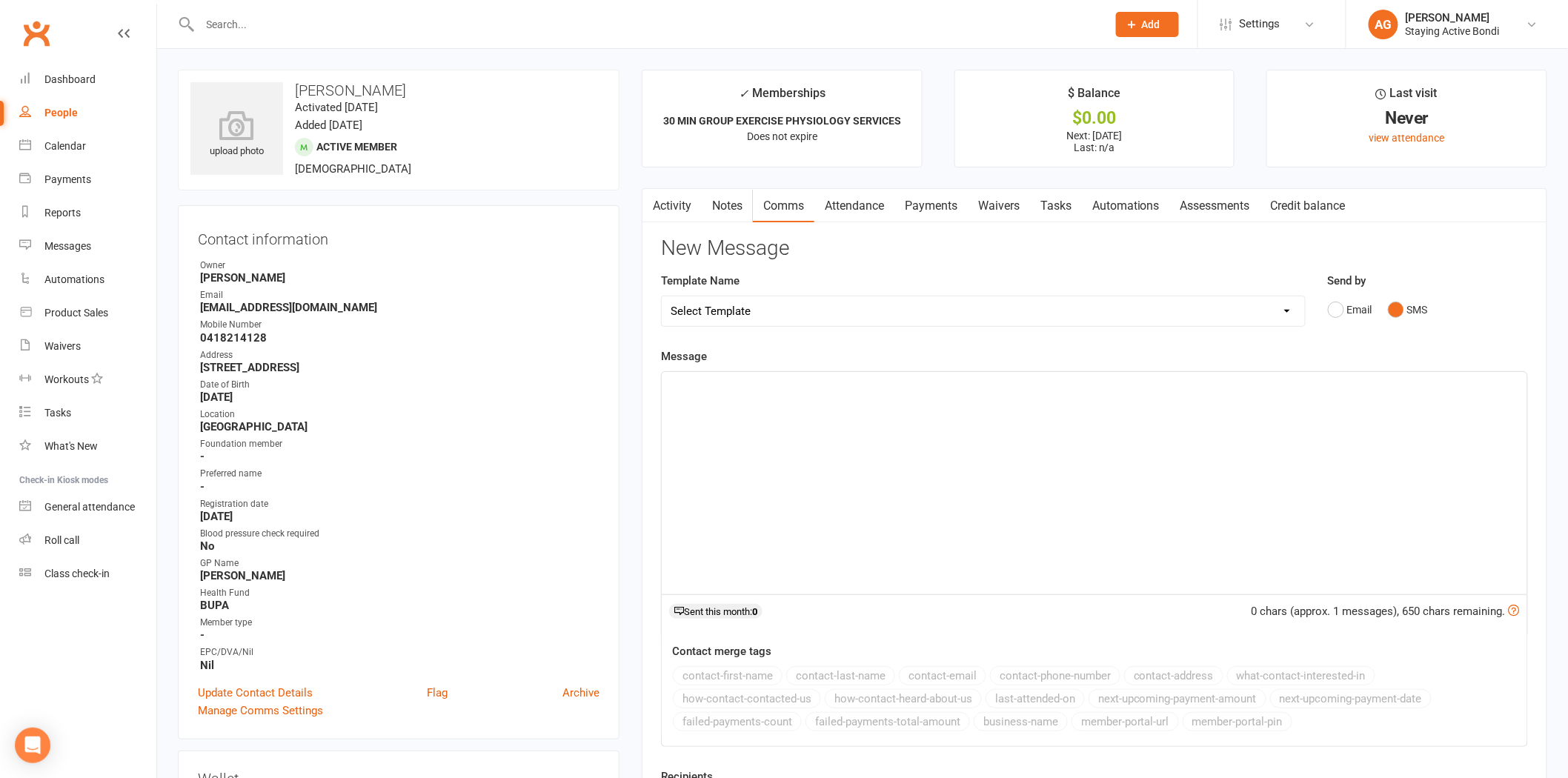
click at [882, 445] on div "﻿" at bounding box center [1094, 482] width 866 height 222
paste div
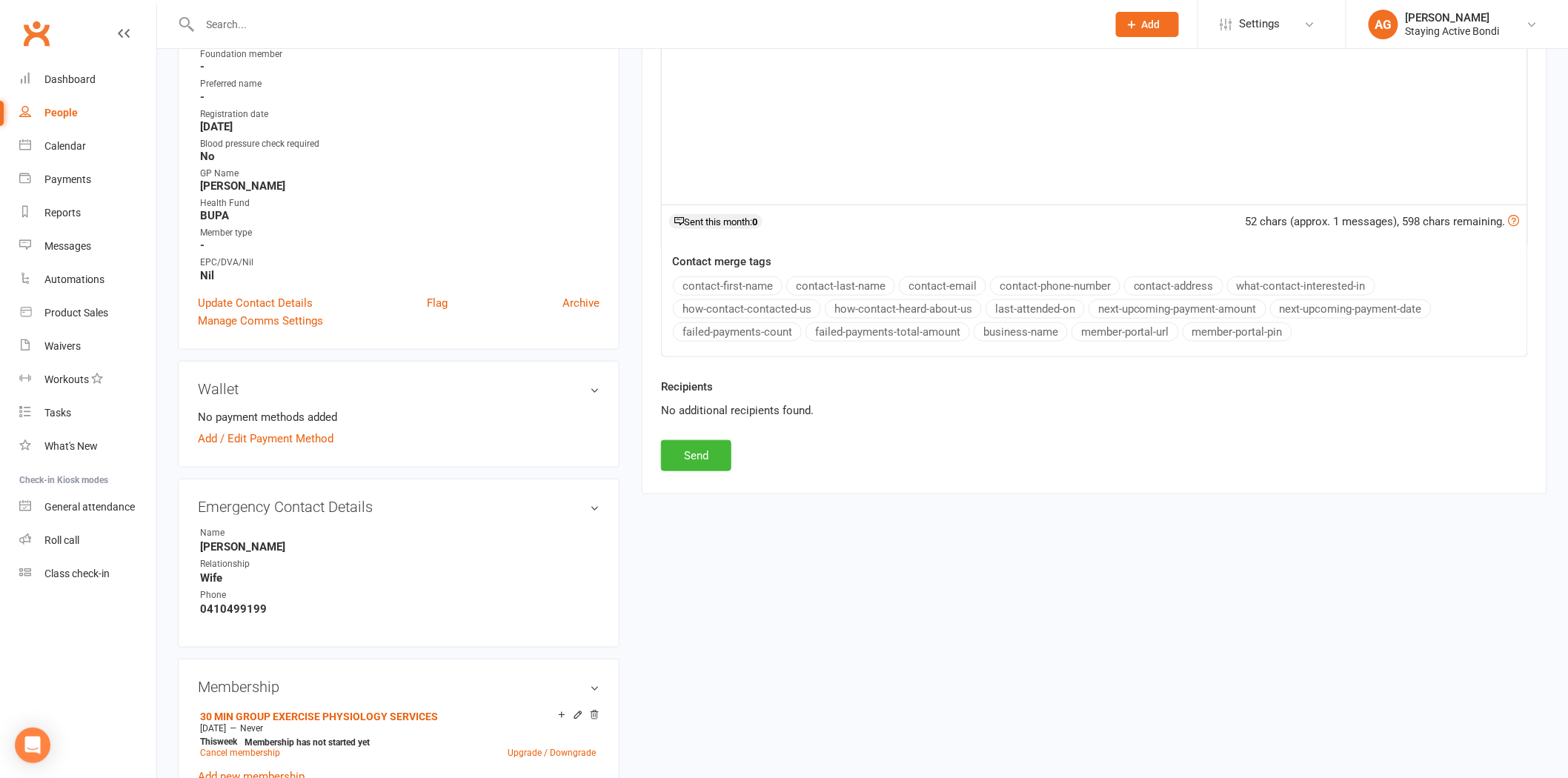
scroll to position [411, 0]
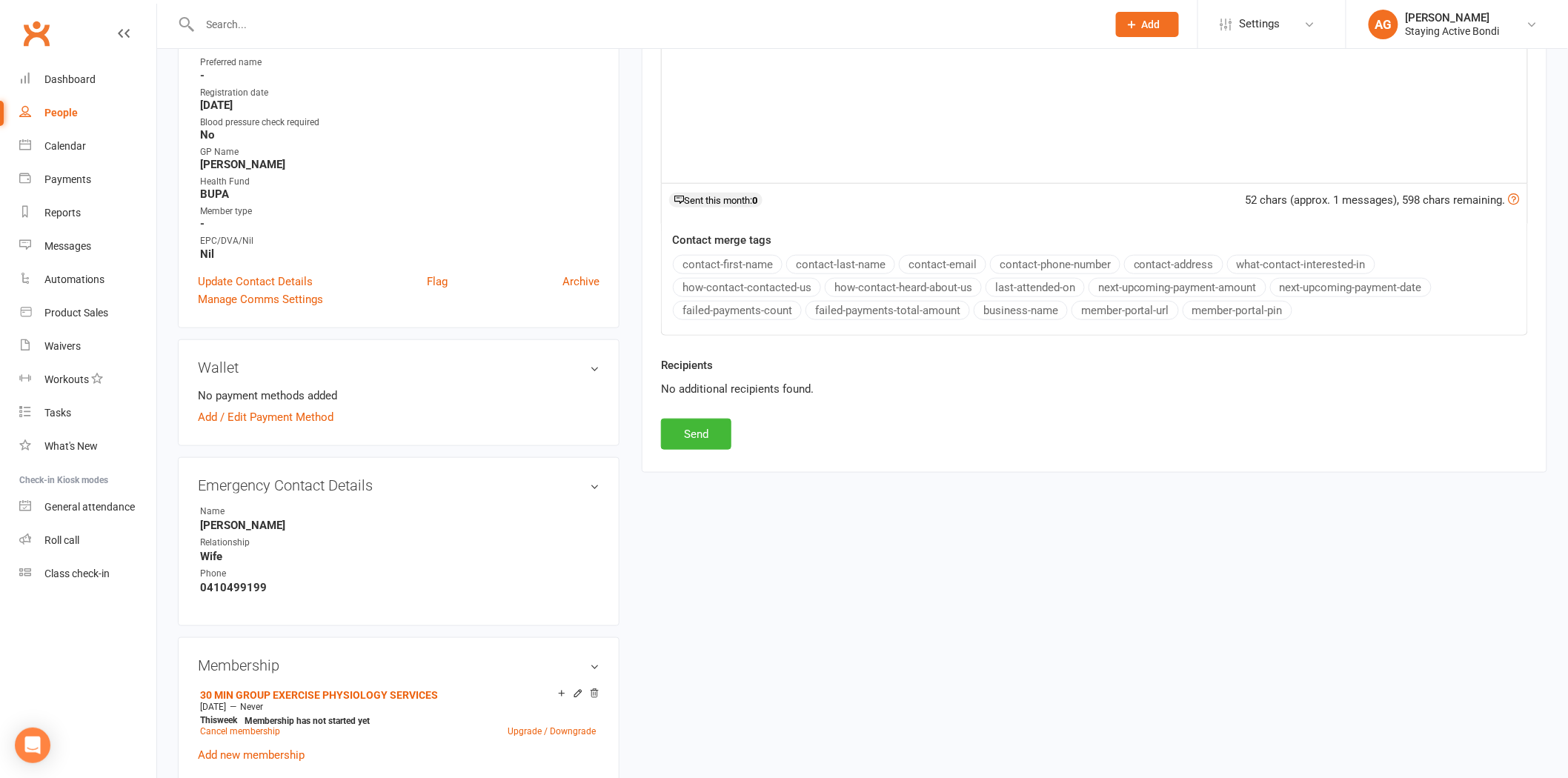
click at [699, 416] on div "Recipients No additional recipients found." at bounding box center [1094, 388] width 890 height 63
click at [703, 425] on button "Send" at bounding box center [695, 434] width 70 height 31
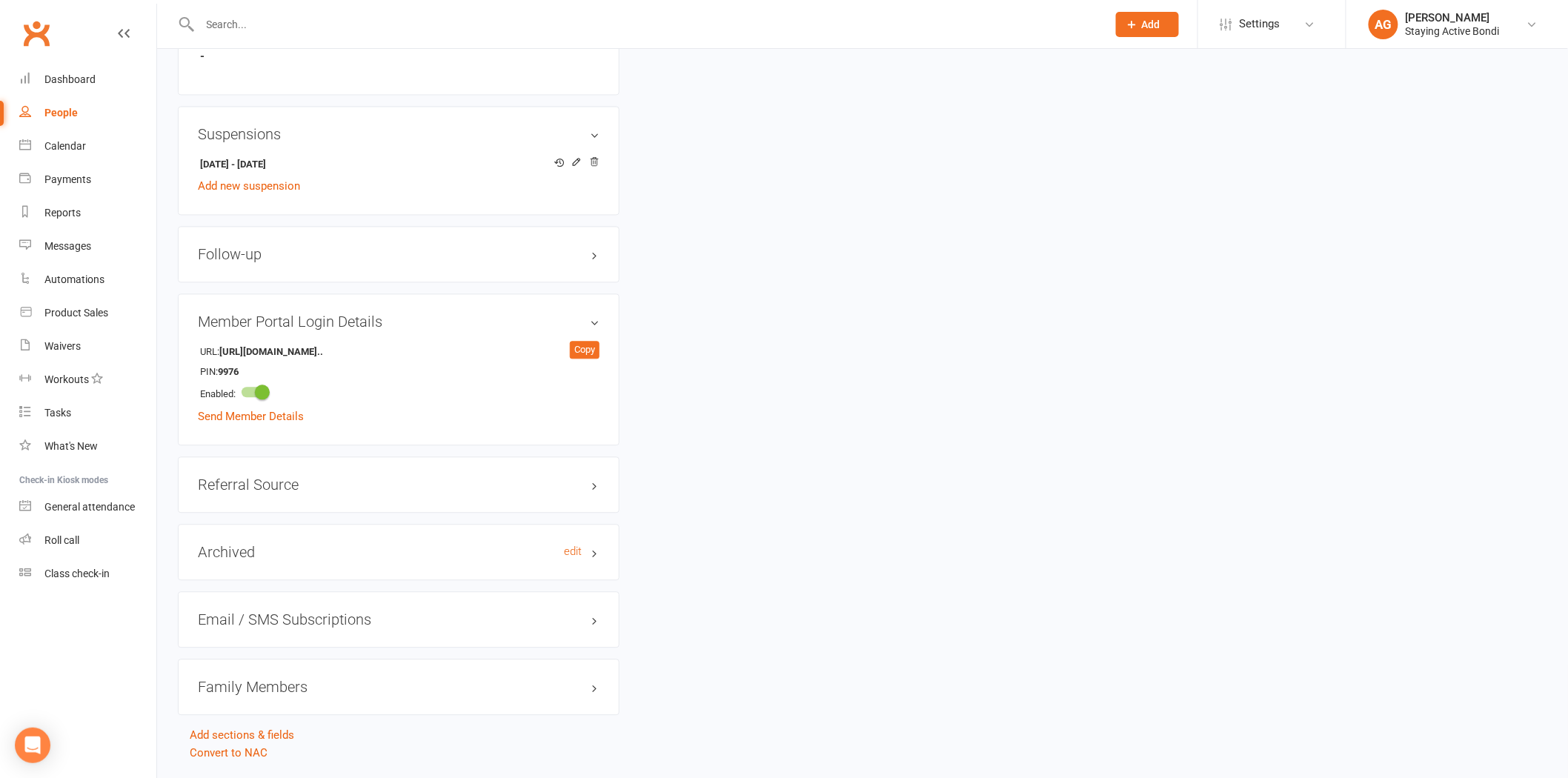
scroll to position [1259, 0]
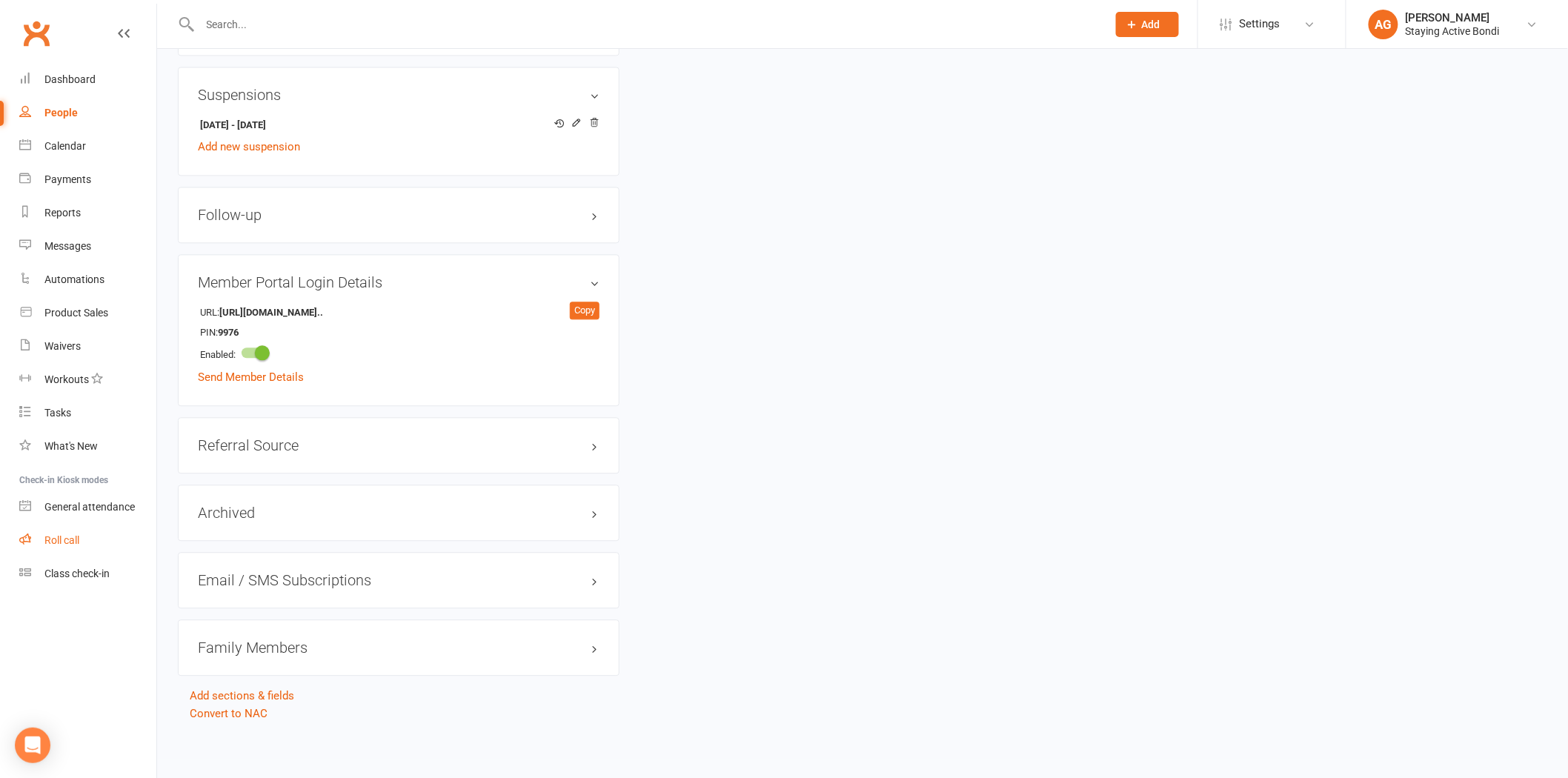
click at [59, 541] on div "Roll call" at bounding box center [62, 540] width 35 height 12
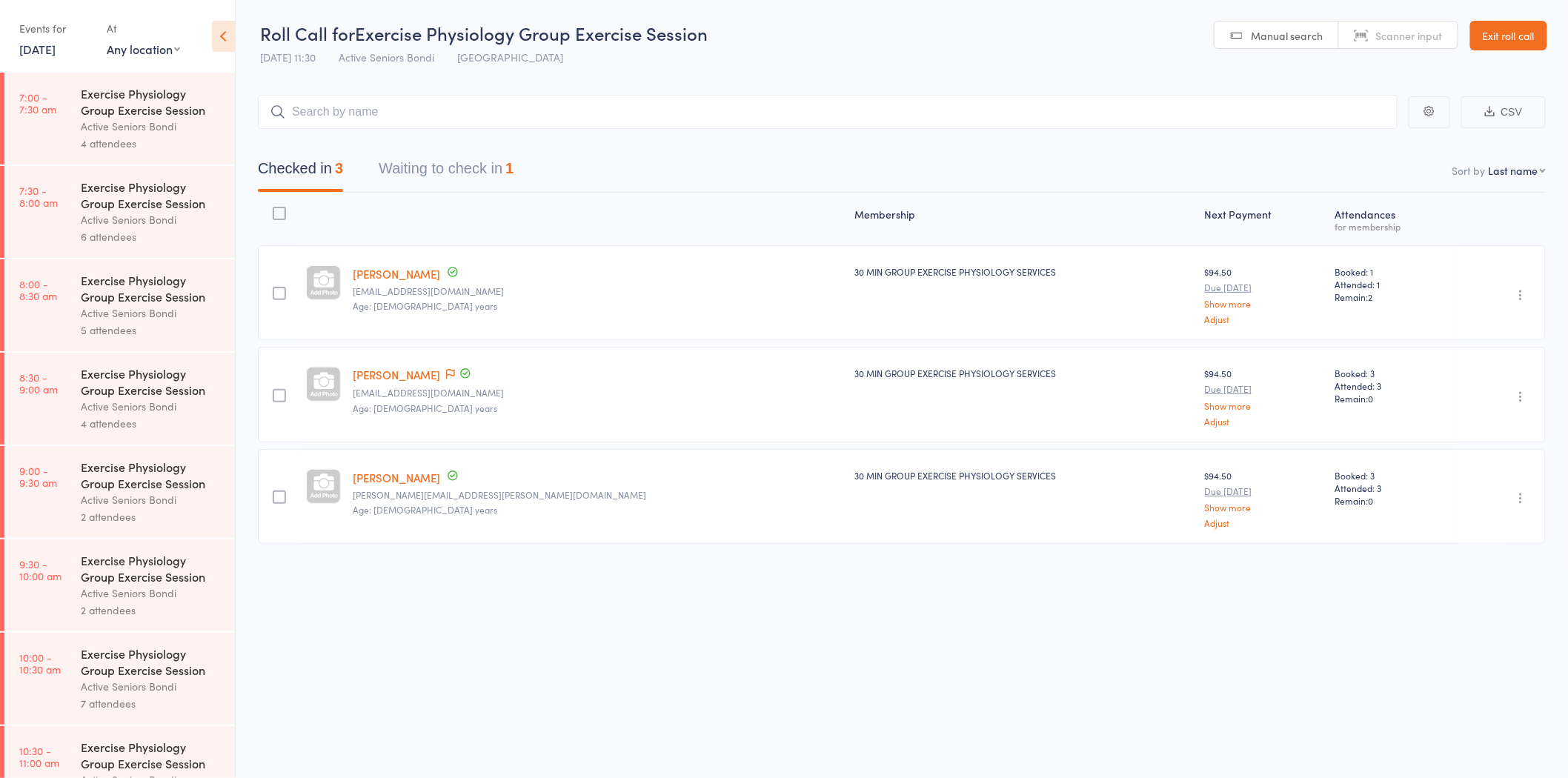
click at [460, 156] on button "Waiting to check in 1" at bounding box center [446, 172] width 135 height 39
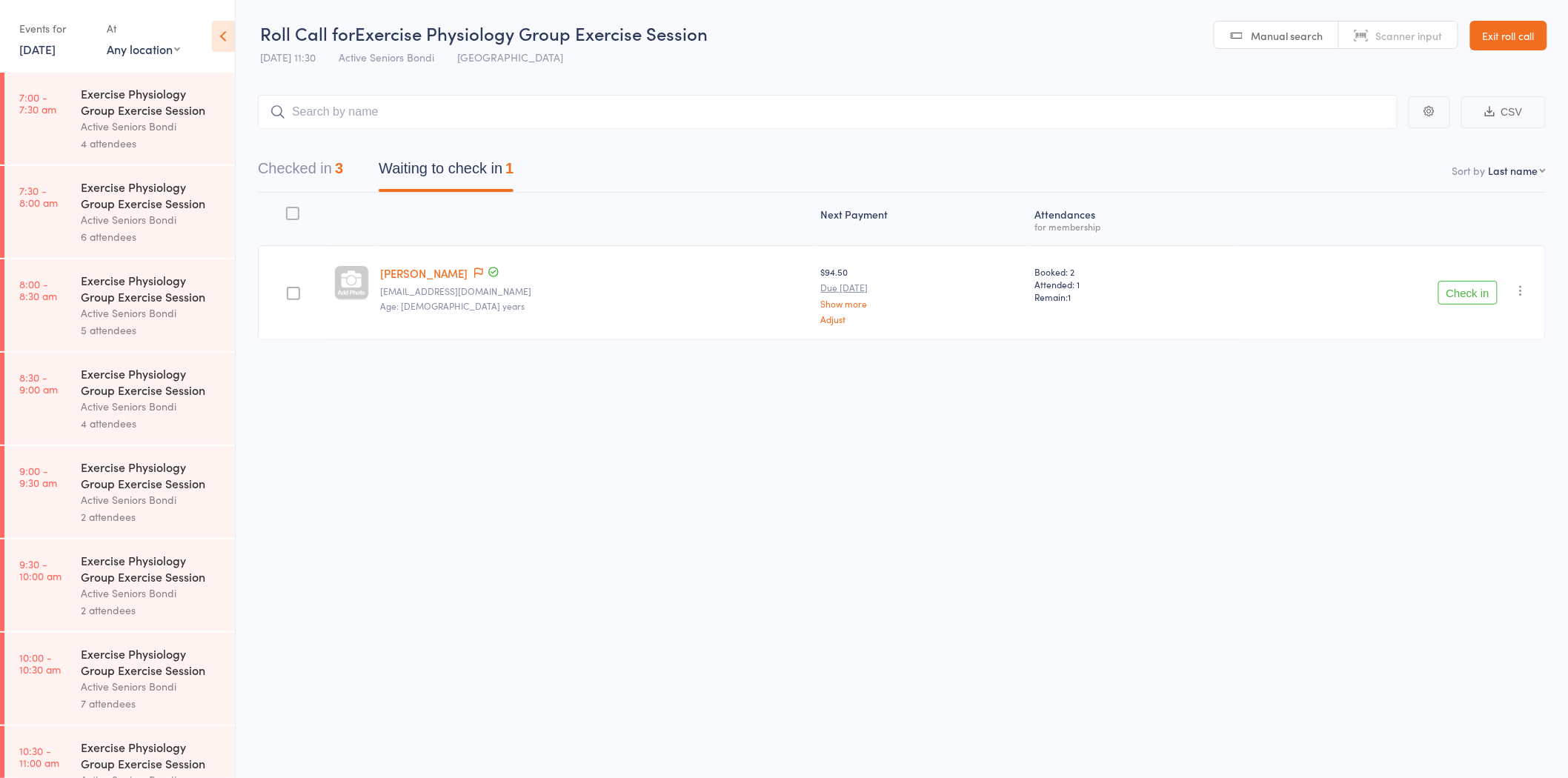
click at [330, 166] on button "Checked in 3" at bounding box center [300, 172] width 85 height 39
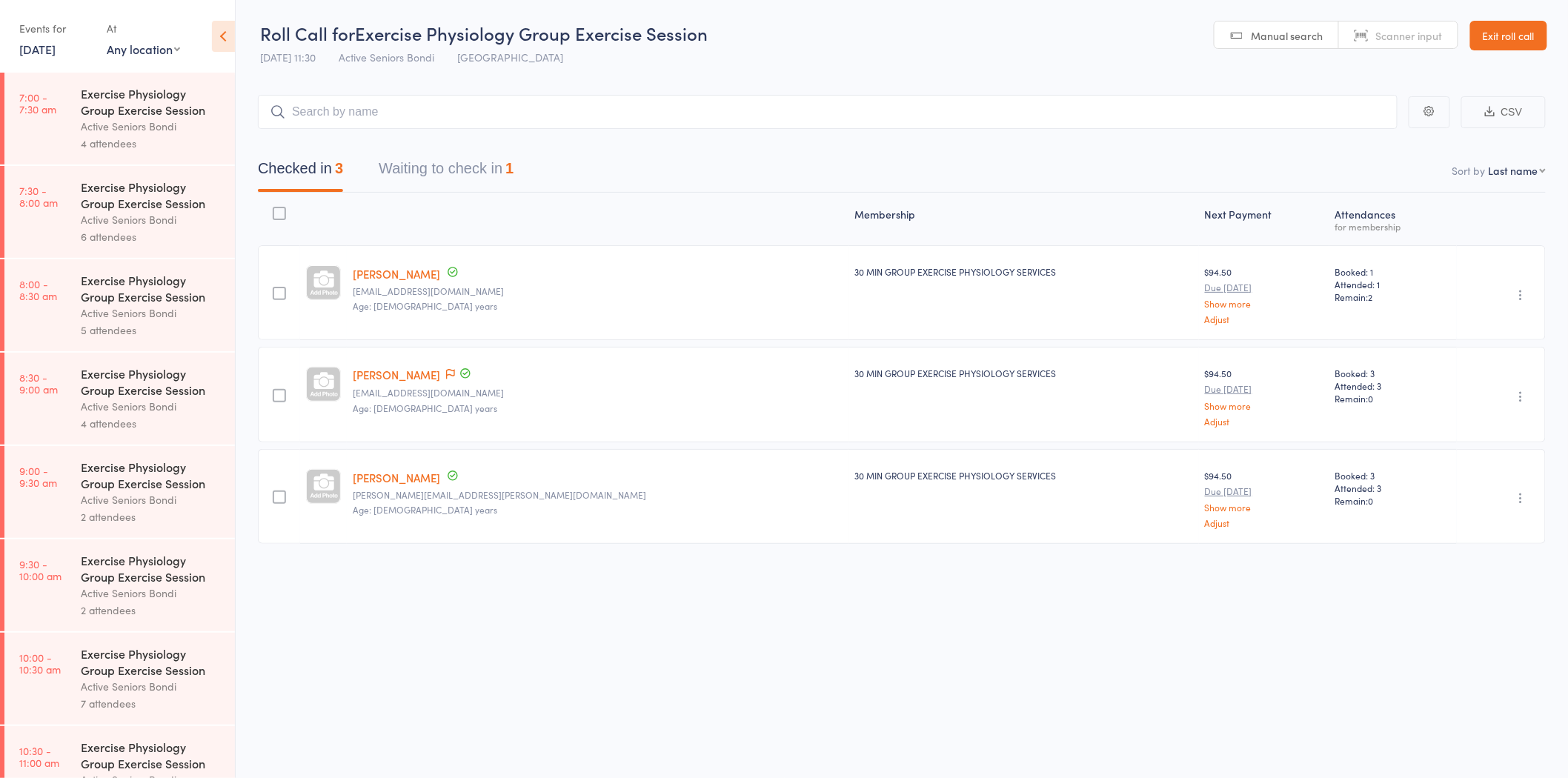
click at [1529, 31] on link "Exit roll call" at bounding box center [1508, 35] width 77 height 30
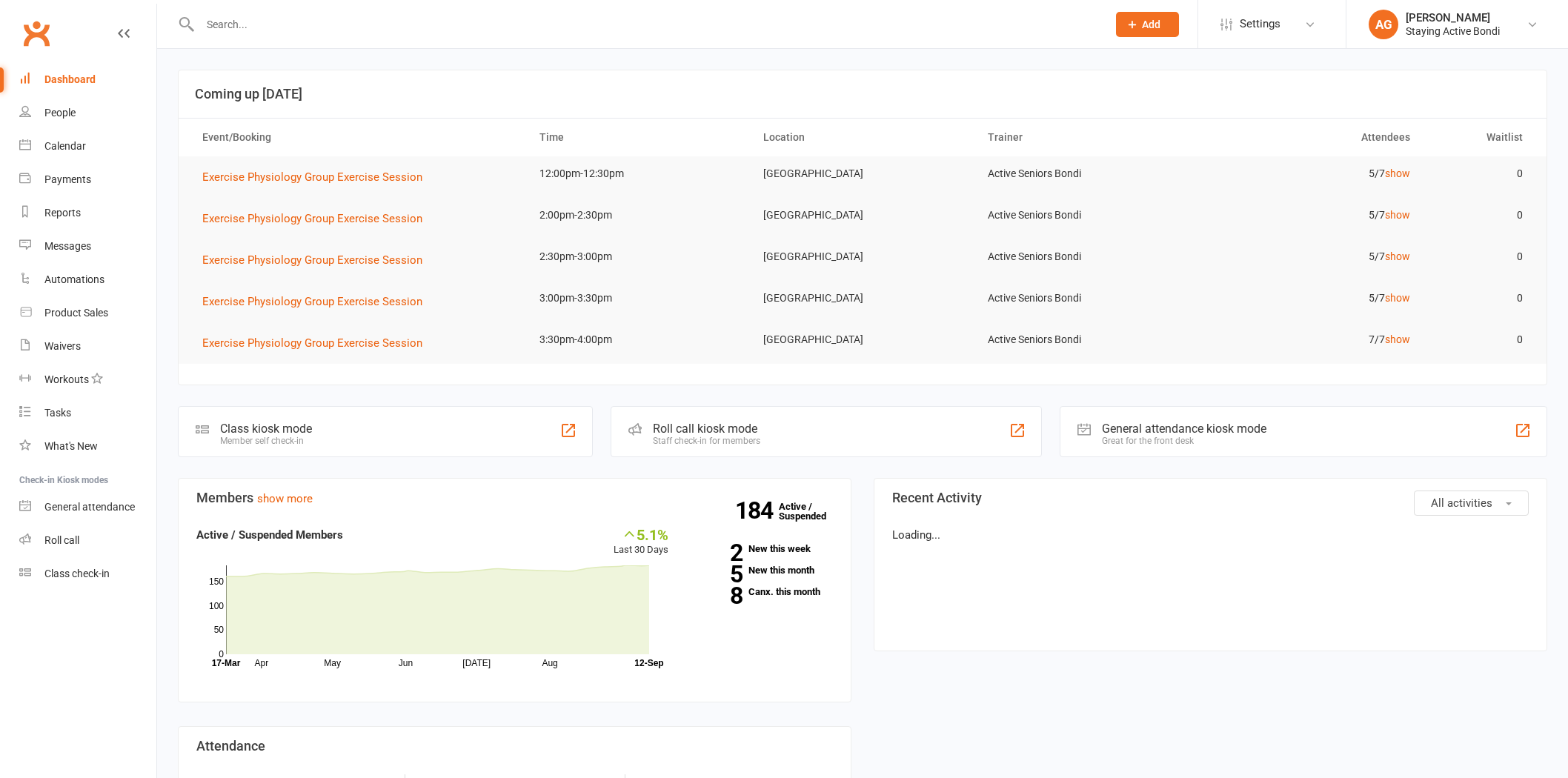
click at [270, 30] on input "text" at bounding box center [646, 24] width 901 height 21
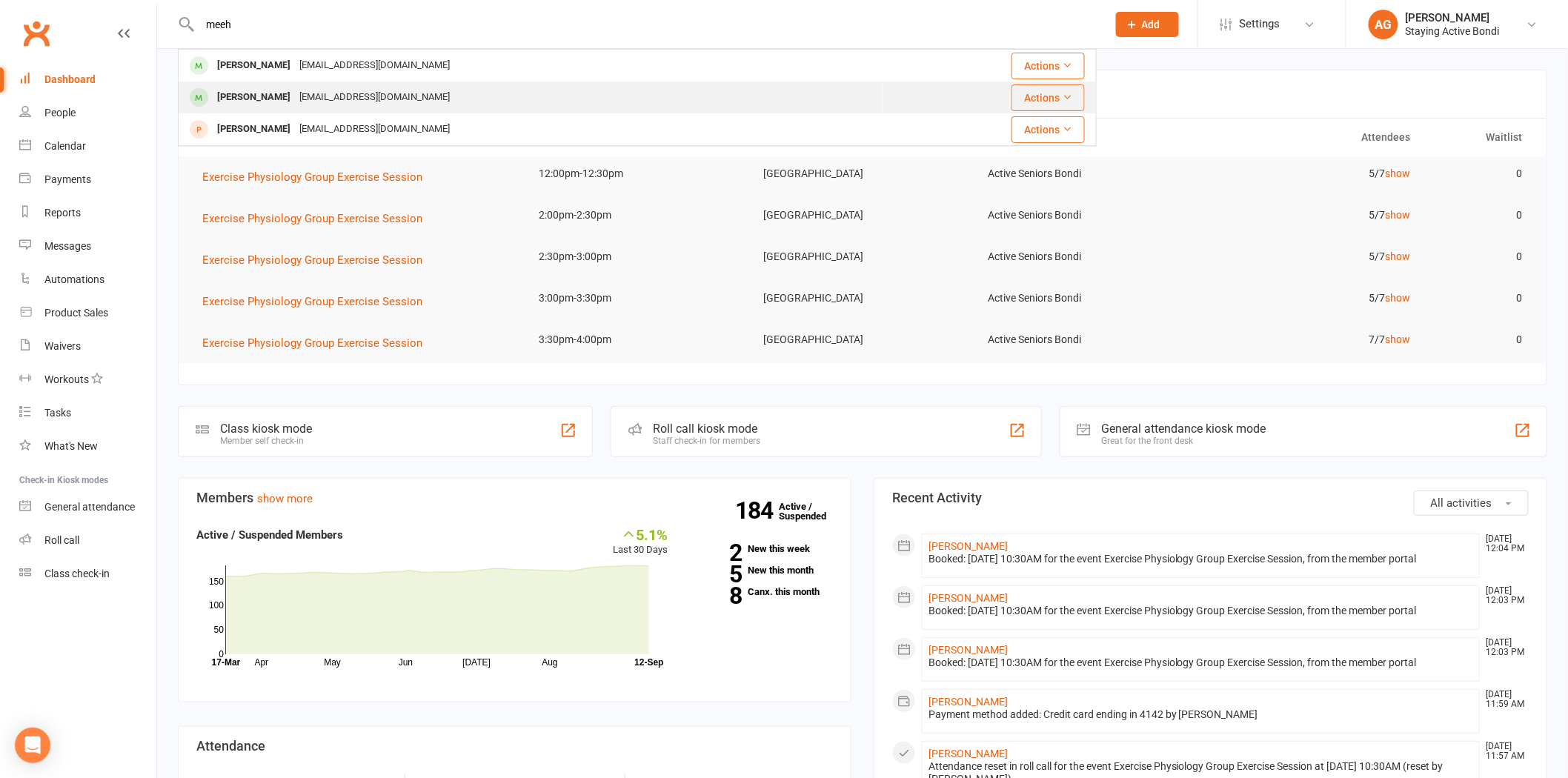
type input "meeh"
click at [302, 110] on div "Phillip Meehan pipandesther@gmail.com" at bounding box center [531, 97] width 703 height 30
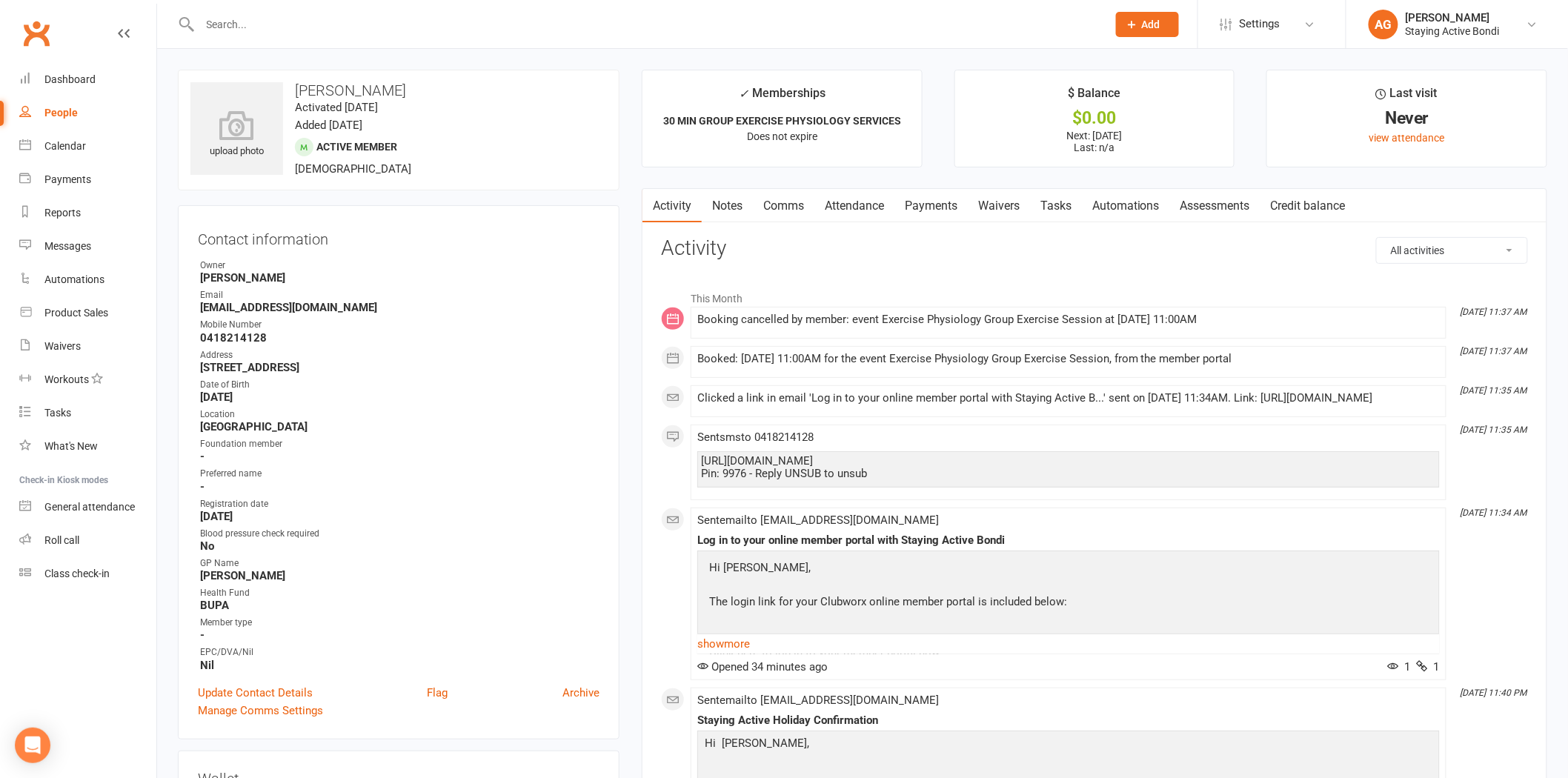
click at [1210, 197] on link "Assessments" at bounding box center [1215, 206] width 90 height 34
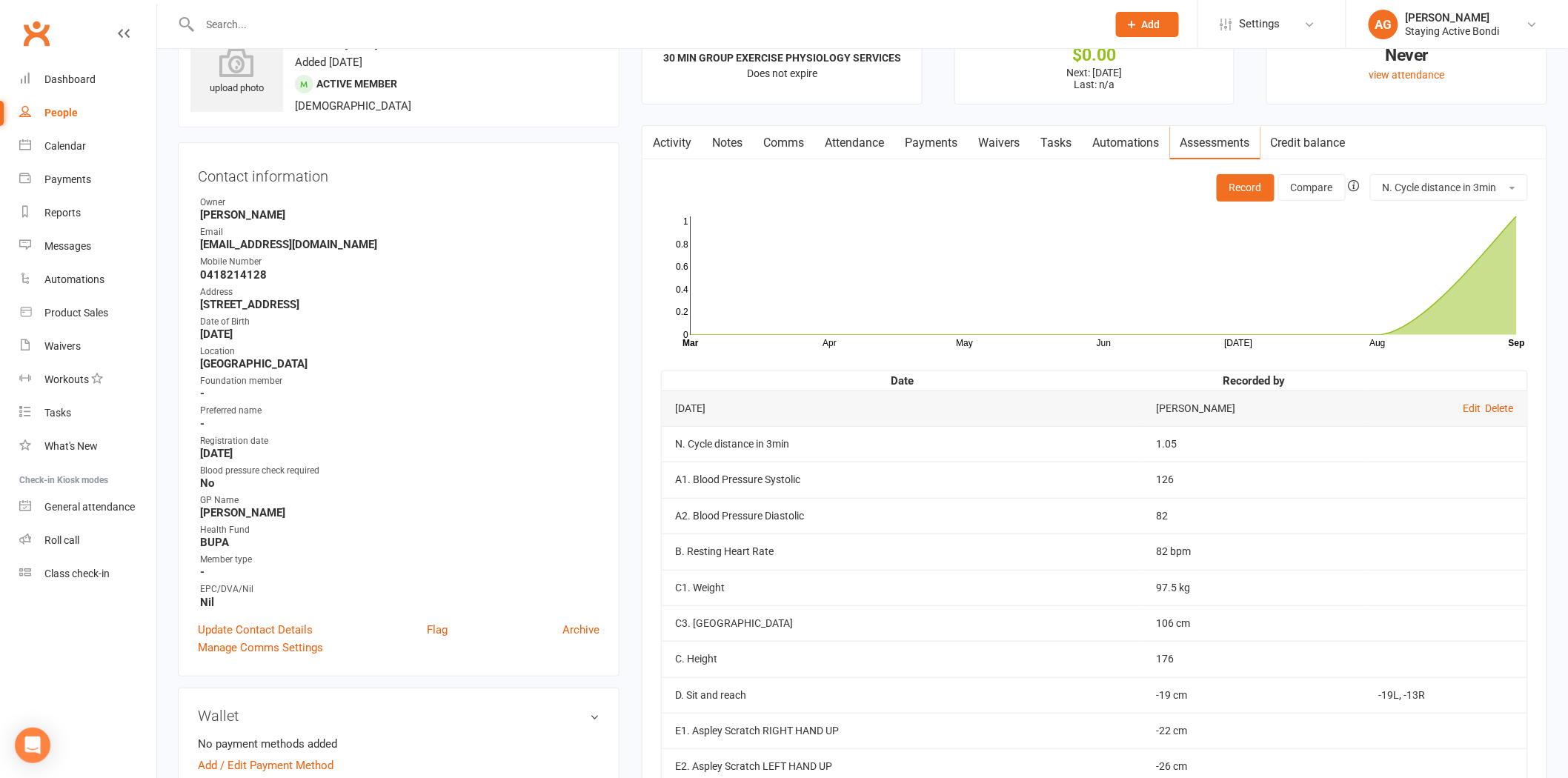
scroll to position [82, 0]
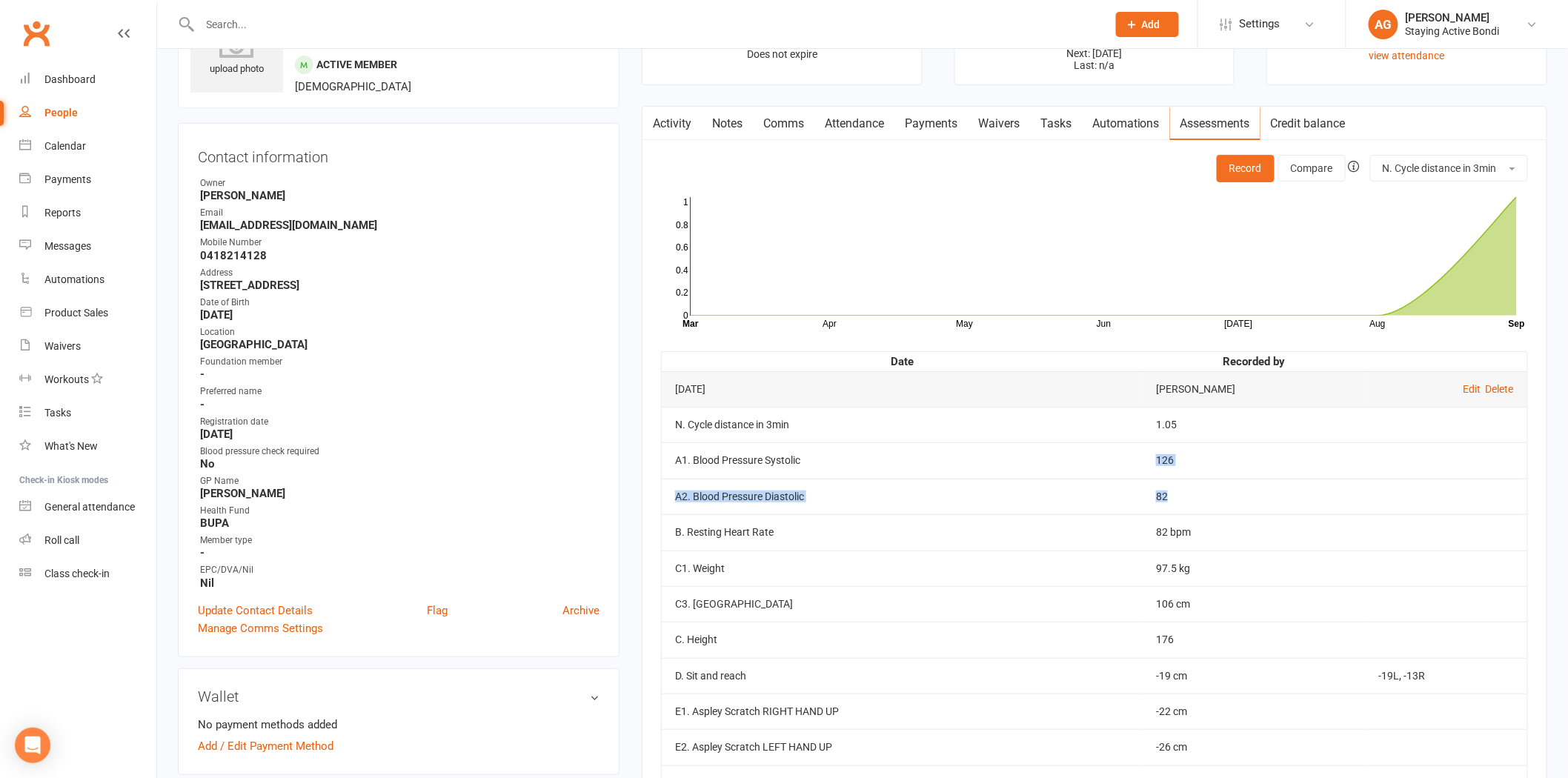
drag, startPoint x: 1169, startPoint y: 503, endPoint x: 1130, endPoint y: 469, distance: 51.7
click at [1130, 469] on tbody "Sep 5, 2025 Avi Goodman Edit Delete N. Cycle distance in 3min 1.05 A1. Blood Pr…" at bounding box center [1094, 711] width 866 height 681
click at [57, 553] on link "Roll call" at bounding box center [88, 540] width 137 height 33
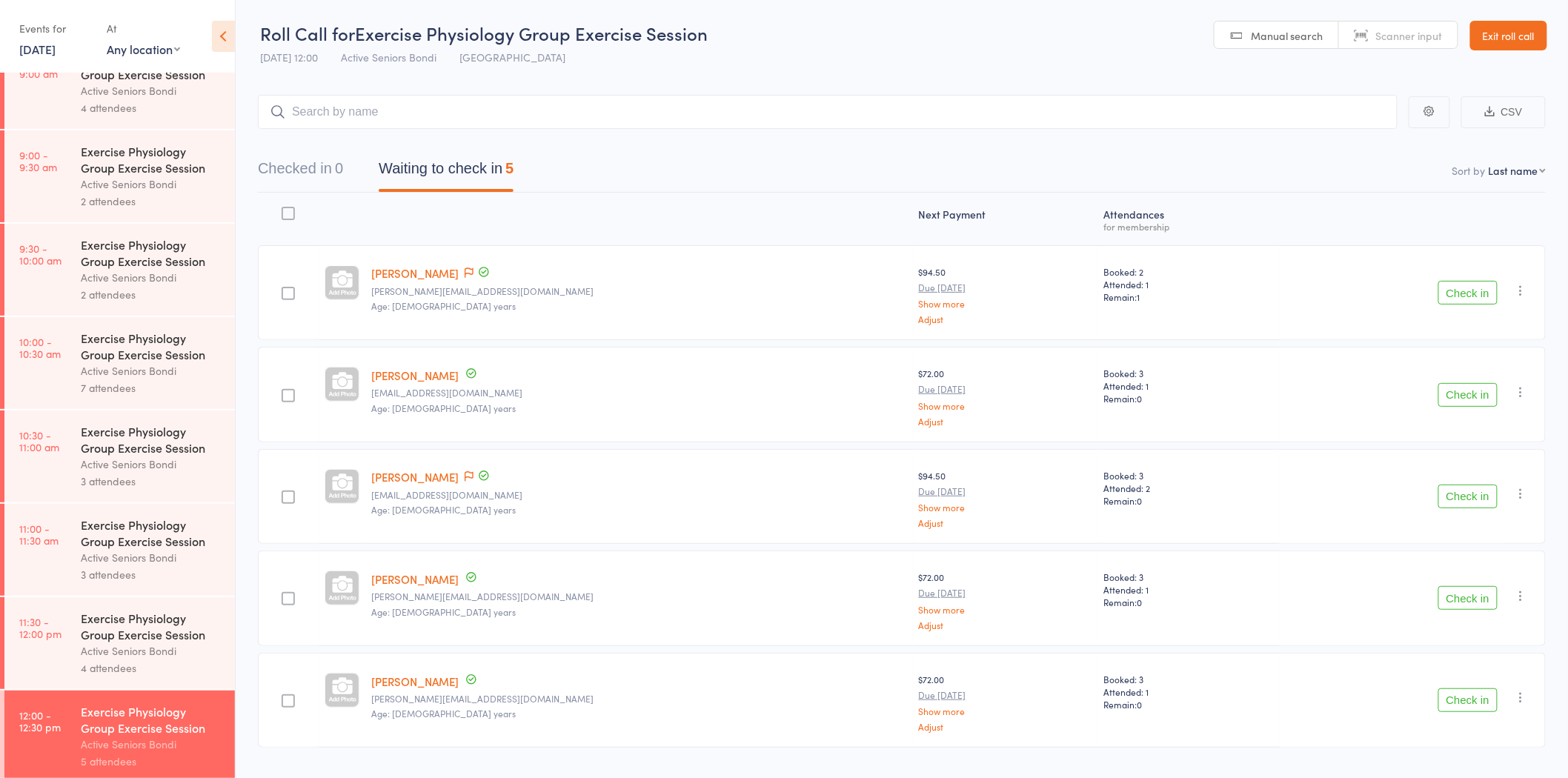
scroll to position [329, 0]
